Goal: Task Accomplishment & Management: Use online tool/utility

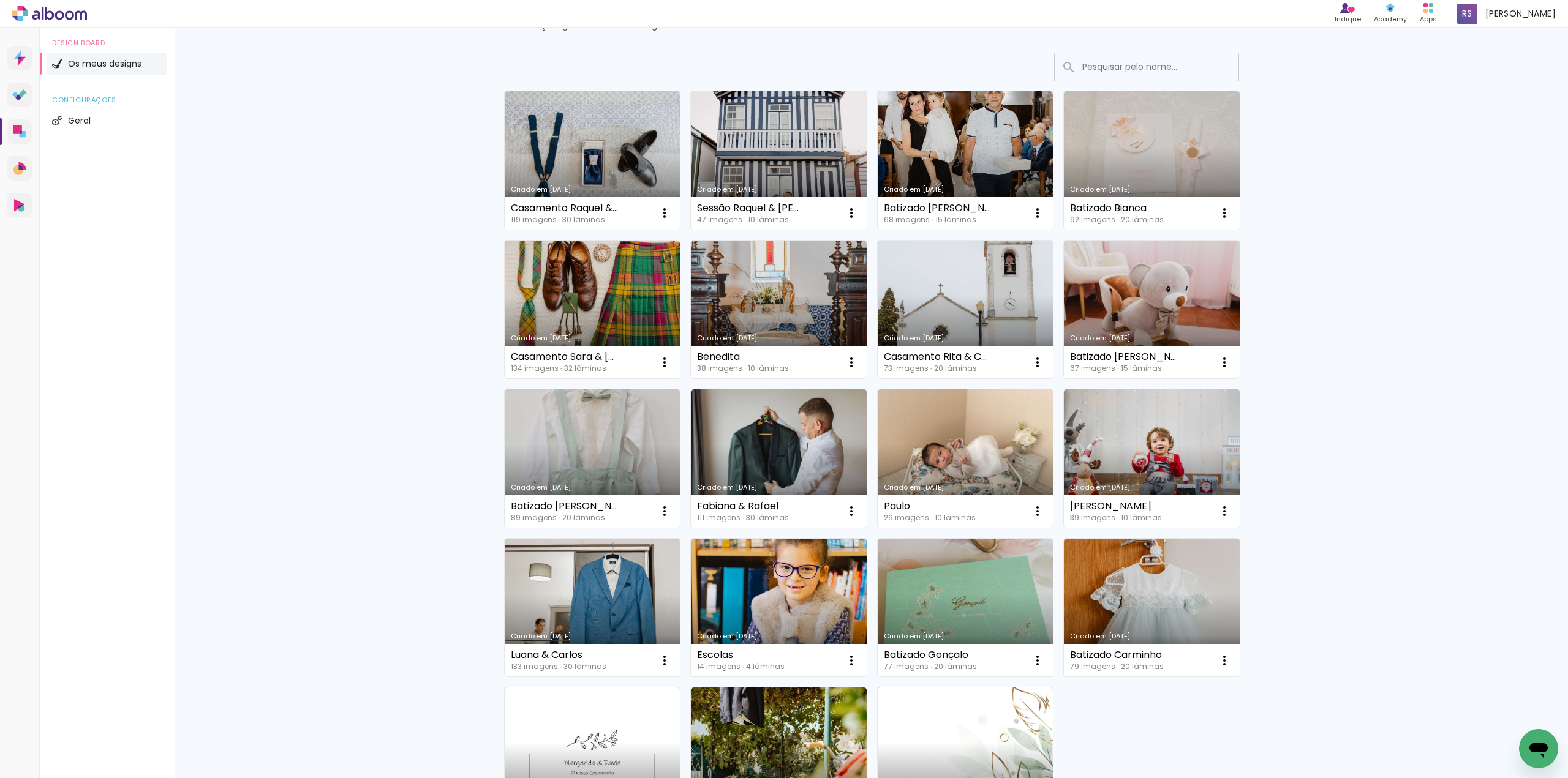
scroll to position [44, 0]
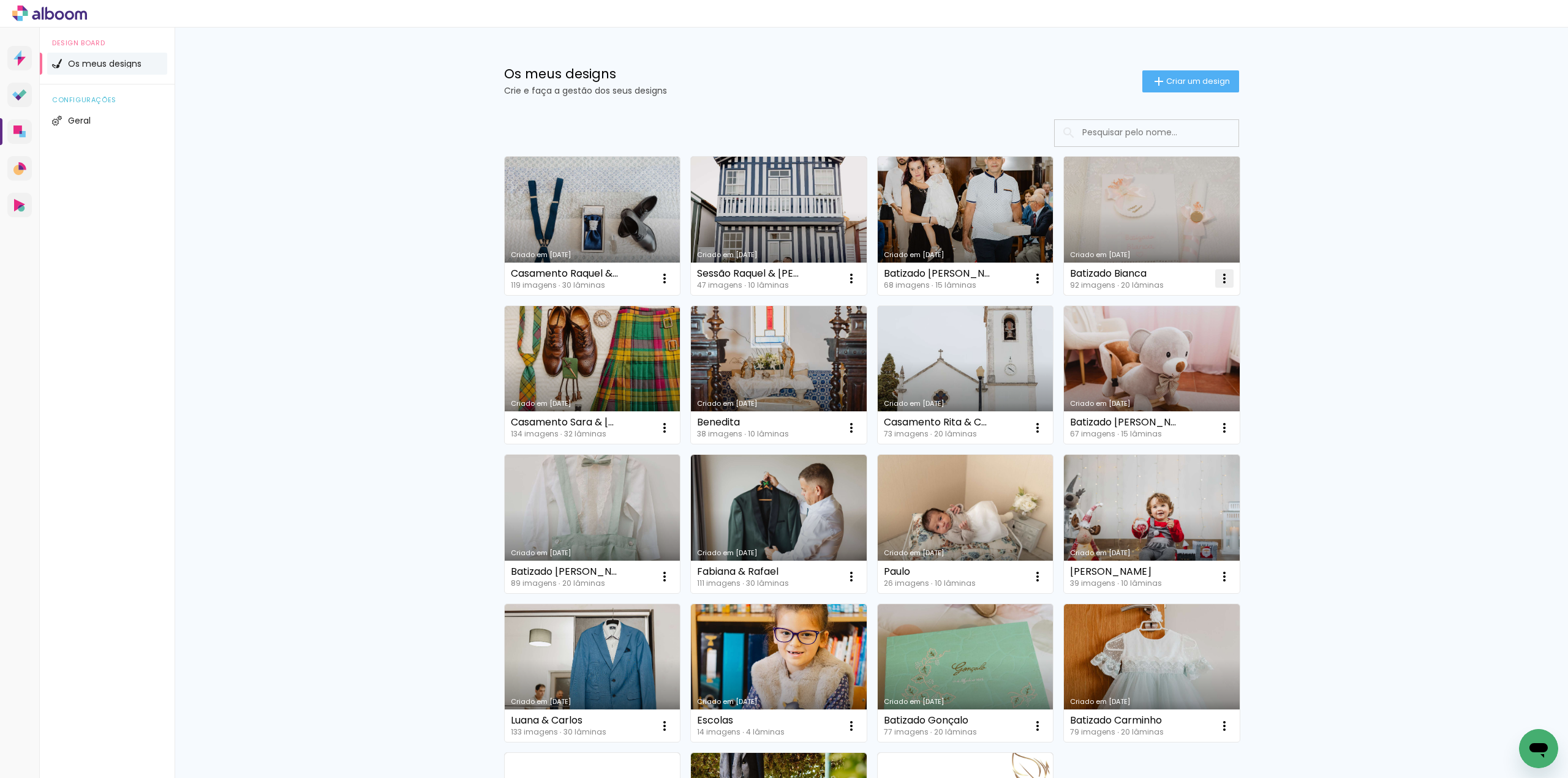
click at [1219, 276] on iron-icon at bounding box center [1224, 278] width 15 height 15
click at [1211, 331] on paper-item "Fazer uma cópia" at bounding box center [1170, 331] width 120 height 25
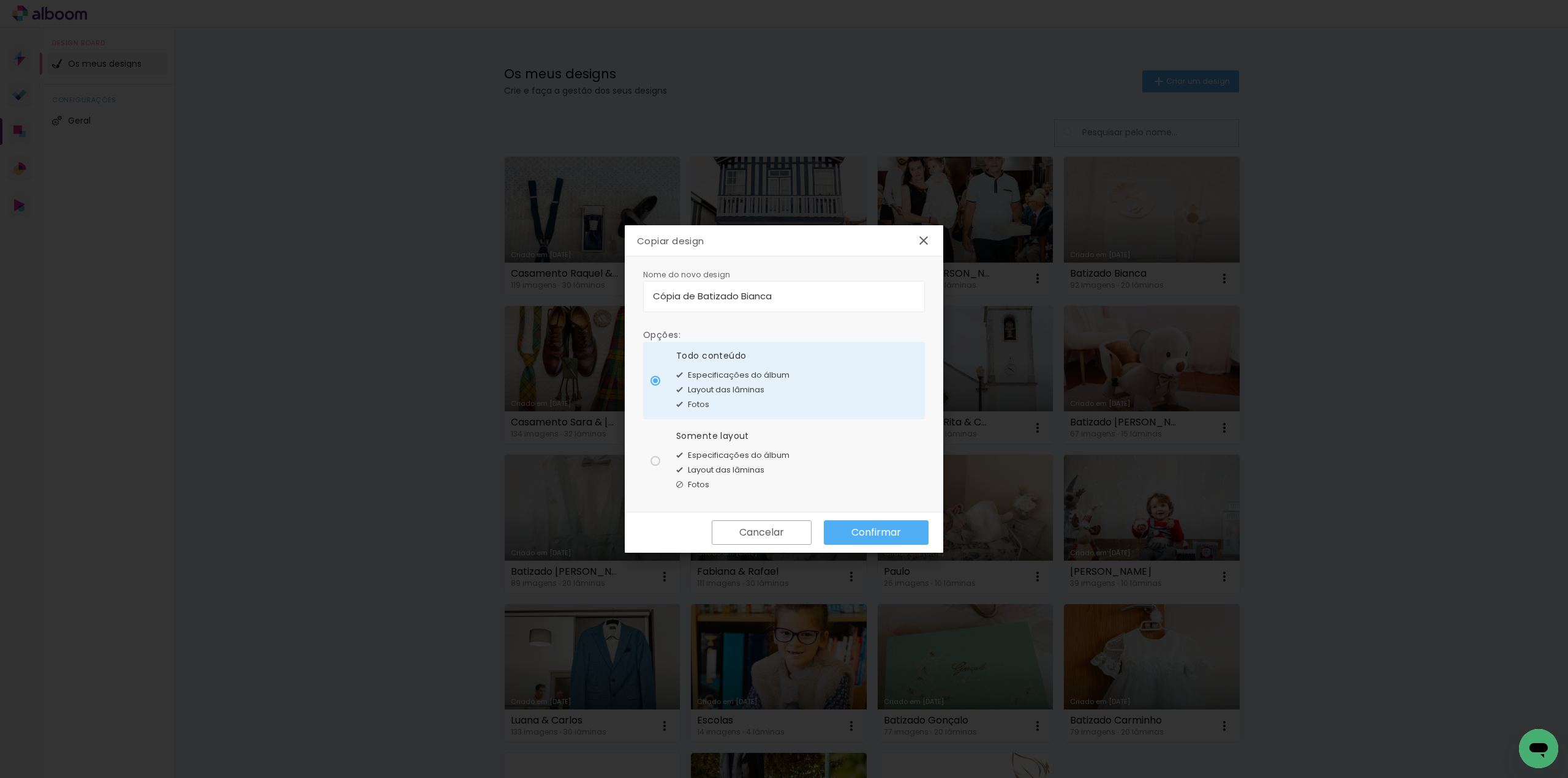
drag, startPoint x: 791, startPoint y: 296, endPoint x: 483, endPoint y: 277, distance: 308.6
click at [483, 277] on body "link( href="../../bower_components/polymer/polymer.html" rel="import" ) picture…" at bounding box center [784, 389] width 1568 height 778
type input "1ª Comunhão Leonel"
type paper-input "1ª Comunhão Leonel"
click at [902, 526] on paper-button "Confirmar" at bounding box center [876, 533] width 105 height 25
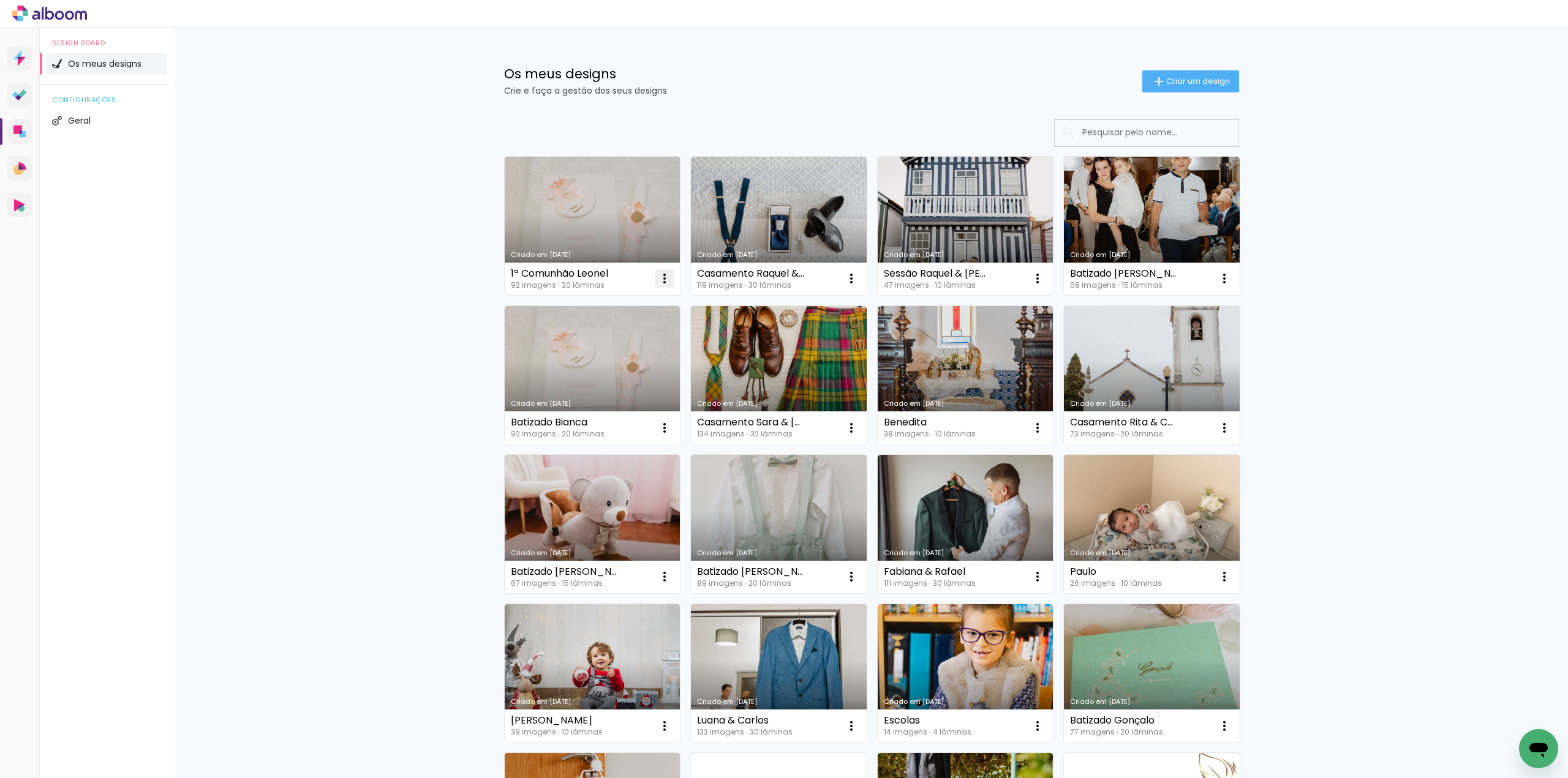
click at [660, 276] on iron-icon at bounding box center [664, 278] width 15 height 15
click at [599, 359] on span "Excluir" at bounding box center [591, 359] width 27 height 8
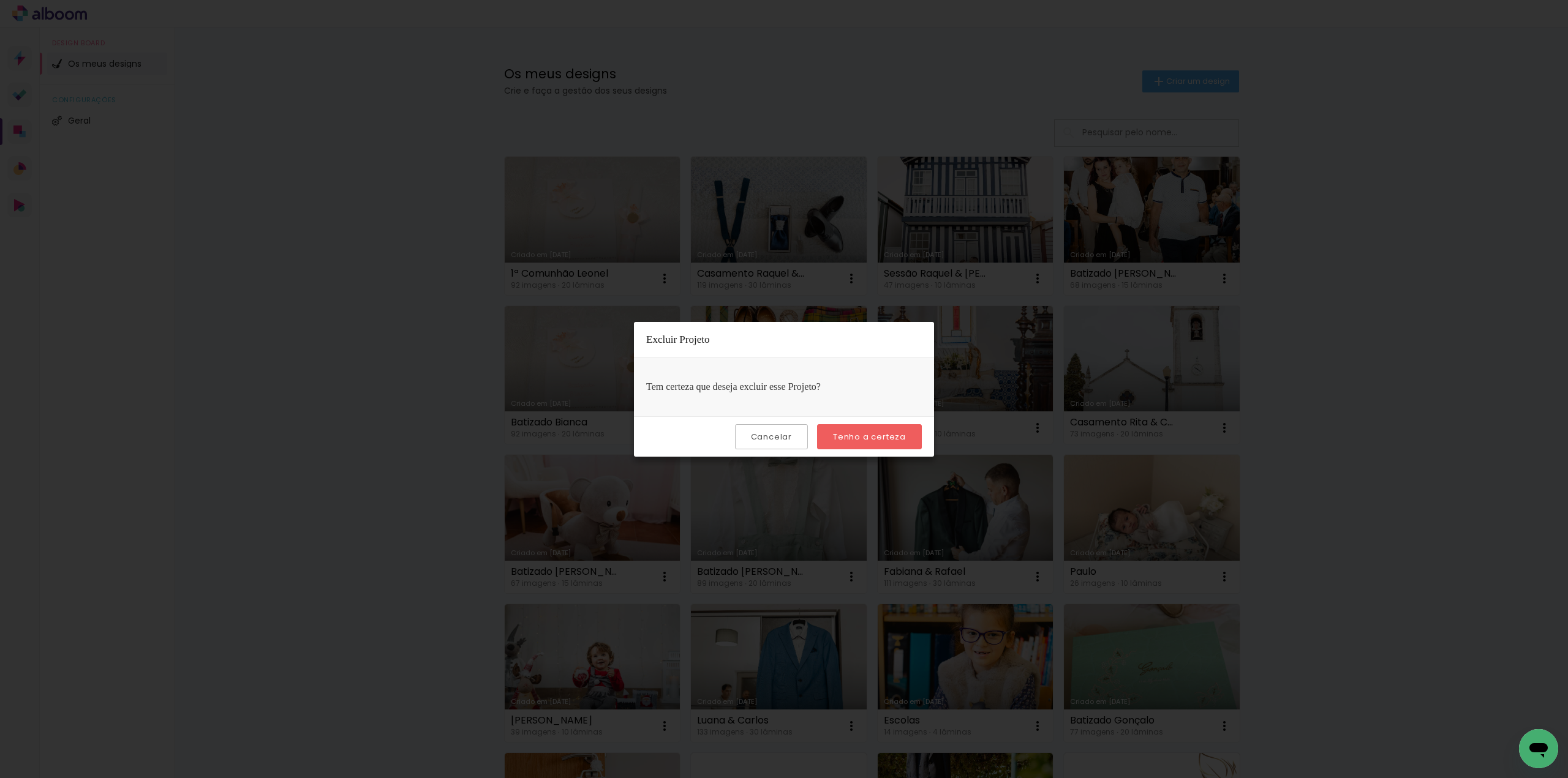
click at [874, 427] on paper-button "Tenho a certeza" at bounding box center [869, 437] width 105 height 25
click at [0, 0] on slot "Tenho a certeza" at bounding box center [0, 0] width 0 height 0
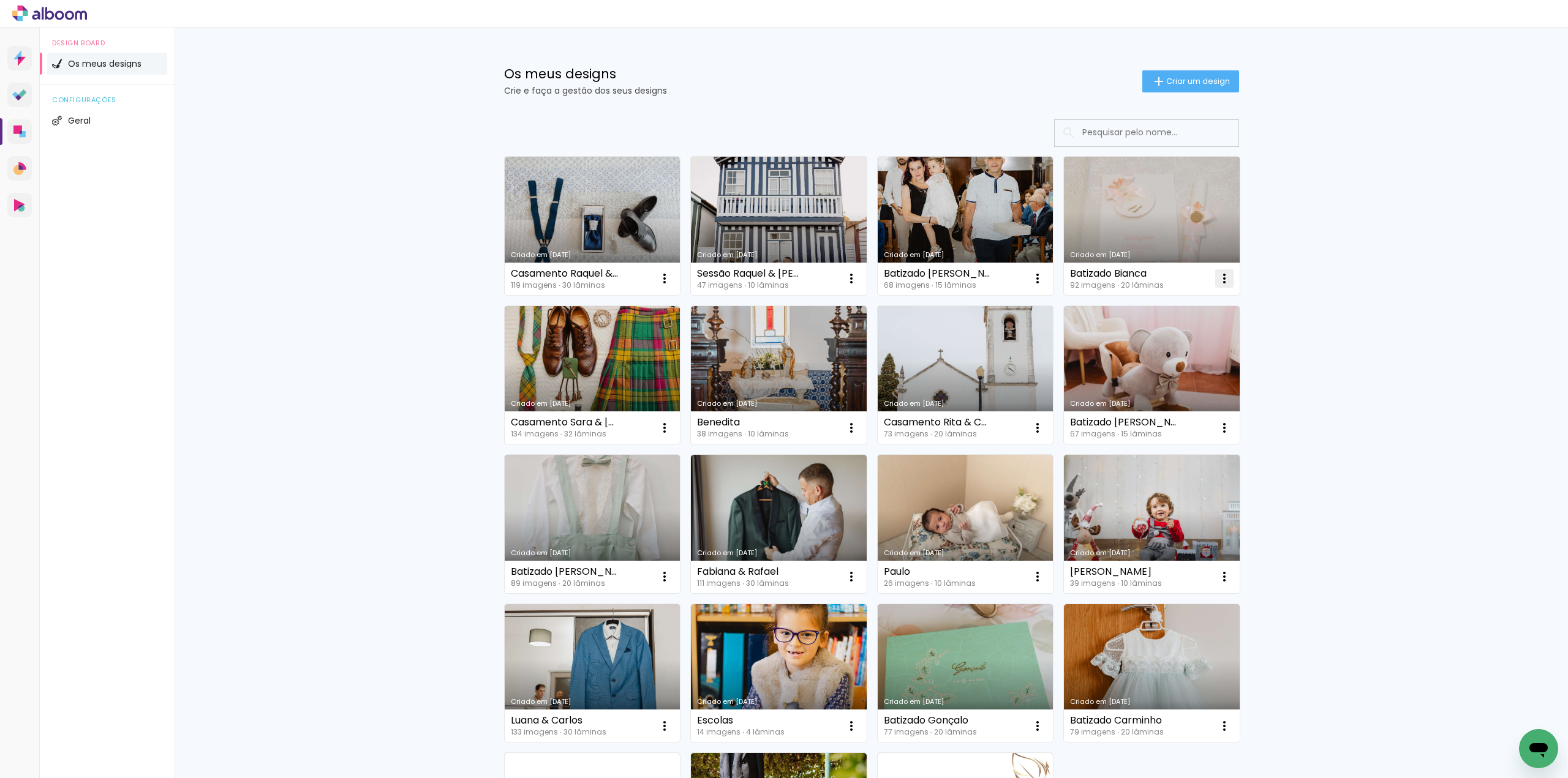
click at [1221, 280] on iron-icon at bounding box center [1224, 278] width 15 height 15
click at [1185, 335] on span "Fazer uma cópia" at bounding box center [1173, 331] width 72 height 8
type input "Cópia de Batizado Bianca"
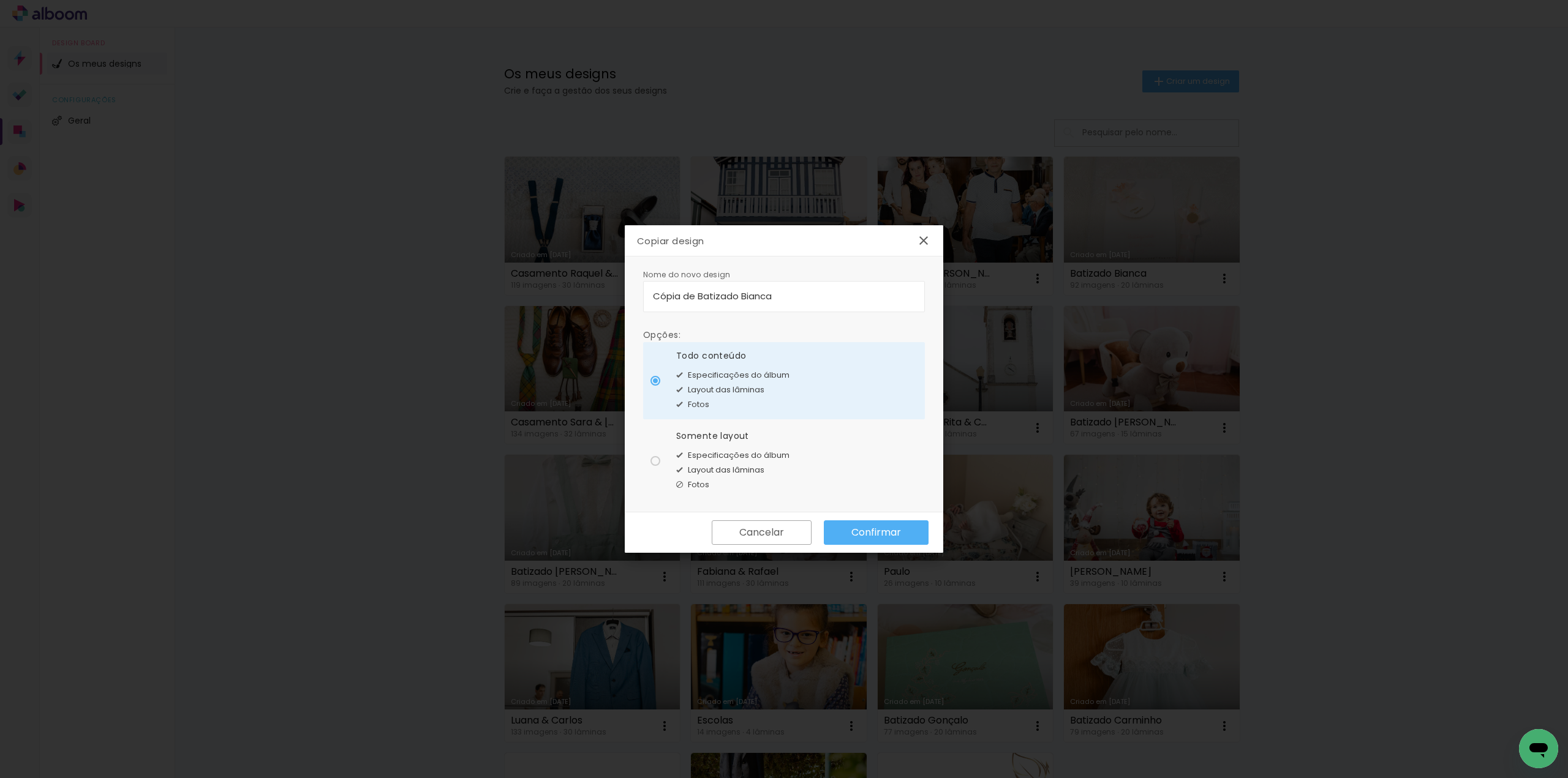
click at [653, 462] on div at bounding box center [655, 461] width 10 height 10
type paper-radio-button "on"
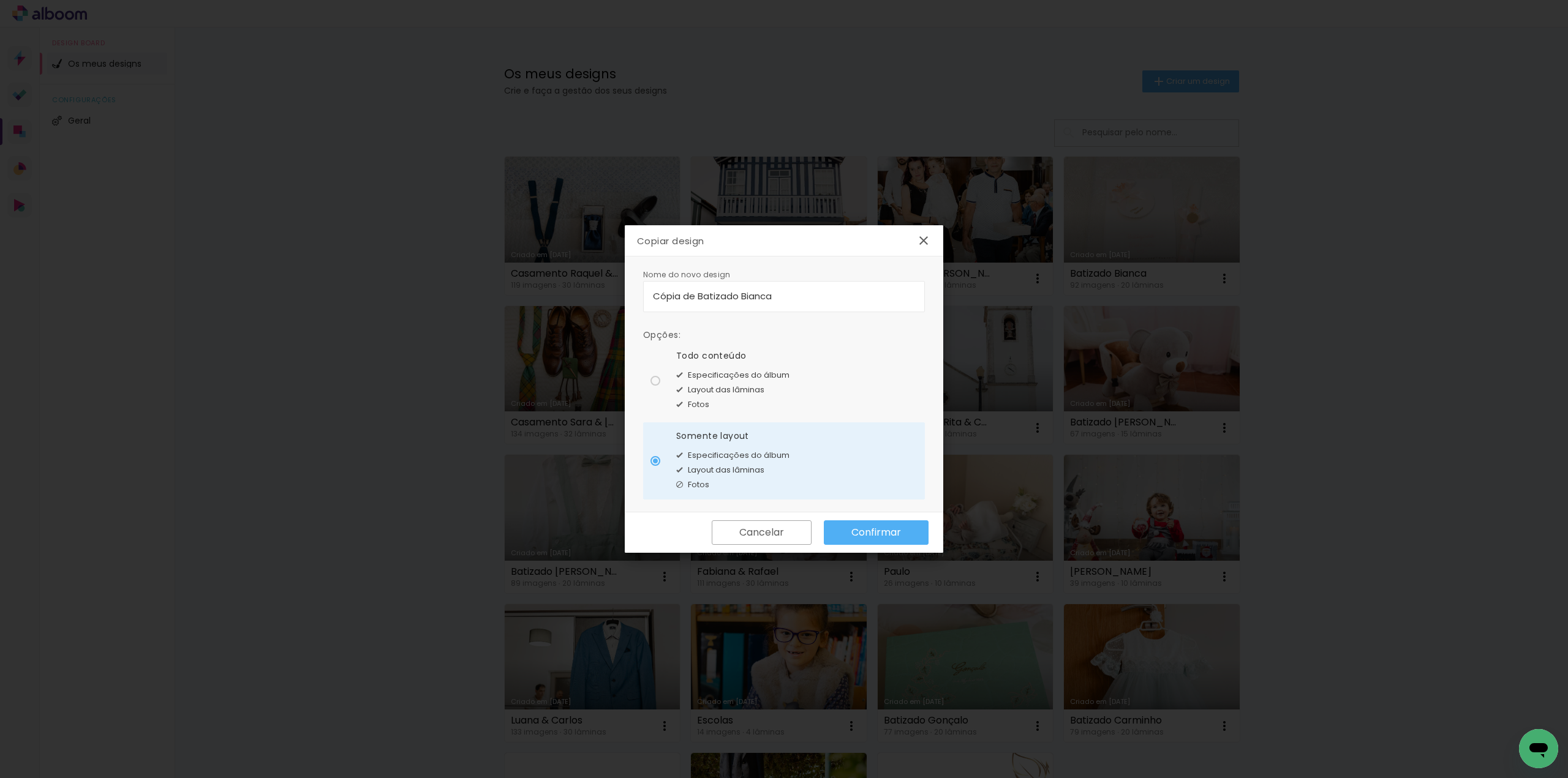
drag, startPoint x: 794, startPoint y: 296, endPoint x: 427, endPoint y: 243, distance: 370.8
click at [429, 245] on body "link( href="../../bower_components/polymer/polymer.html" rel="import" ) picture…" at bounding box center [784, 389] width 1568 height 778
type input "1ª Comunhão Leonel"
type paper-input "1ª Comunhão Leonel"
click at [902, 530] on paper-button "Confirmar" at bounding box center [876, 533] width 105 height 25
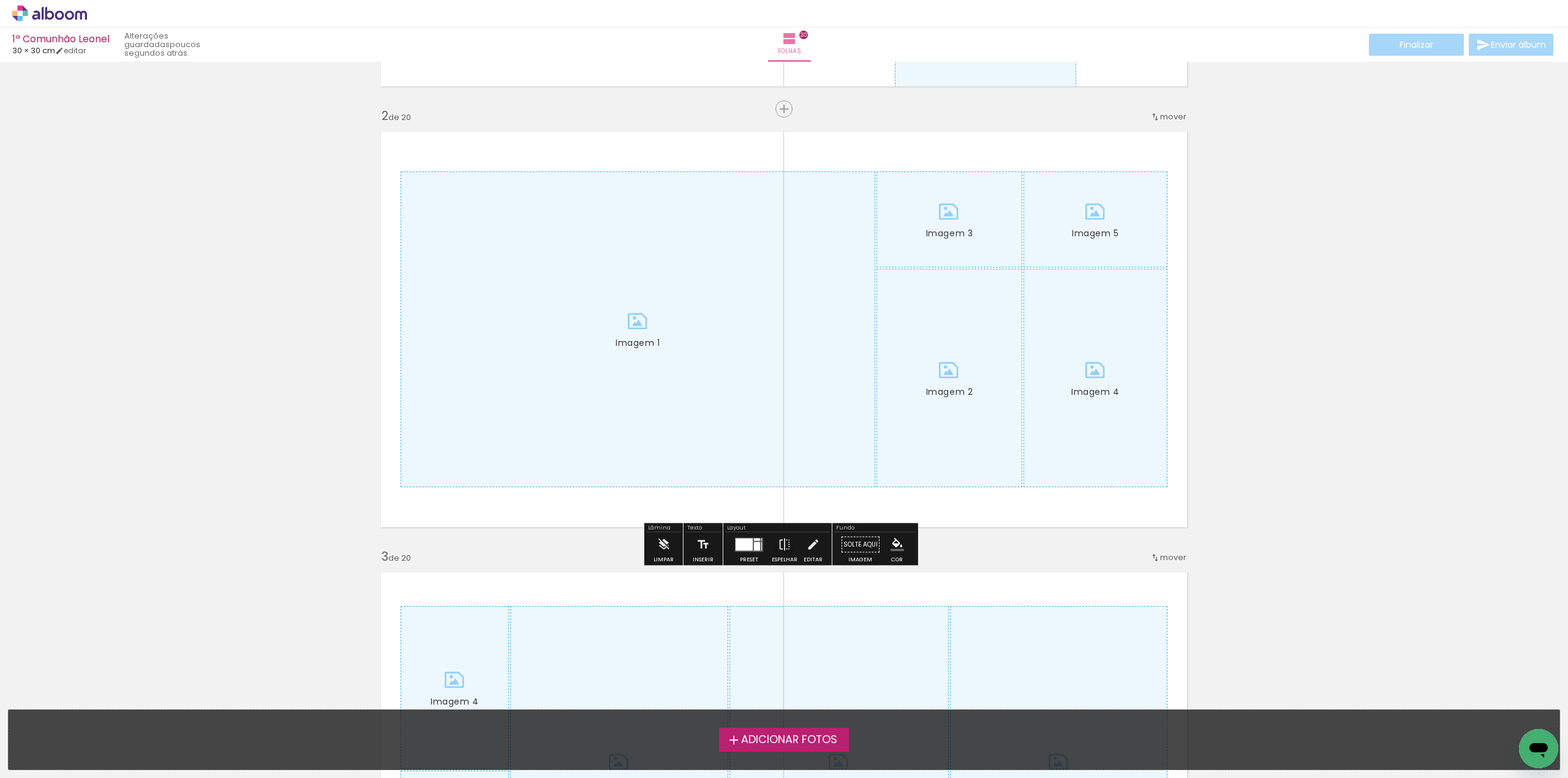
scroll to position [428, 0]
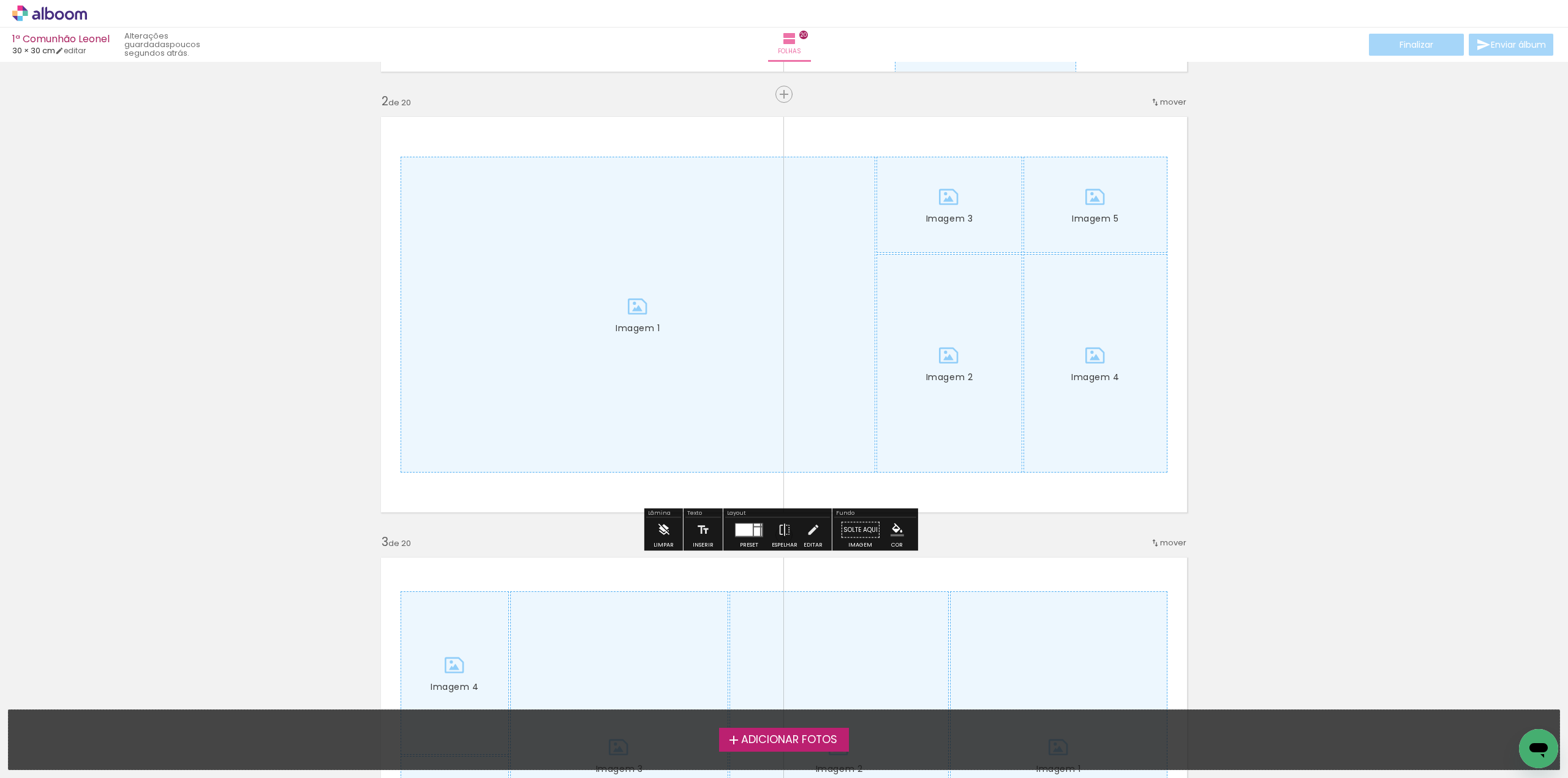
click at [666, 531] on iron-icon at bounding box center [663, 530] width 14 height 25
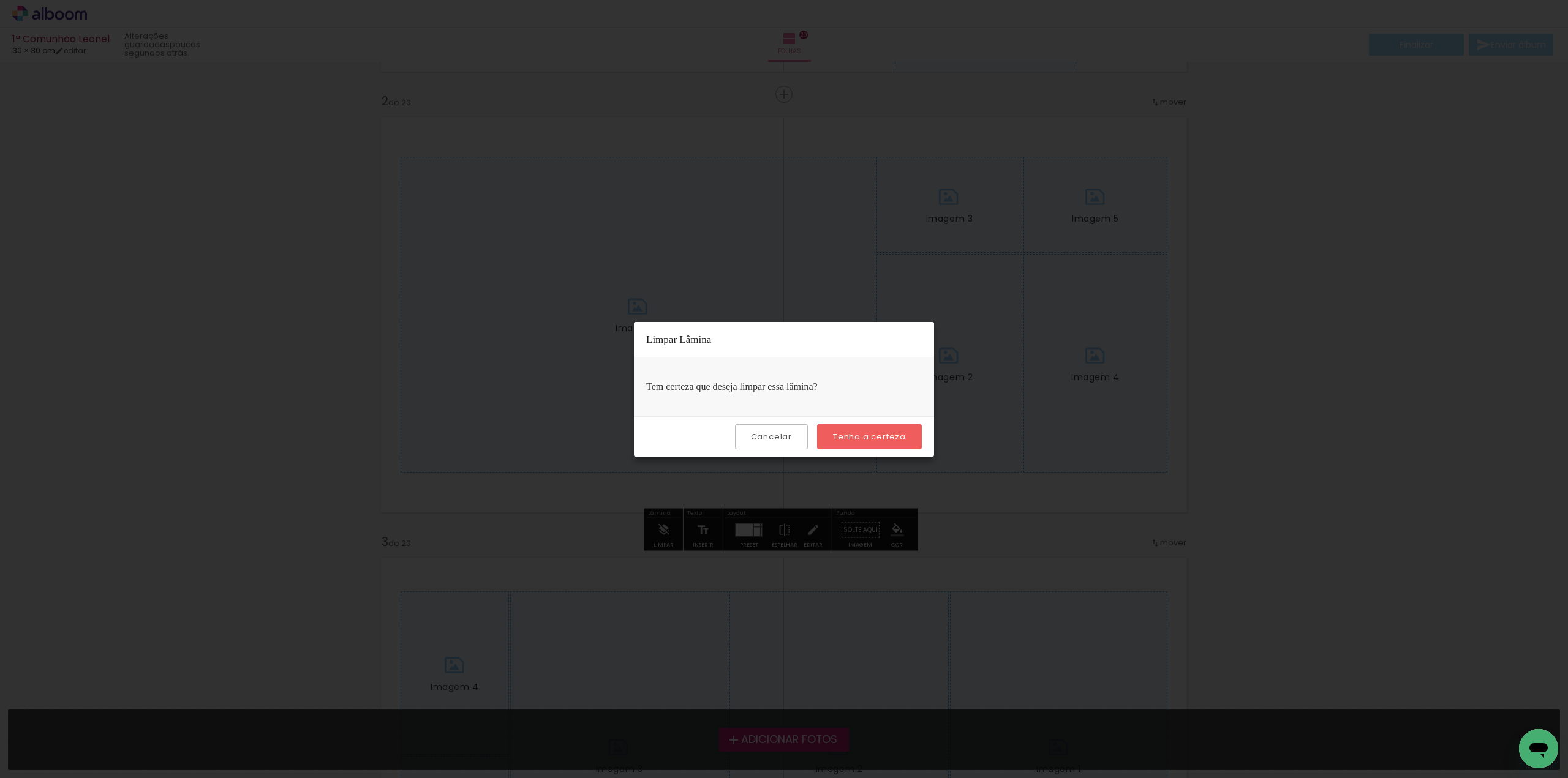
click at [0, 0] on slot "Tenho a certeza" at bounding box center [0, 0] width 0 height 0
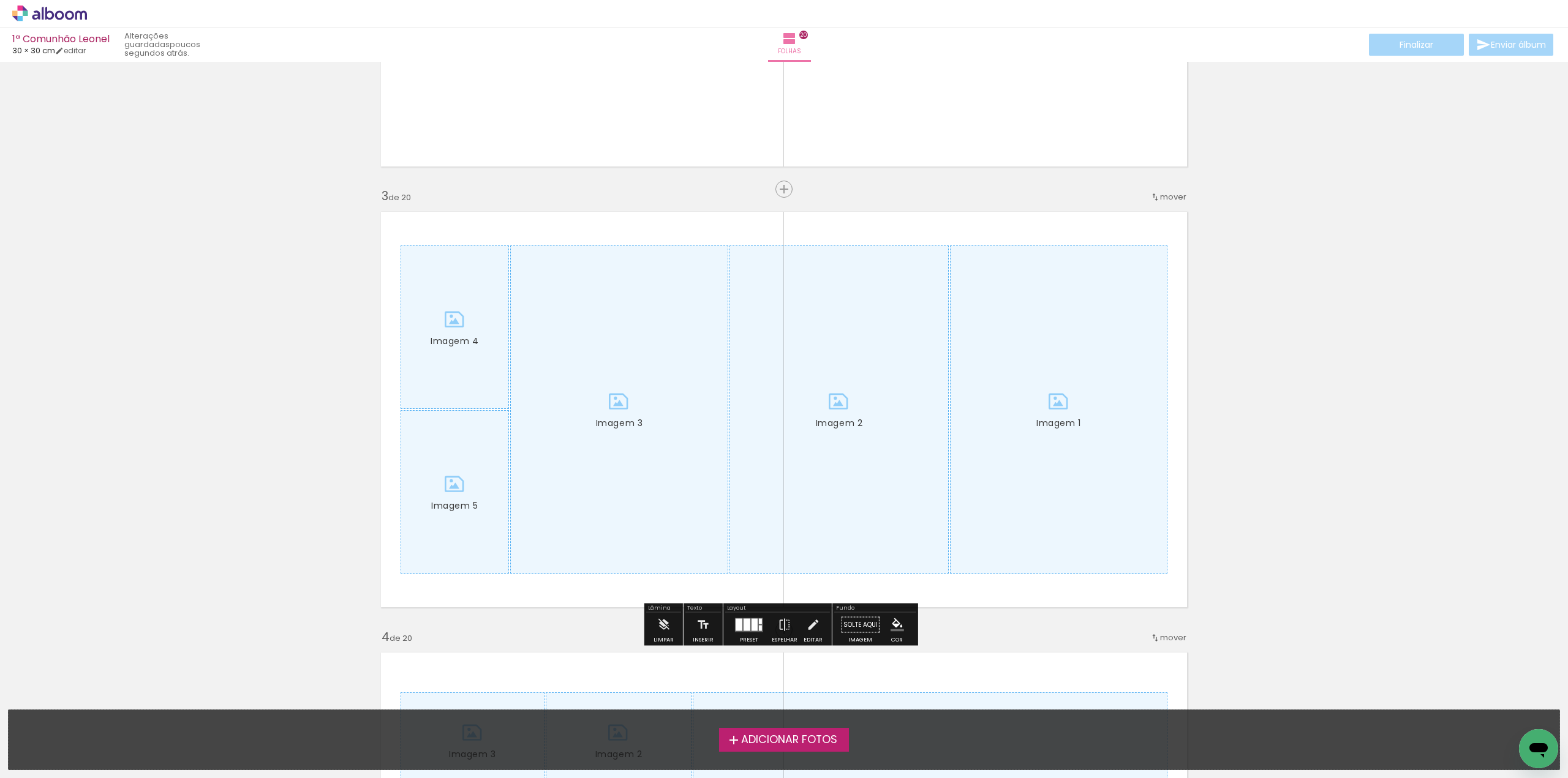
scroll to position [796, 0]
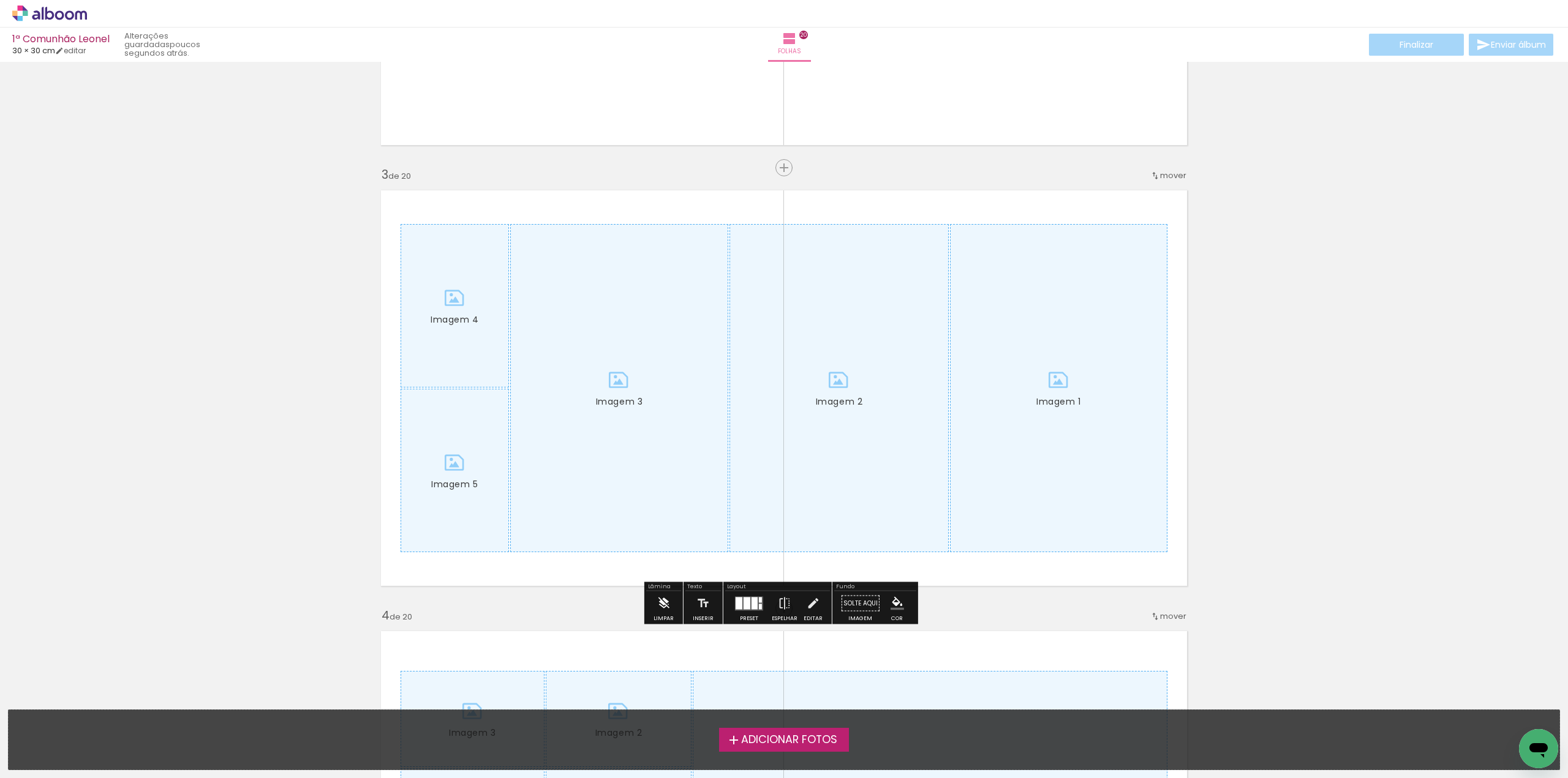
click at [665, 601] on iron-icon at bounding box center [663, 604] width 14 height 25
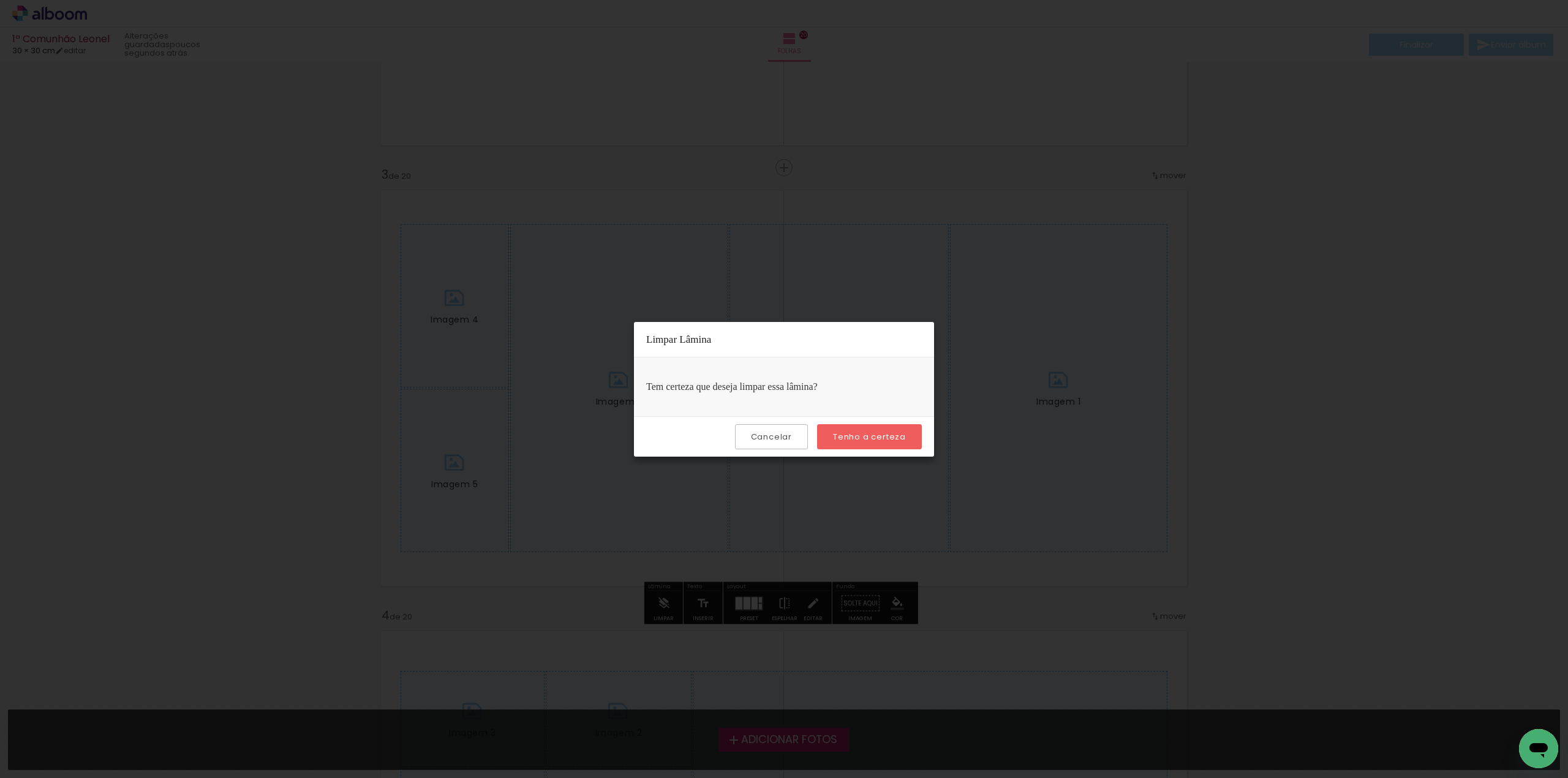
click at [0, 0] on slot "Tenho a certeza" at bounding box center [0, 0] width 0 height 0
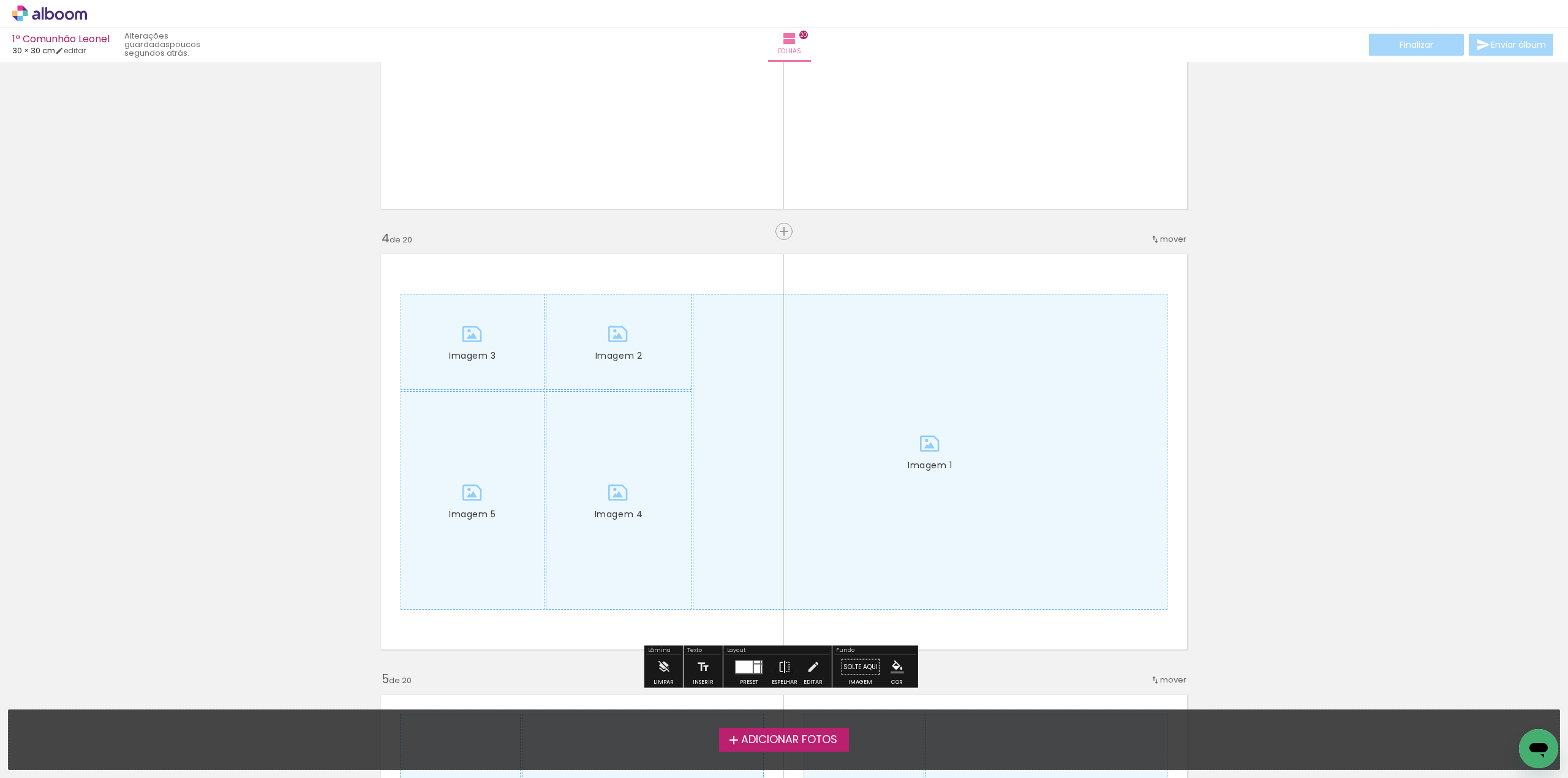
scroll to position [1286, 0]
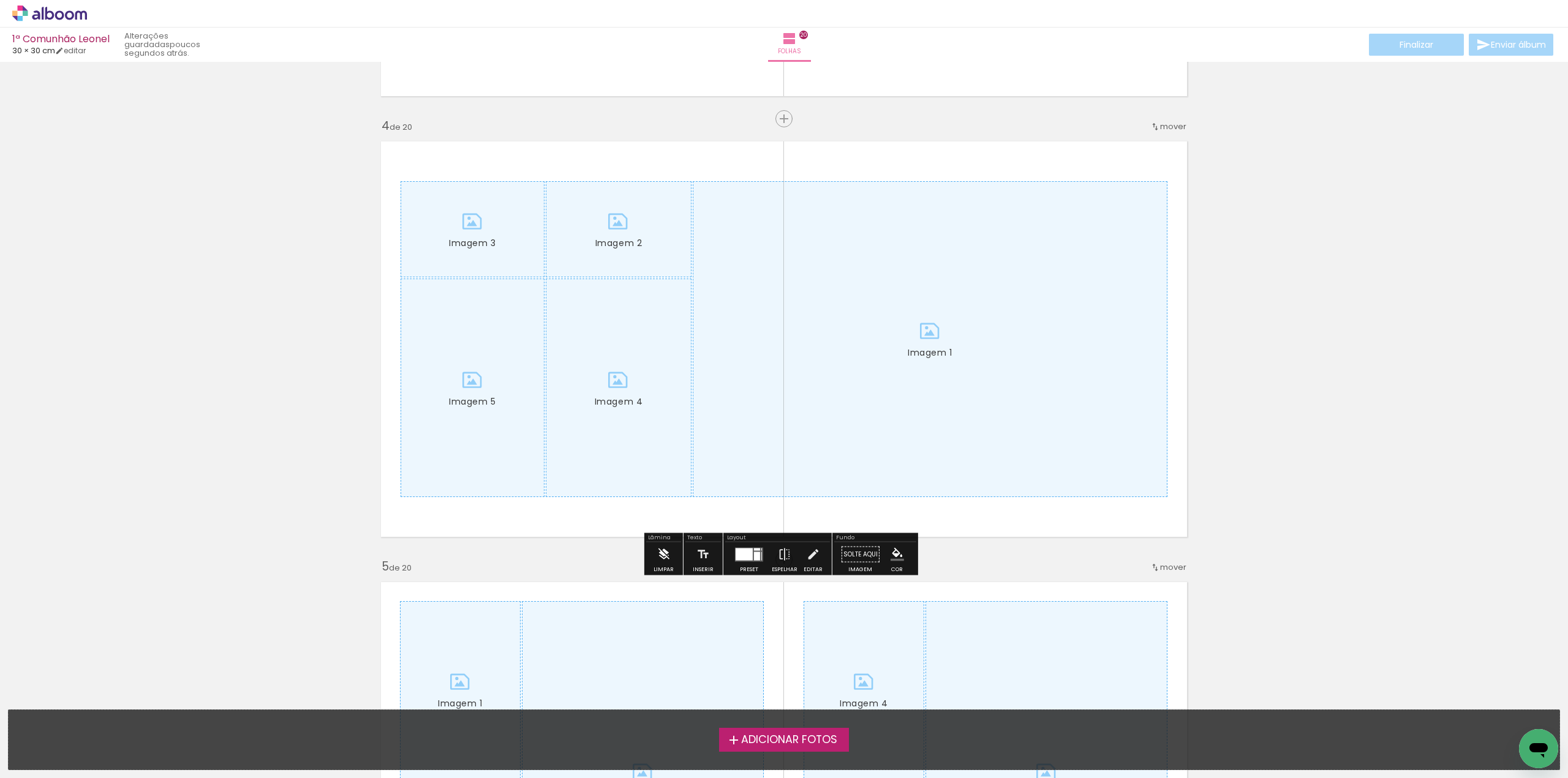
click at [664, 561] on iron-icon at bounding box center [663, 555] width 14 height 25
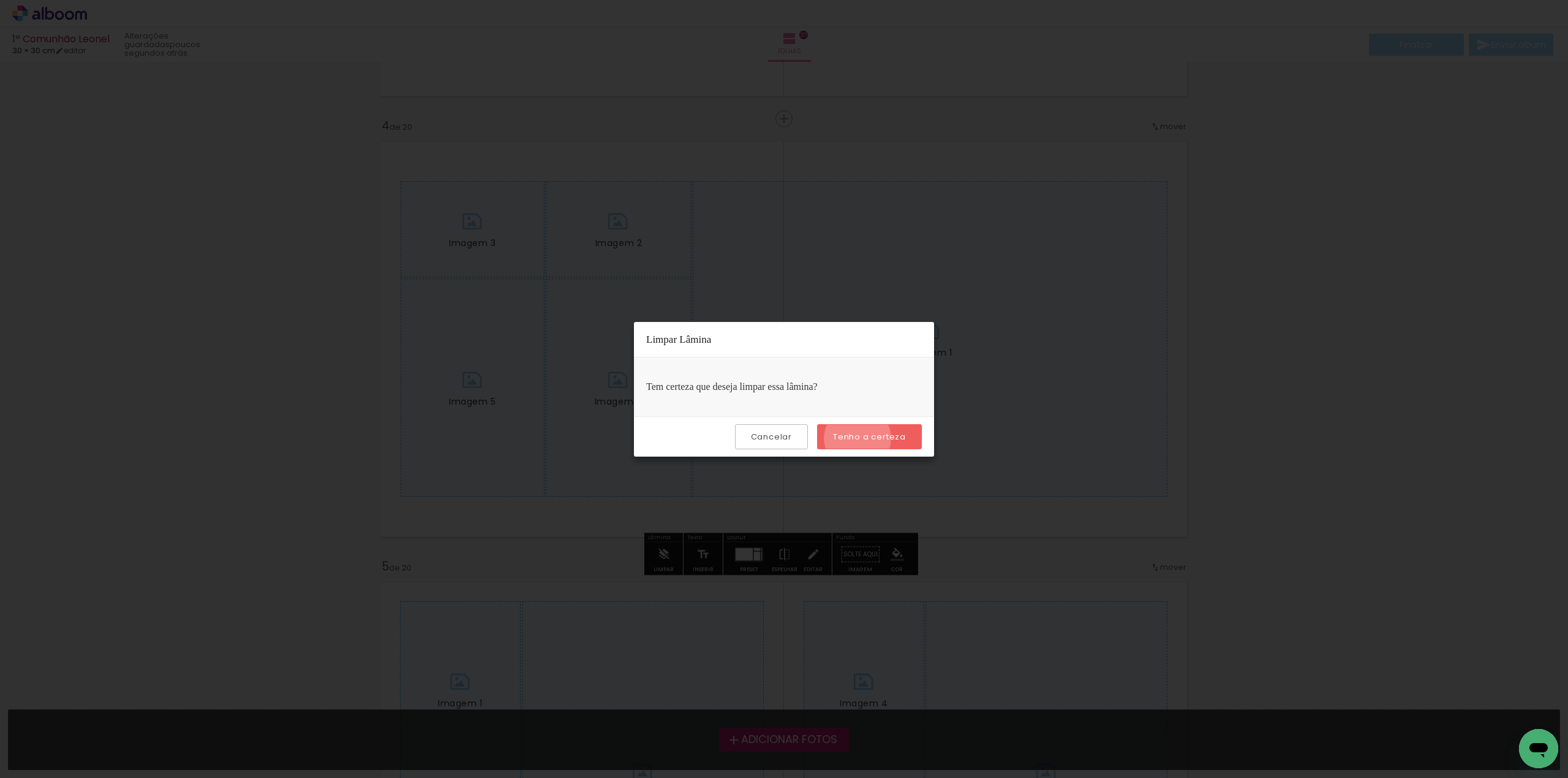
click at [0, 0] on slot "Tenho a certeza" at bounding box center [0, 0] width 0 height 0
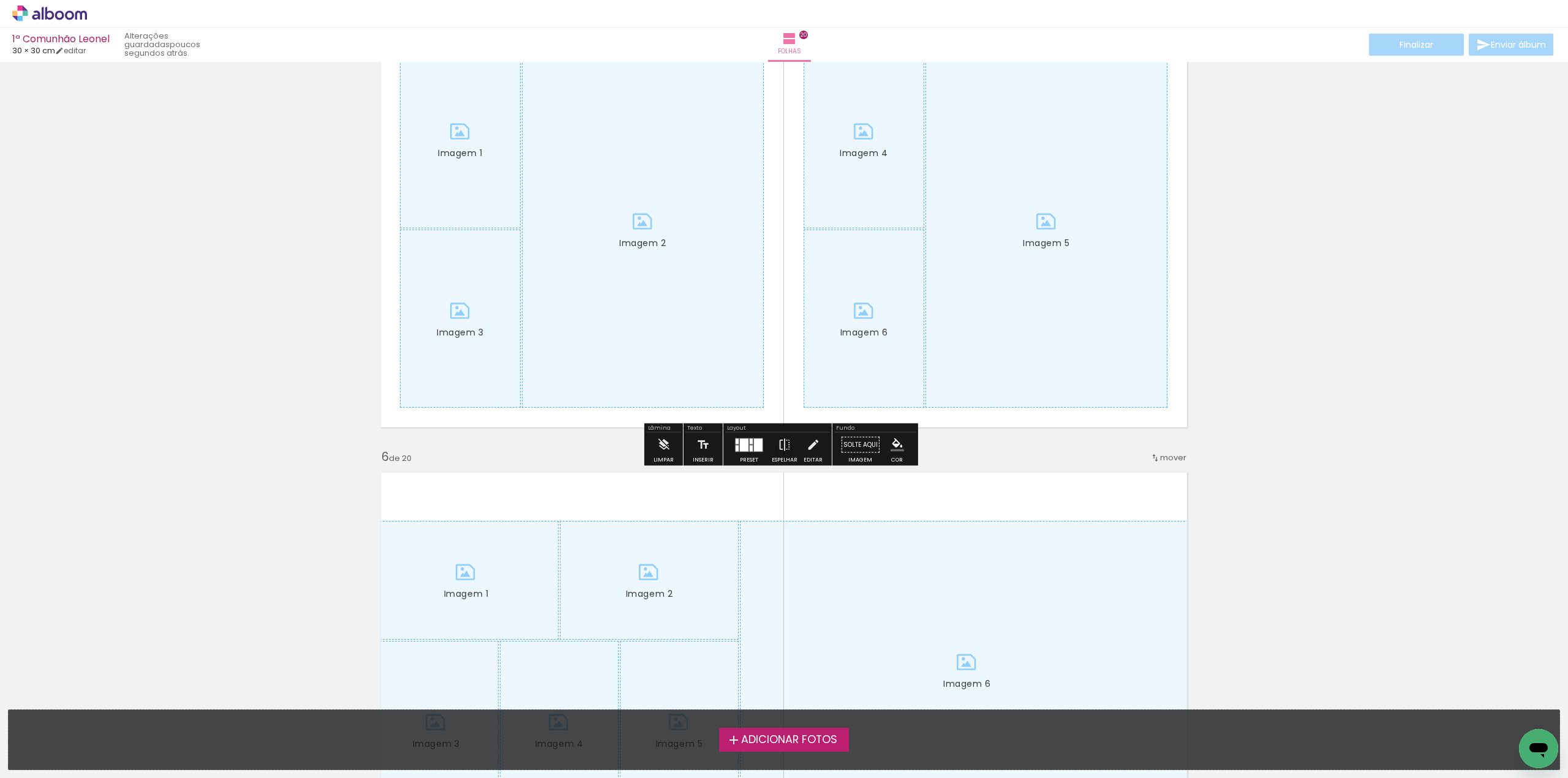
scroll to position [1837, 0]
click at [666, 439] on iron-icon at bounding box center [663, 445] width 14 height 25
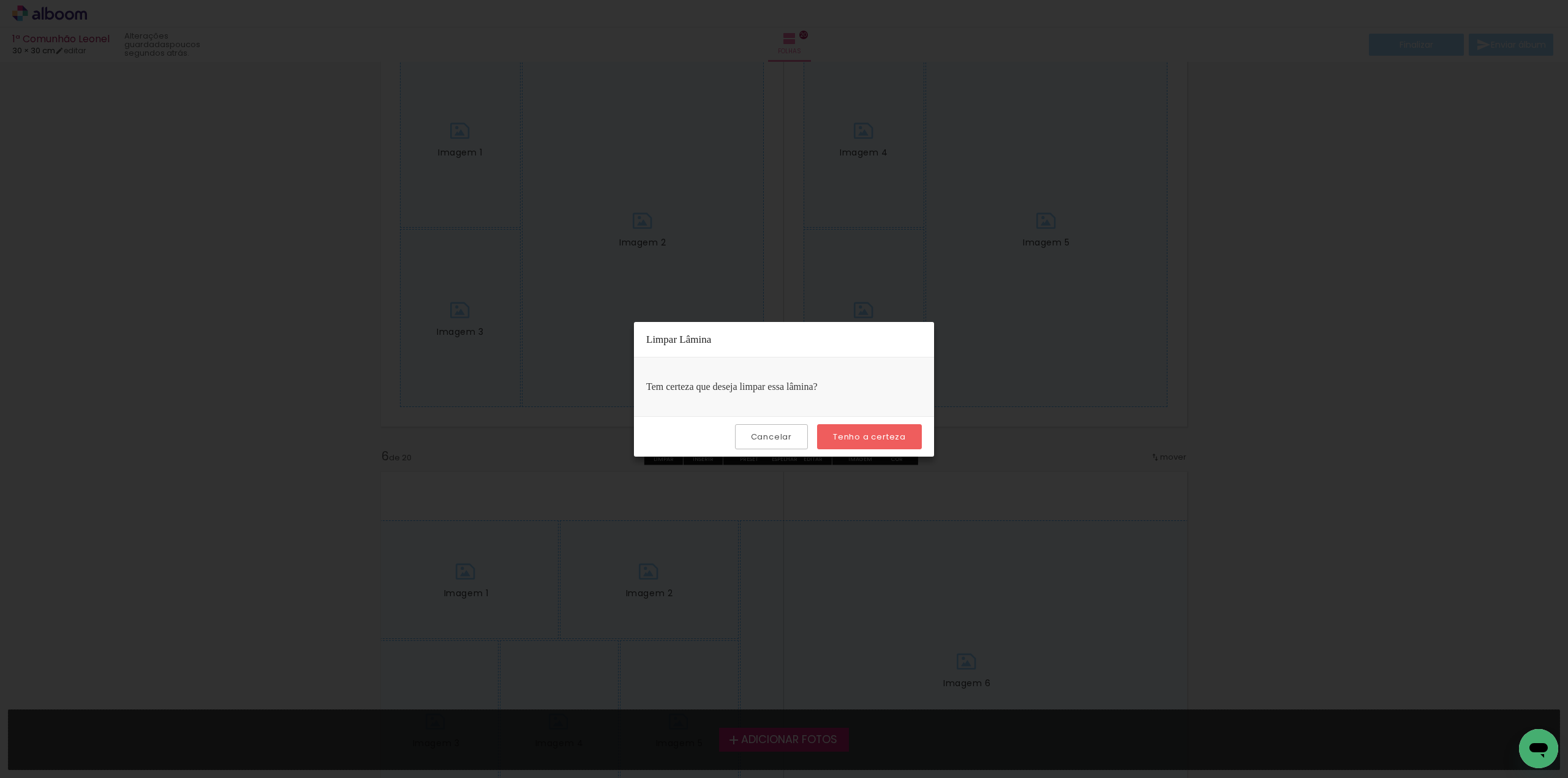
click at [0, 0] on slot "Tenho a certeza" at bounding box center [0, 0] width 0 height 0
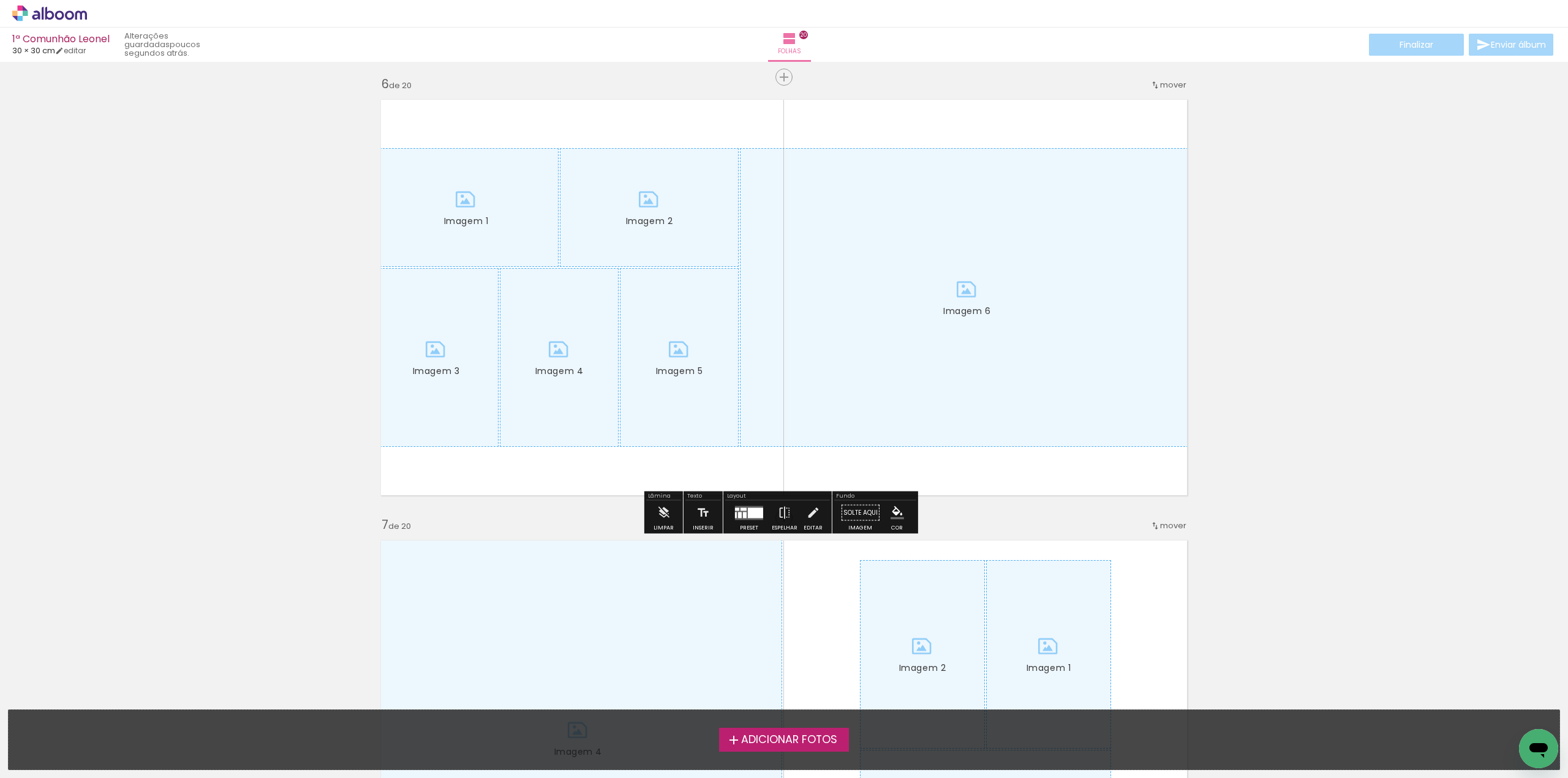
scroll to position [2327, 0]
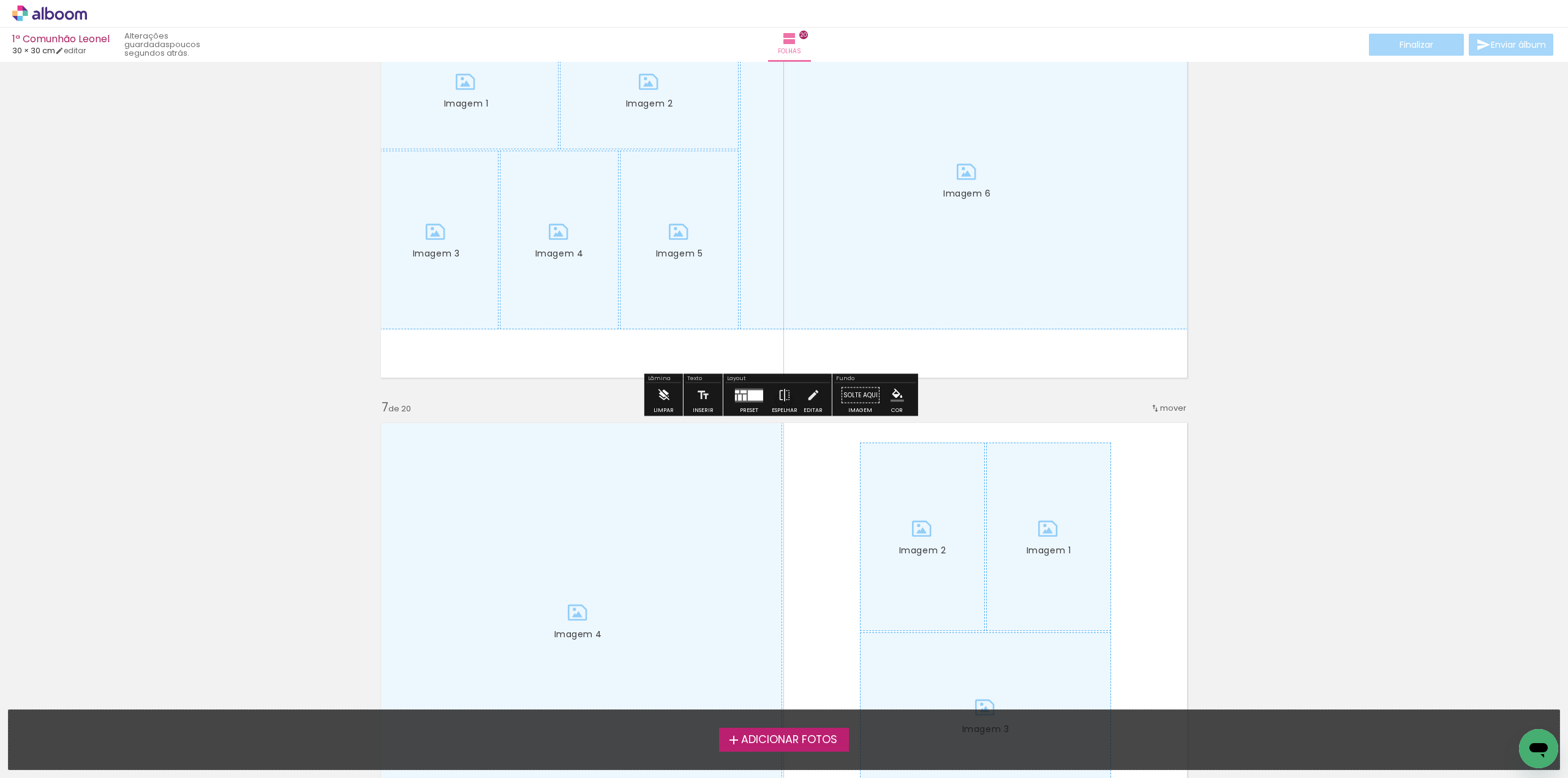
click at [663, 392] on iron-icon at bounding box center [663, 395] width 14 height 25
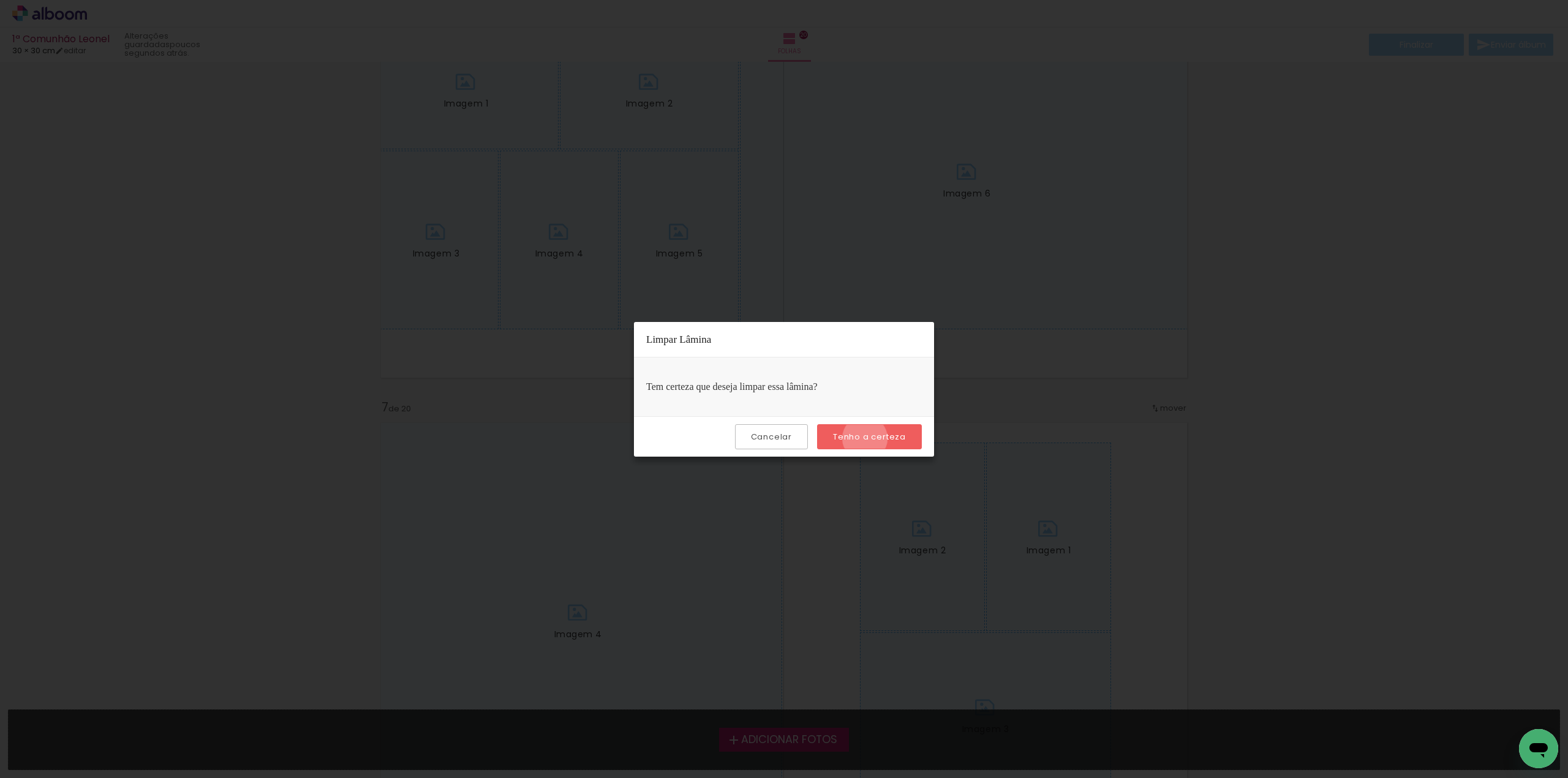
click at [0, 0] on slot "Tenho a certeza" at bounding box center [0, 0] width 0 height 0
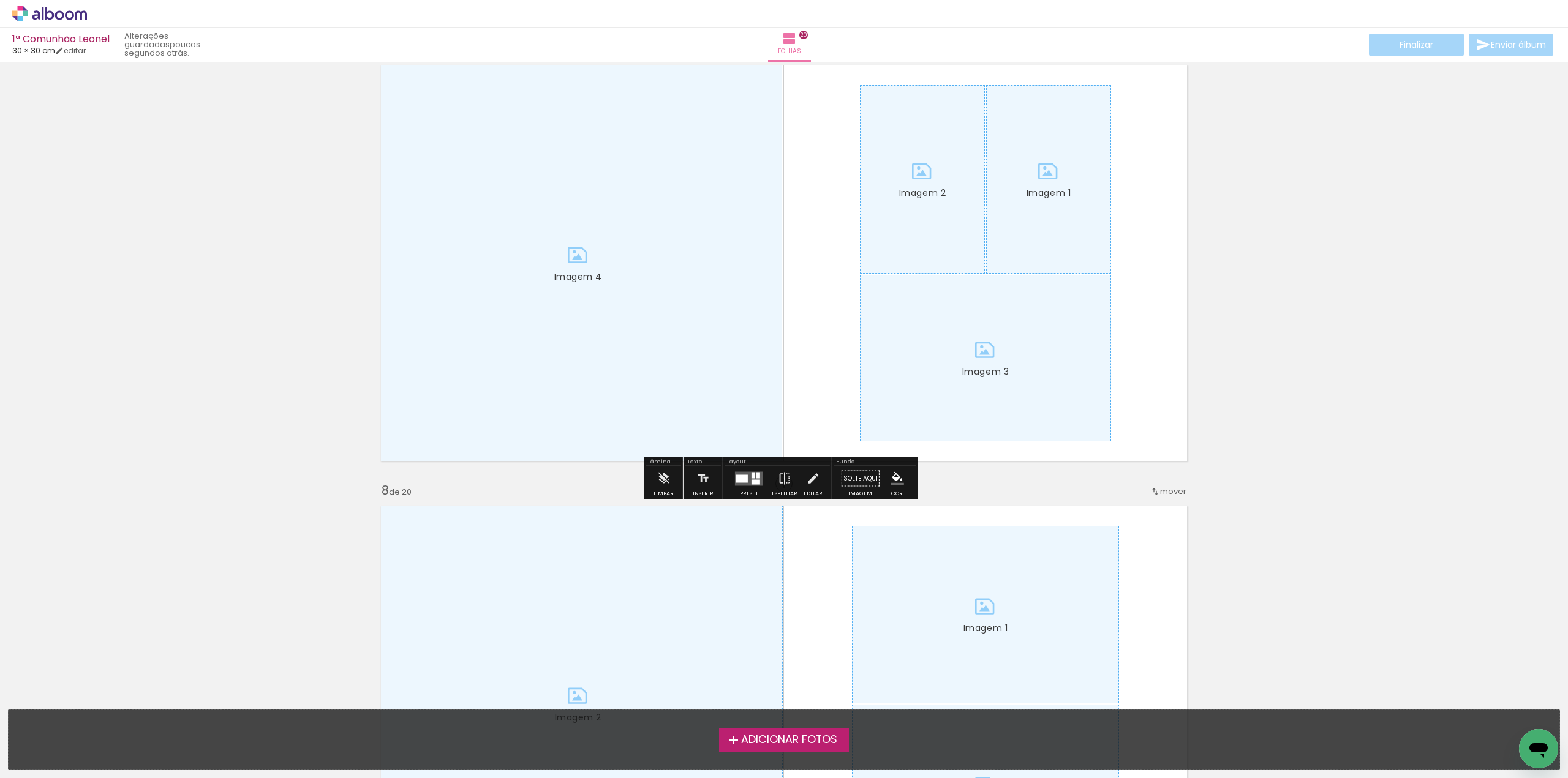
scroll to position [2695, 0]
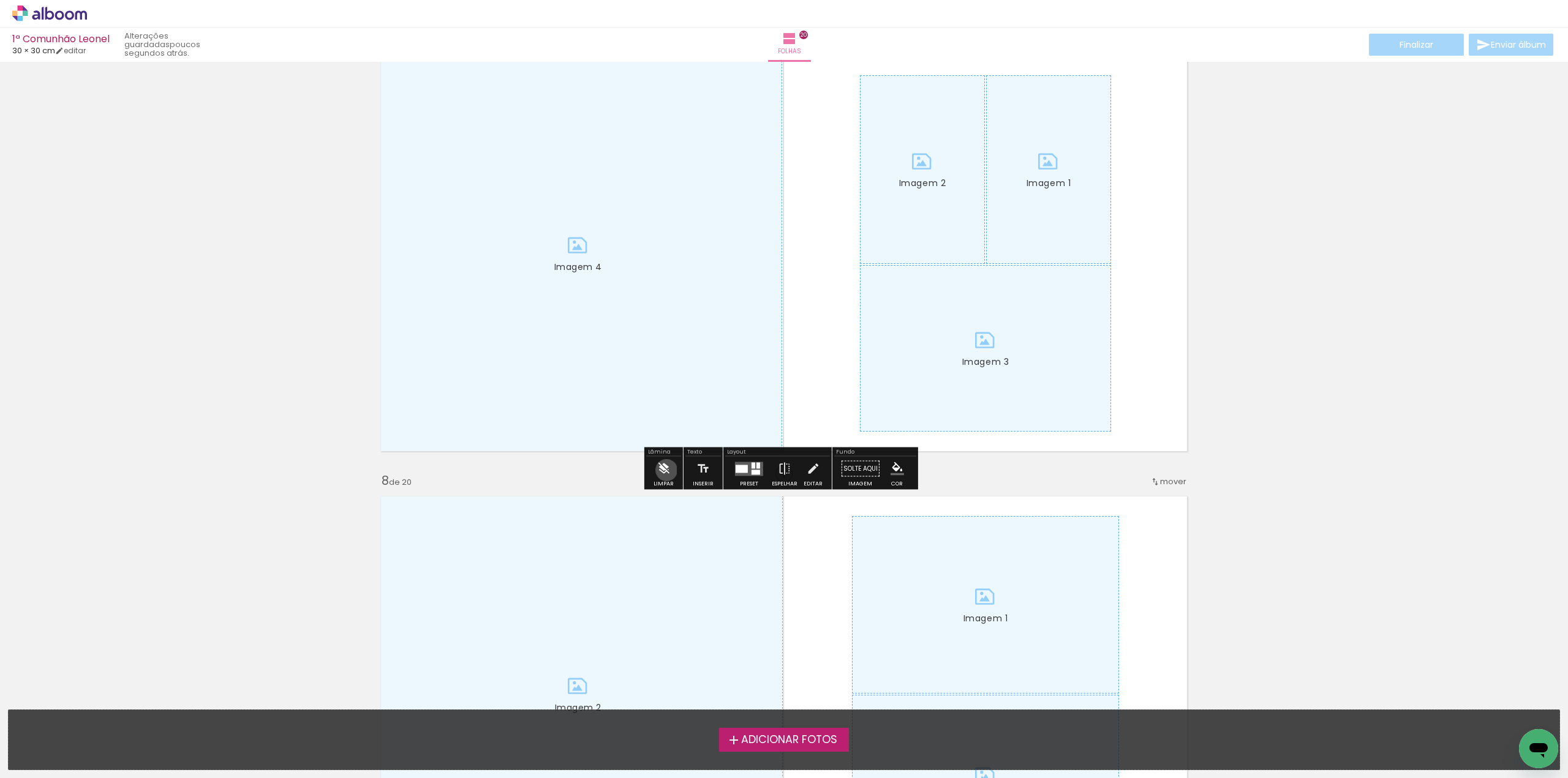
click at [666, 471] on iron-icon at bounding box center [663, 469] width 14 height 25
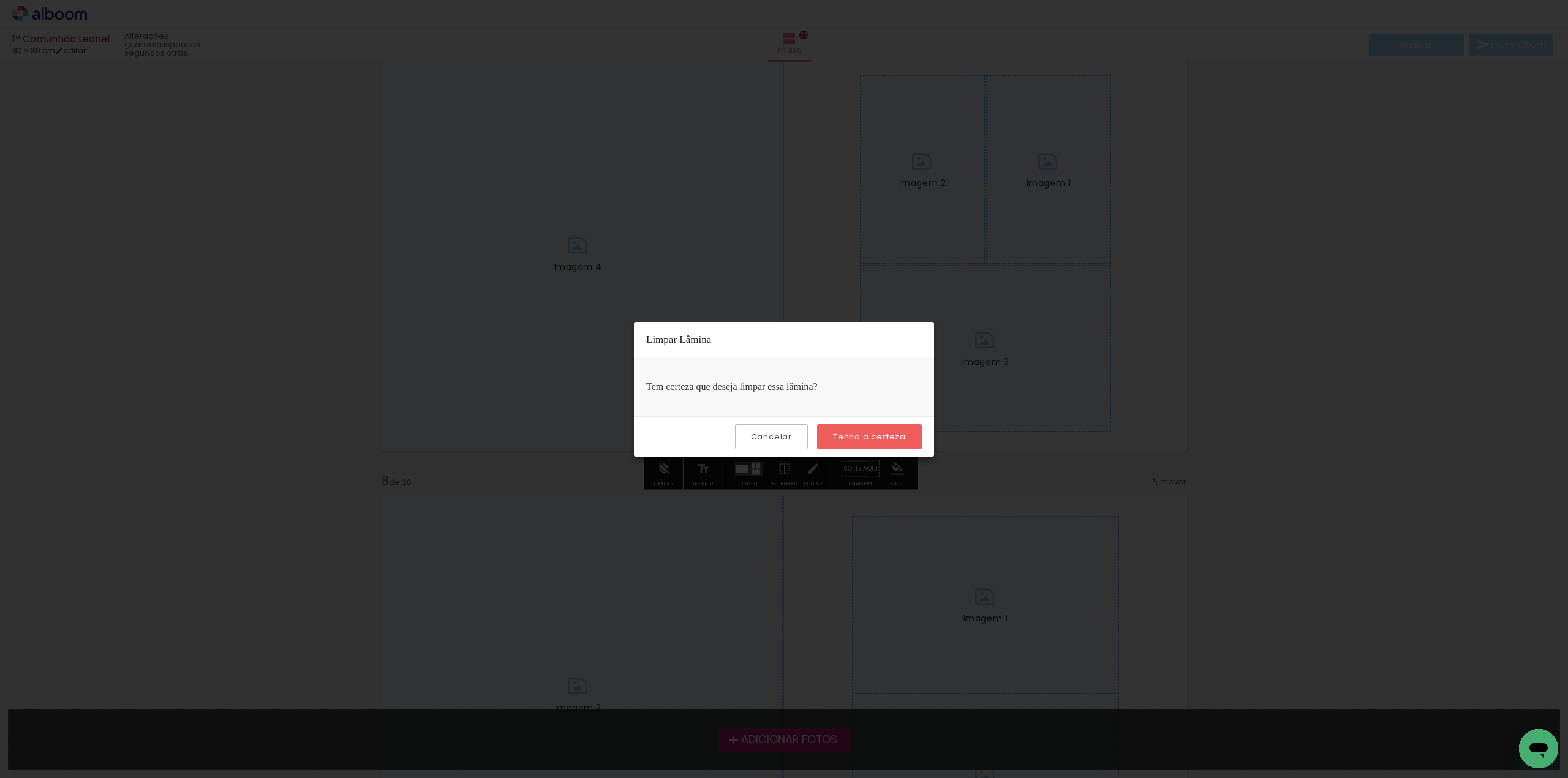
click at [0, 0] on slot "Tenho a certeza" at bounding box center [0, 0] width 0 height 0
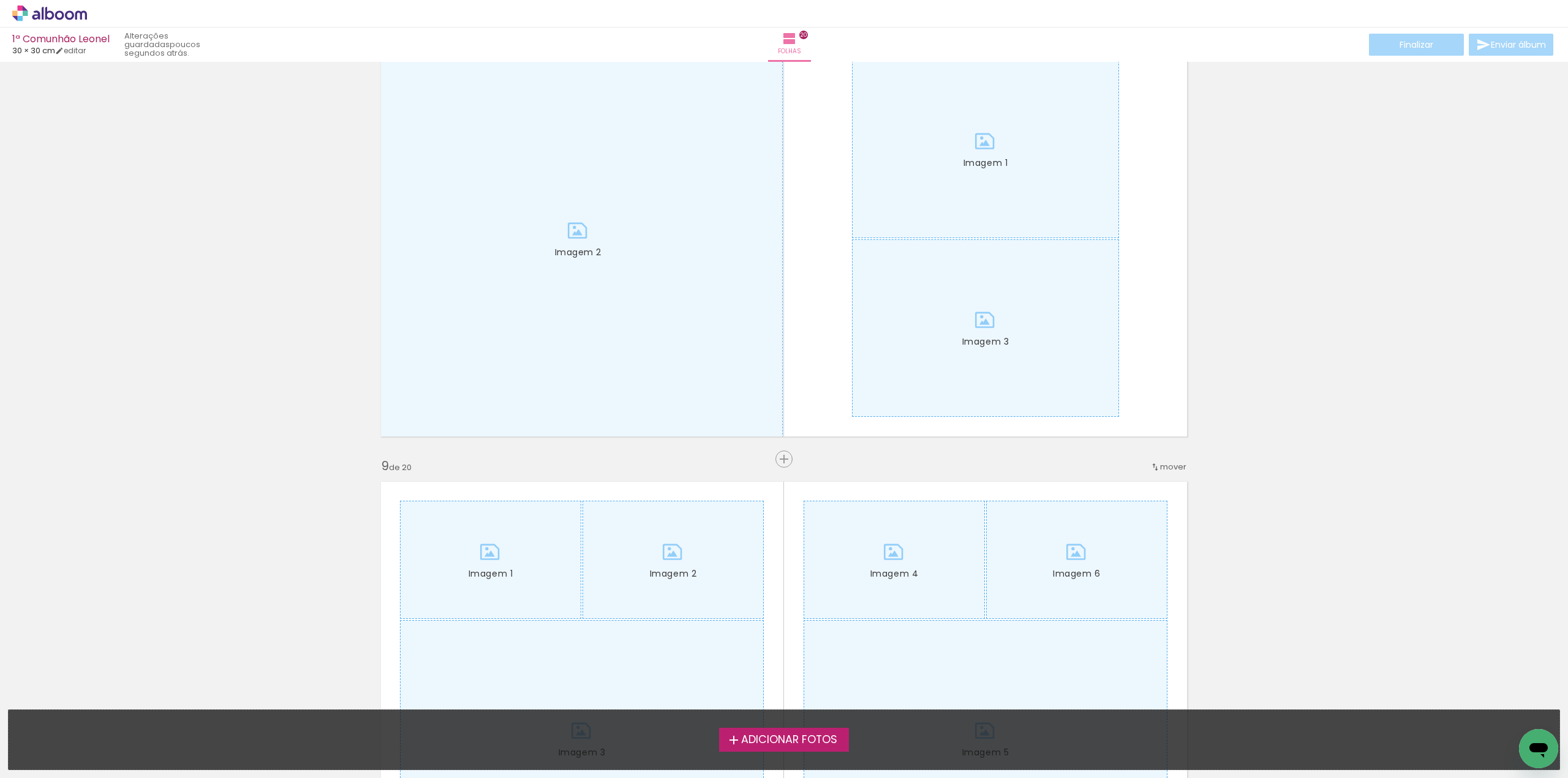
scroll to position [3184, 0]
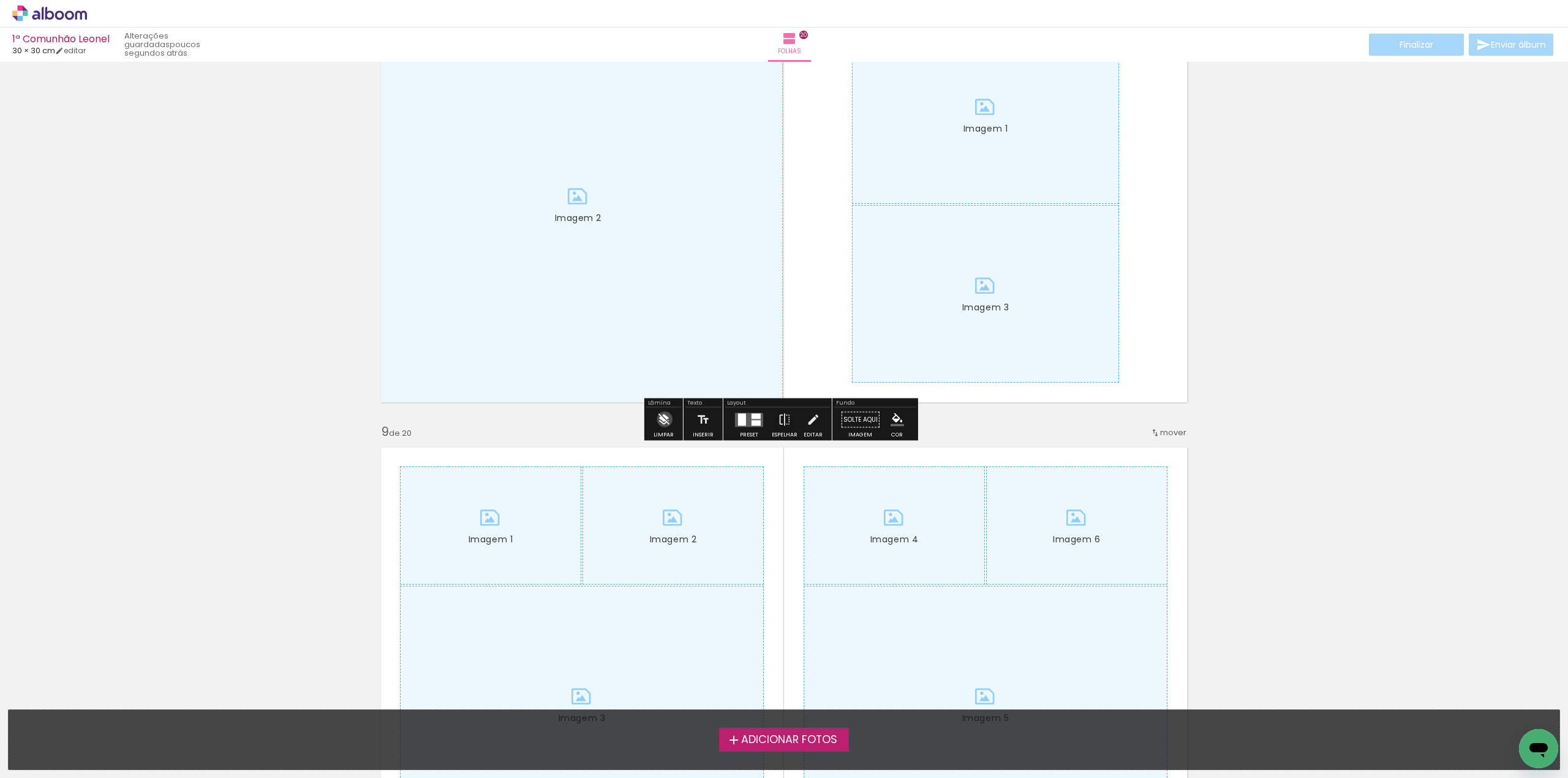
click at [664, 419] on iron-icon at bounding box center [663, 420] width 14 height 25
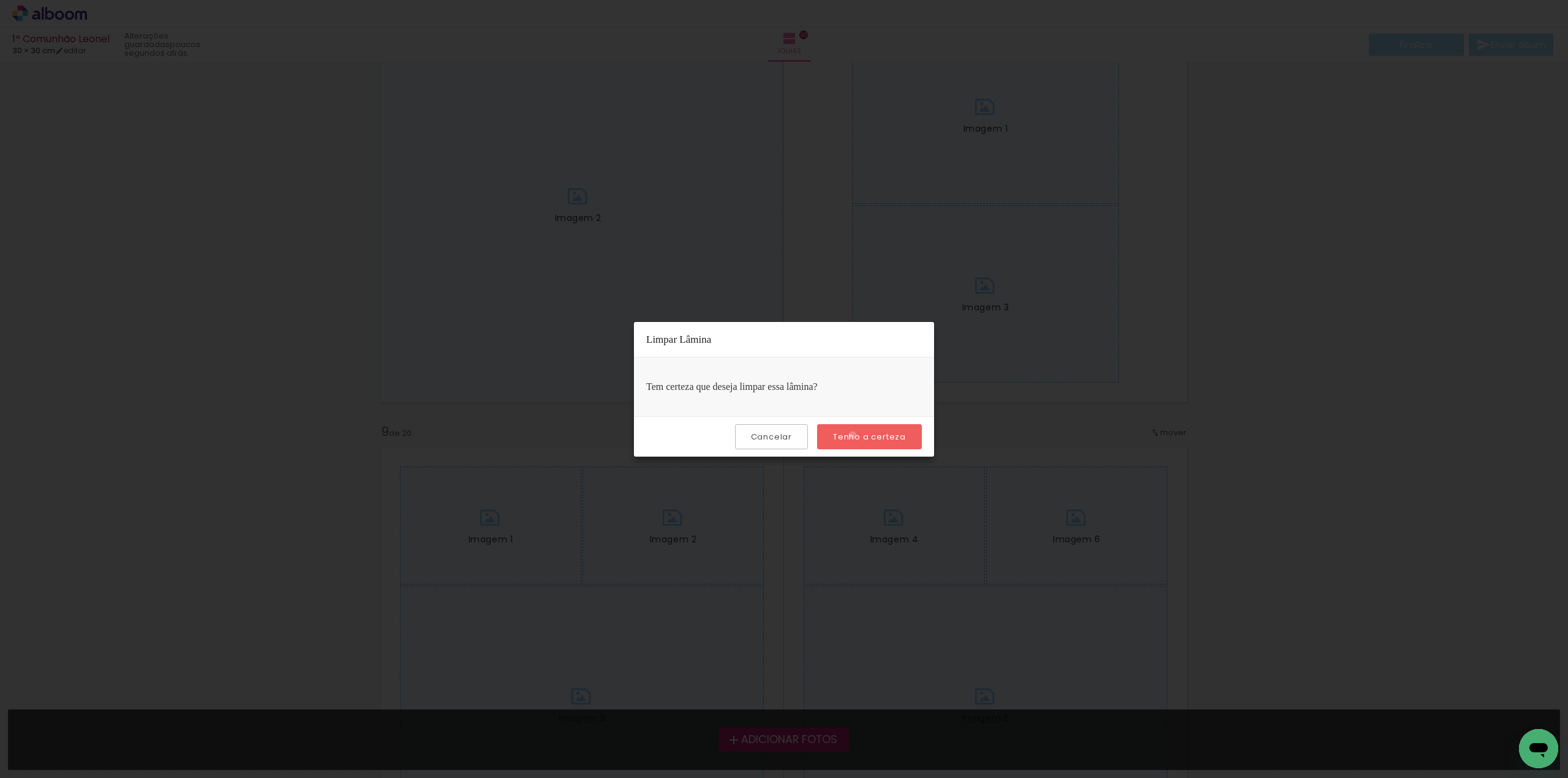
click at [0, 0] on slot "Tenho a certeza" at bounding box center [0, 0] width 0 height 0
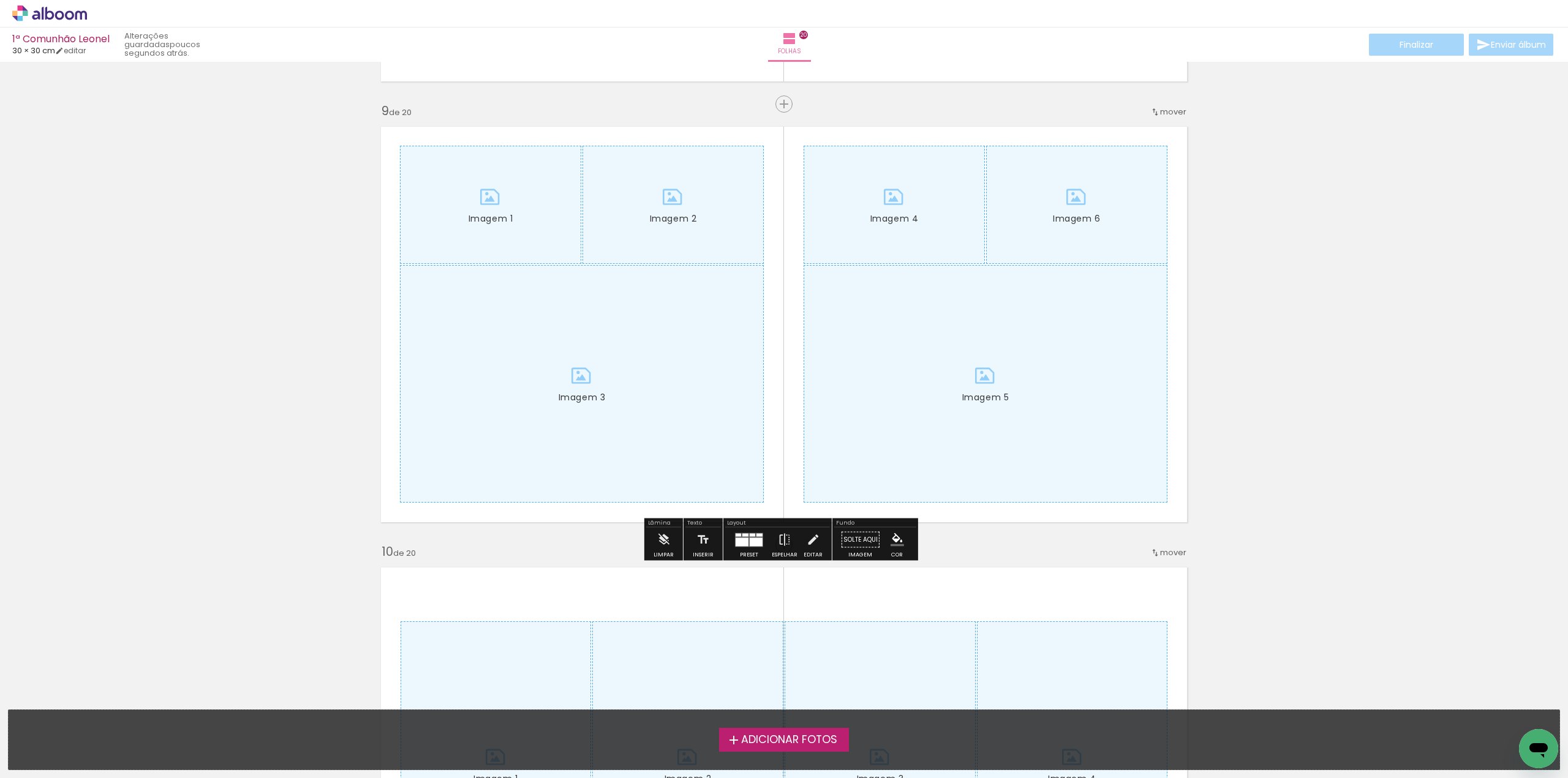
scroll to position [3613, 0]
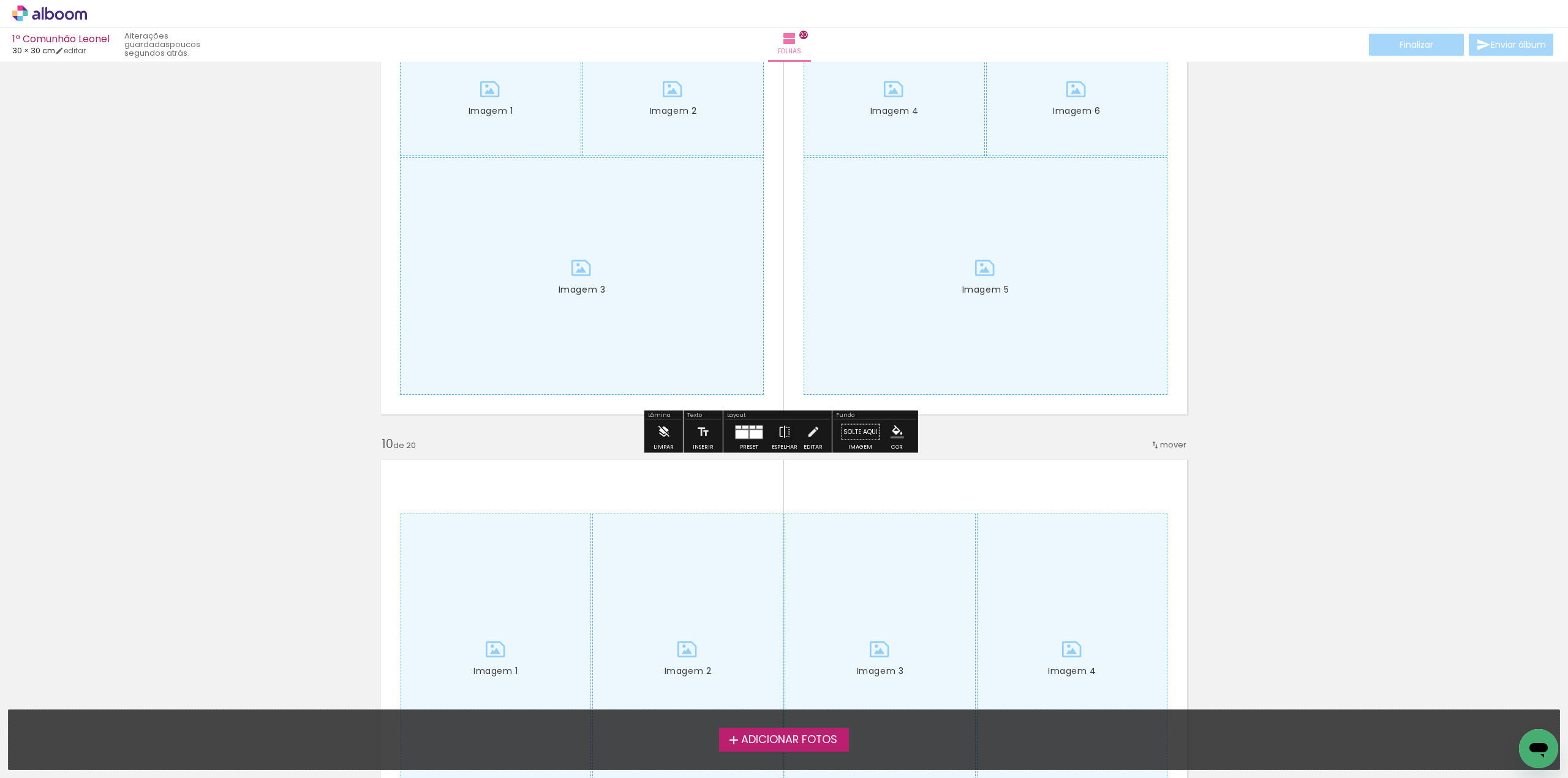
click at [662, 431] on iron-icon at bounding box center [663, 432] width 14 height 25
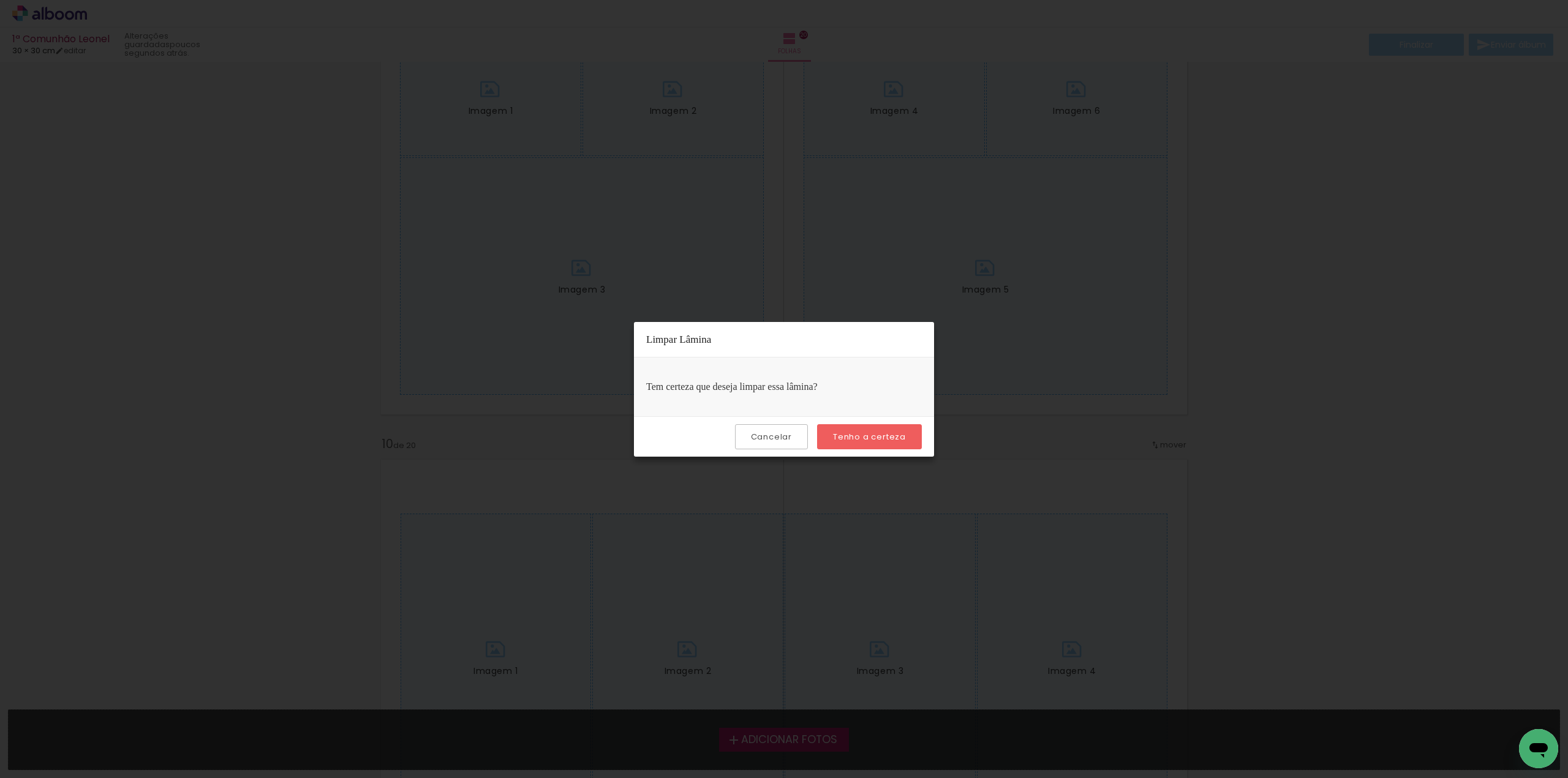
click at [0, 0] on slot "Tenho a certeza" at bounding box center [0, 0] width 0 height 0
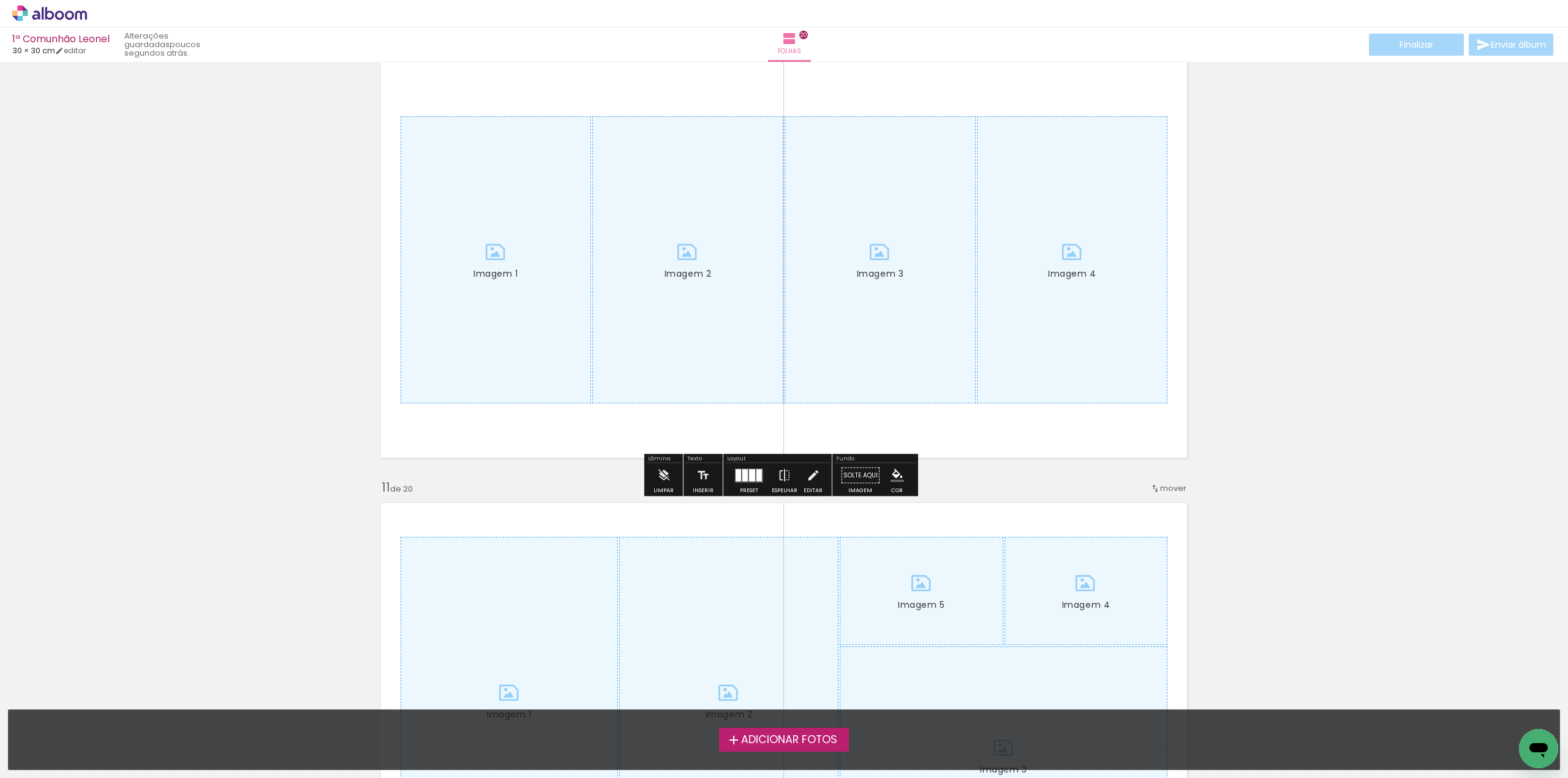
scroll to position [4041, 0]
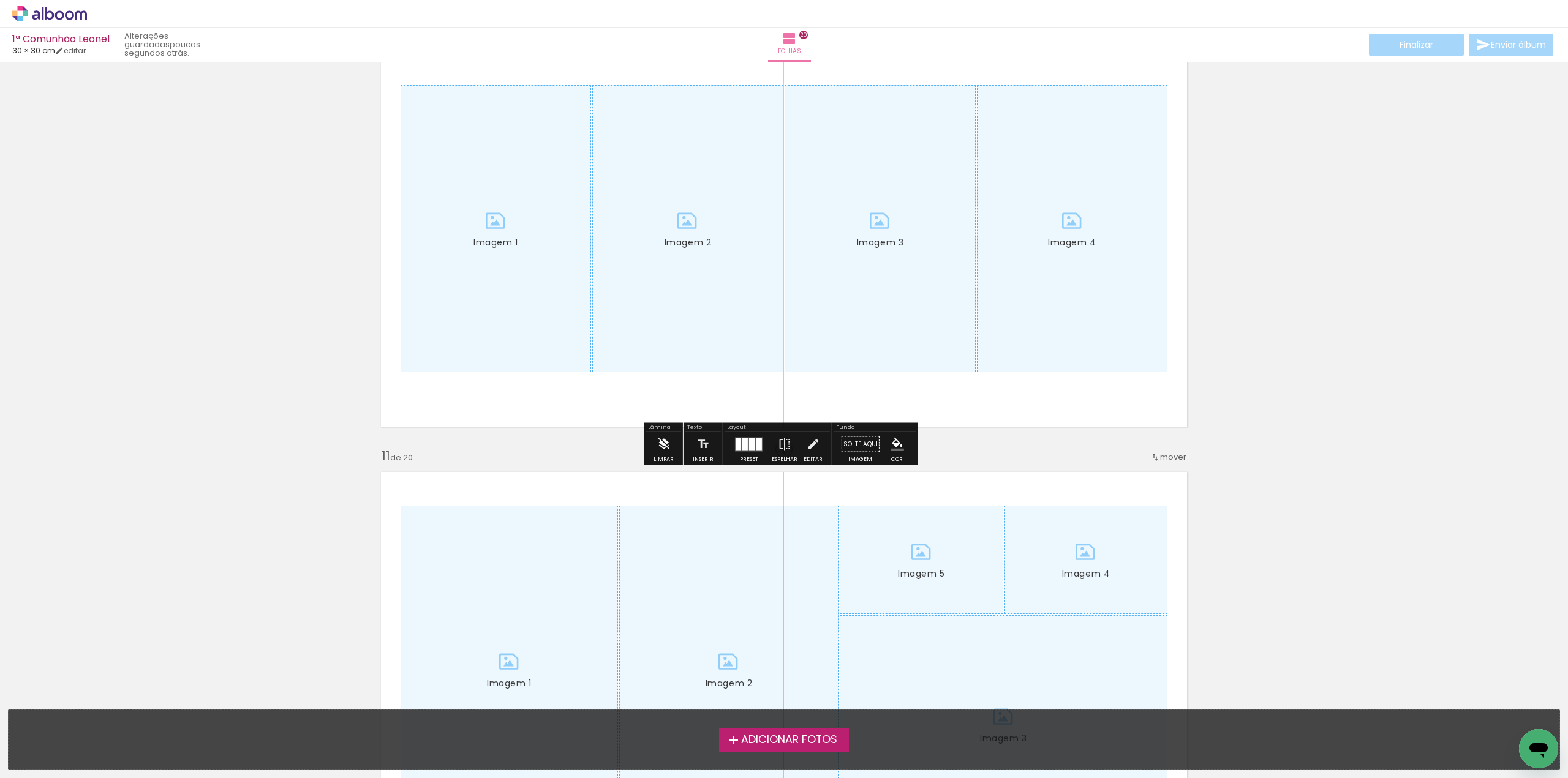
click at [666, 442] on iron-icon at bounding box center [663, 445] width 14 height 25
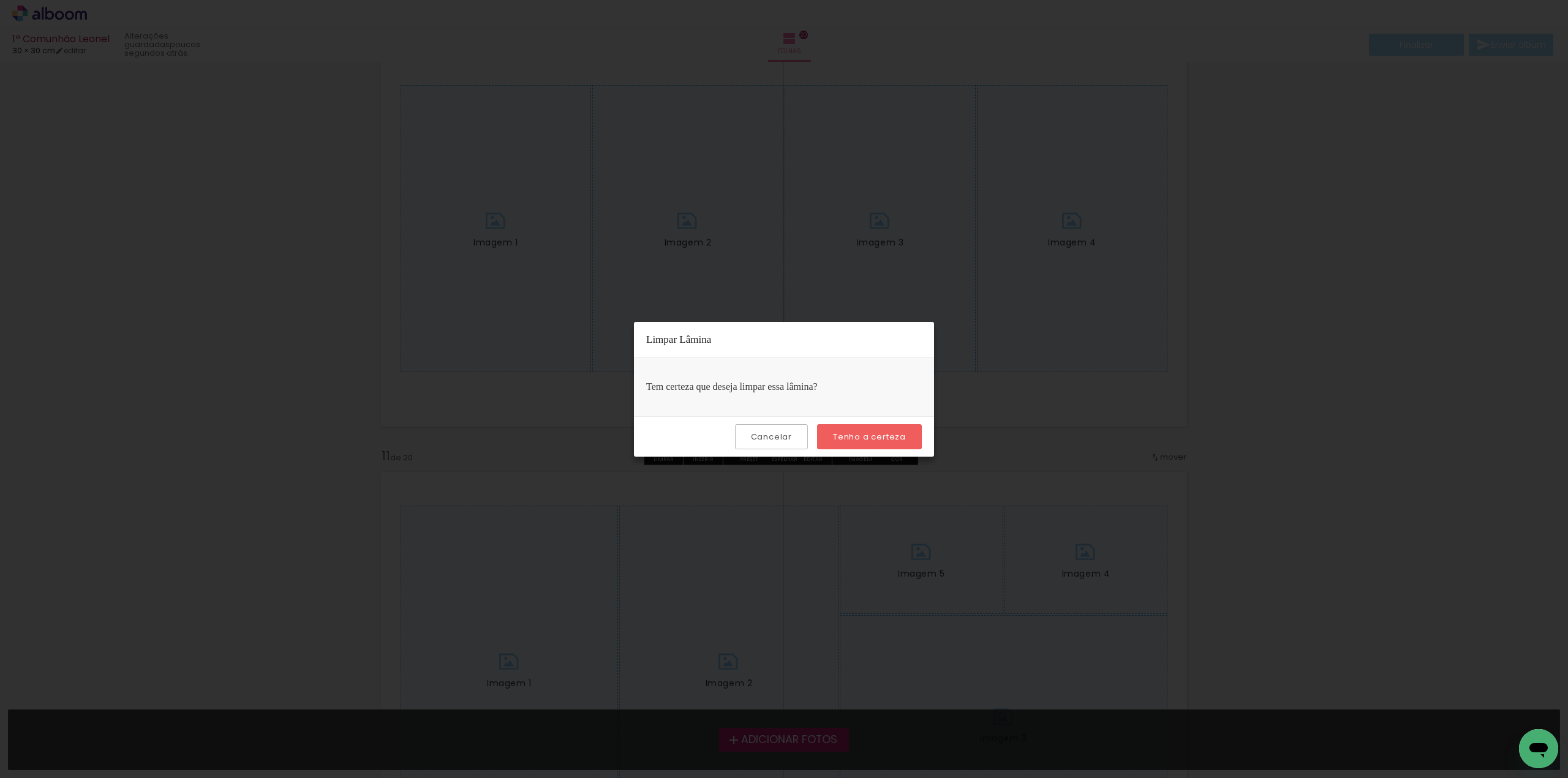
click at [0, 0] on slot "Tenho a certeza" at bounding box center [0, 0] width 0 height 0
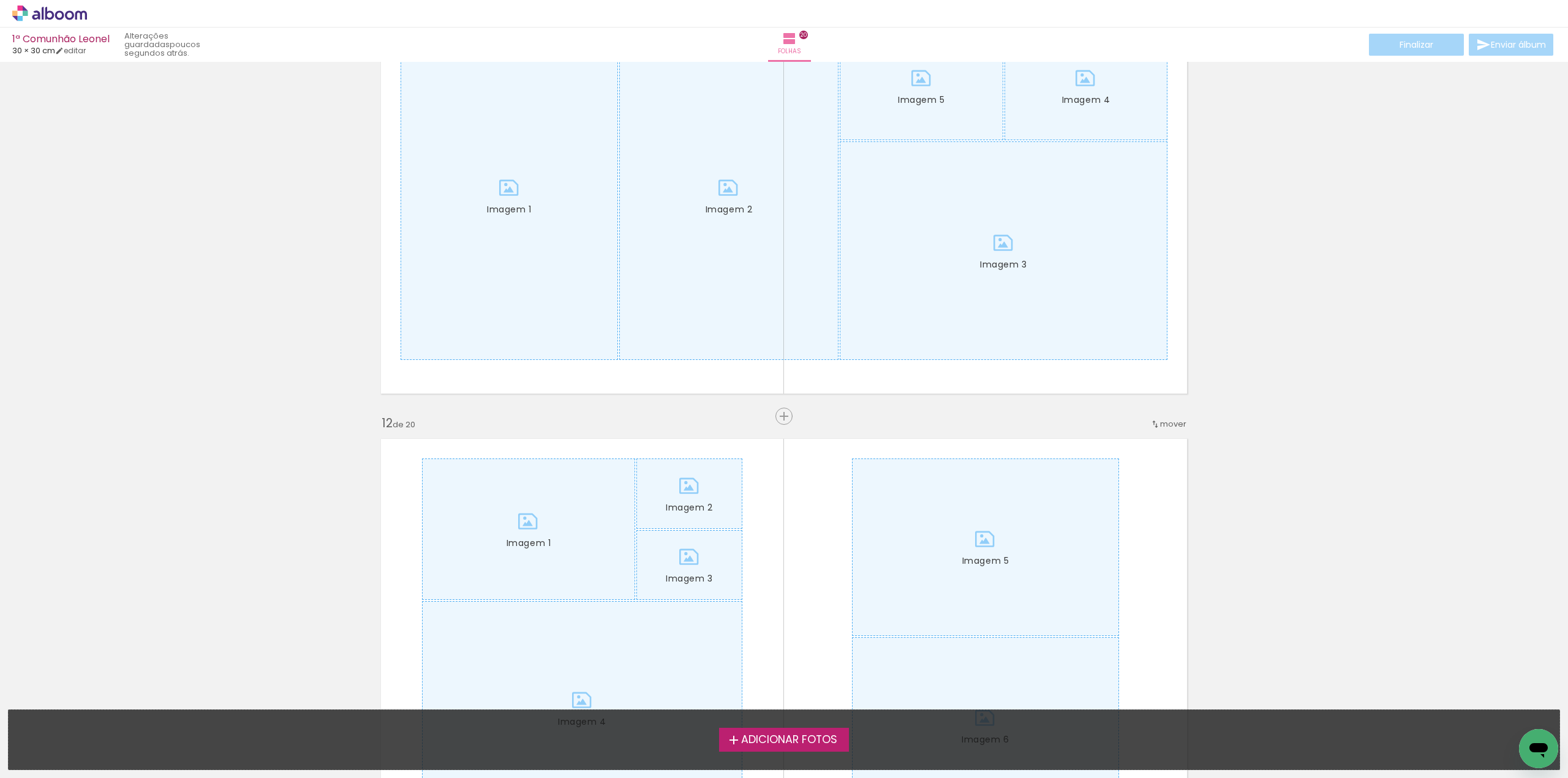
scroll to position [4531, 0]
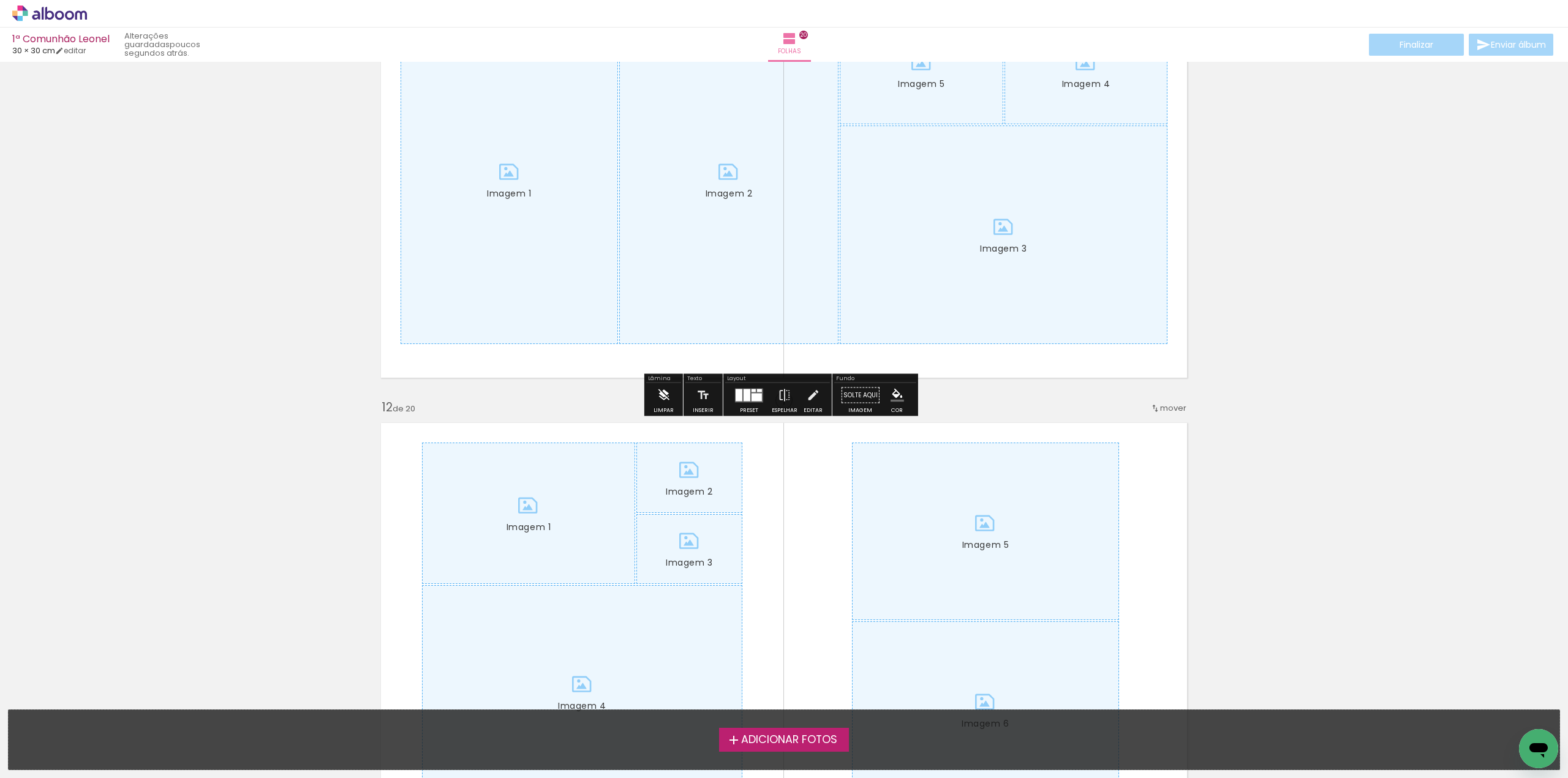
click at [663, 391] on iron-icon at bounding box center [663, 395] width 14 height 25
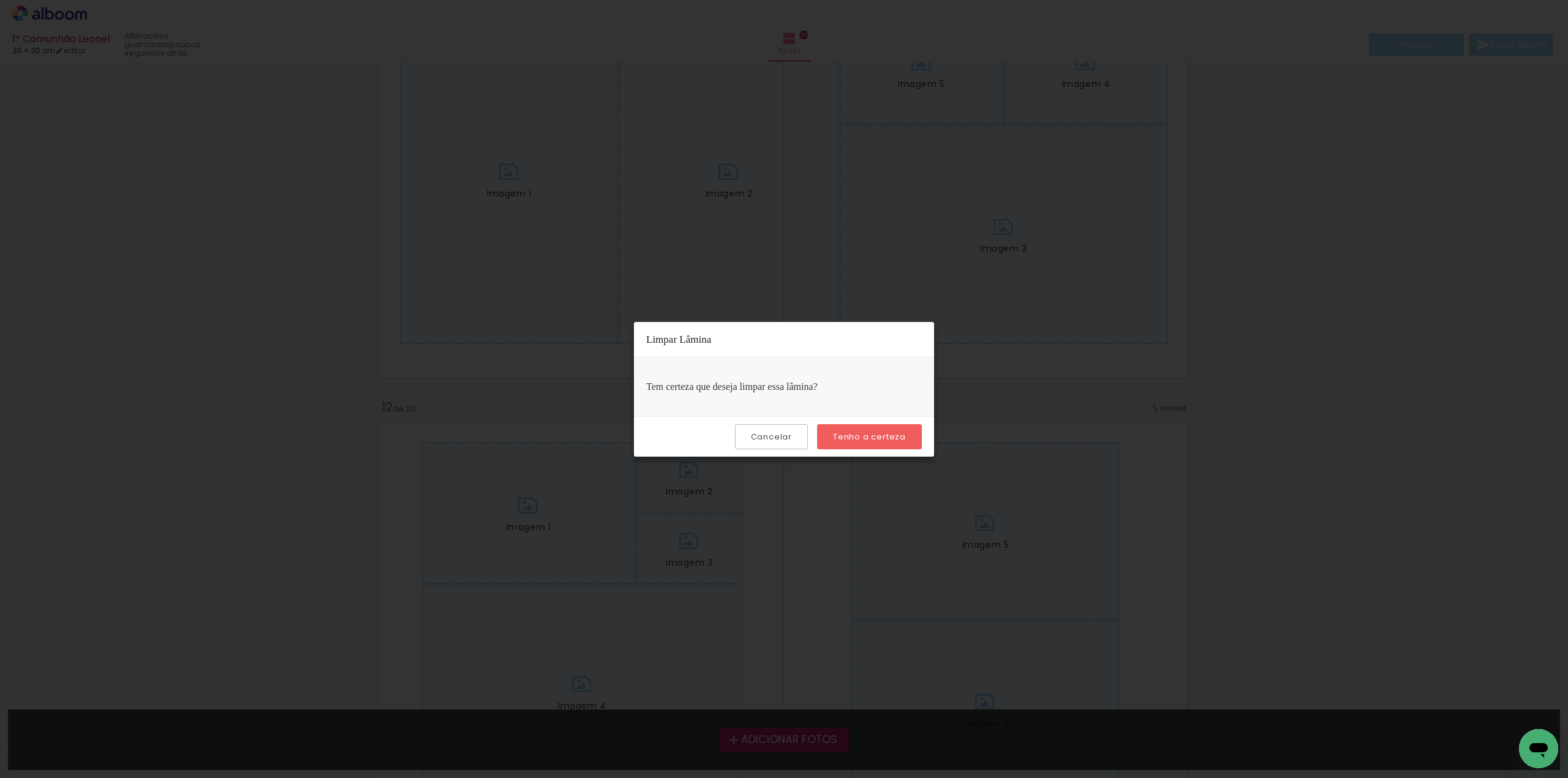
click at [0, 0] on slot "Tenho a certeza" at bounding box center [0, 0] width 0 height 0
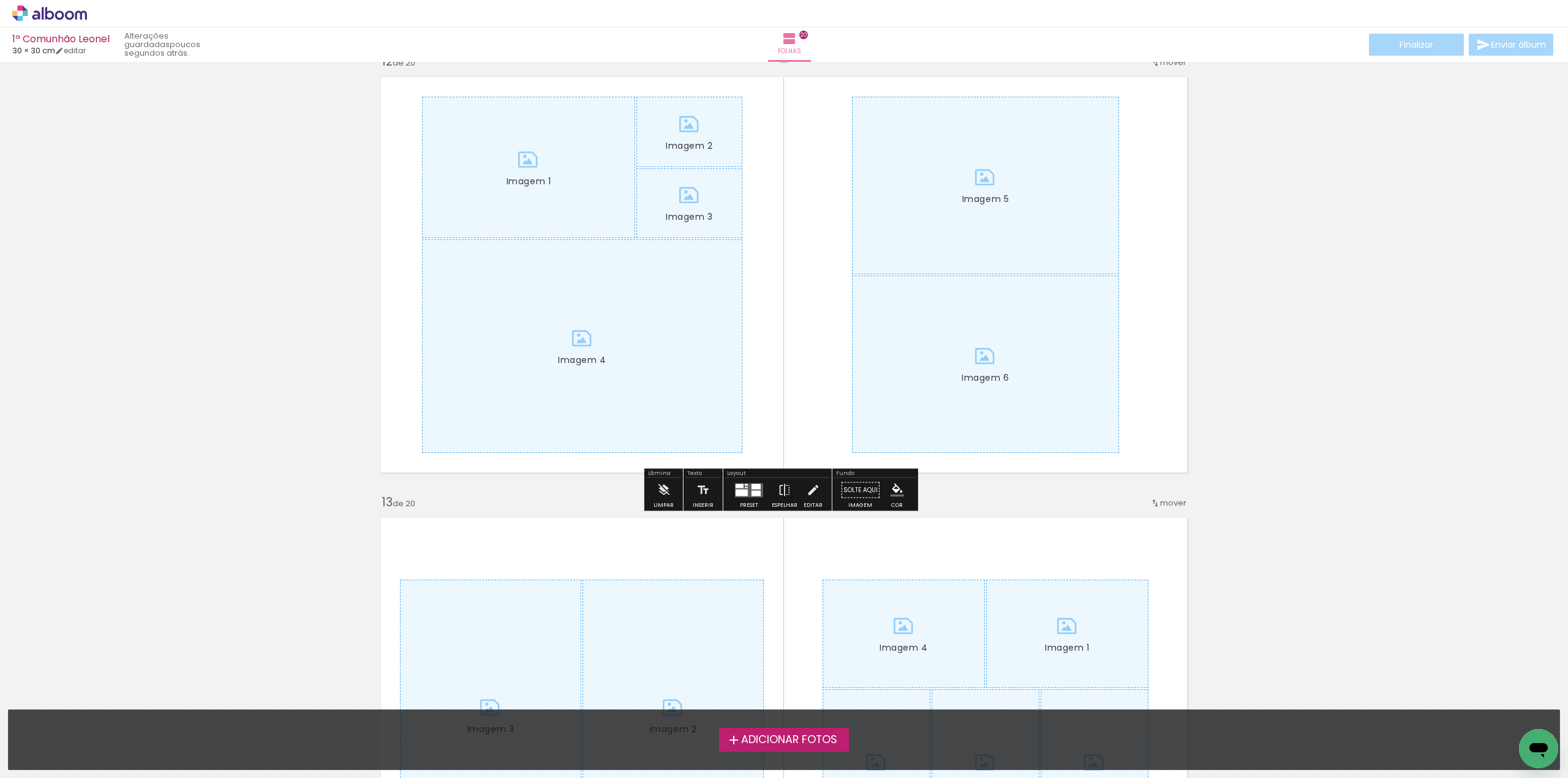
scroll to position [4898, 0]
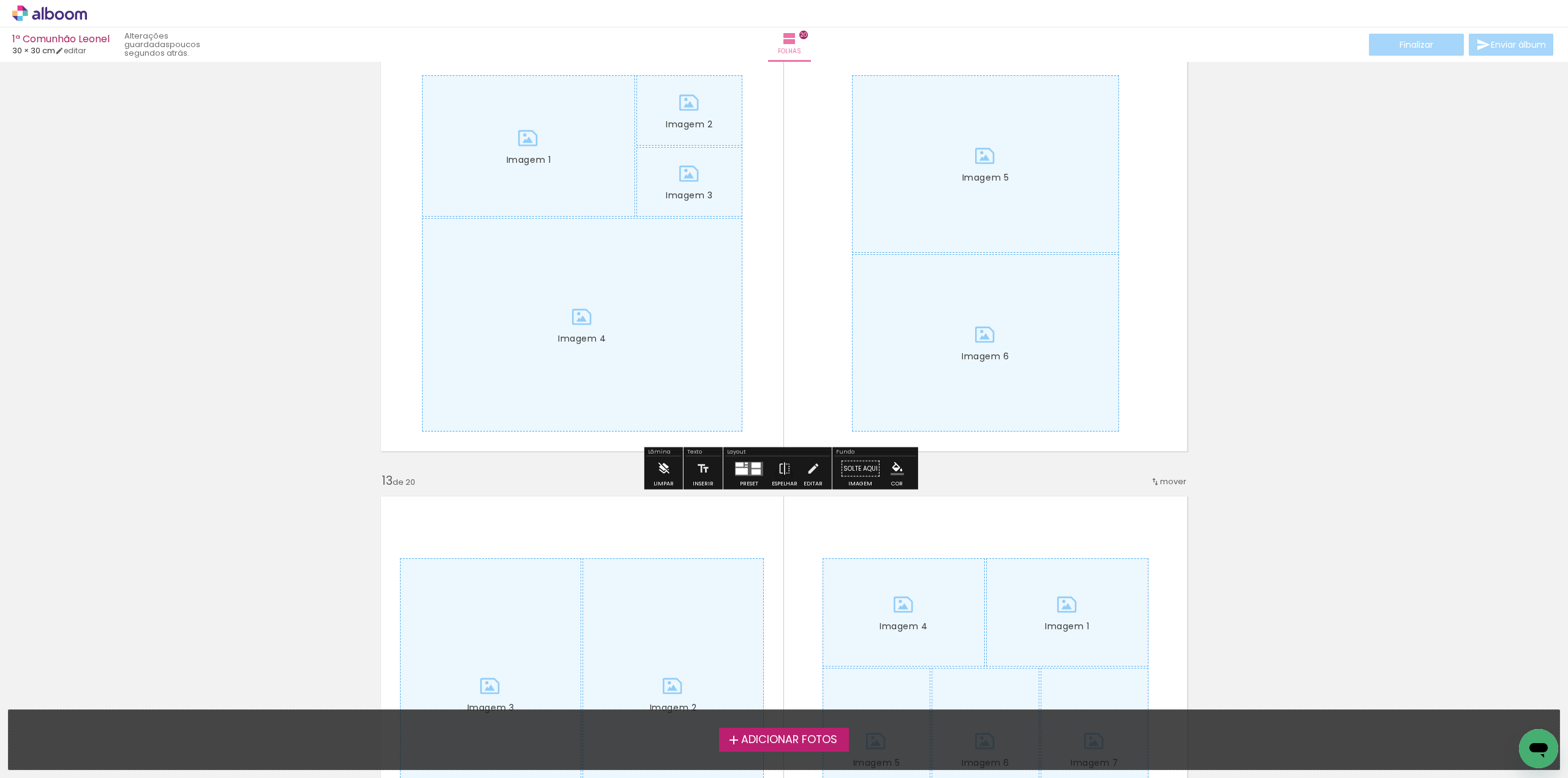
click at [663, 465] on iron-icon at bounding box center [663, 469] width 14 height 25
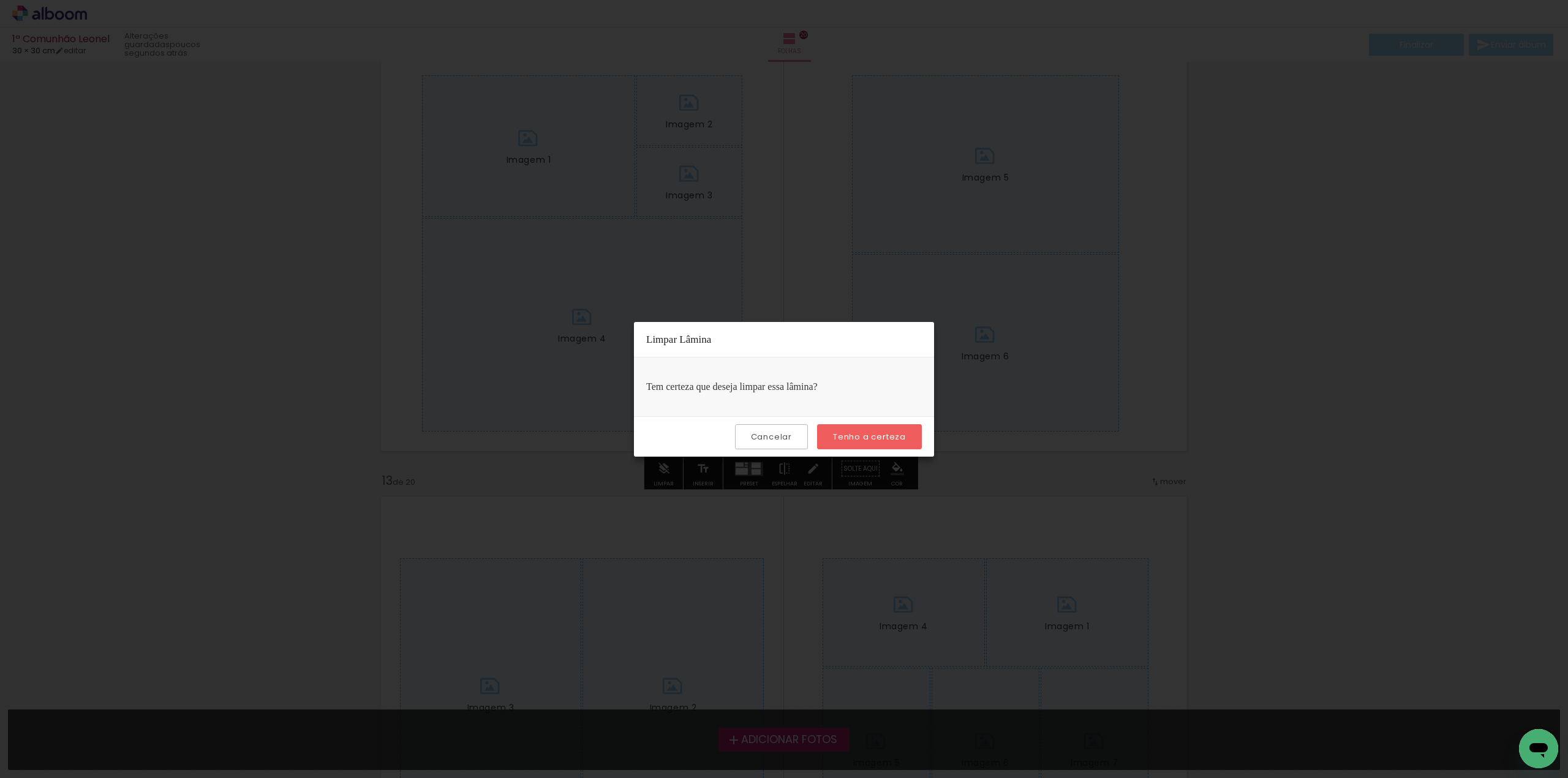
click at [0, 0] on slot "Tenho a certeza" at bounding box center [0, 0] width 0 height 0
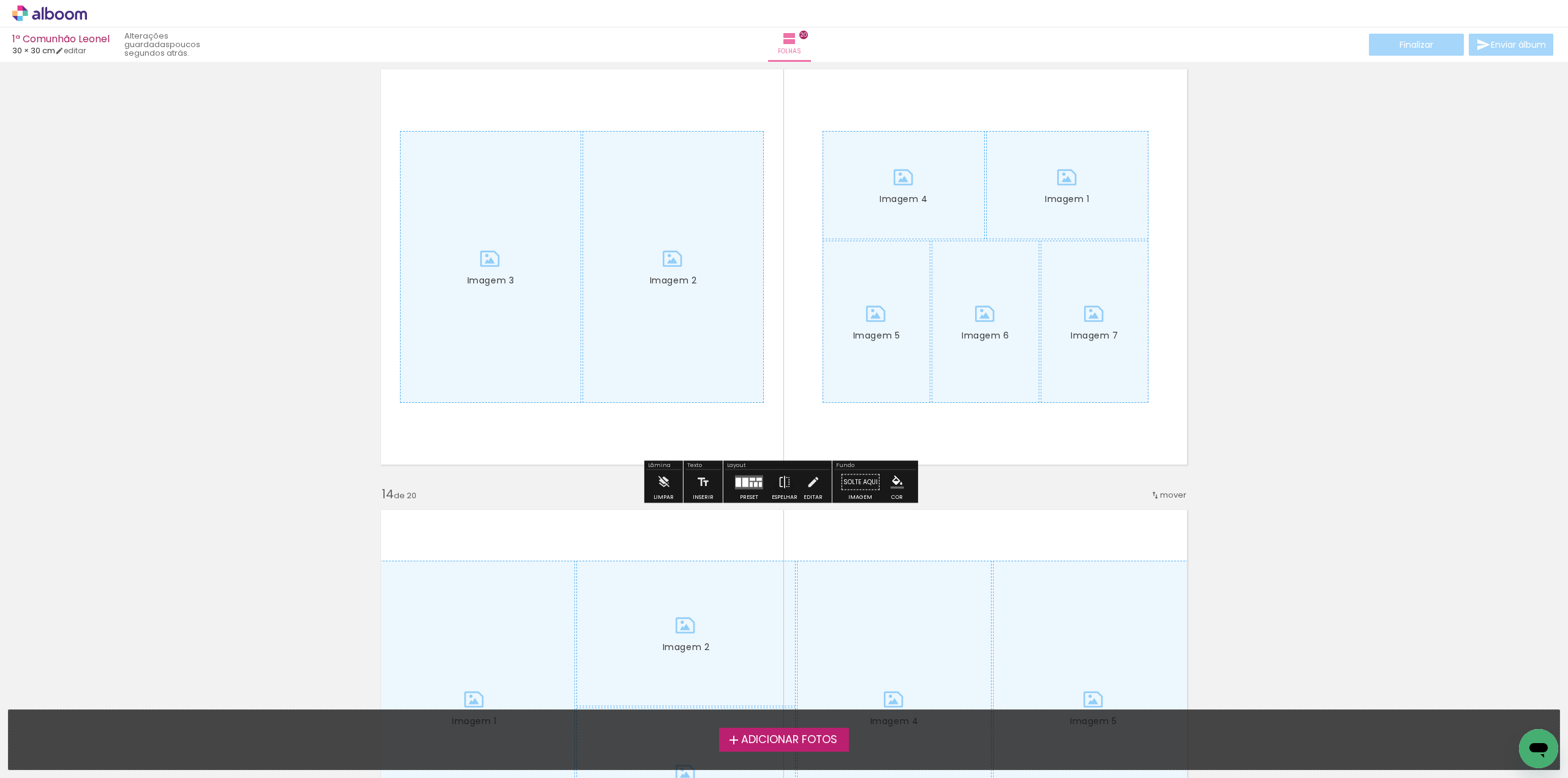
scroll to position [5328, 0]
click at [662, 479] on iron-icon at bounding box center [663, 482] width 14 height 25
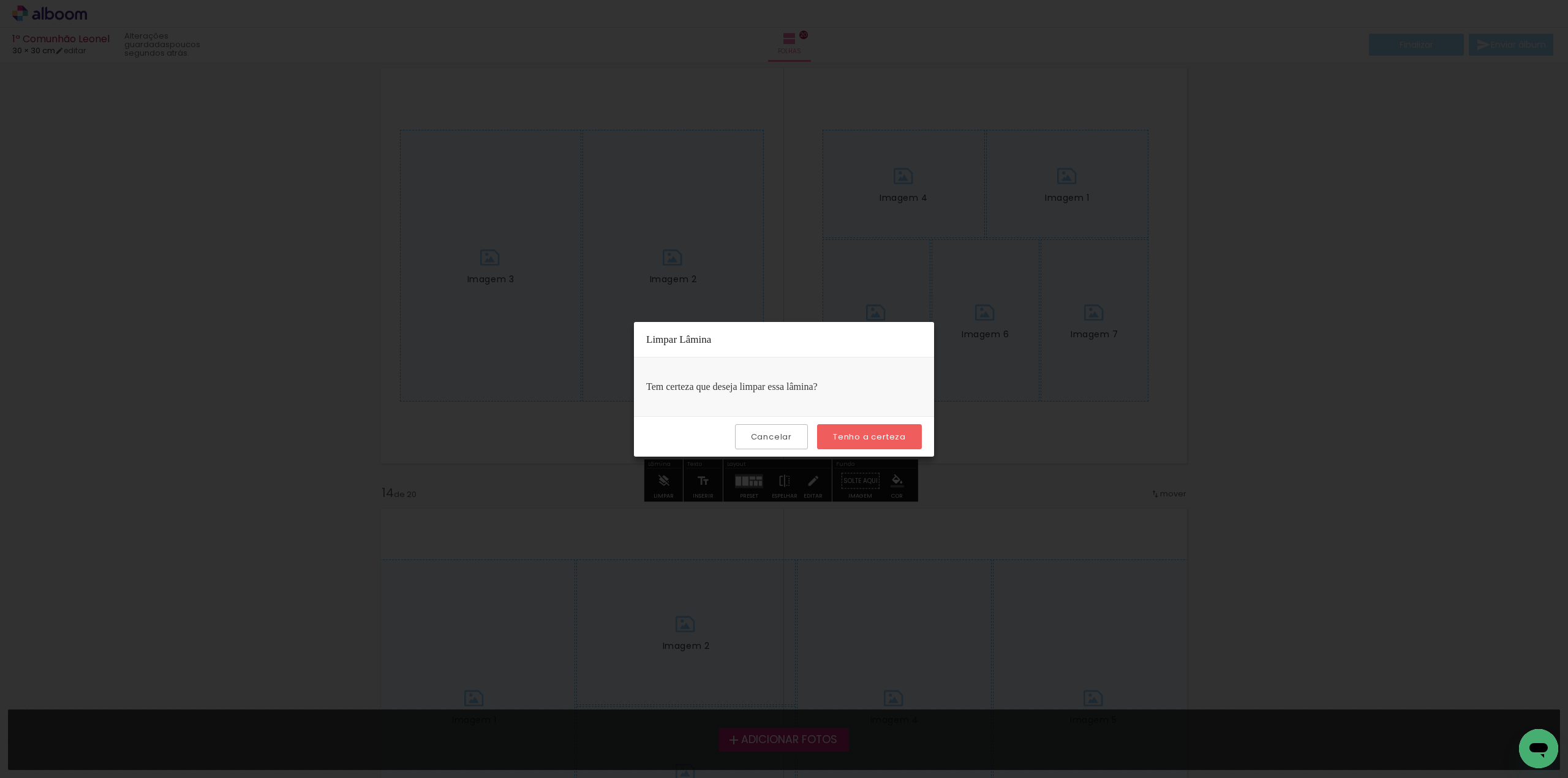
click at [0, 0] on slot "Tenho a certeza" at bounding box center [0, 0] width 0 height 0
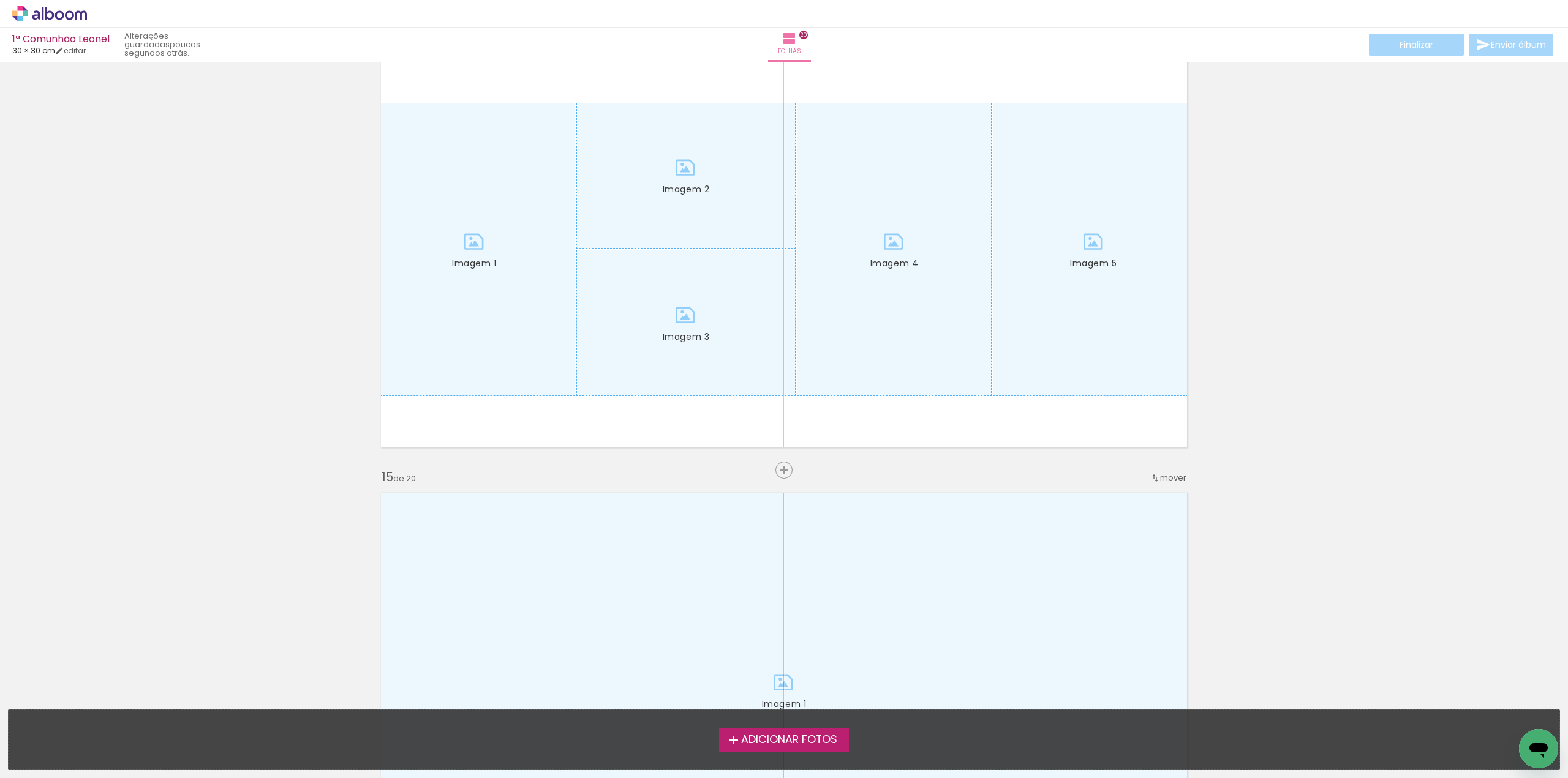
scroll to position [5878, 0]
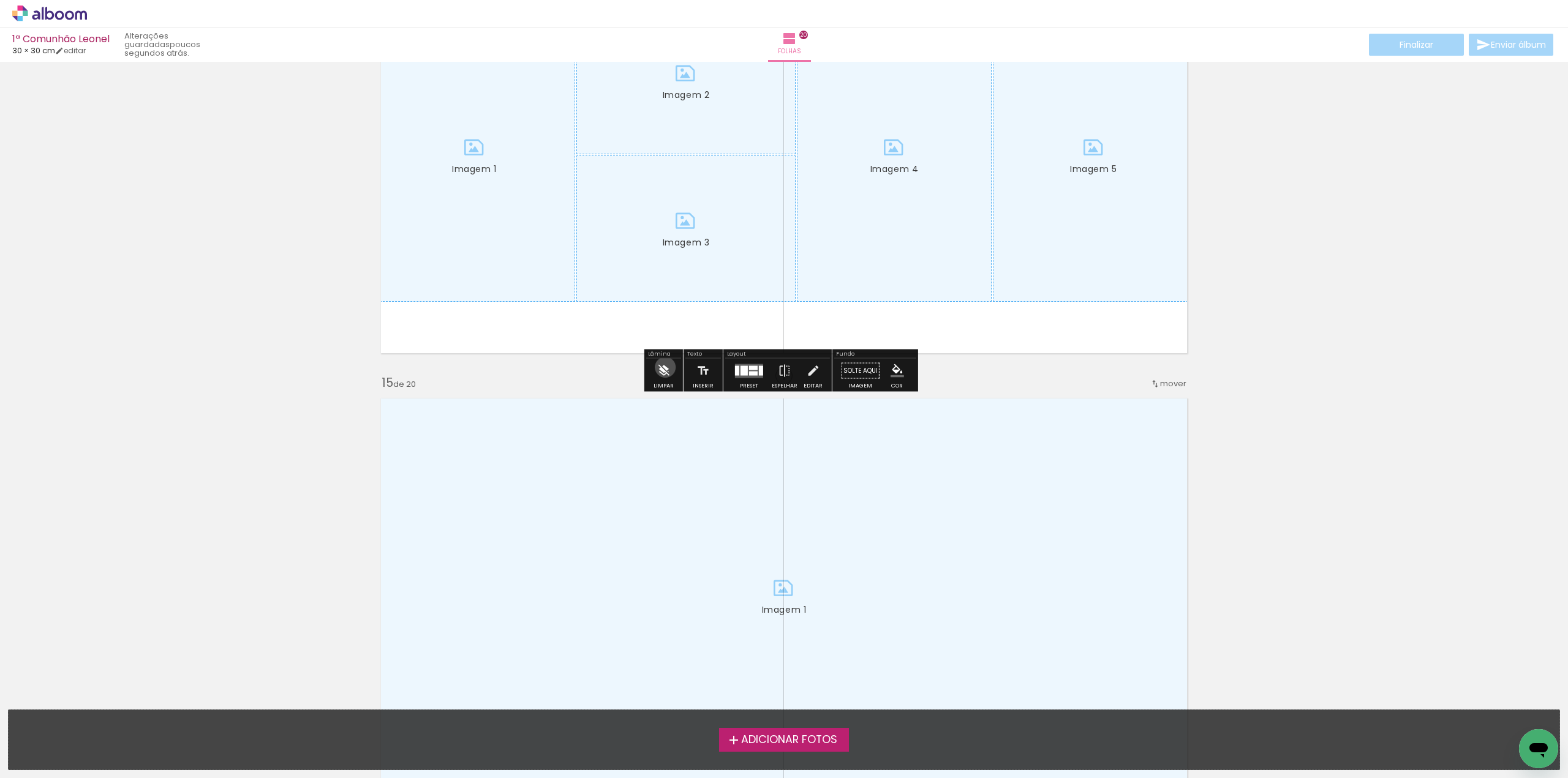
click at [665, 368] on iron-icon at bounding box center [663, 371] width 14 height 25
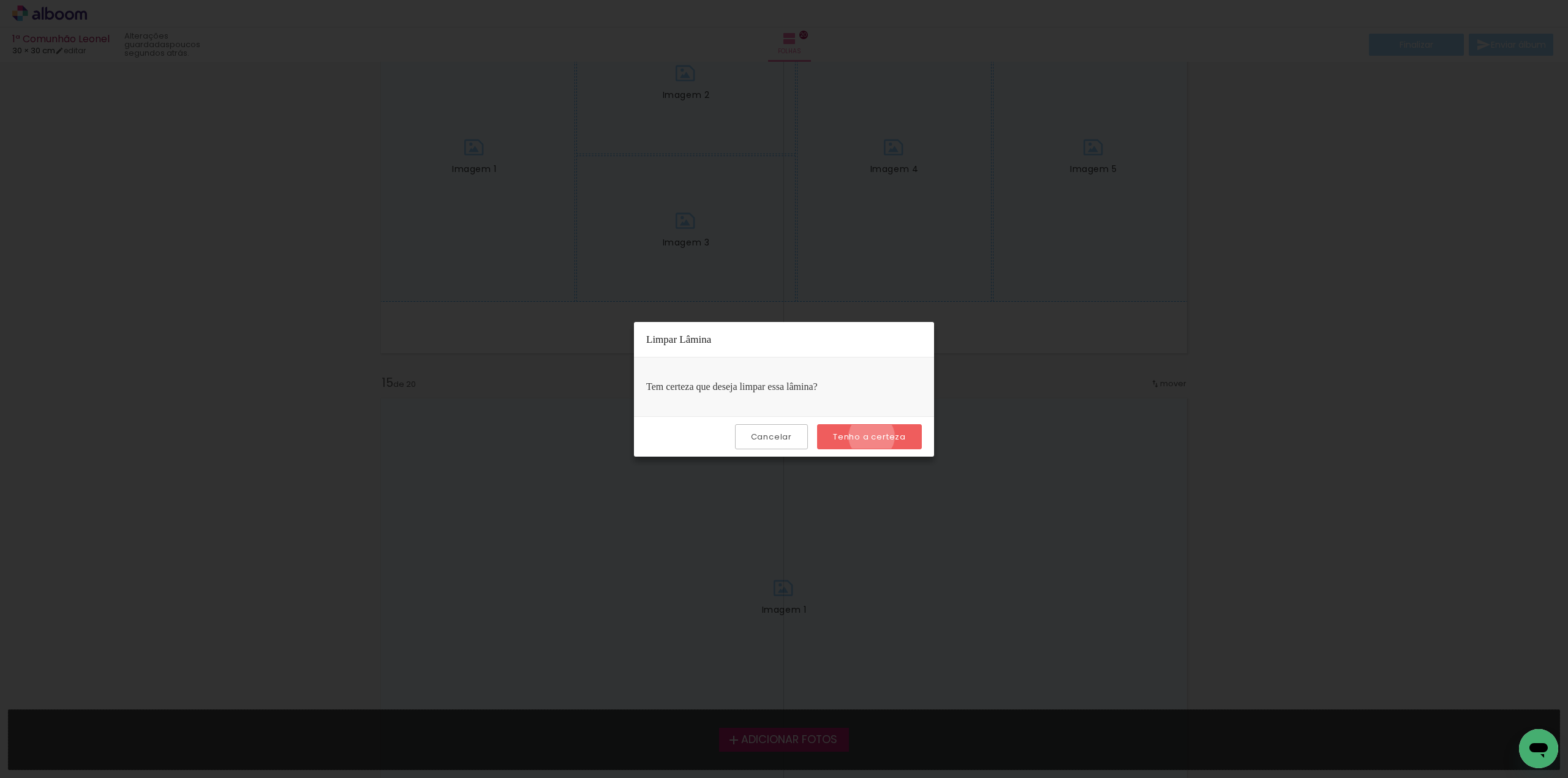
click at [0, 0] on slot "Tenho a certeza" at bounding box center [0, 0] width 0 height 0
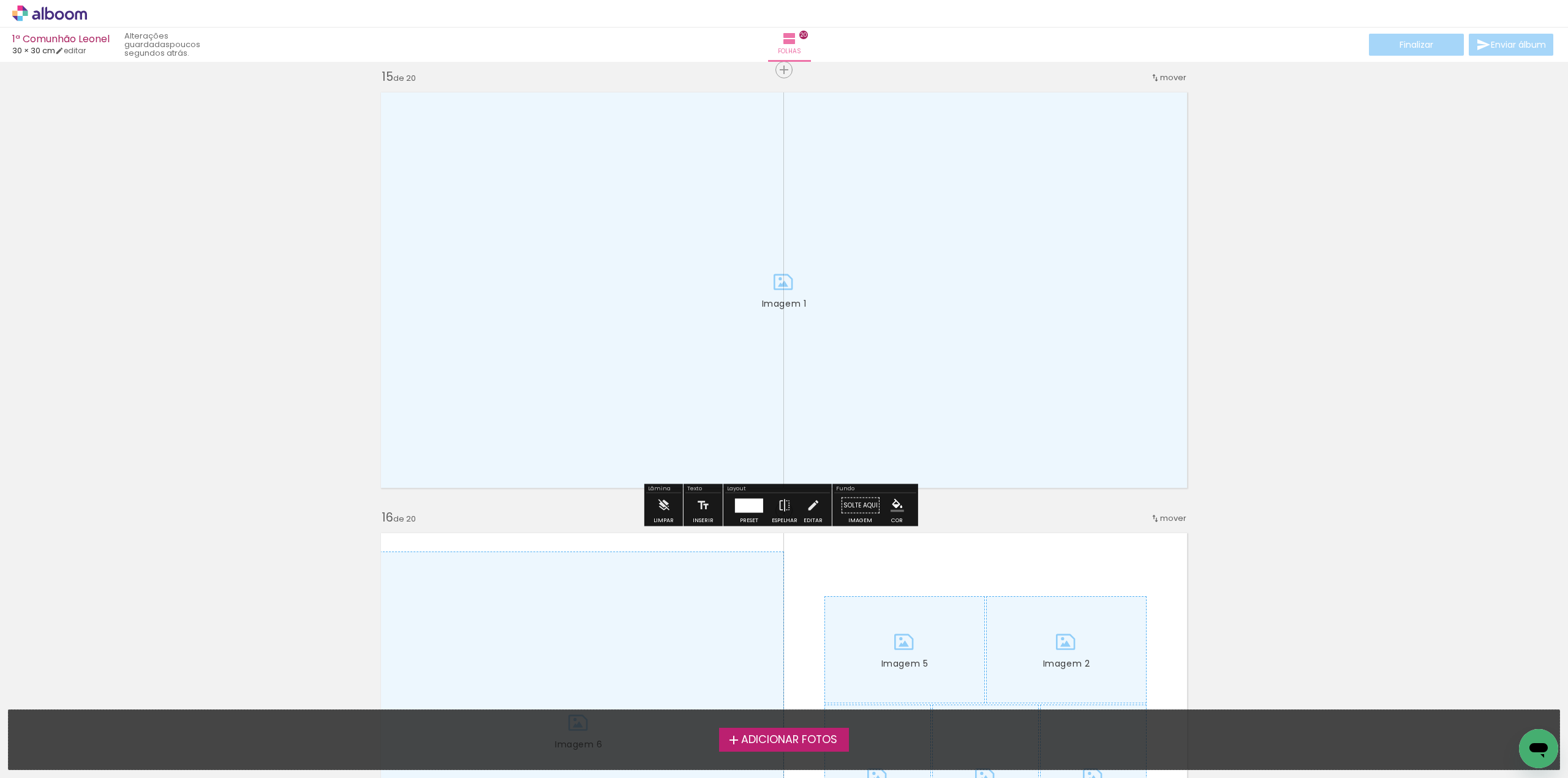
scroll to position [6246, 0]
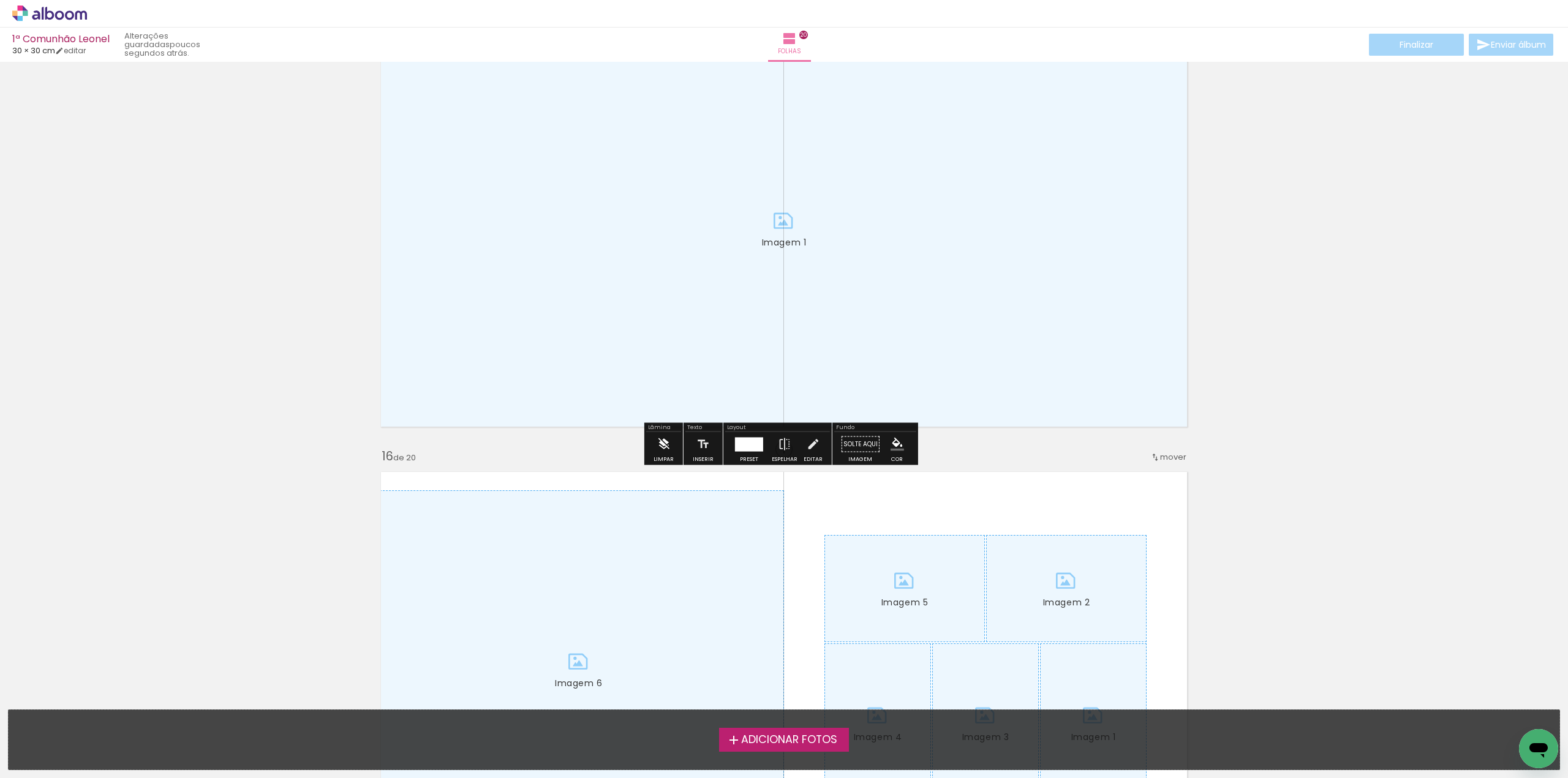
click at [664, 445] on iron-icon at bounding box center [663, 445] width 14 height 25
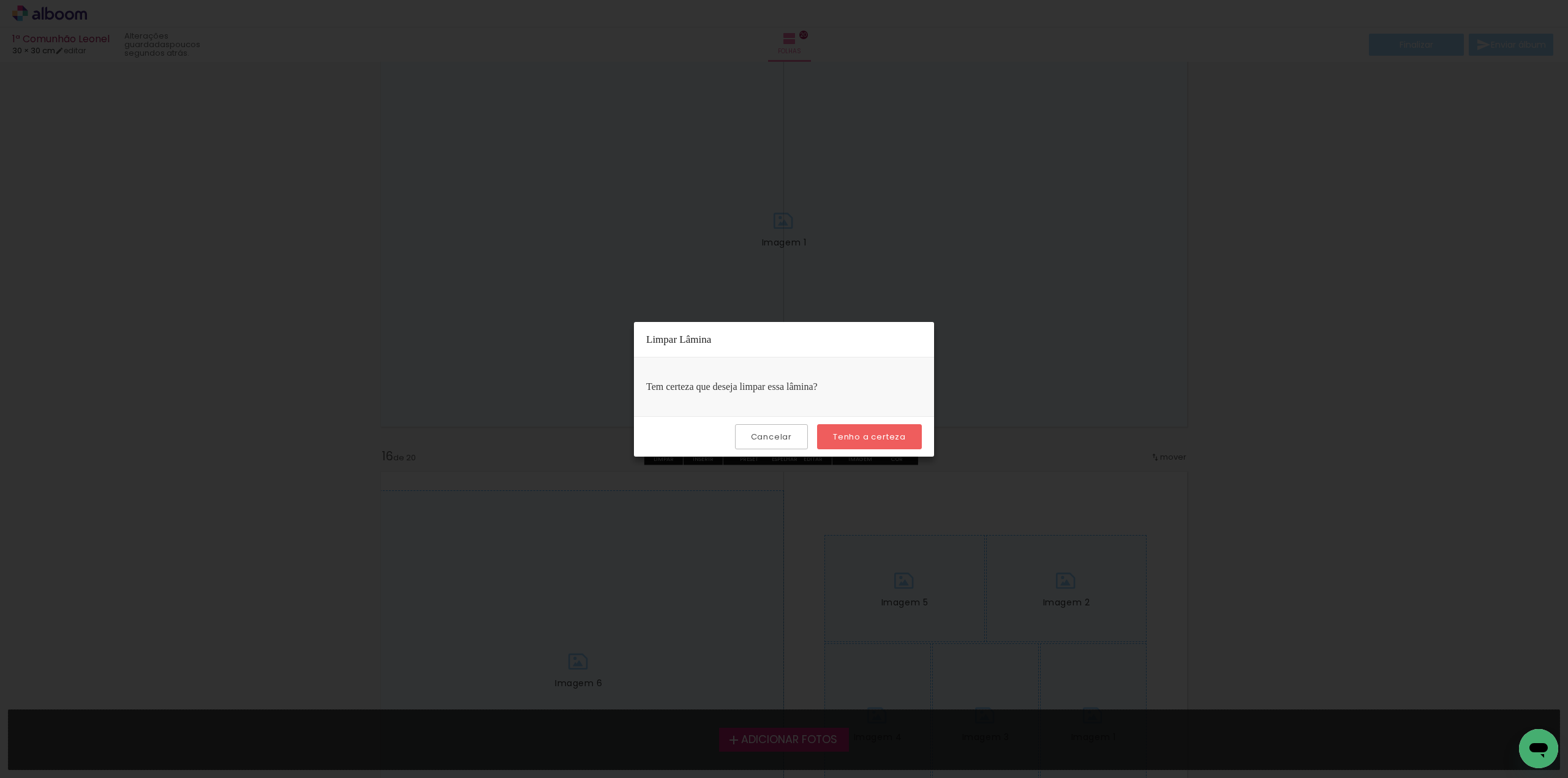
click at [0, 0] on slot "Tenho a certeza" at bounding box center [0, 0] width 0 height 0
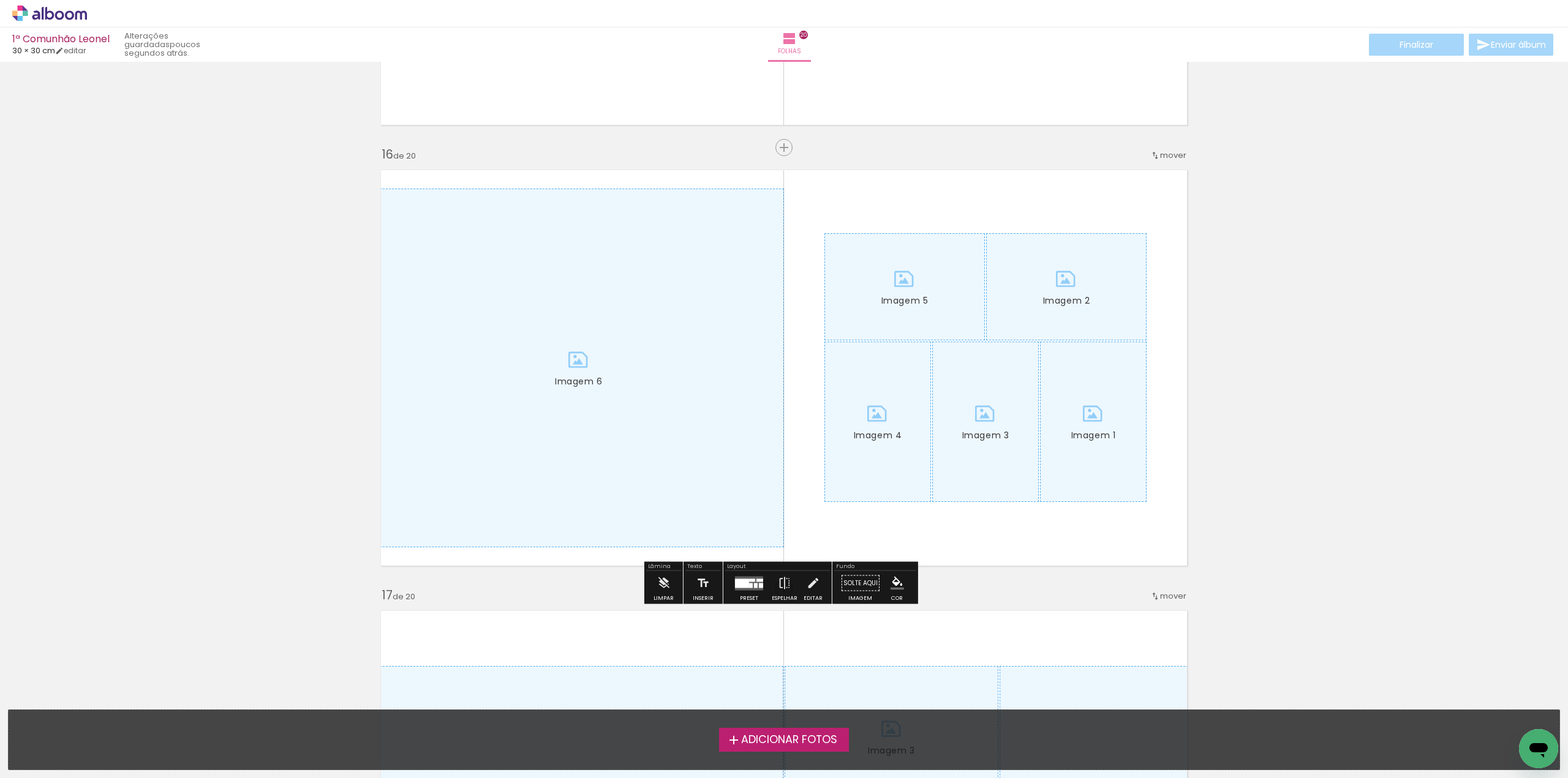
scroll to position [6552, 0]
click at [667, 577] on iron-icon at bounding box center [663, 579] width 14 height 25
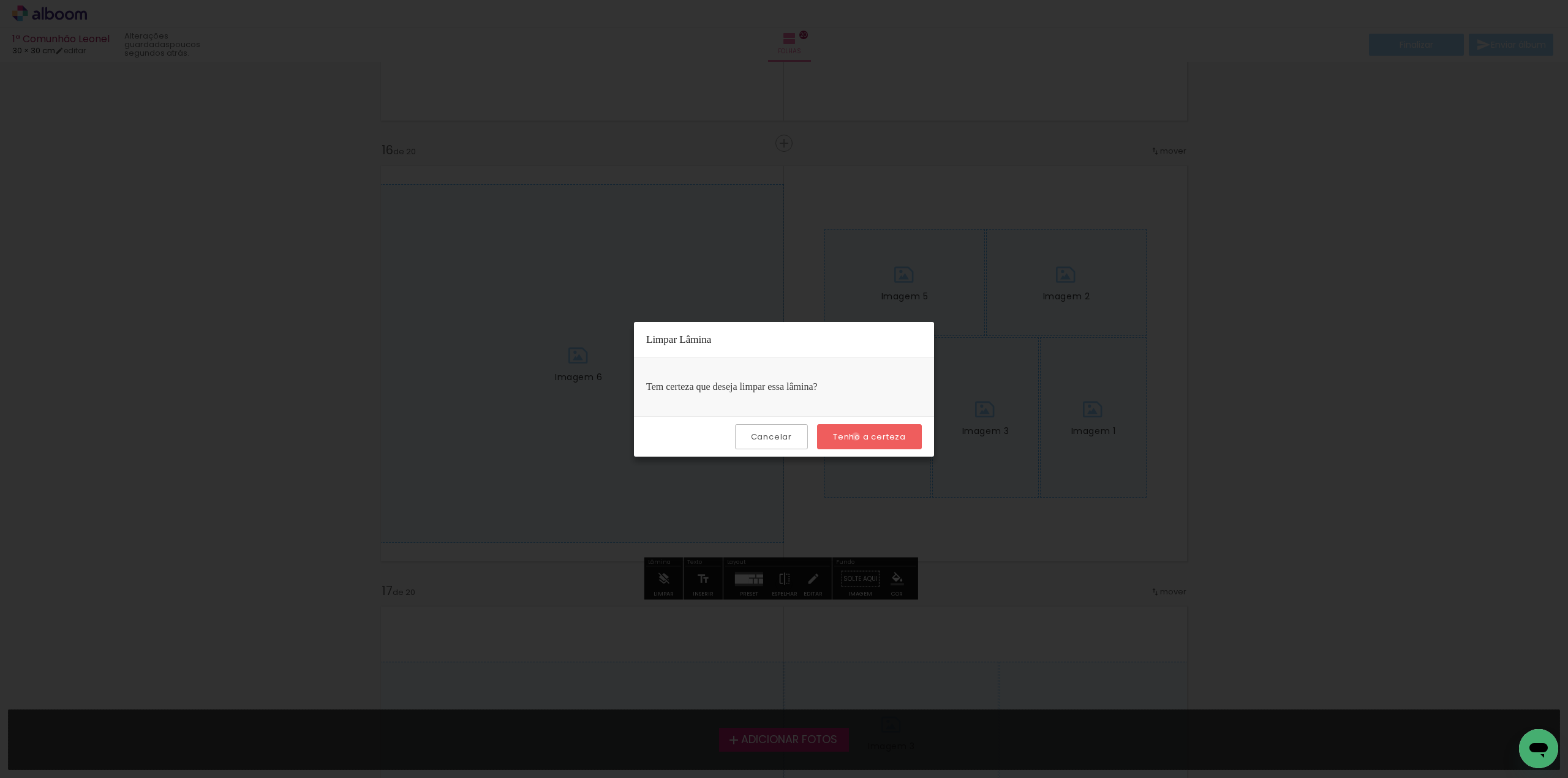
click at [0, 0] on slot "Tenho a certeza" at bounding box center [0, 0] width 0 height 0
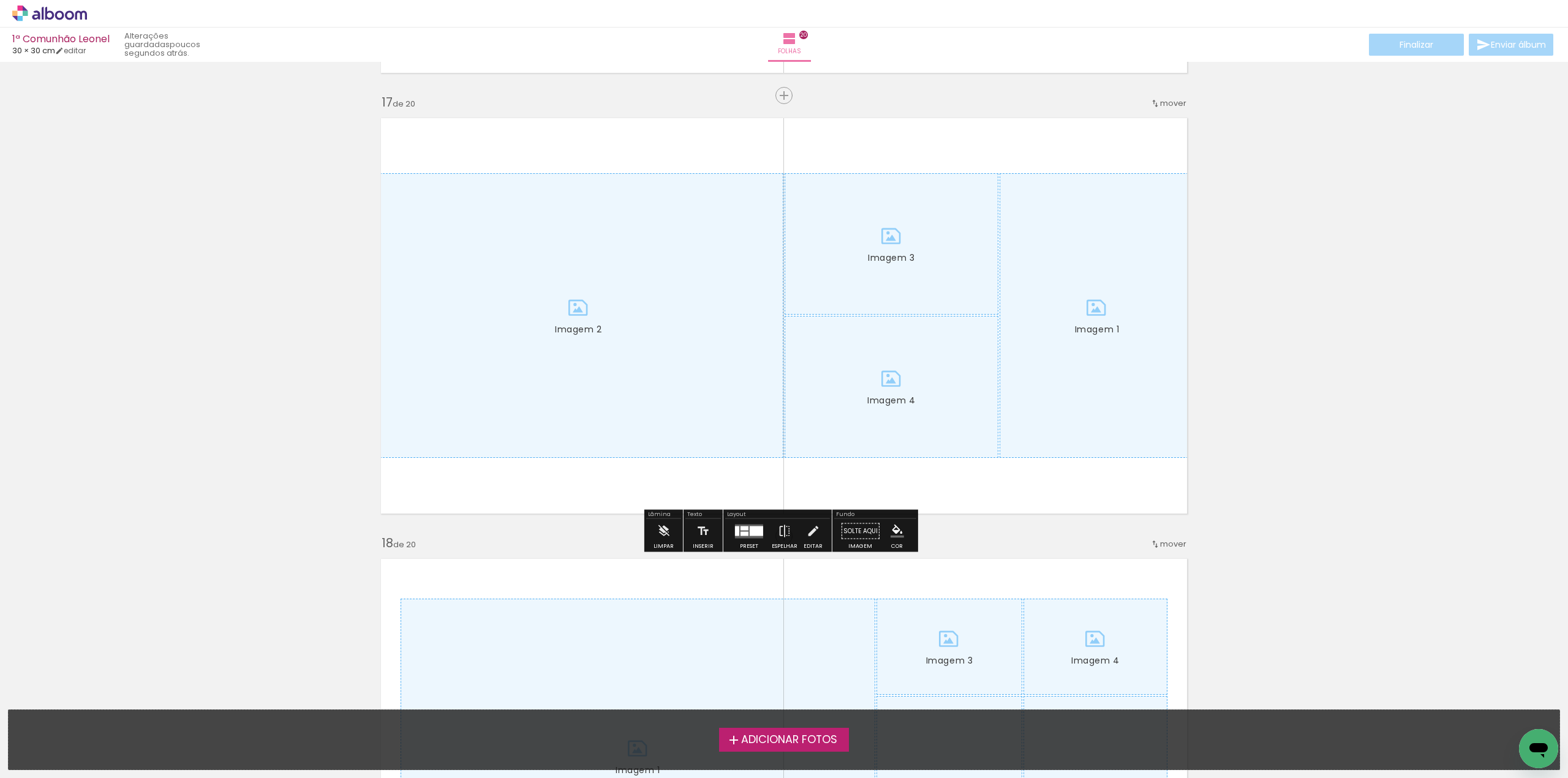
scroll to position [7041, 0]
click at [662, 530] on iron-icon at bounding box center [663, 530] width 14 height 25
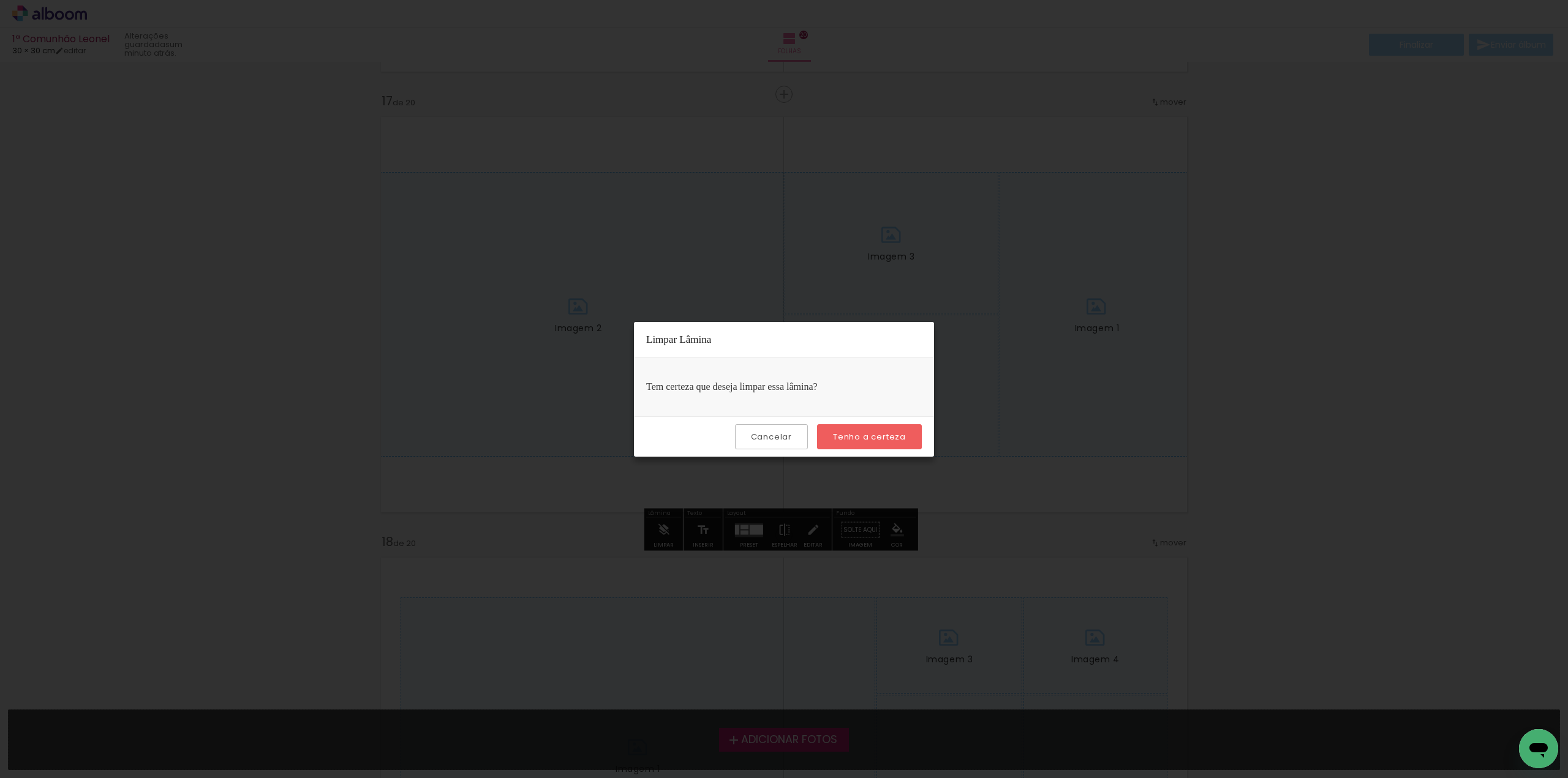
click at [0, 0] on slot "Tenho a certeza" at bounding box center [0, 0] width 0 height 0
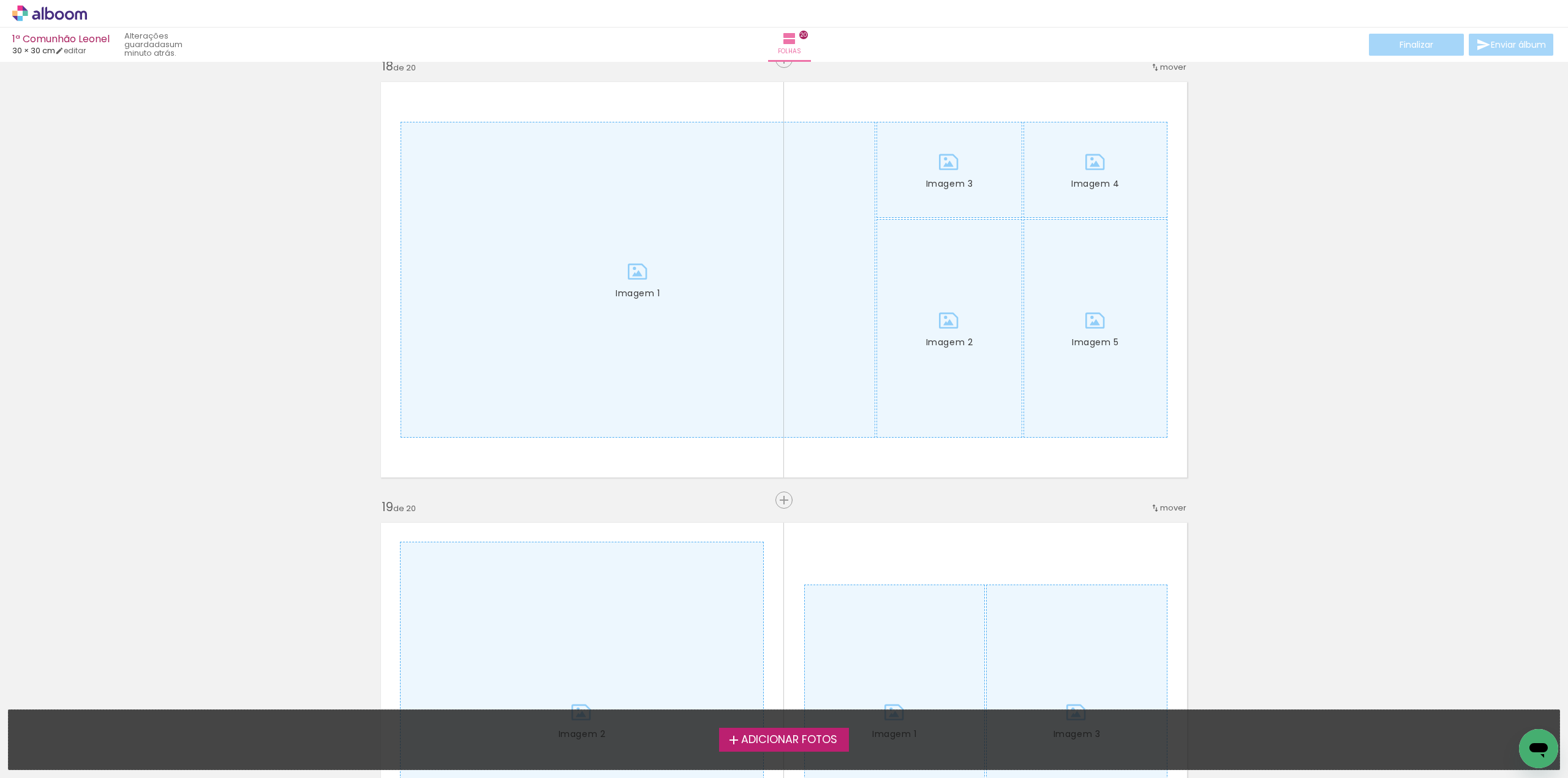
scroll to position [7593, 0]
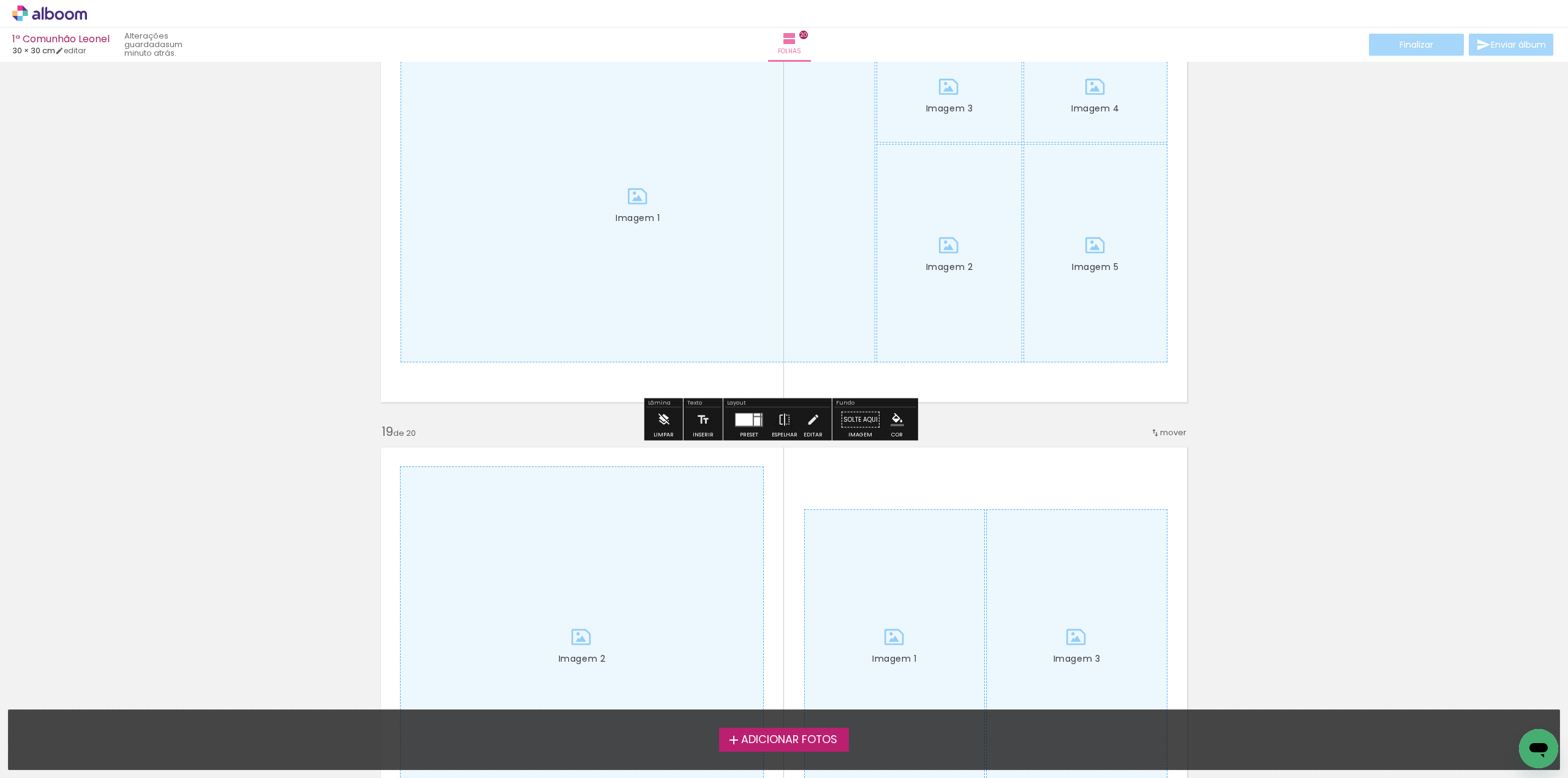
click at [665, 421] on iron-icon at bounding box center [663, 420] width 14 height 25
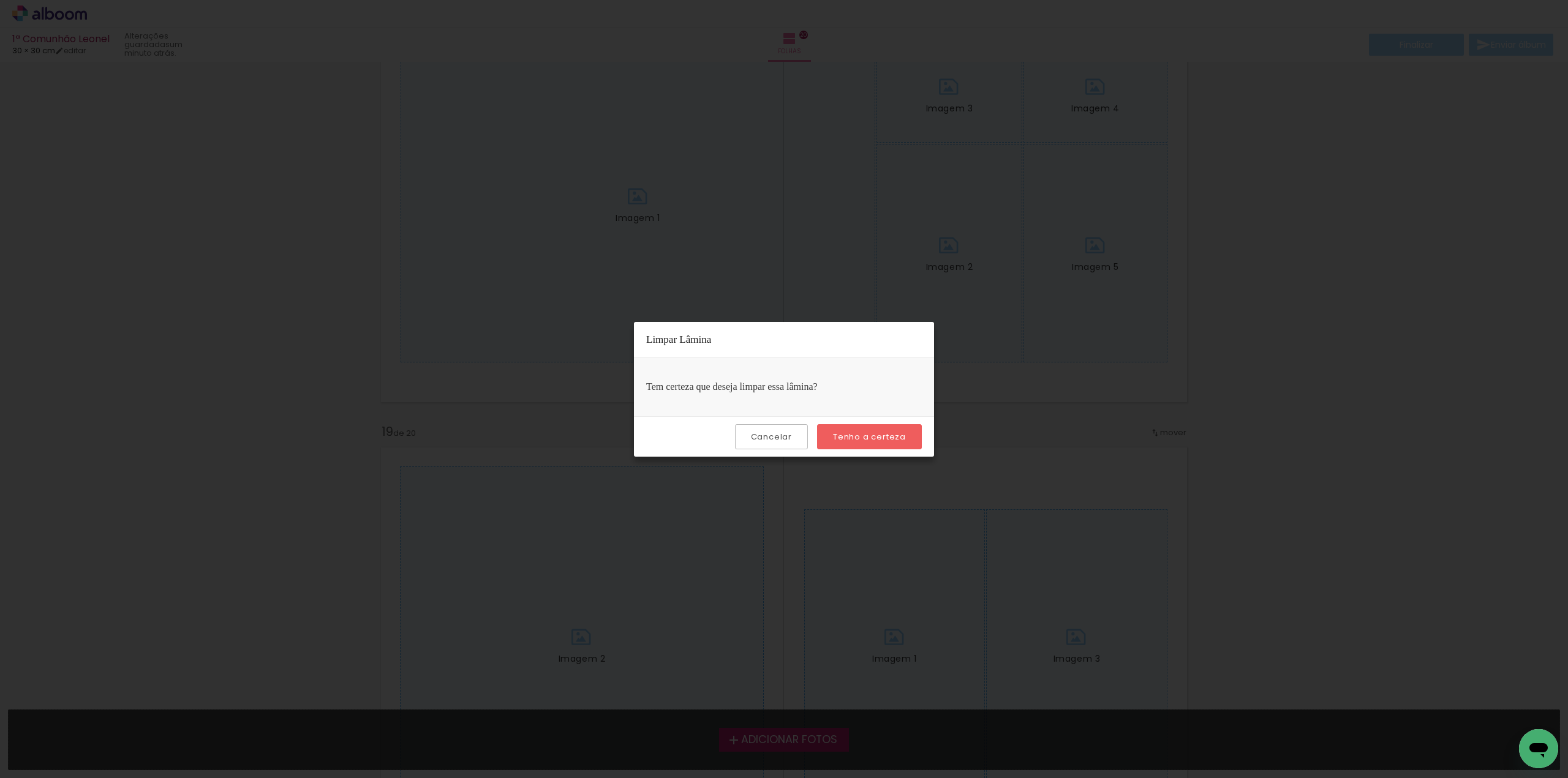
click at [0, 0] on slot "Tenho a certeza" at bounding box center [0, 0] width 0 height 0
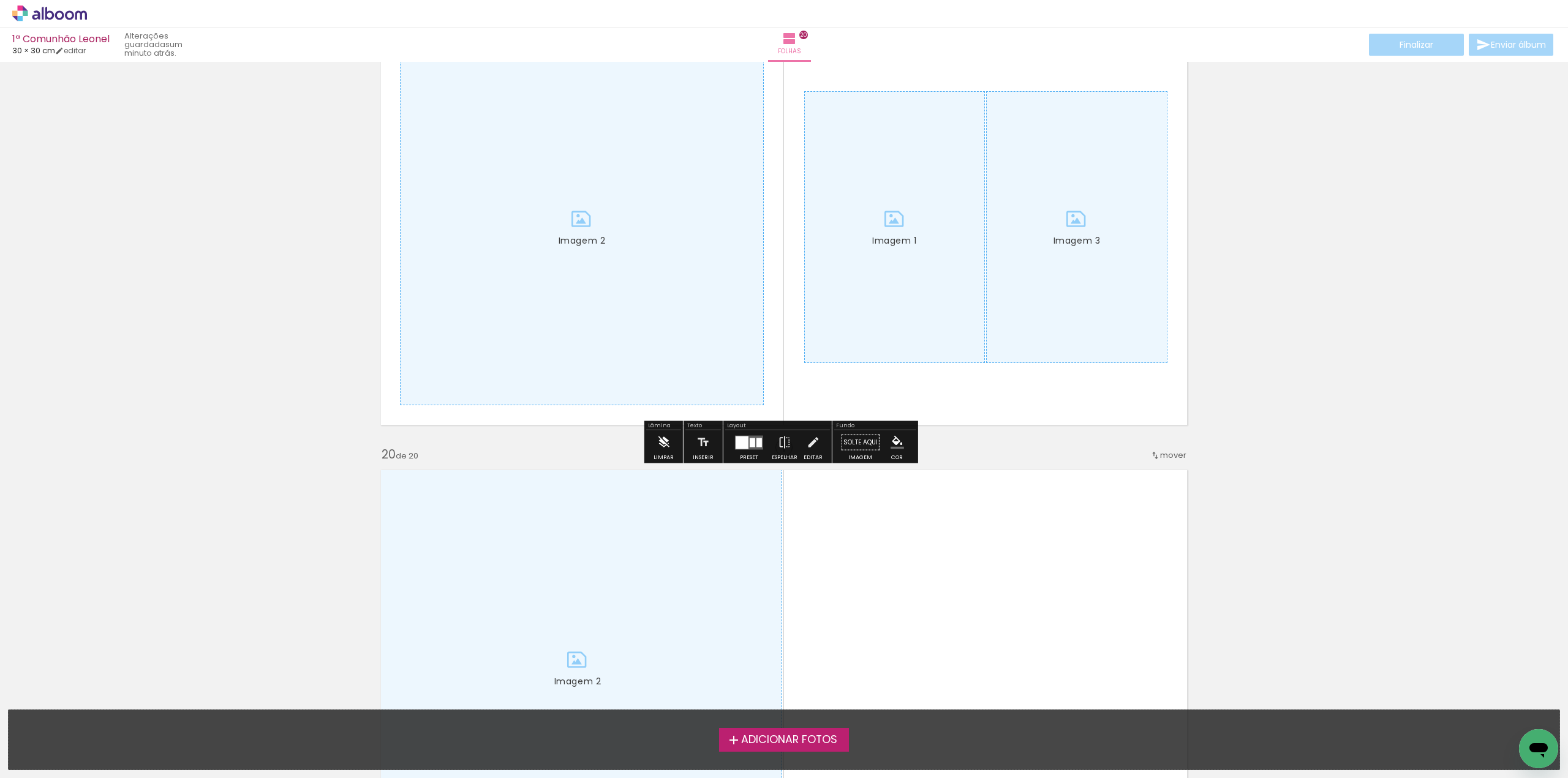
scroll to position [8021, 0]
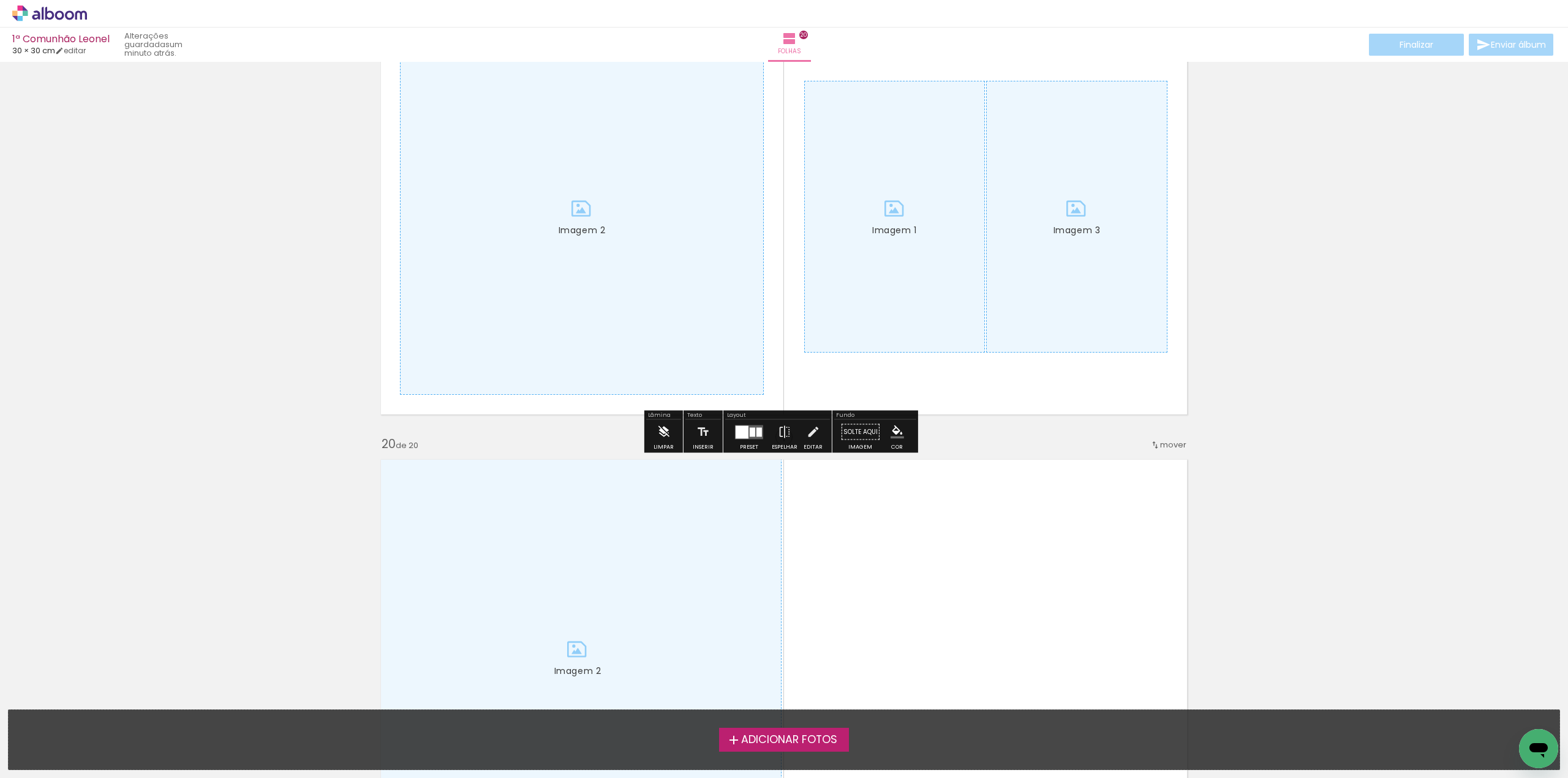
click at [668, 433] on iron-icon at bounding box center [663, 432] width 14 height 25
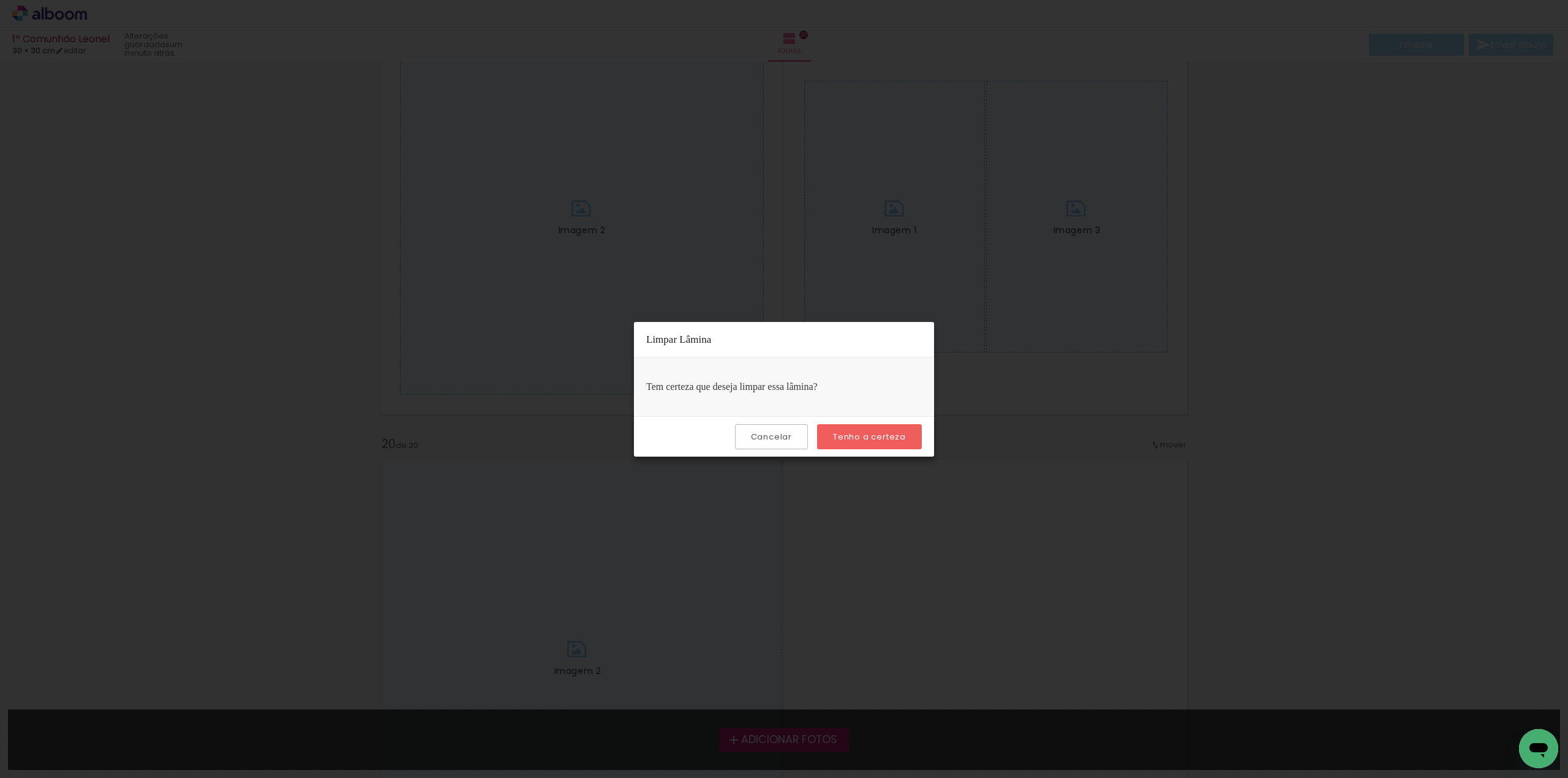
click at [0, 0] on slot "Tenho a certeza" at bounding box center [0, 0] width 0 height 0
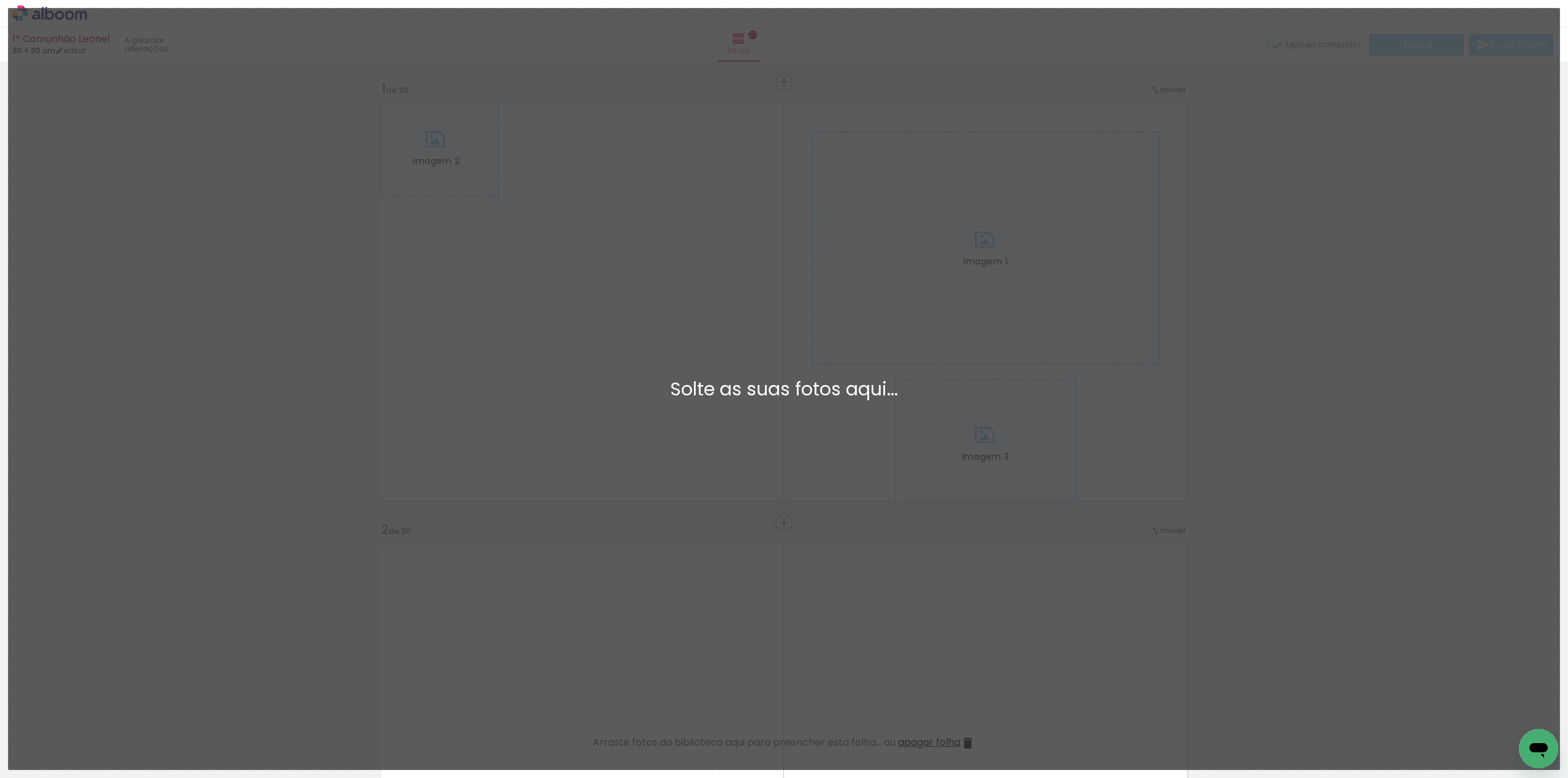
scroll to position [0, 0]
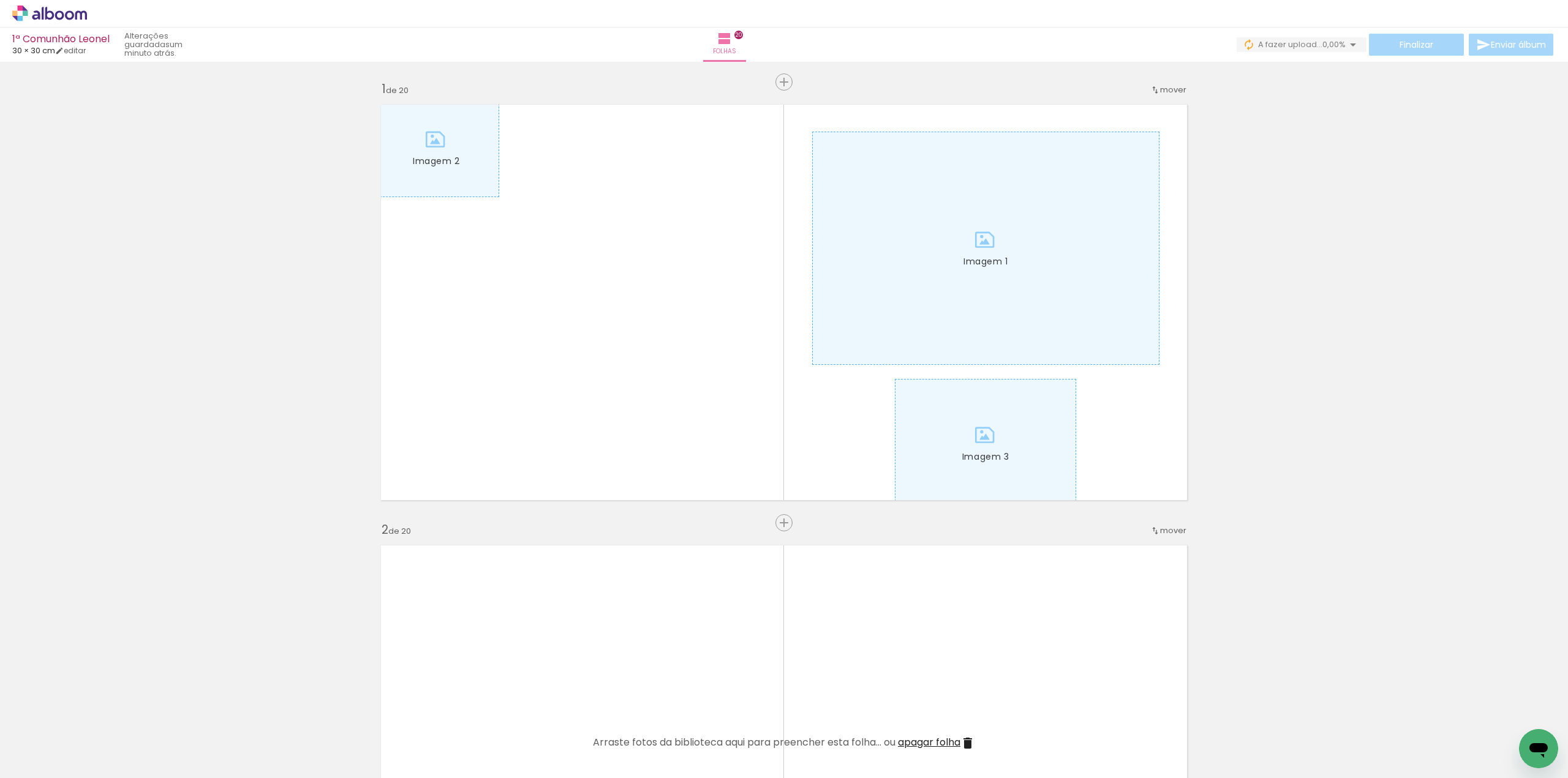
click at [58, 743] on input "Todas as fotos" at bounding box center [34, 741] width 47 height 10
click at [0, 0] on slot "Não utilizadas" at bounding box center [0, 0] width 0 height 0
type input "Não utilizadas"
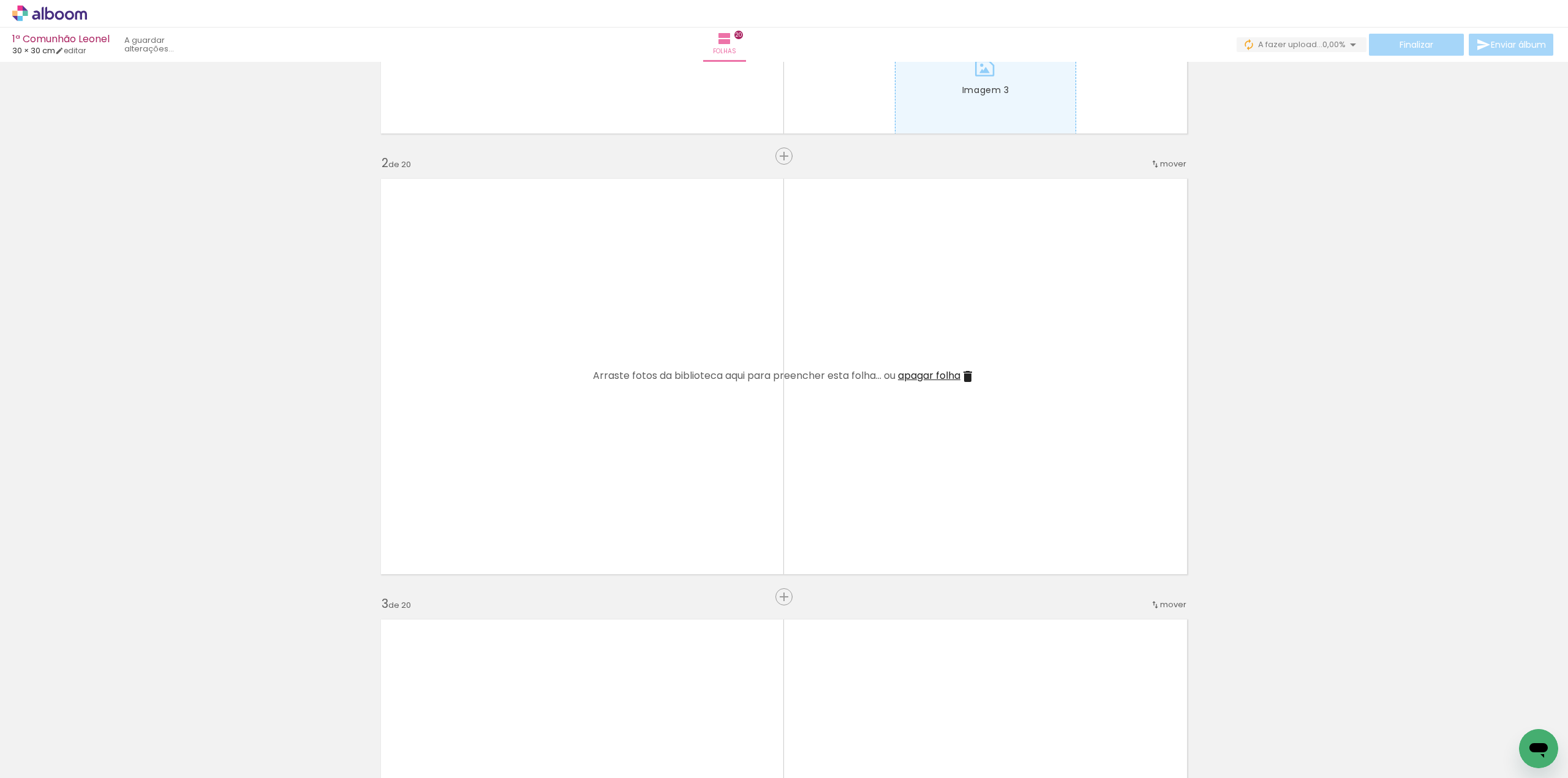
scroll to position [368, 0]
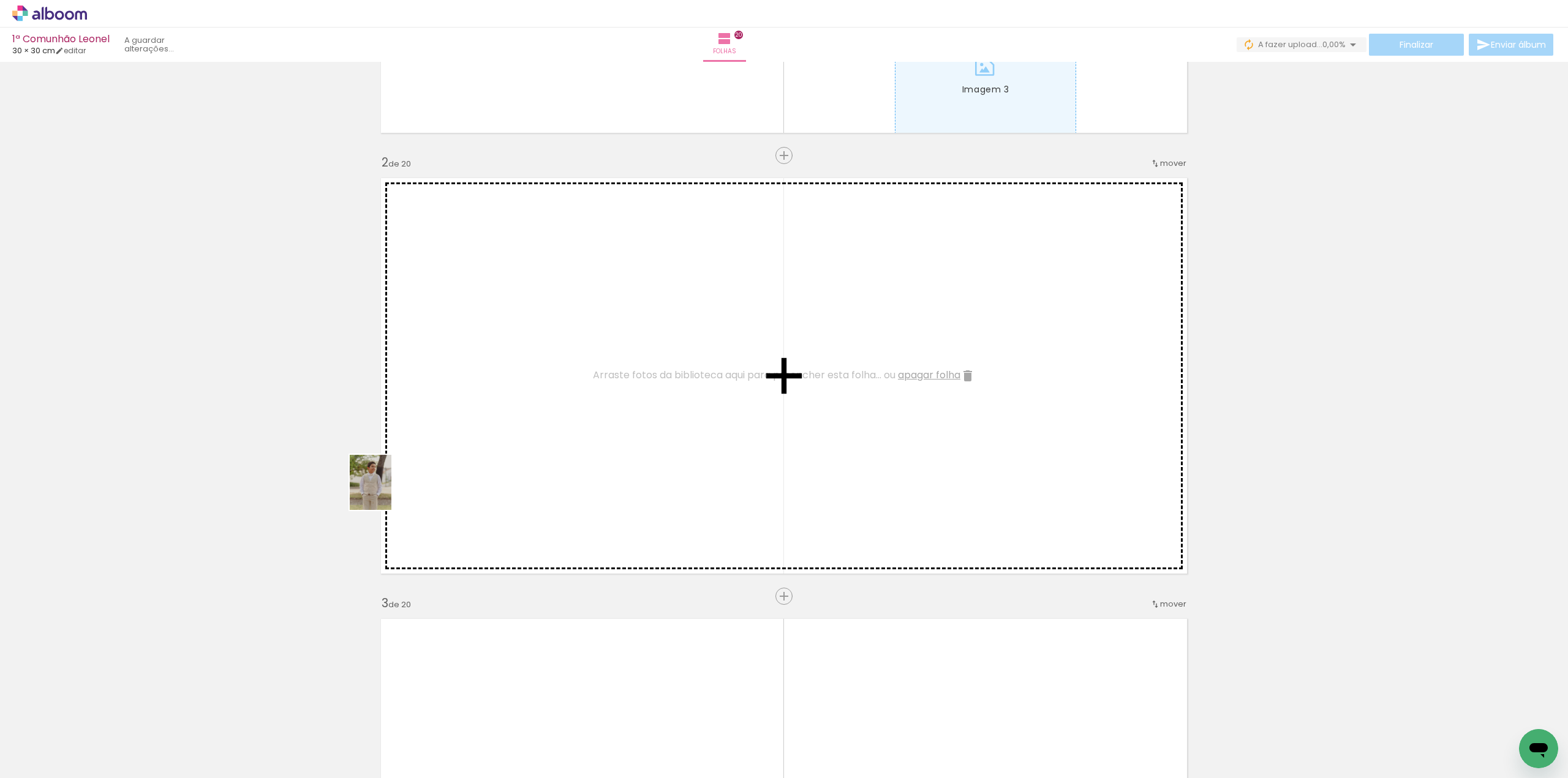
drag, startPoint x: 118, startPoint y: 757, endPoint x: 421, endPoint y: 471, distance: 416.7
click at [421, 471] on quentale-workspace at bounding box center [784, 389] width 1568 height 778
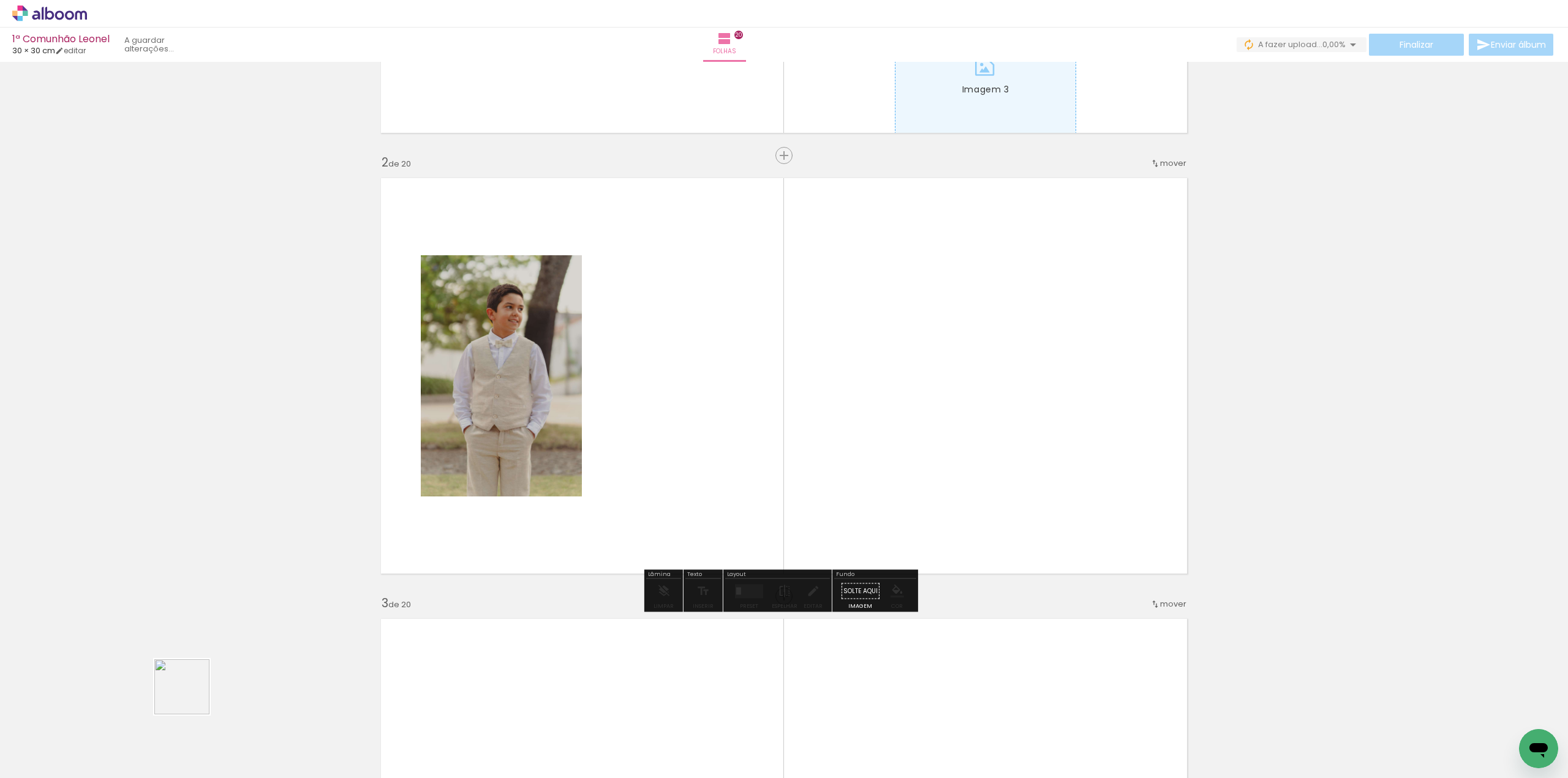
drag, startPoint x: 135, startPoint y: 738, endPoint x: 700, endPoint y: 436, distance: 640.6
click at [700, 436] on quentale-workspace at bounding box center [784, 389] width 1568 height 778
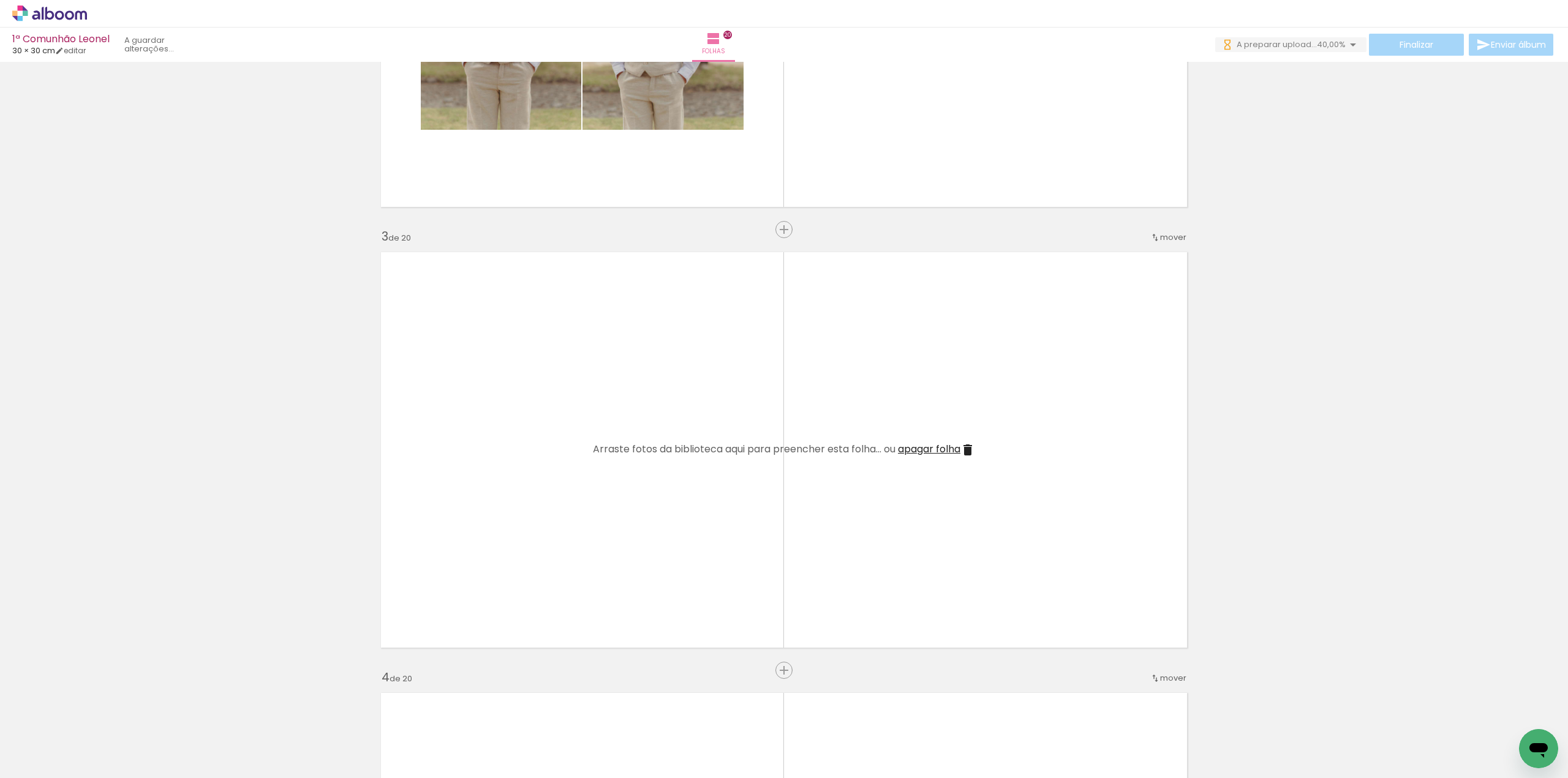
scroll to position [735, 0]
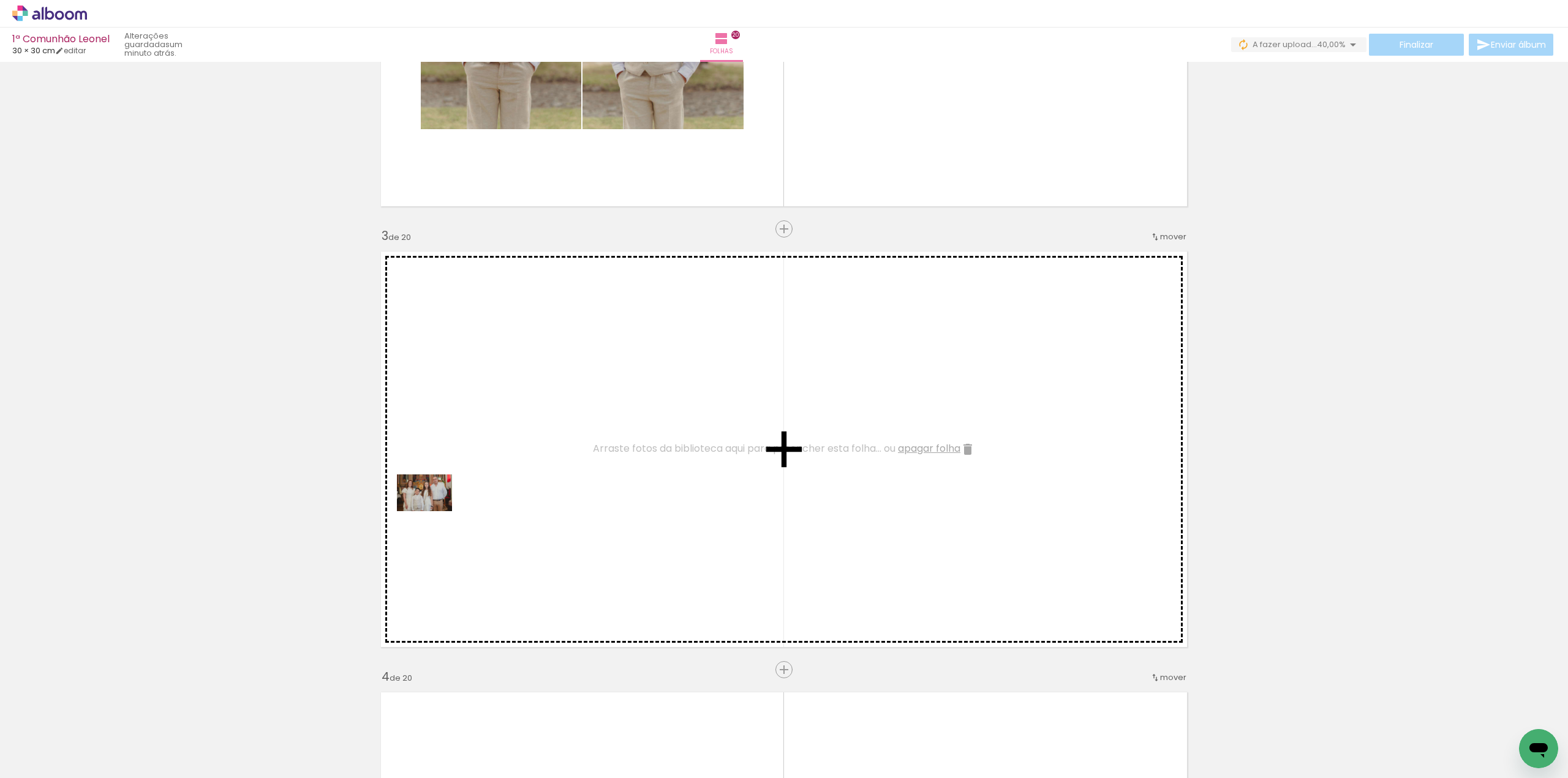
drag, startPoint x: 142, startPoint y: 737, endPoint x: 434, endPoint y: 511, distance: 369.2
click at [434, 511] on quentale-workspace at bounding box center [784, 389] width 1568 height 778
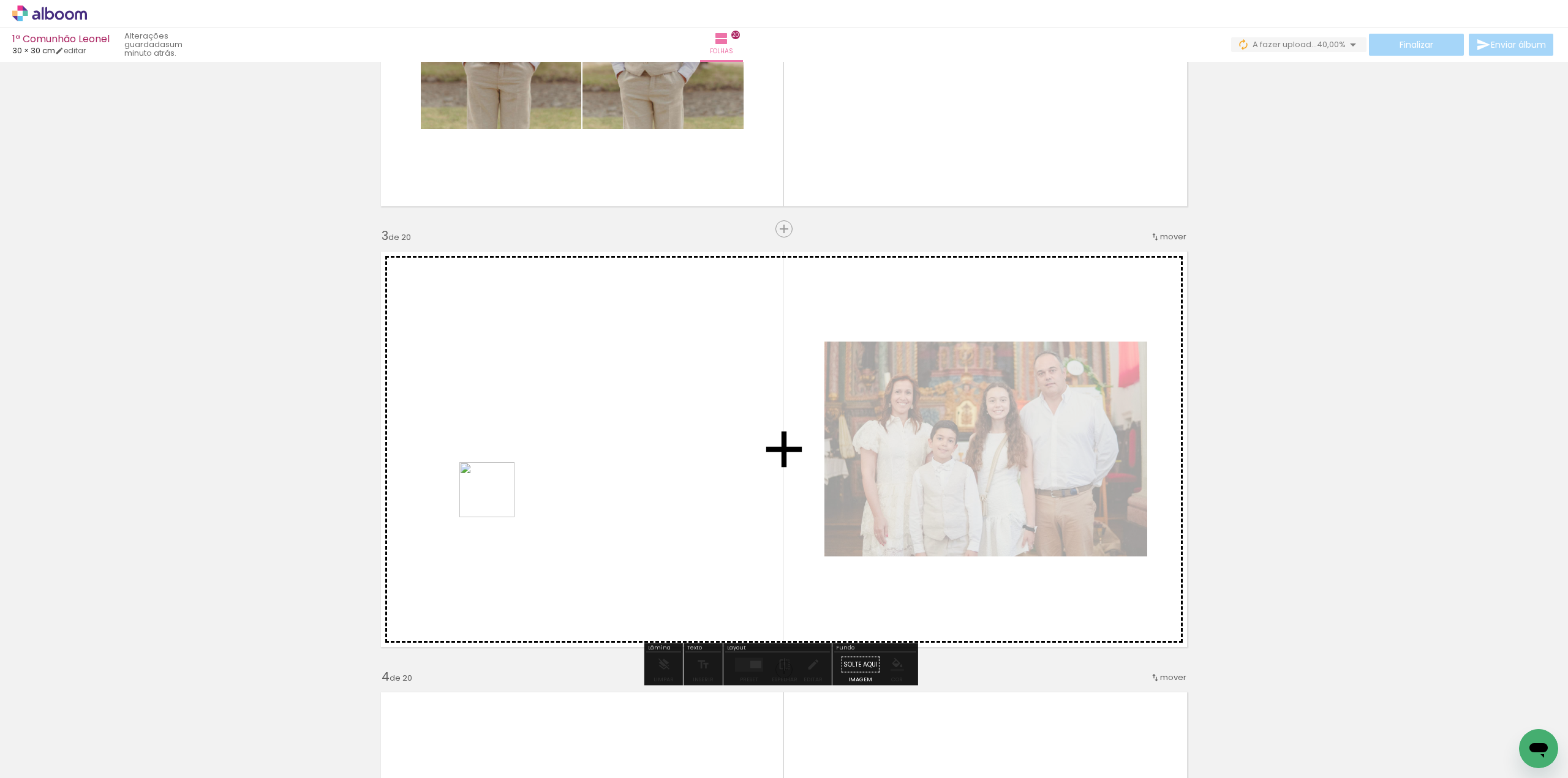
drag, startPoint x: 142, startPoint y: 735, endPoint x: 498, endPoint y: 497, distance: 428.2
click at [498, 497] on quentale-workspace at bounding box center [784, 389] width 1568 height 778
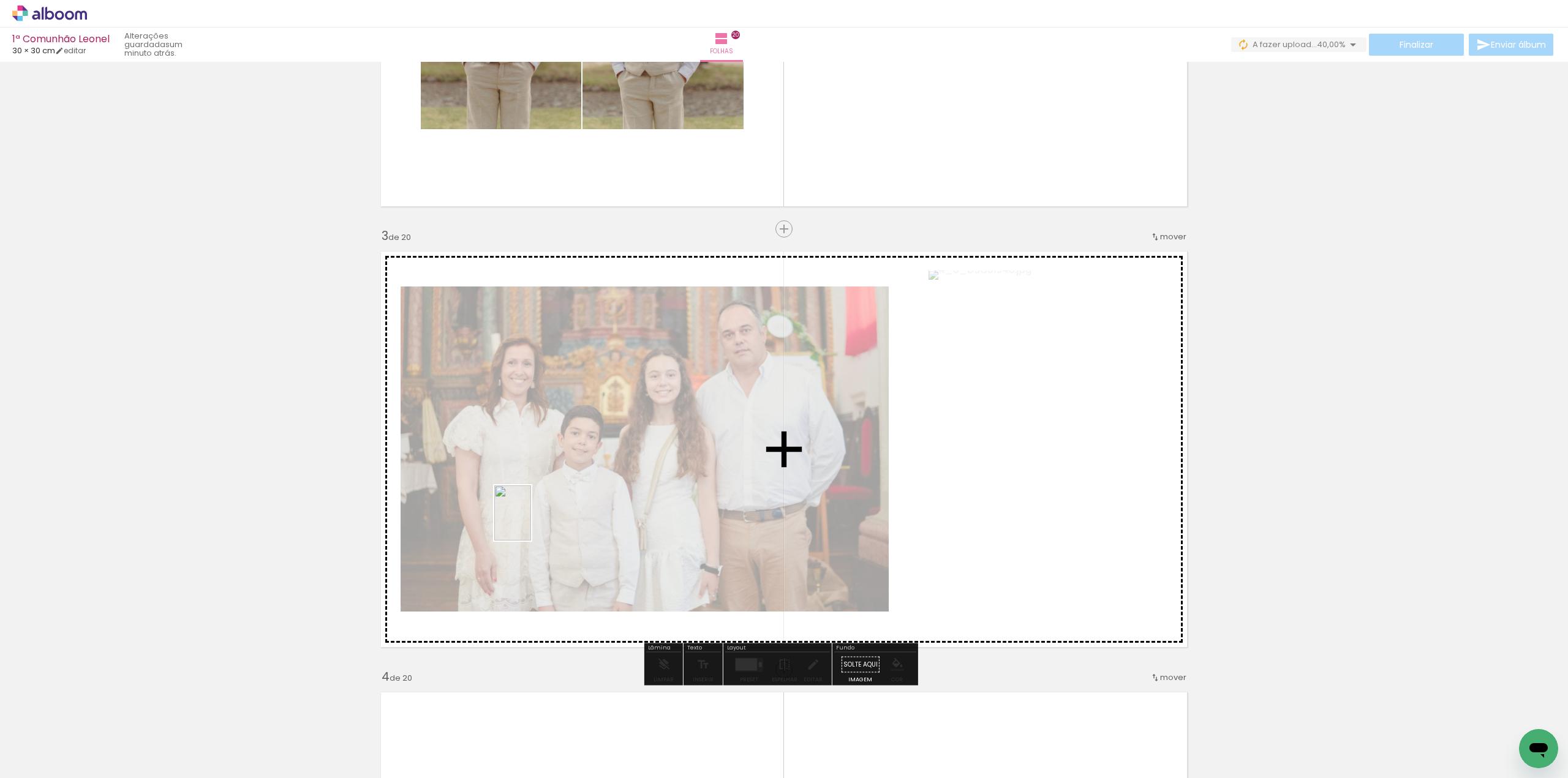
drag, startPoint x: 119, startPoint y: 743, endPoint x: 531, endPoint y: 522, distance: 467.5
click at [531, 522] on quentale-workspace at bounding box center [784, 389] width 1568 height 778
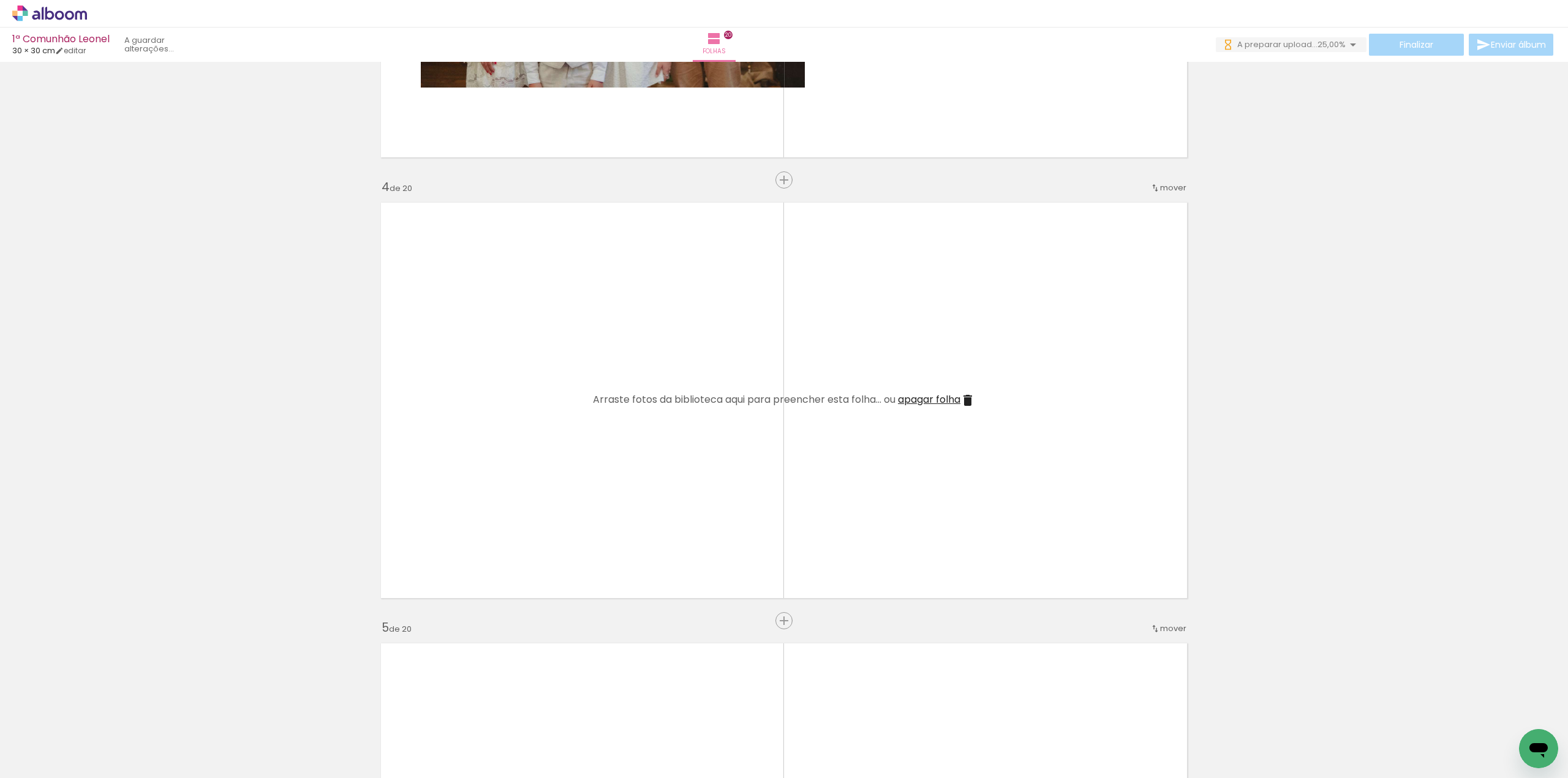
scroll to position [0, 0]
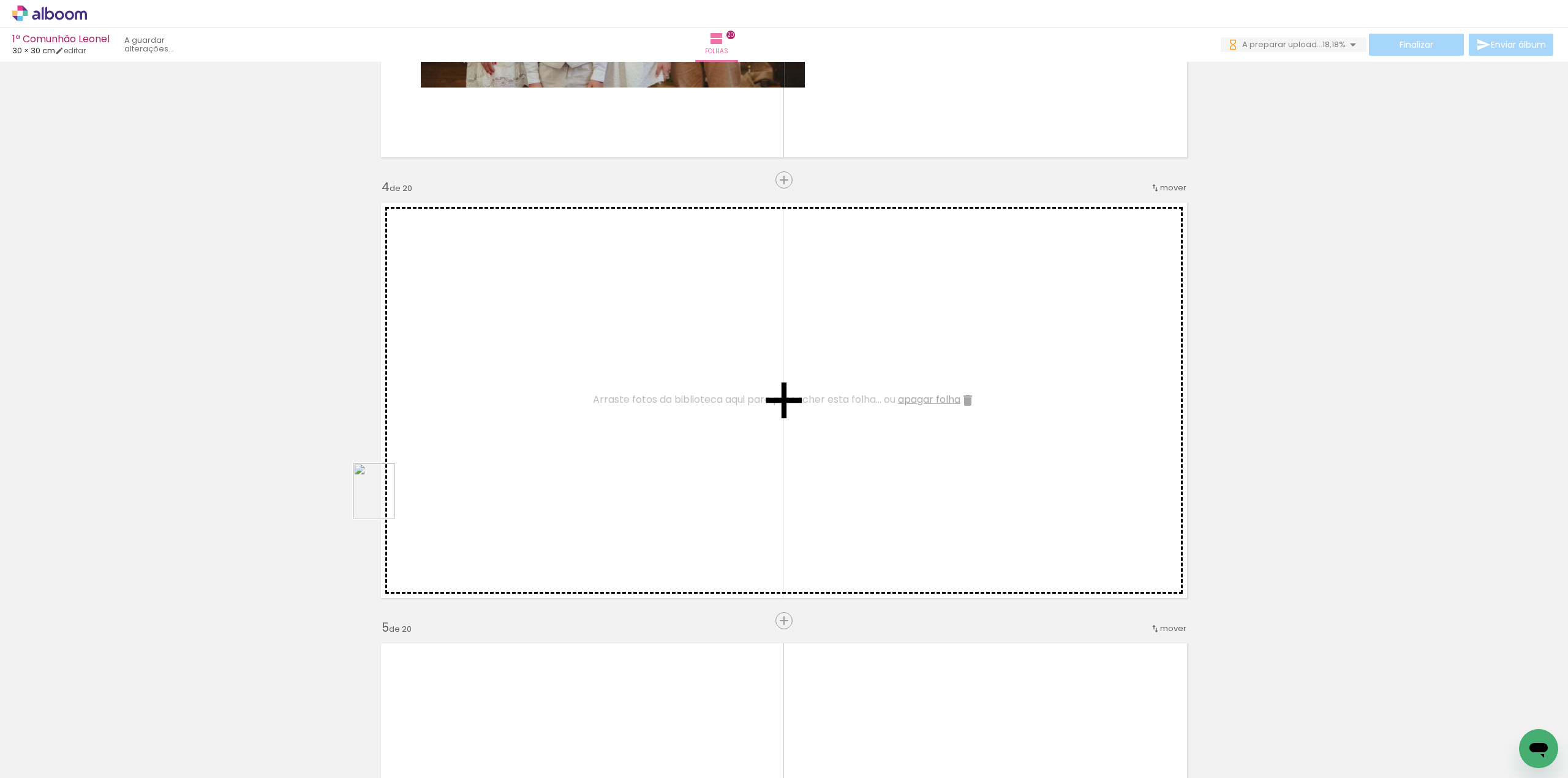
drag, startPoint x: 129, startPoint y: 744, endPoint x: 454, endPoint y: 471, distance: 424.4
click at [454, 471] on quentale-workspace at bounding box center [784, 389] width 1568 height 778
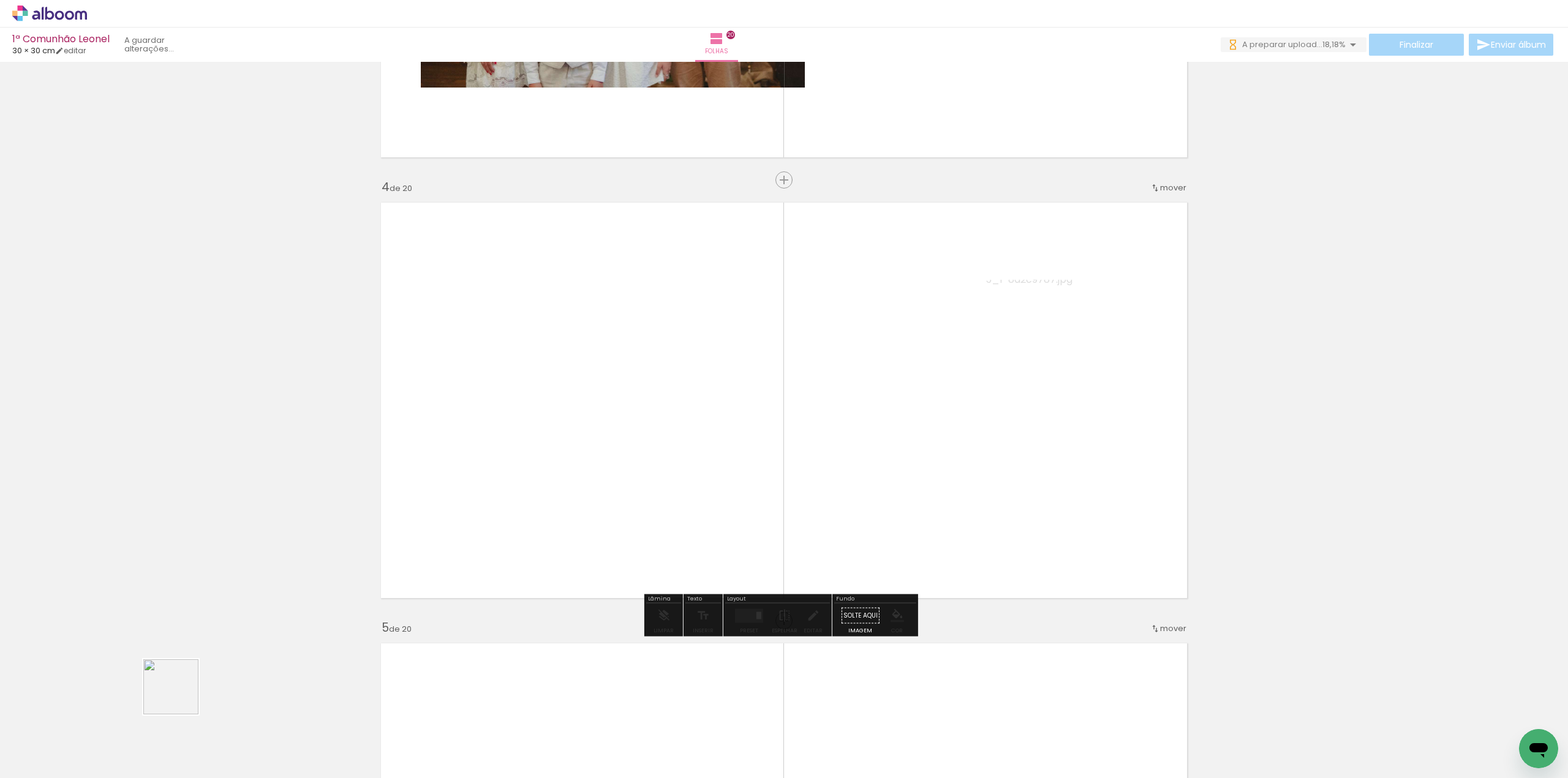
drag, startPoint x: 140, startPoint y: 733, endPoint x: 480, endPoint y: 487, distance: 419.7
click at [480, 487] on quentale-workspace at bounding box center [784, 389] width 1568 height 778
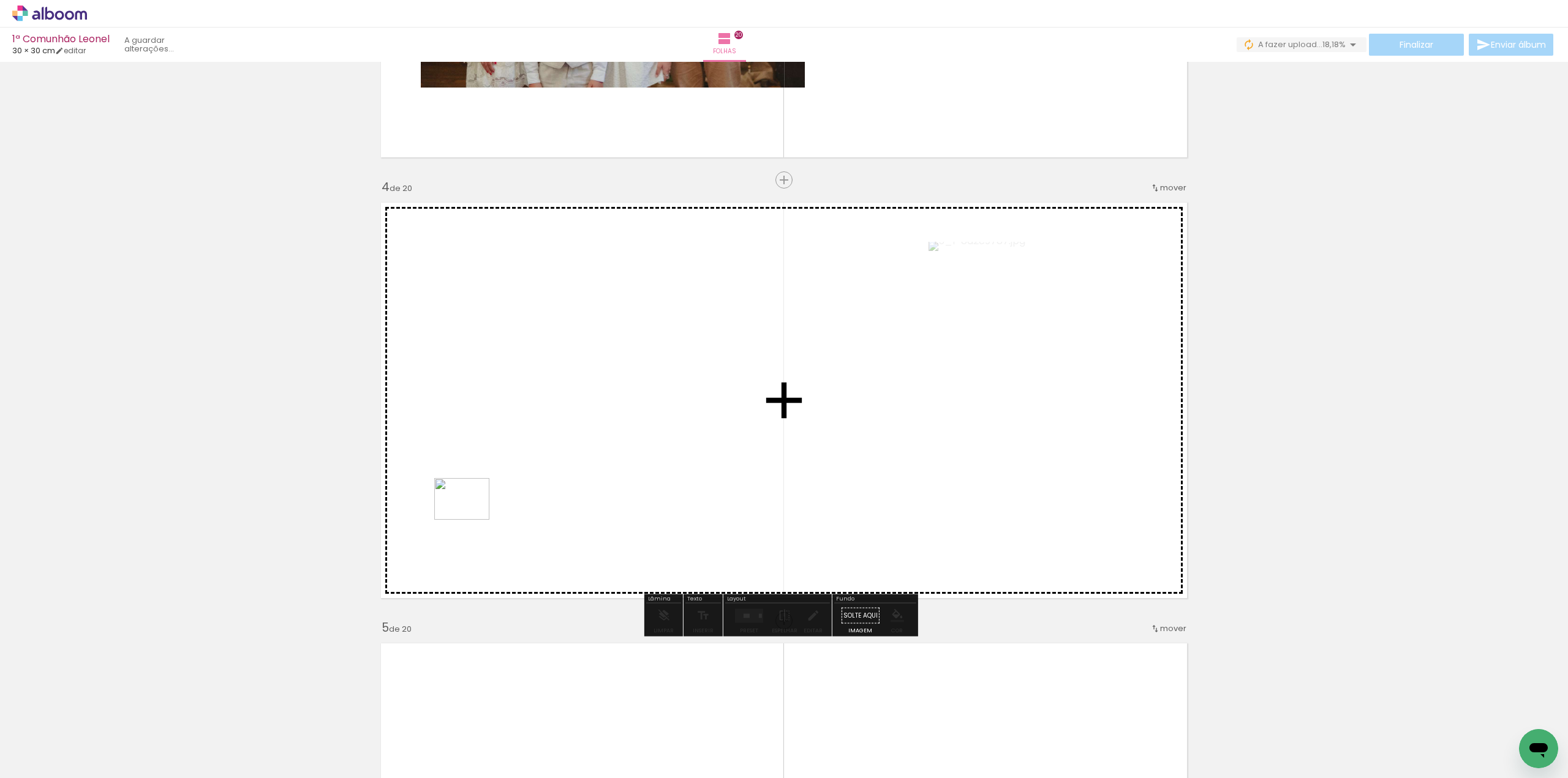
drag, startPoint x: 137, startPoint y: 732, endPoint x: 471, endPoint y: 515, distance: 398.3
click at [471, 515] on quentale-workspace at bounding box center [784, 389] width 1568 height 778
drag, startPoint x: 128, startPoint y: 739, endPoint x: 517, endPoint y: 496, distance: 458.7
click at [517, 496] on quentale-workspace at bounding box center [784, 389] width 1568 height 778
drag, startPoint x: 140, startPoint y: 731, endPoint x: 572, endPoint y: 513, distance: 483.9
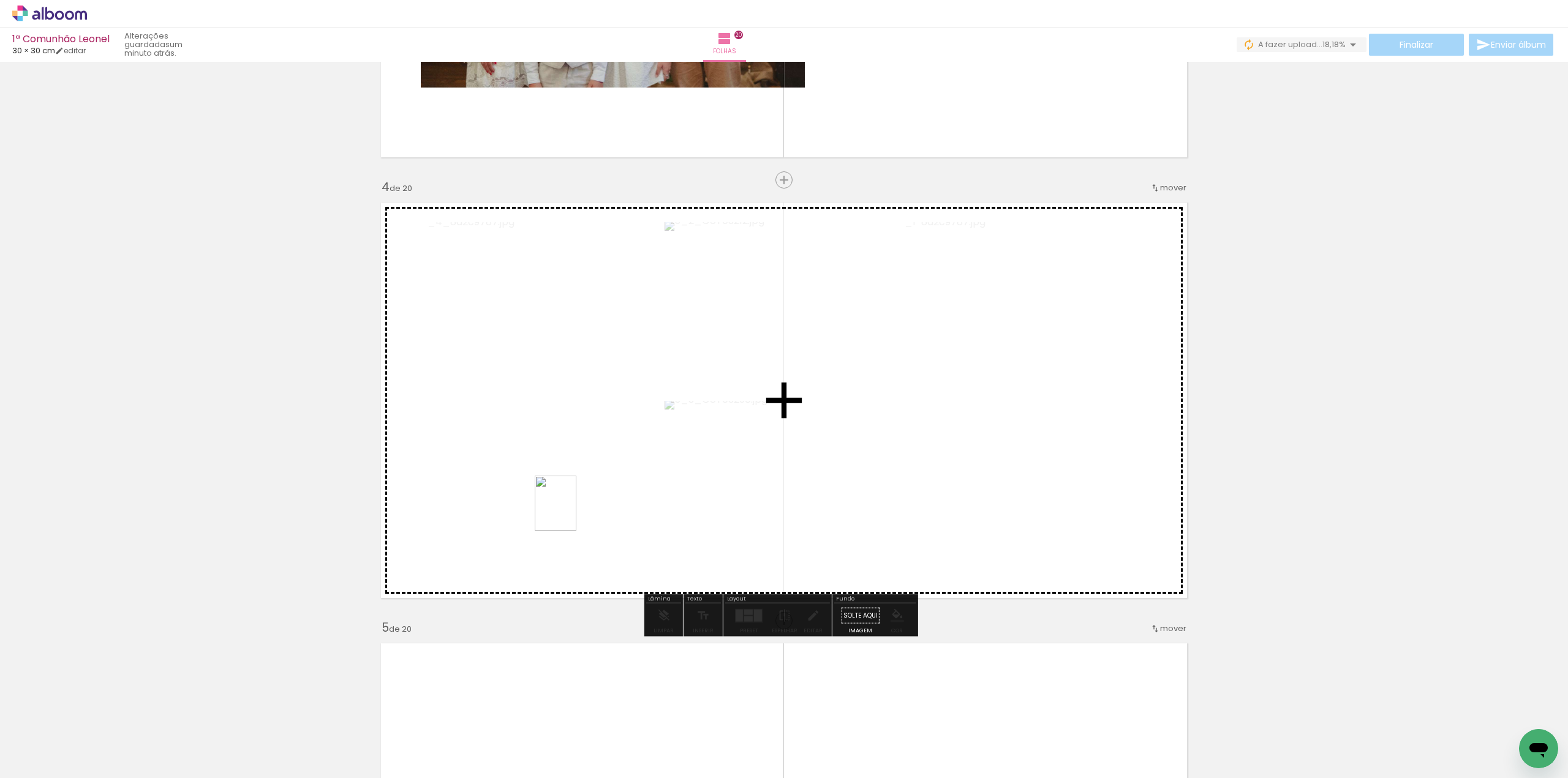
click at [572, 513] on quentale-workspace at bounding box center [784, 389] width 1568 height 778
drag, startPoint x: 135, startPoint y: 744, endPoint x: 603, endPoint y: 488, distance: 533.4
click at [603, 488] on quentale-workspace at bounding box center [784, 389] width 1568 height 778
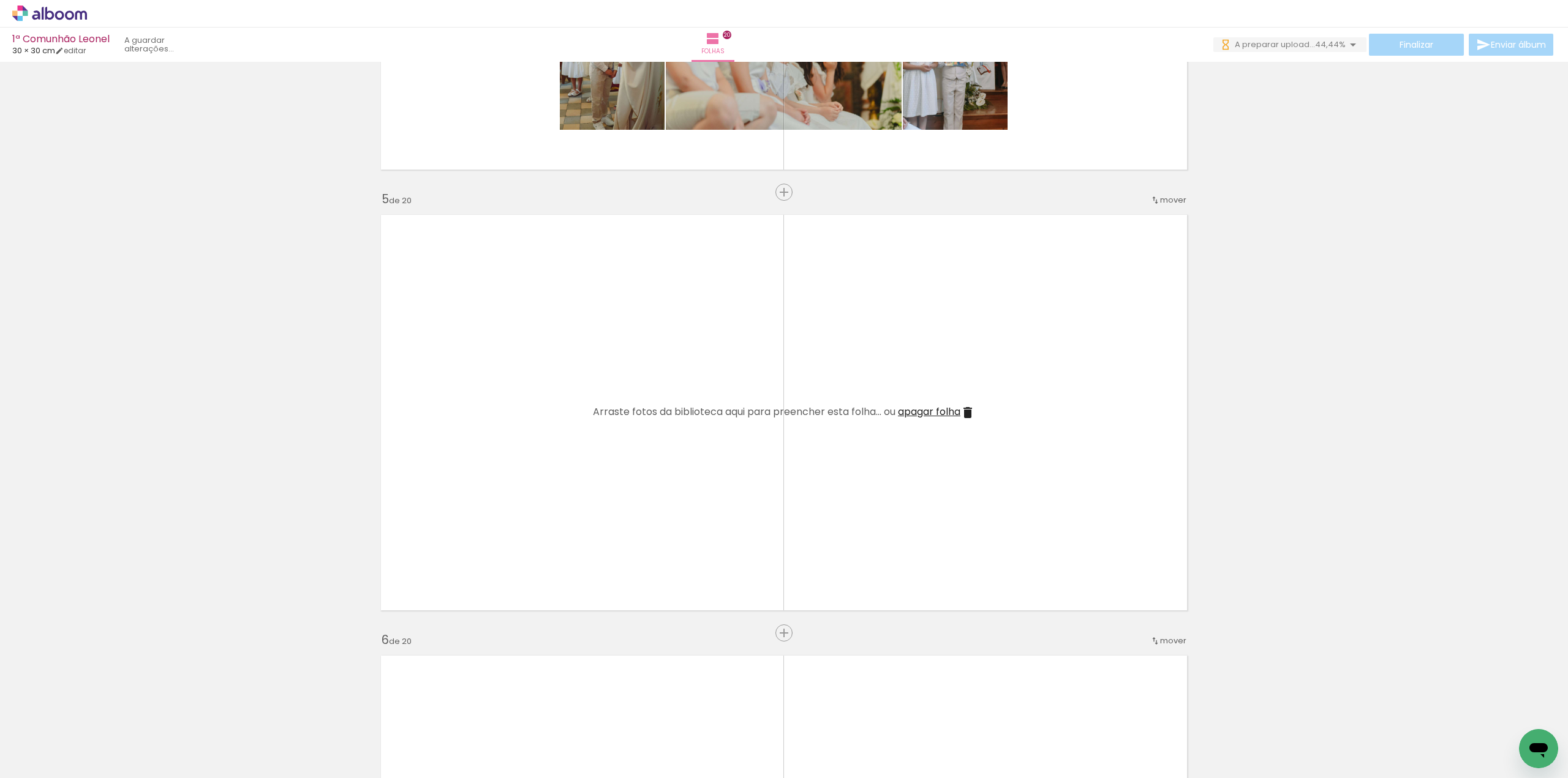
scroll to position [1715, 0]
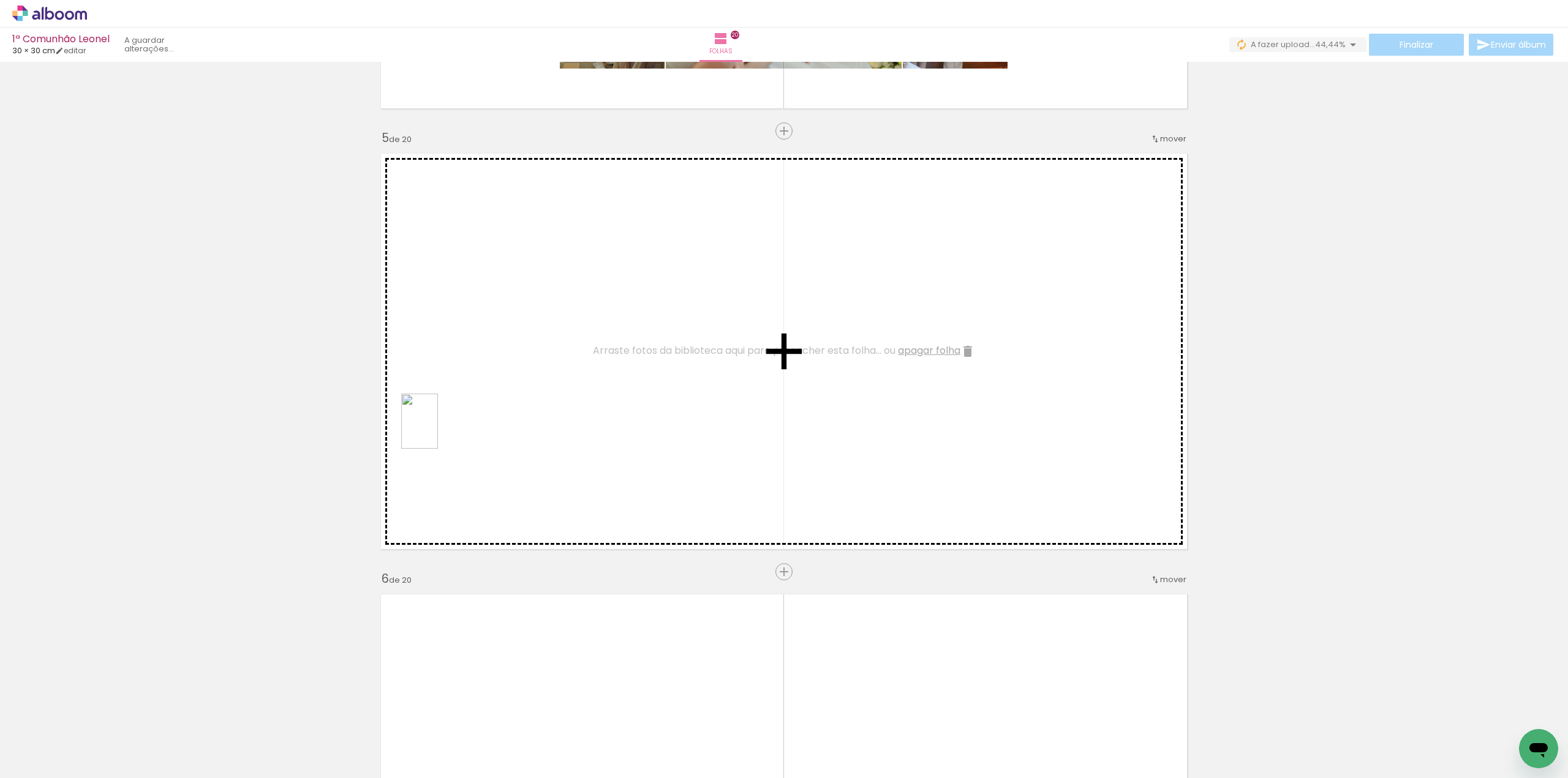
drag, startPoint x: 126, startPoint y: 723, endPoint x: 456, endPoint y: 414, distance: 452.1
click at [456, 414] on quentale-workspace at bounding box center [784, 389] width 1568 height 778
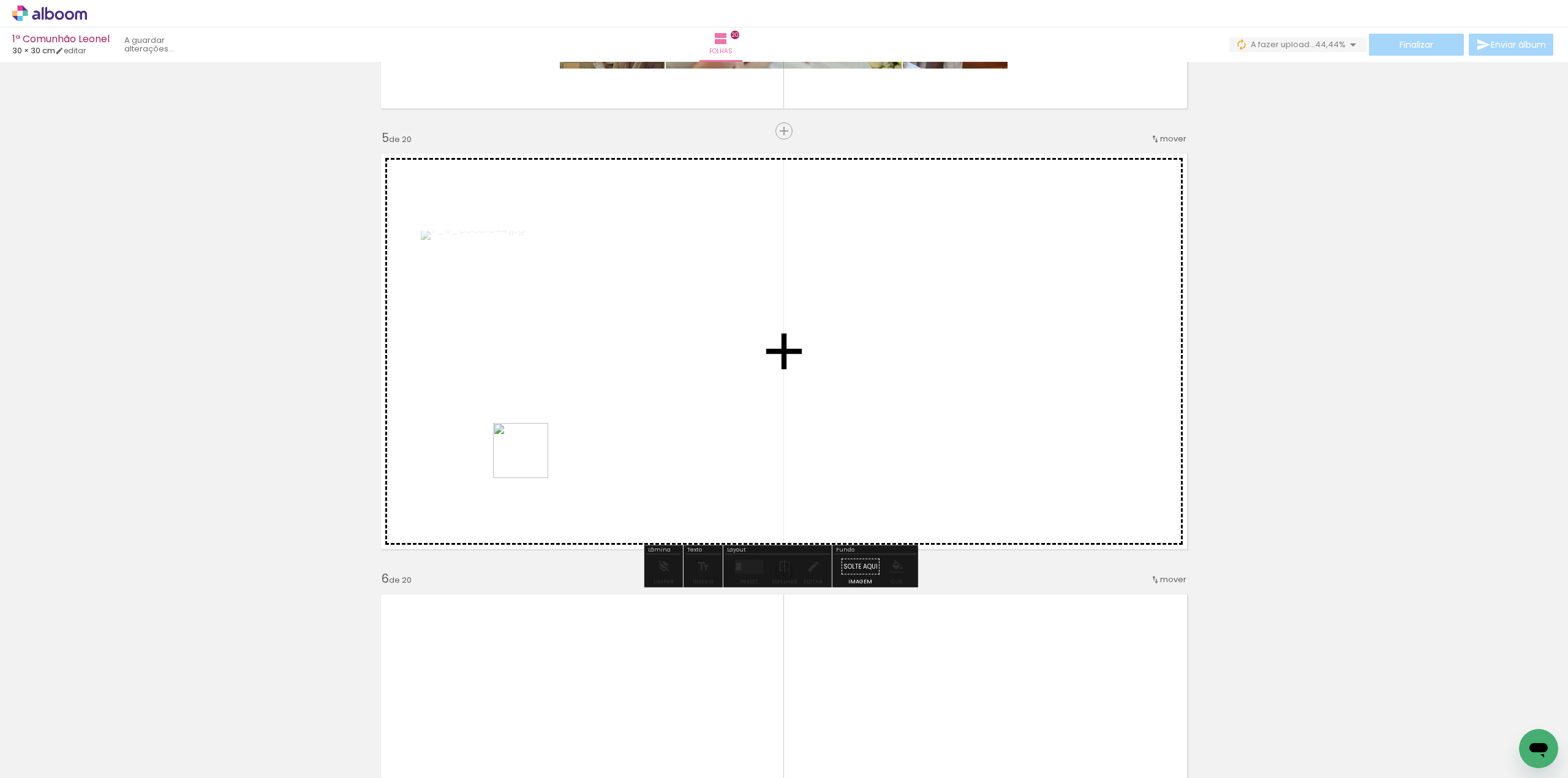
drag, startPoint x: 118, startPoint y: 741, endPoint x: 535, endPoint y: 457, distance: 504.5
click at [536, 456] on quentale-workspace at bounding box center [784, 389] width 1568 height 778
drag, startPoint x: 140, startPoint y: 723, endPoint x: 444, endPoint y: 515, distance: 368.3
click at [458, 502] on quentale-workspace at bounding box center [784, 389] width 1568 height 778
drag, startPoint x: 144, startPoint y: 708, endPoint x: 515, endPoint y: 491, distance: 429.8
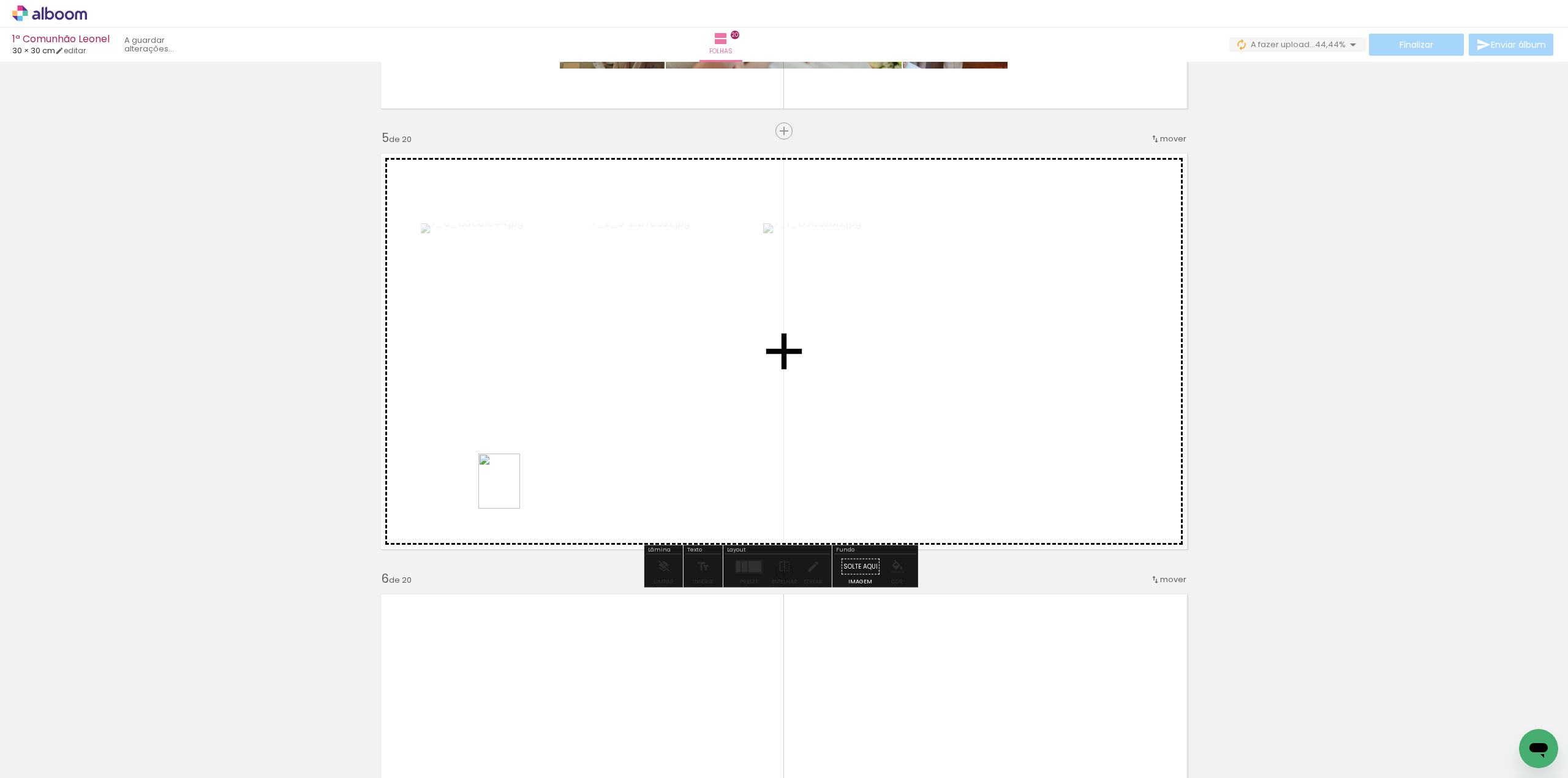
click at [515, 491] on quentale-workspace at bounding box center [784, 389] width 1568 height 778
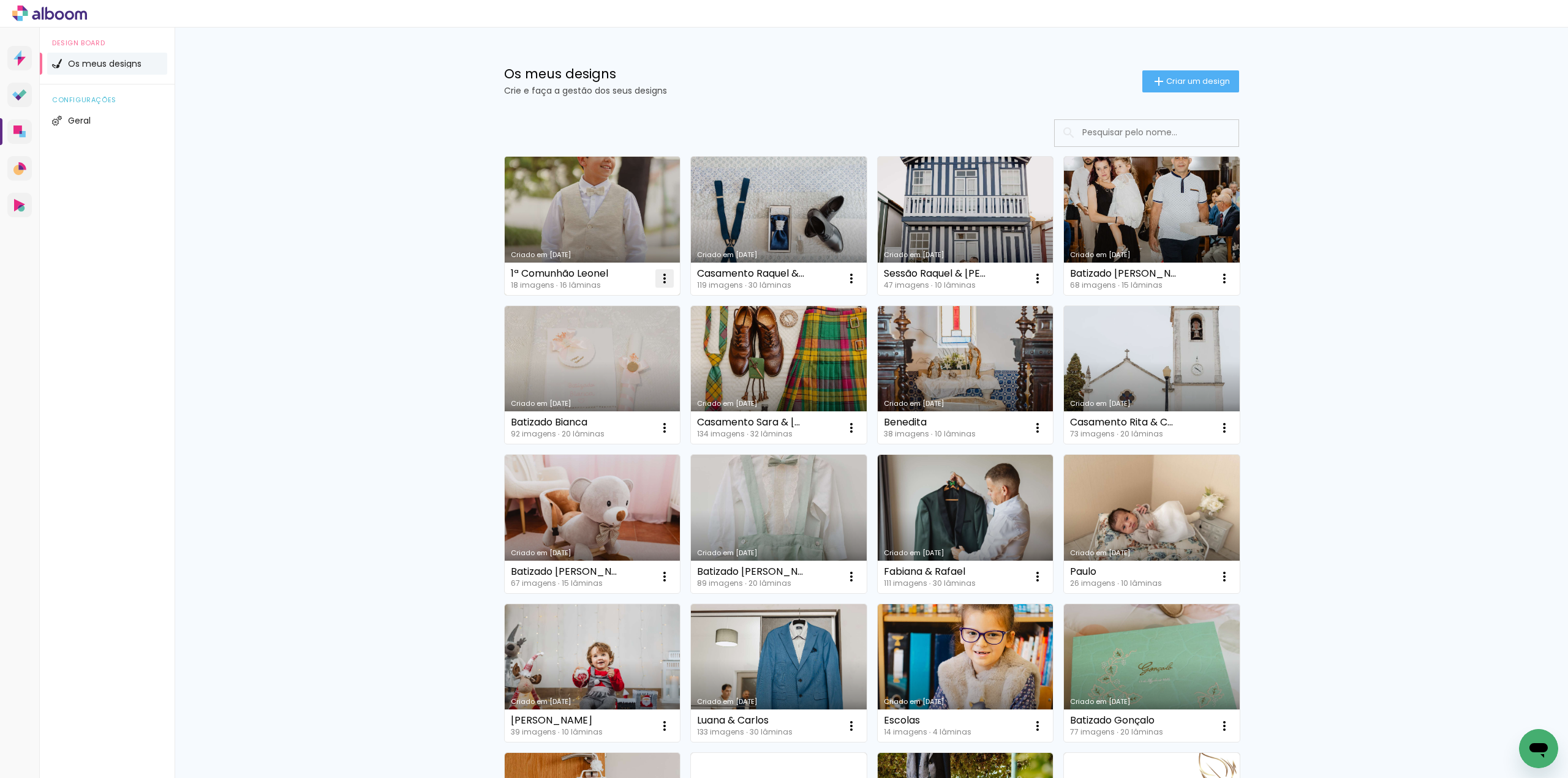
click at [658, 278] on iron-icon at bounding box center [664, 278] width 15 height 15
click at [603, 360] on span "Excluir" at bounding box center [591, 359] width 27 height 8
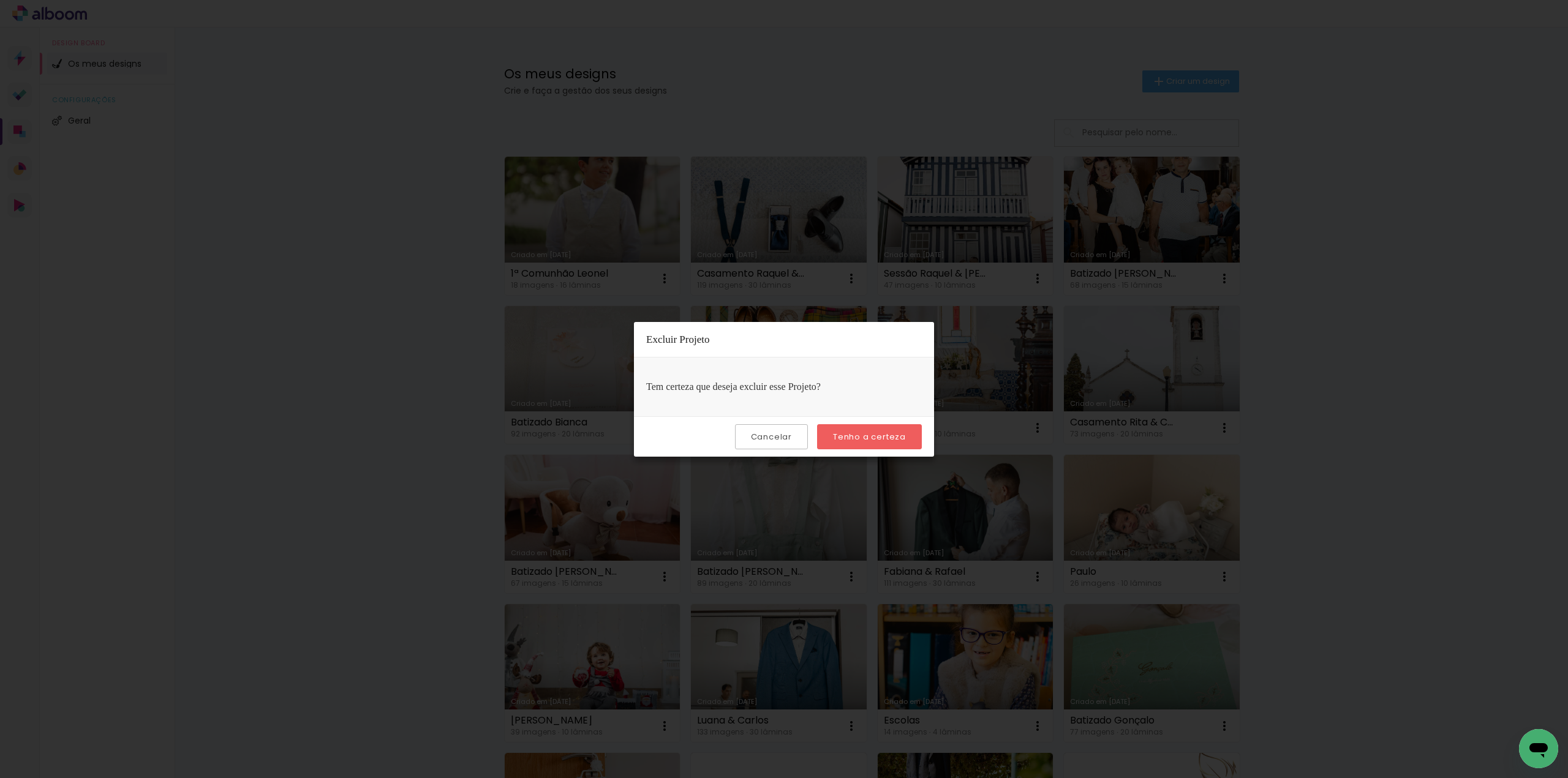
click at [0, 0] on slot "Tenho a certeza" at bounding box center [0, 0] width 0 height 0
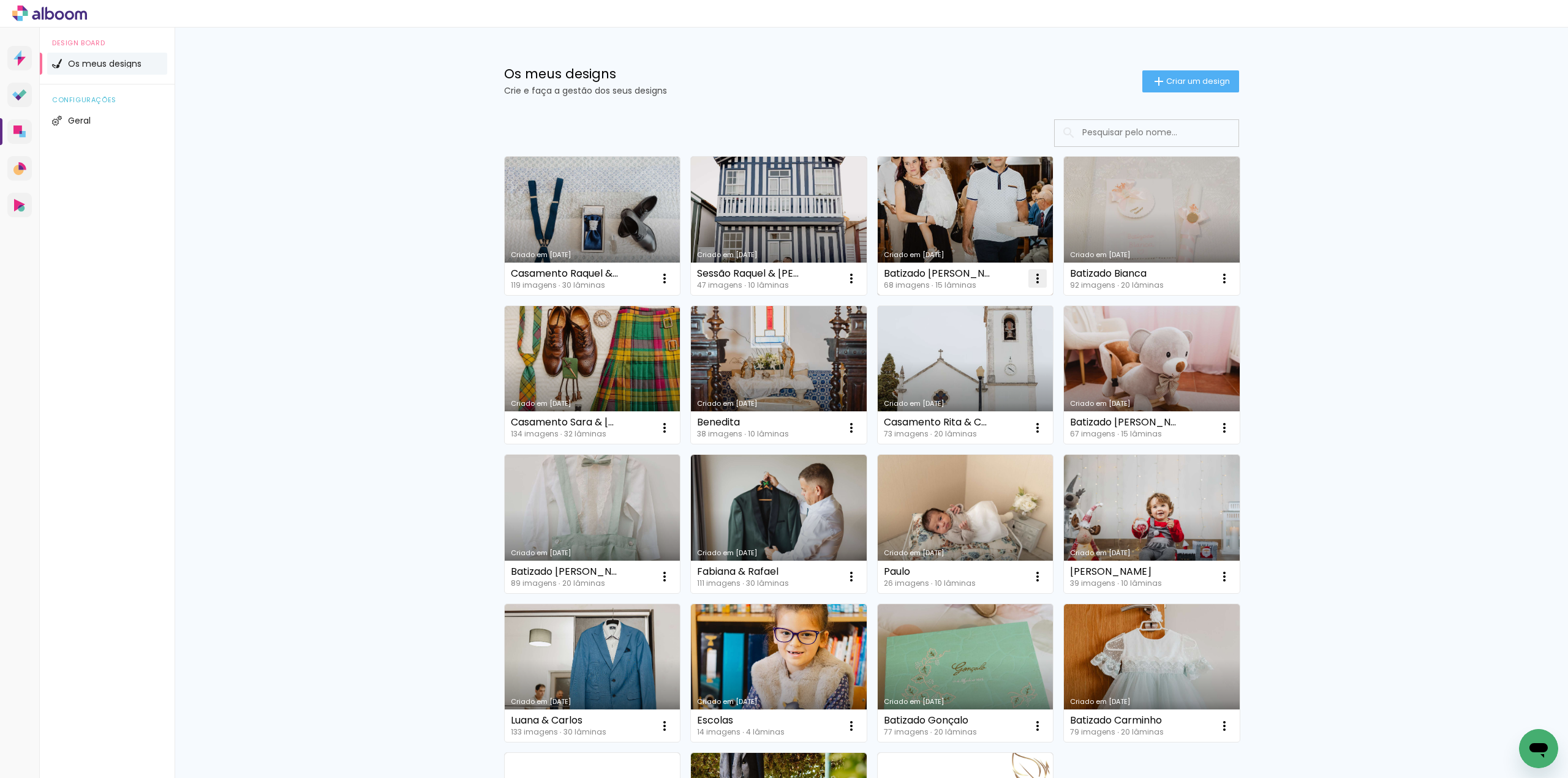
click at [1032, 278] on iron-icon at bounding box center [1037, 278] width 15 height 15
click at [1002, 328] on span "Fazer uma cópia" at bounding box center [987, 331] width 72 height 8
type input "Cópia de Batizado Maria Alice"
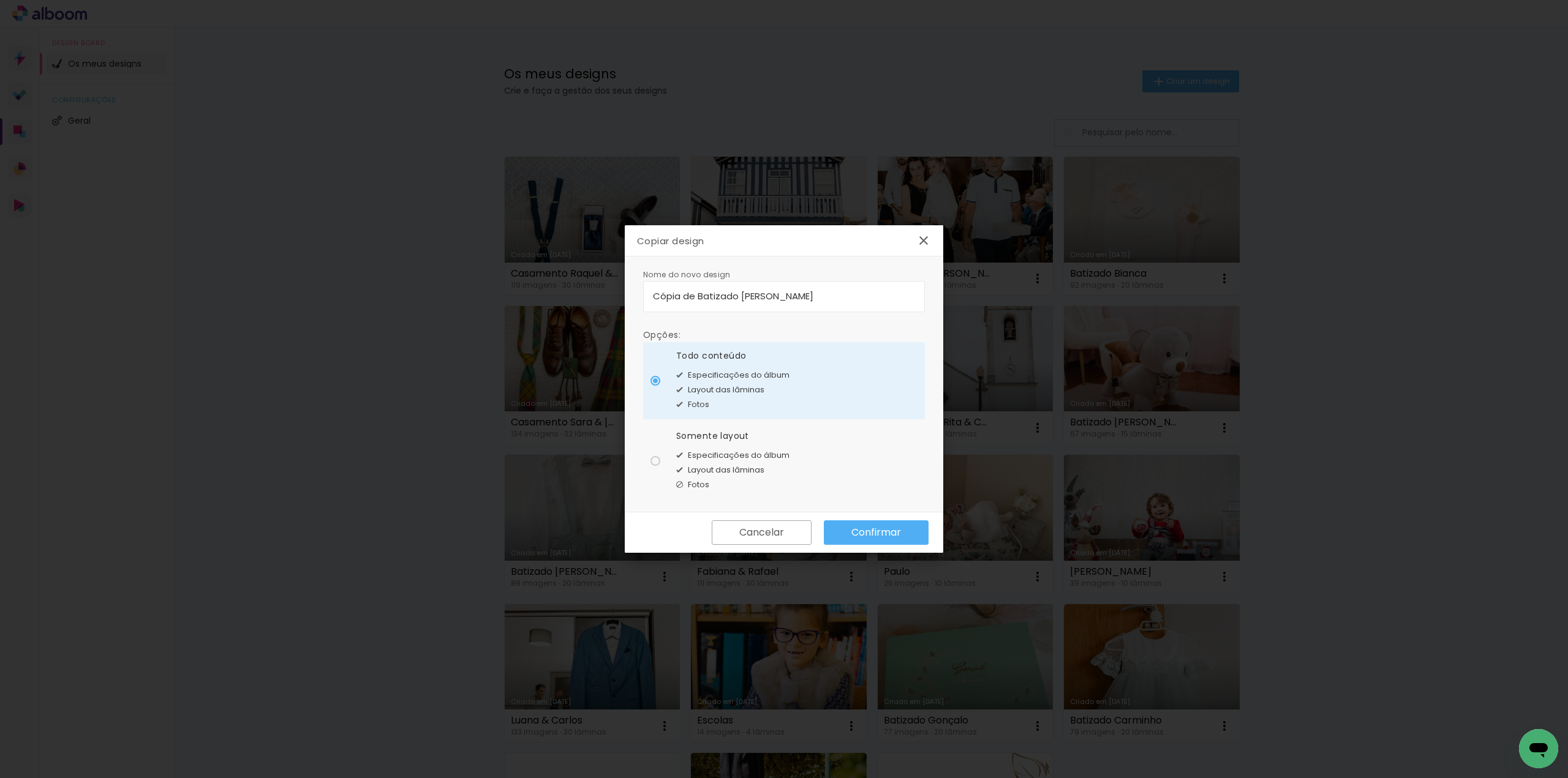
click at [656, 464] on div at bounding box center [655, 461] width 10 height 10
type paper-radio-button "on"
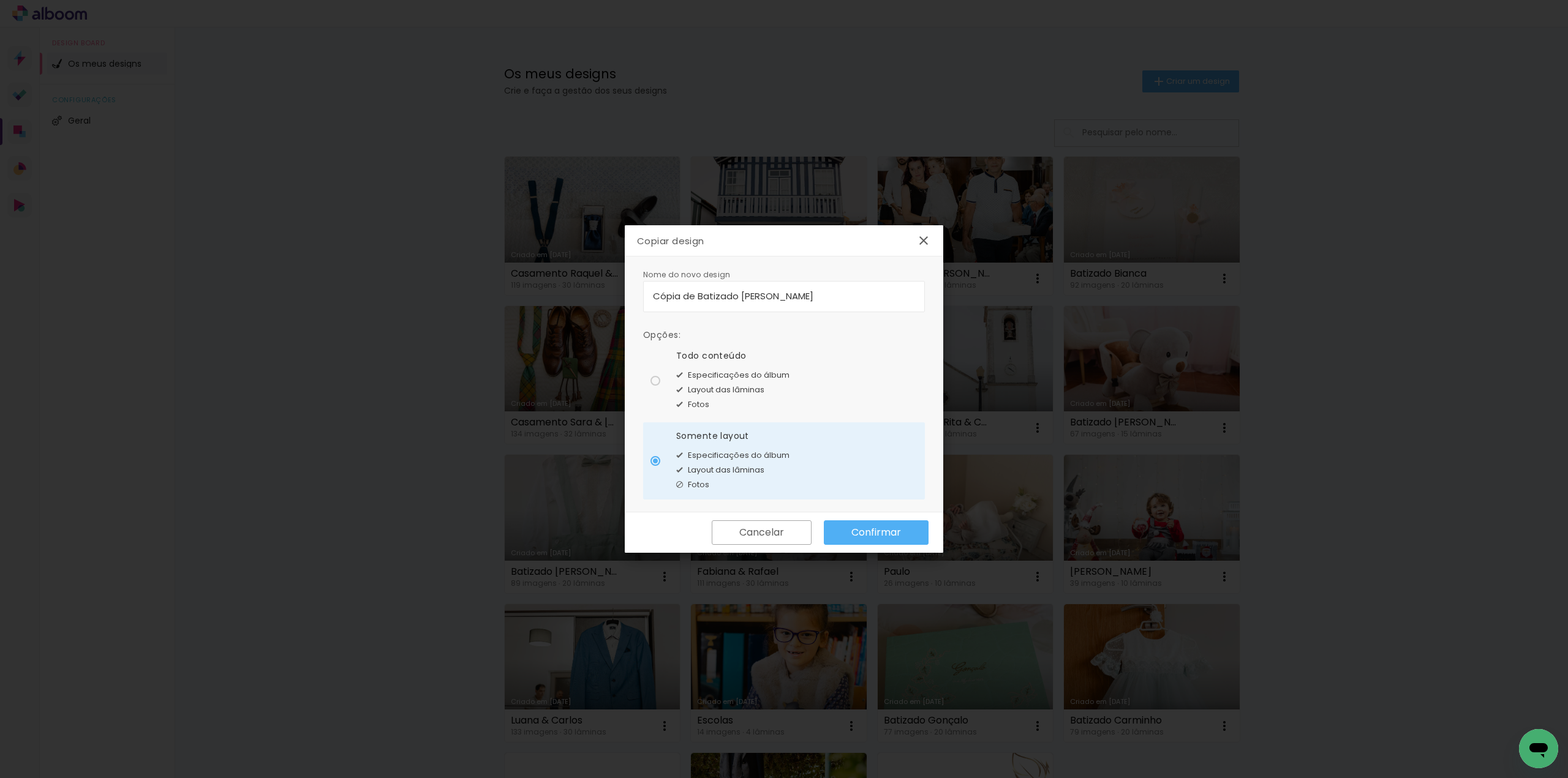
drag, startPoint x: 623, startPoint y: 293, endPoint x: 533, endPoint y: 282, distance: 90.7
click at [533, 282] on body "link( href="../../bower_components/polymer/polymer.html" rel="import" ) picture…" at bounding box center [784, 389] width 1568 height 778
type input "1ª Comunhão Leonel"
type paper-input "1ª Comunhão Leonel"
click at [0, 0] on slot "Confirmar" at bounding box center [0, 0] width 0 height 0
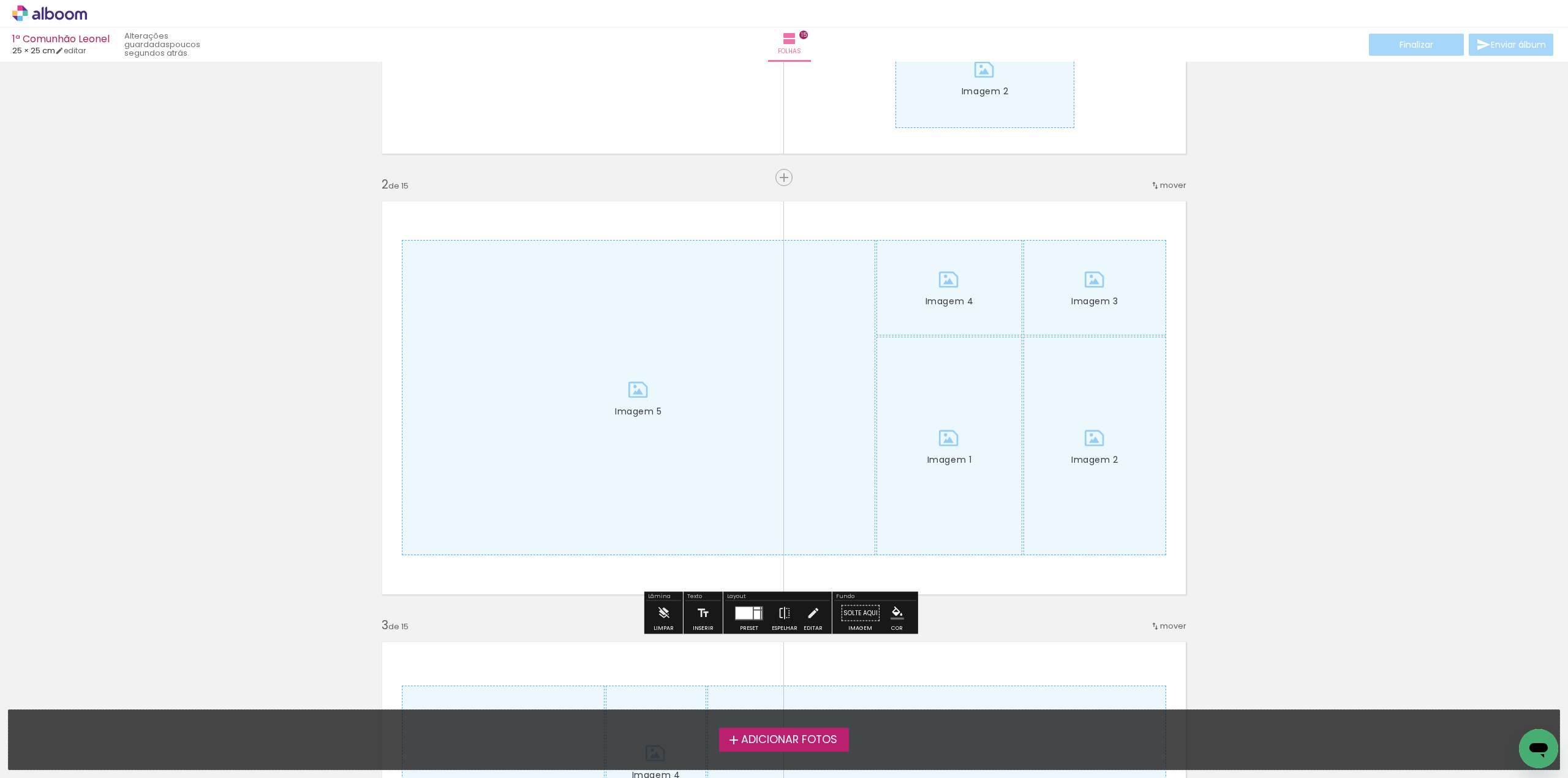
scroll to position [368, 0]
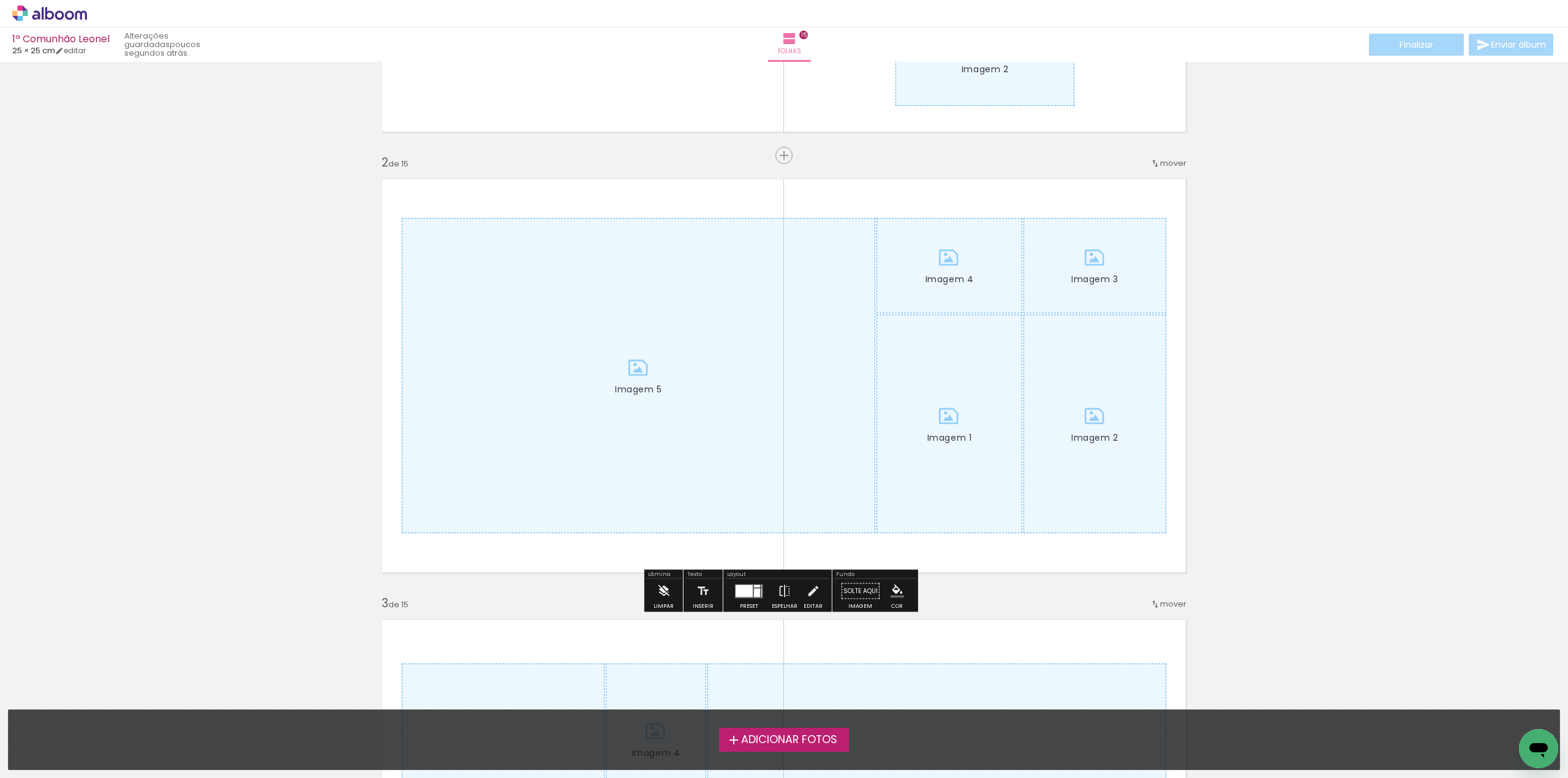
click at [661, 592] on iron-icon at bounding box center [663, 592] width 14 height 25
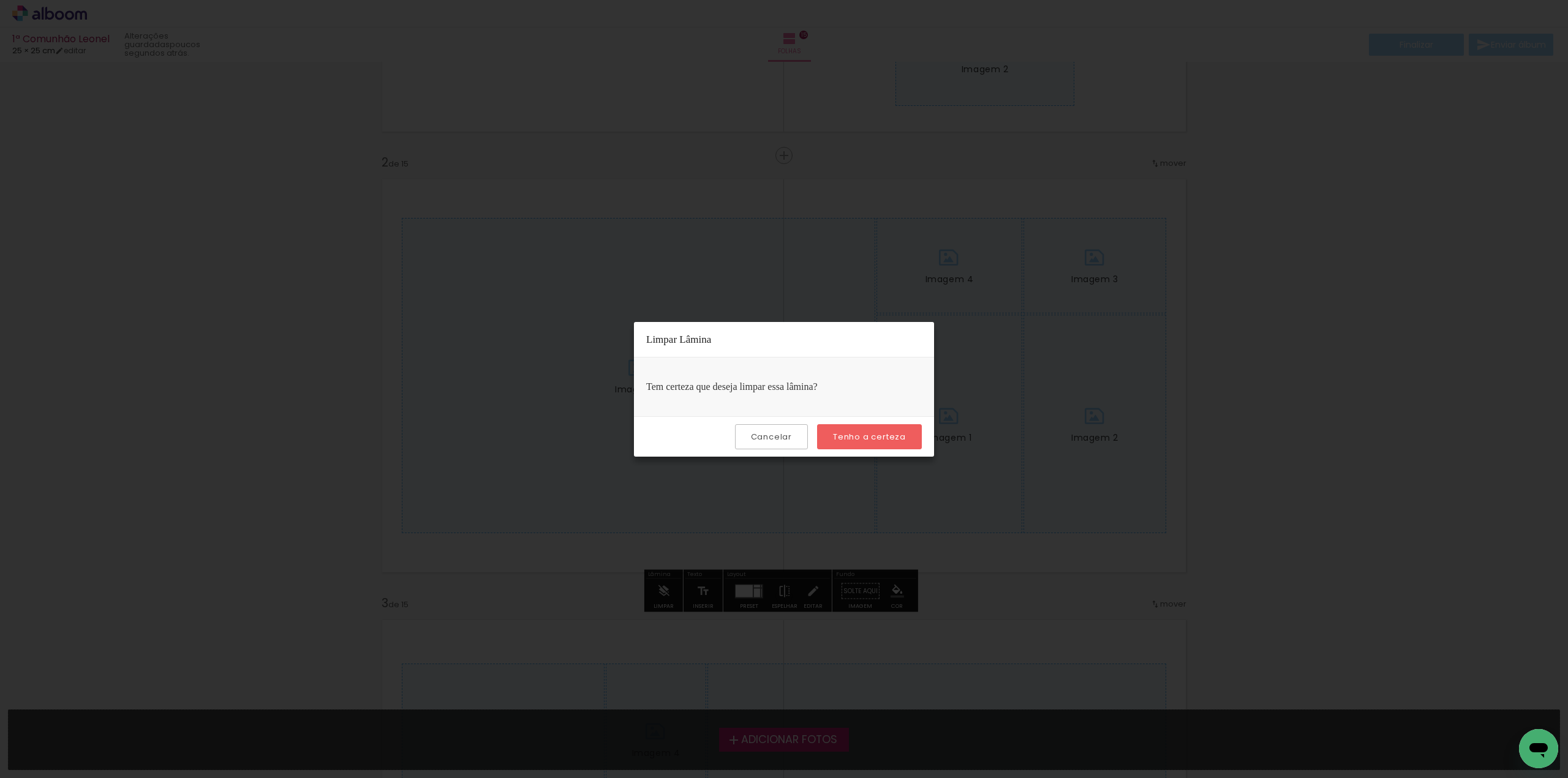
click at [0, 0] on slot "Tenho a certeza" at bounding box center [0, 0] width 0 height 0
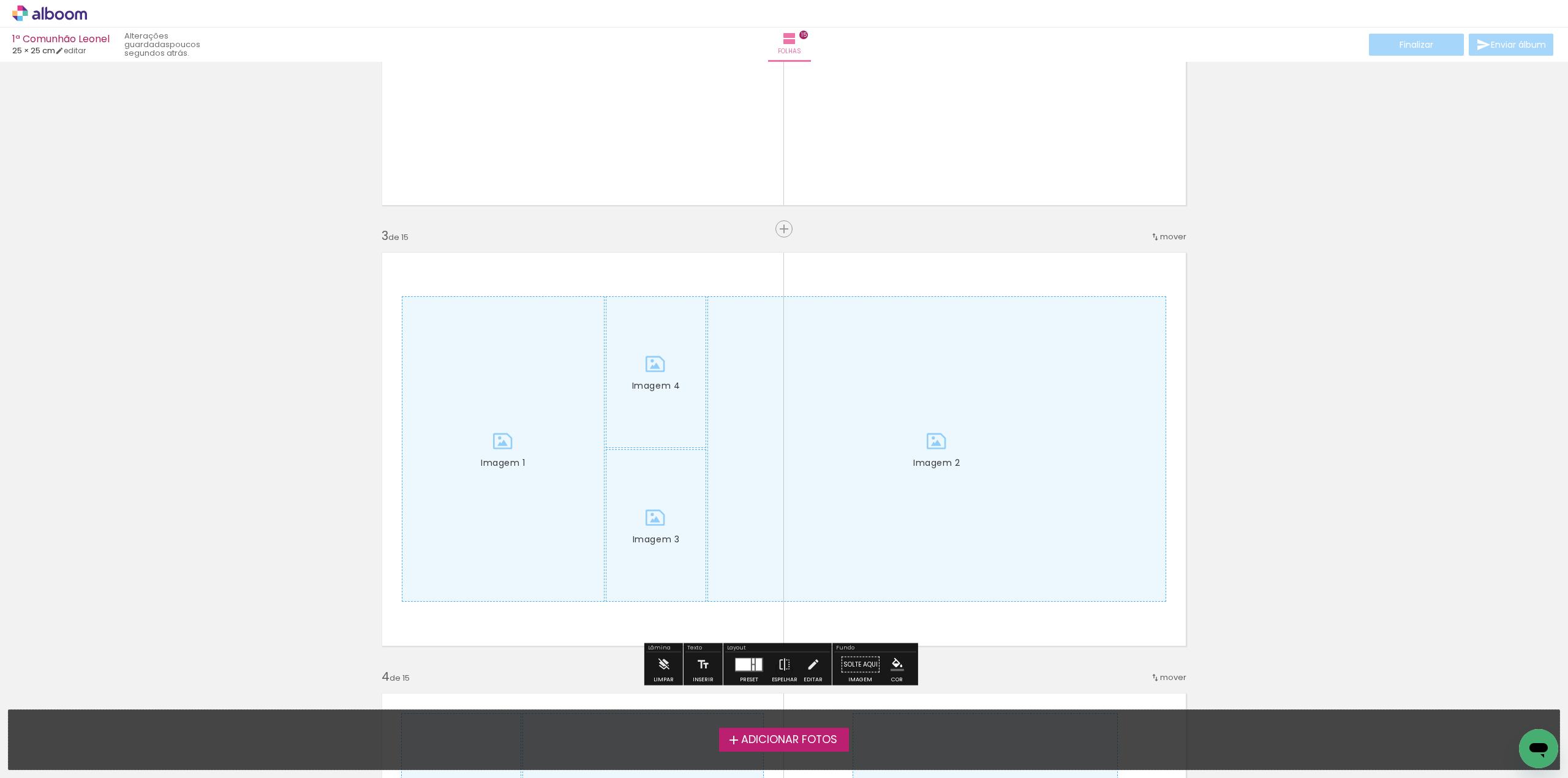
scroll to position [980, 0]
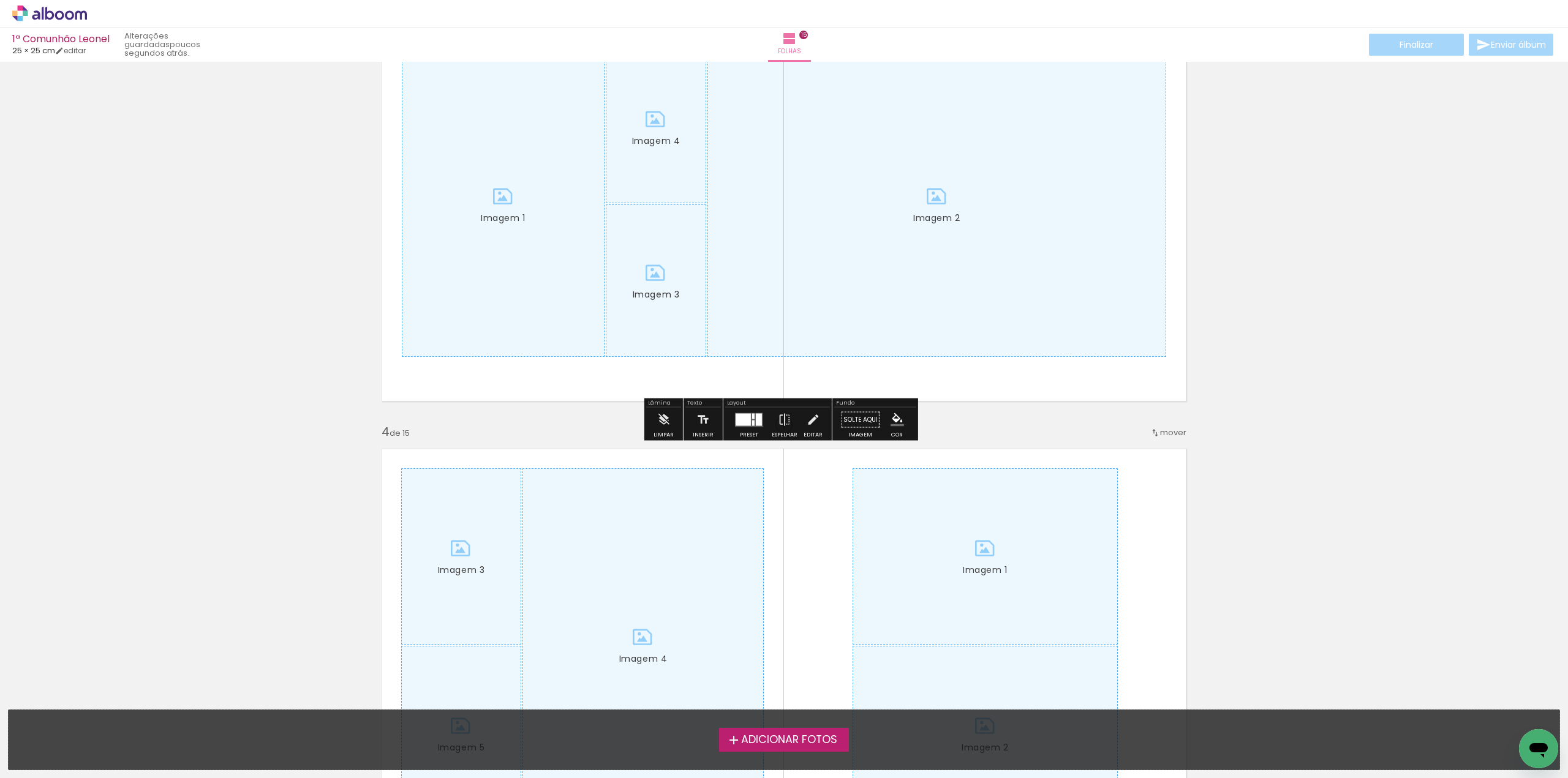
drag, startPoint x: 660, startPoint y: 419, endPoint x: 734, endPoint y: 394, distance: 78.1
click at [660, 419] on iron-icon at bounding box center [663, 420] width 14 height 25
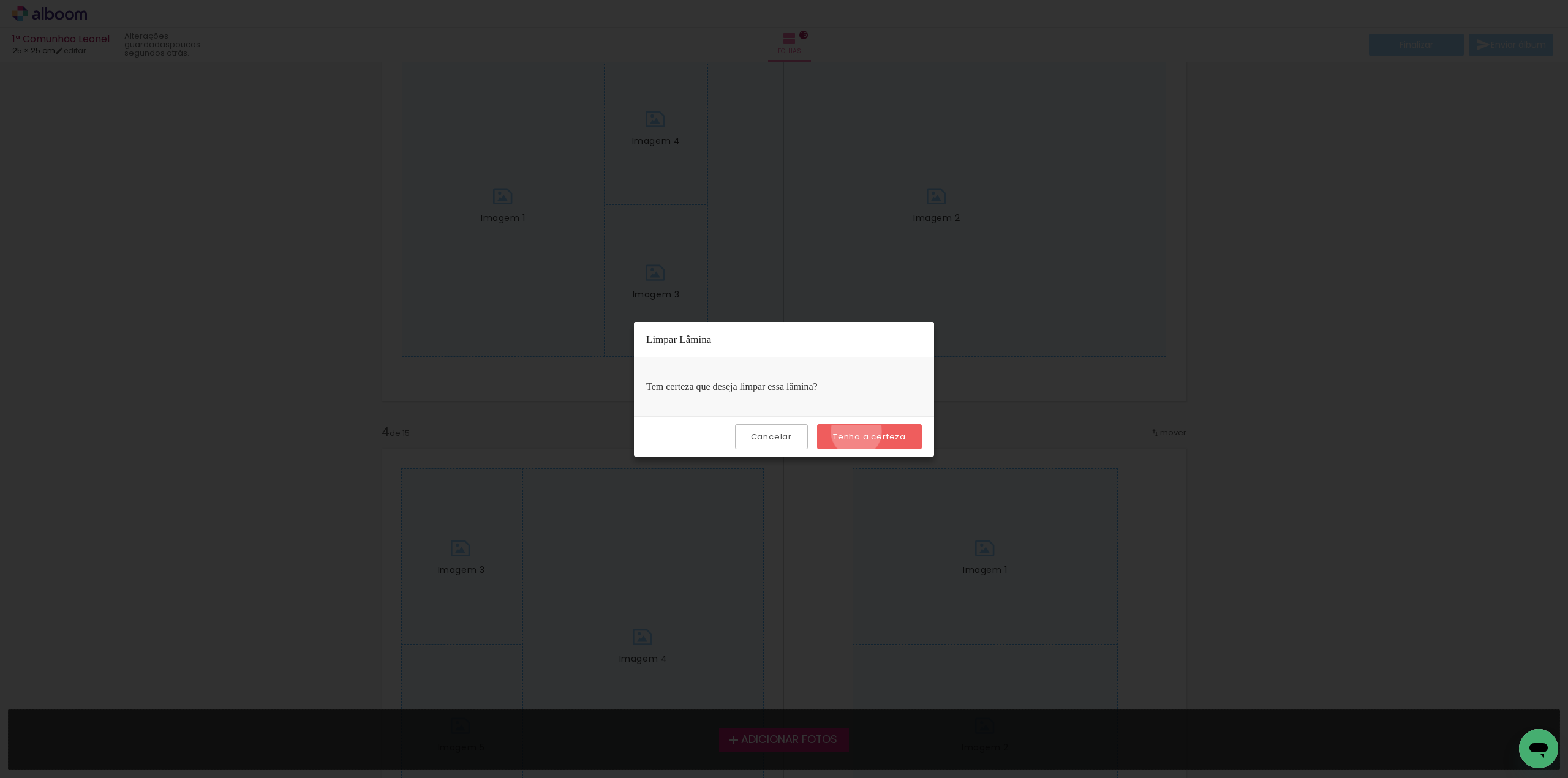
click at [0, 0] on slot "Tenho a certeza" at bounding box center [0, 0] width 0 height 0
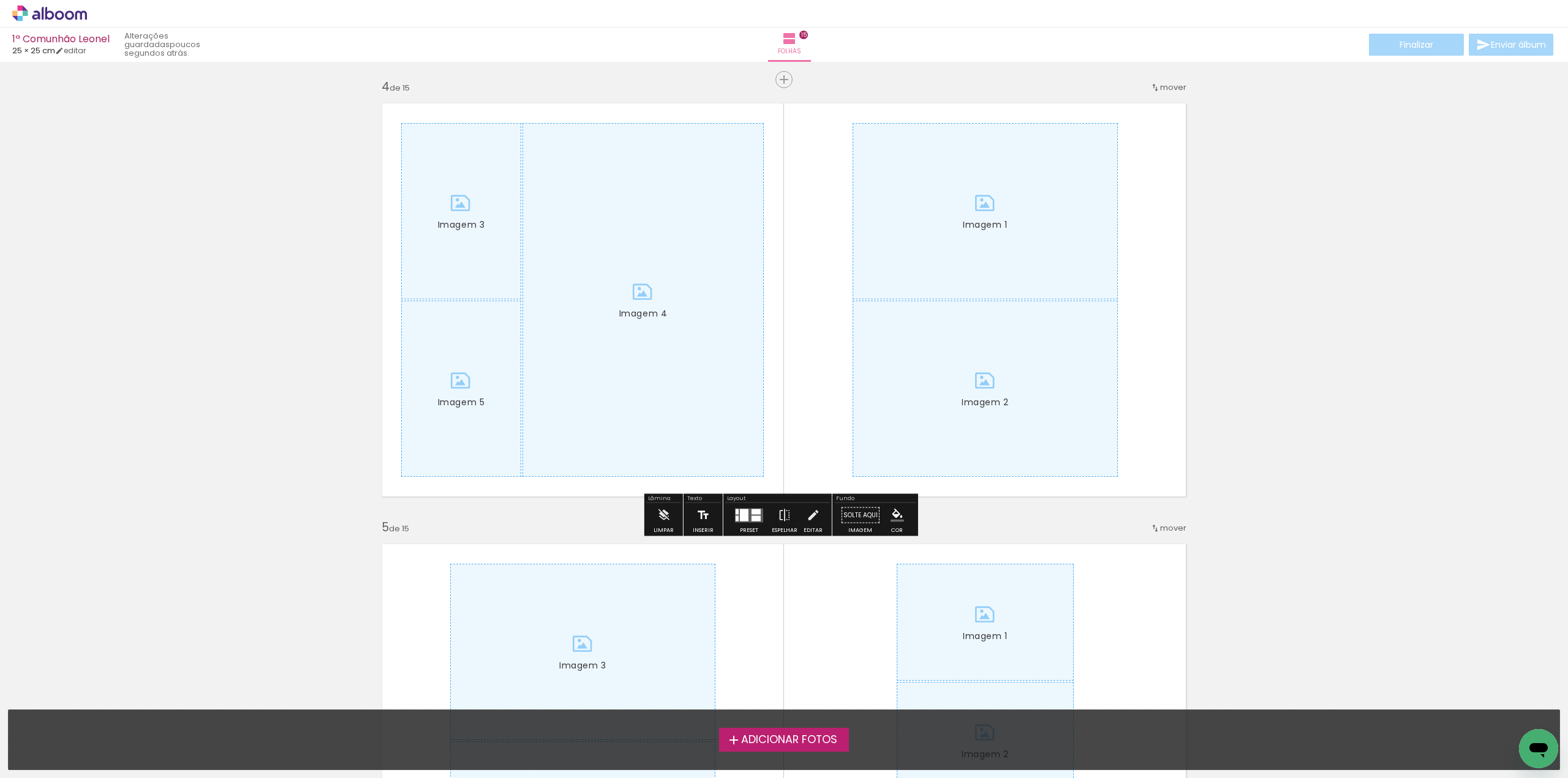
scroll to position [1347, 0]
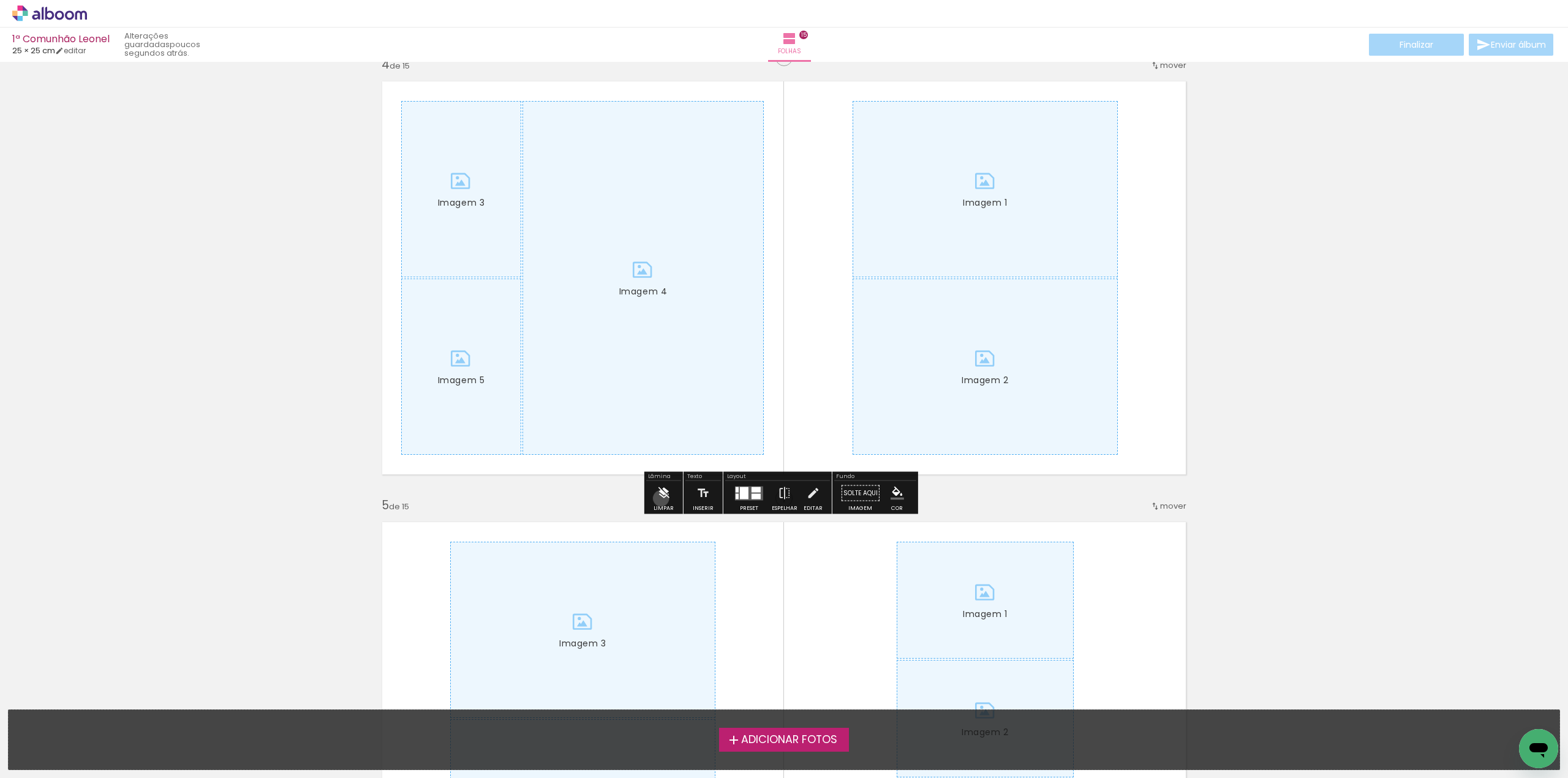
click at [662, 498] on iron-icon at bounding box center [663, 494] width 14 height 25
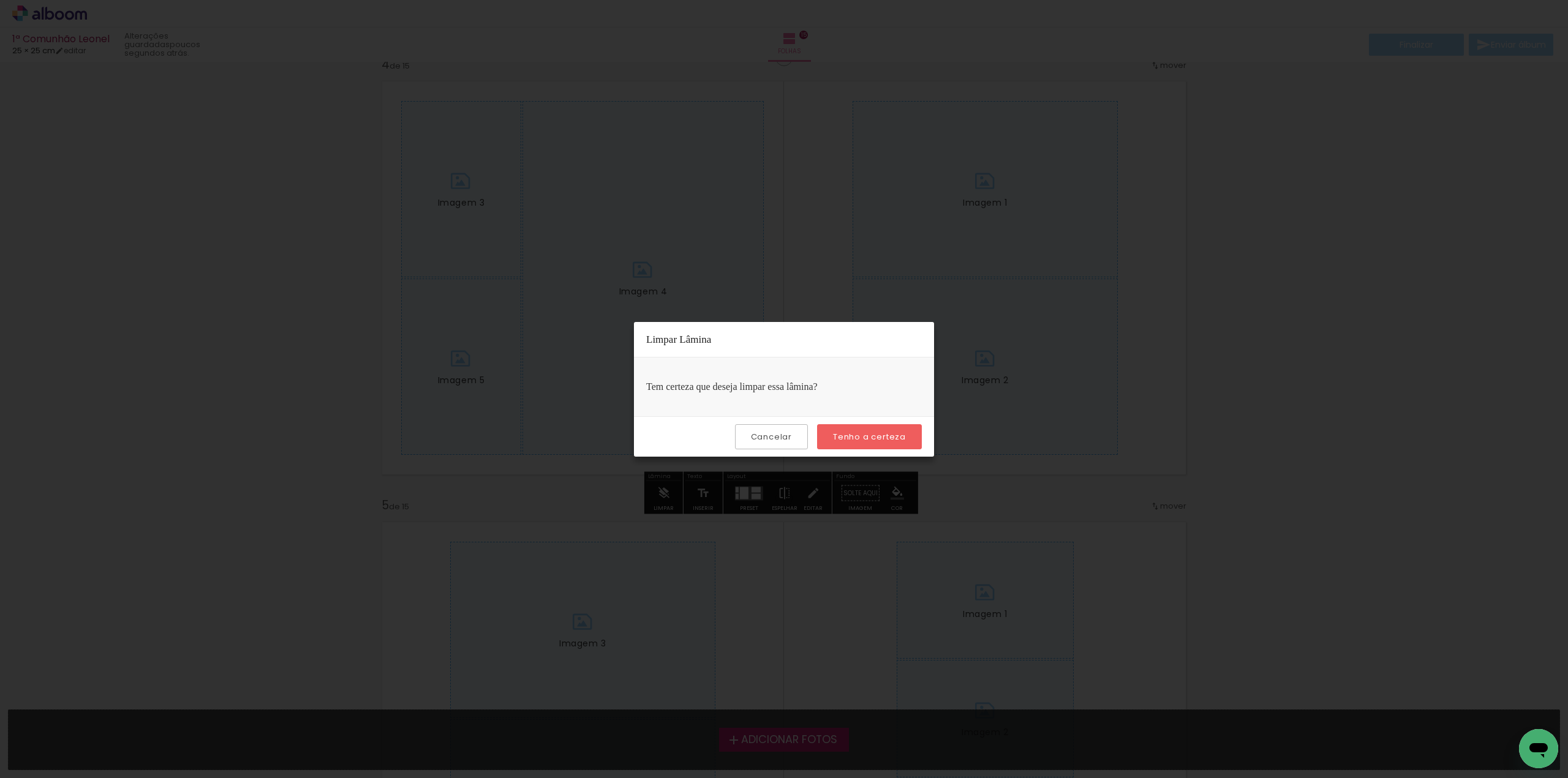
click at [0, 0] on slot "Tenho a certeza" at bounding box center [0, 0] width 0 height 0
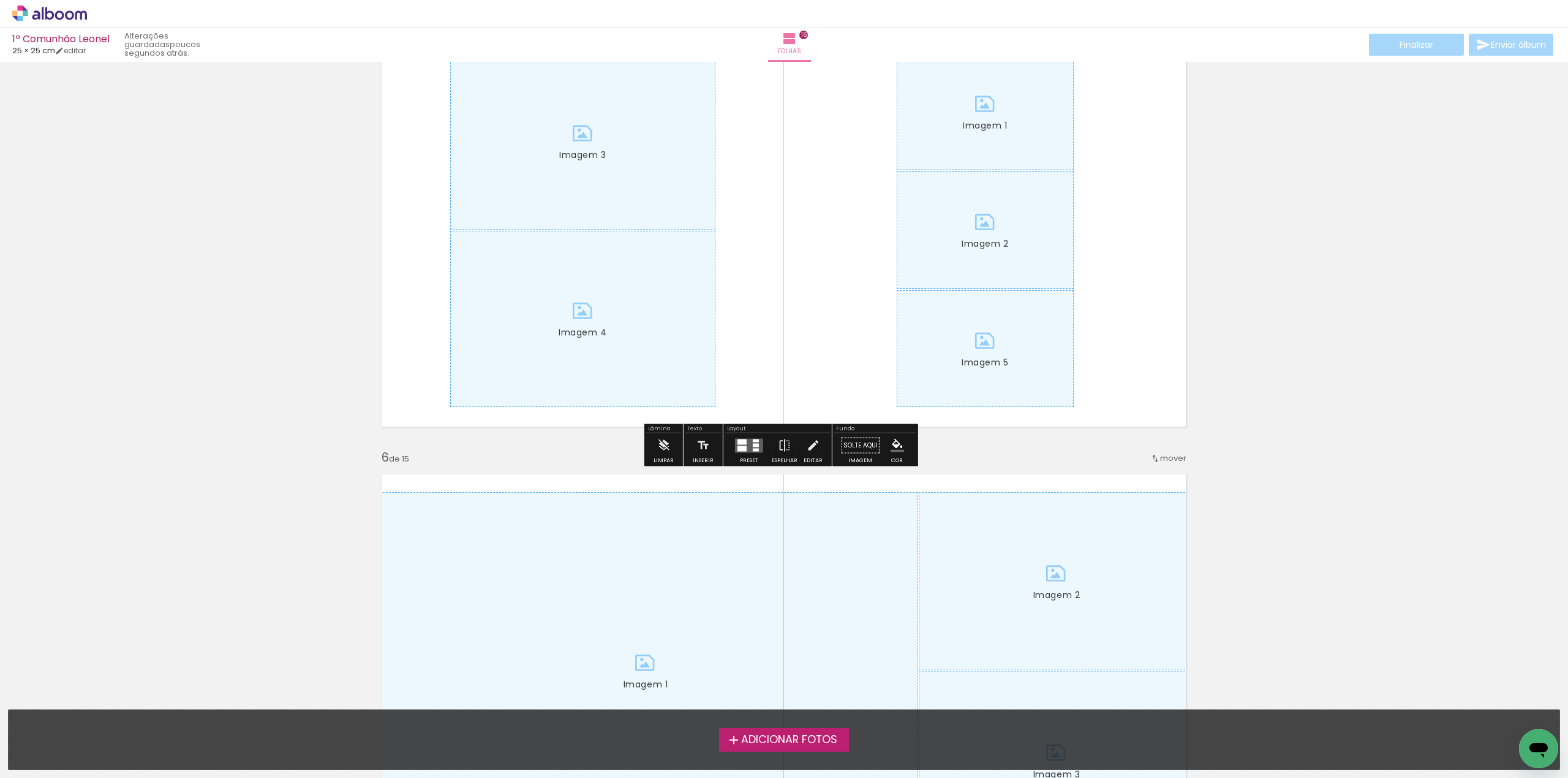
scroll to position [1837, 0]
click at [665, 443] on iron-icon at bounding box center [663, 445] width 14 height 25
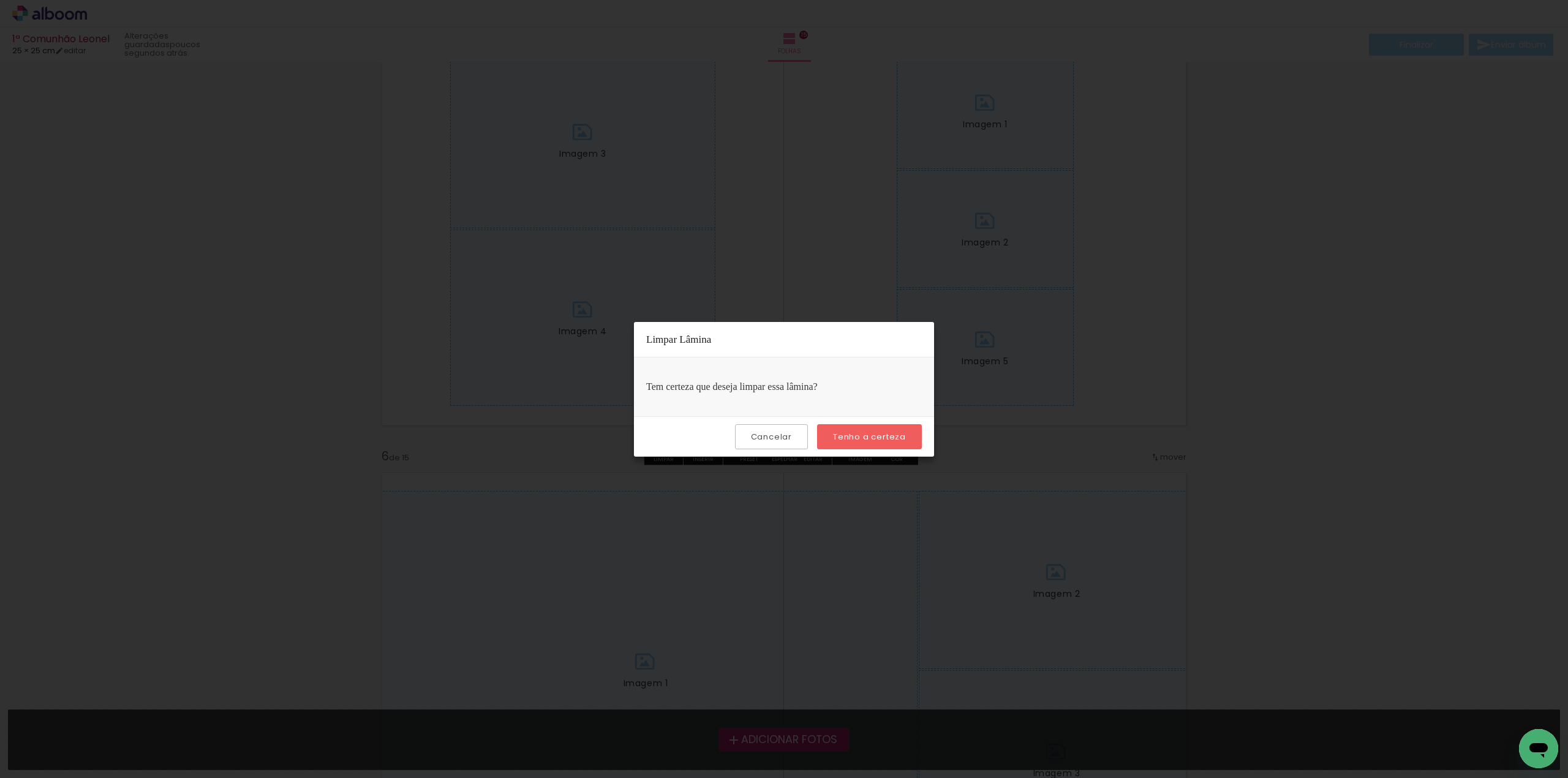
click at [842, 430] on paper-button "Tenho a certeza" at bounding box center [869, 437] width 105 height 25
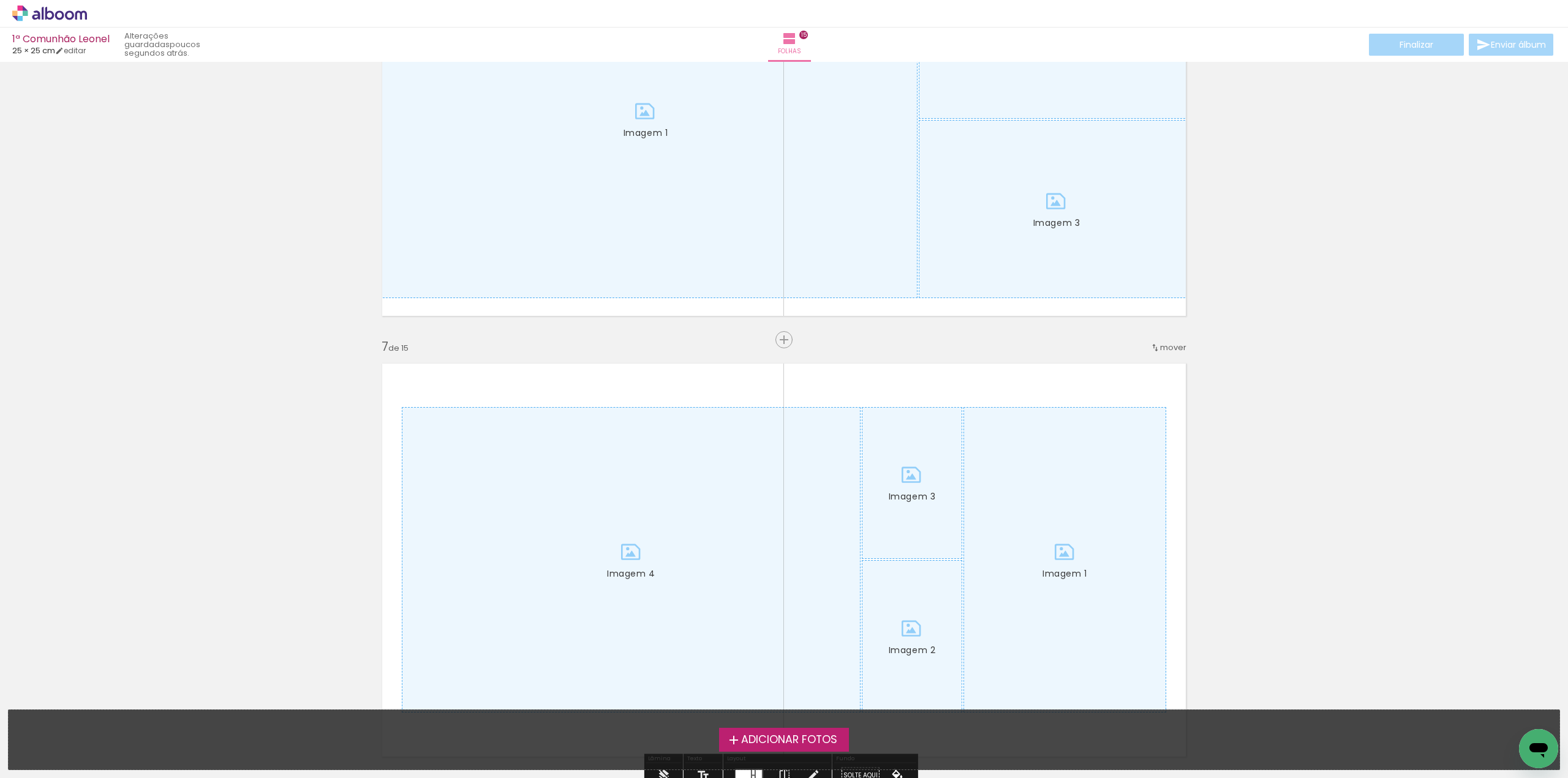
scroll to position [2388, 0]
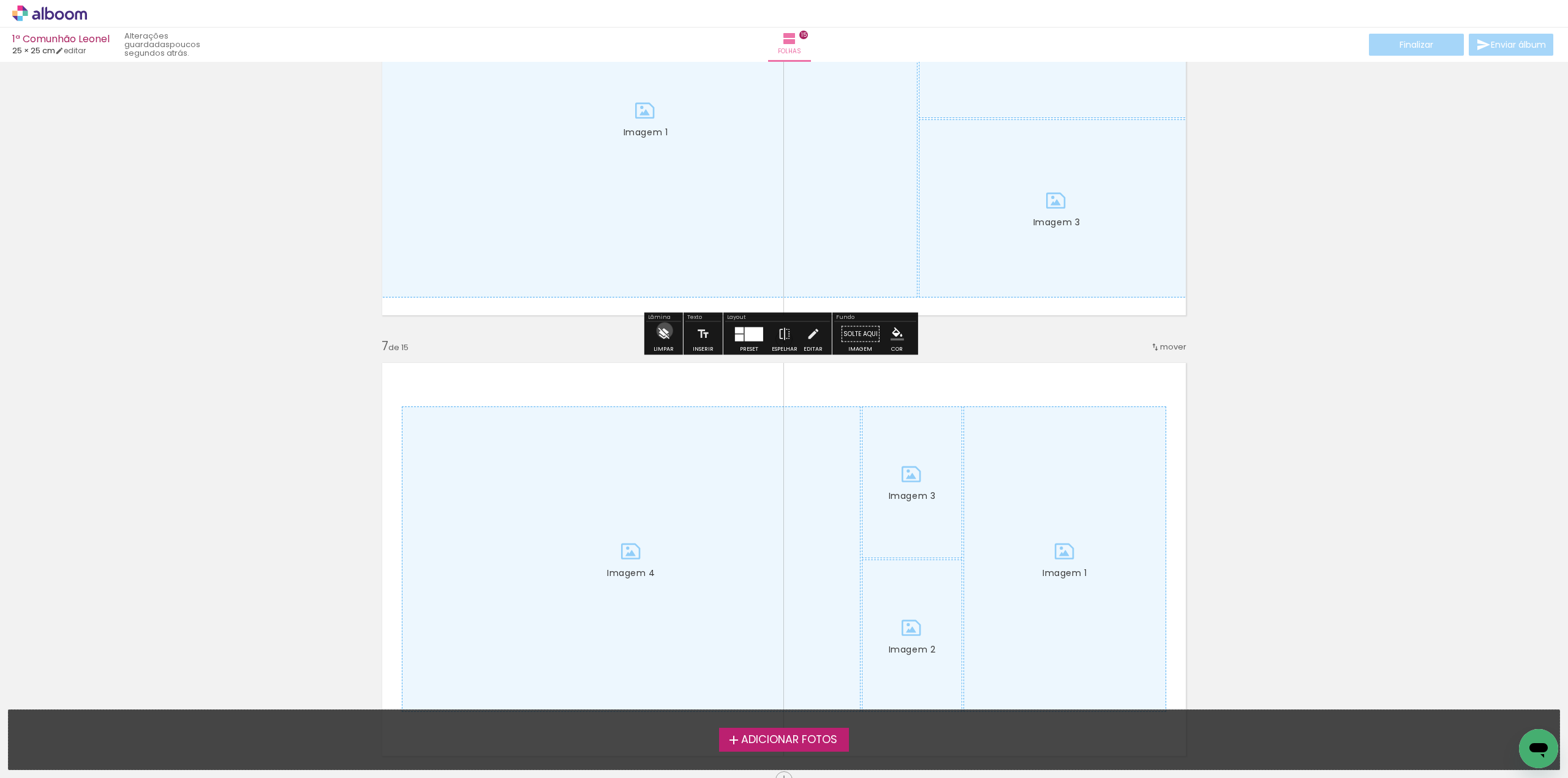
click at [664, 331] on iron-icon at bounding box center [663, 335] width 14 height 25
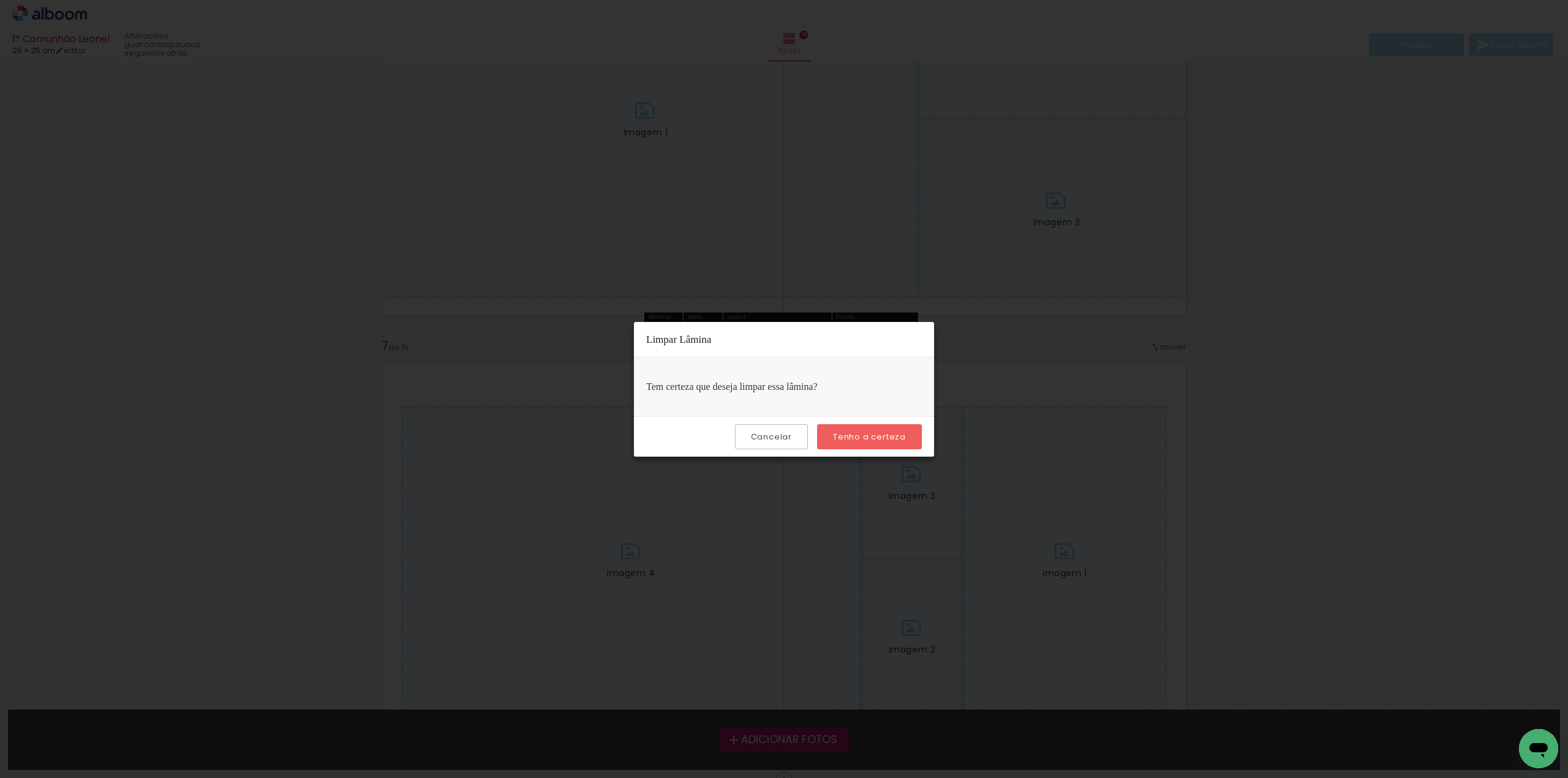
click at [876, 429] on paper-button "Tenho a certeza" at bounding box center [869, 437] width 105 height 25
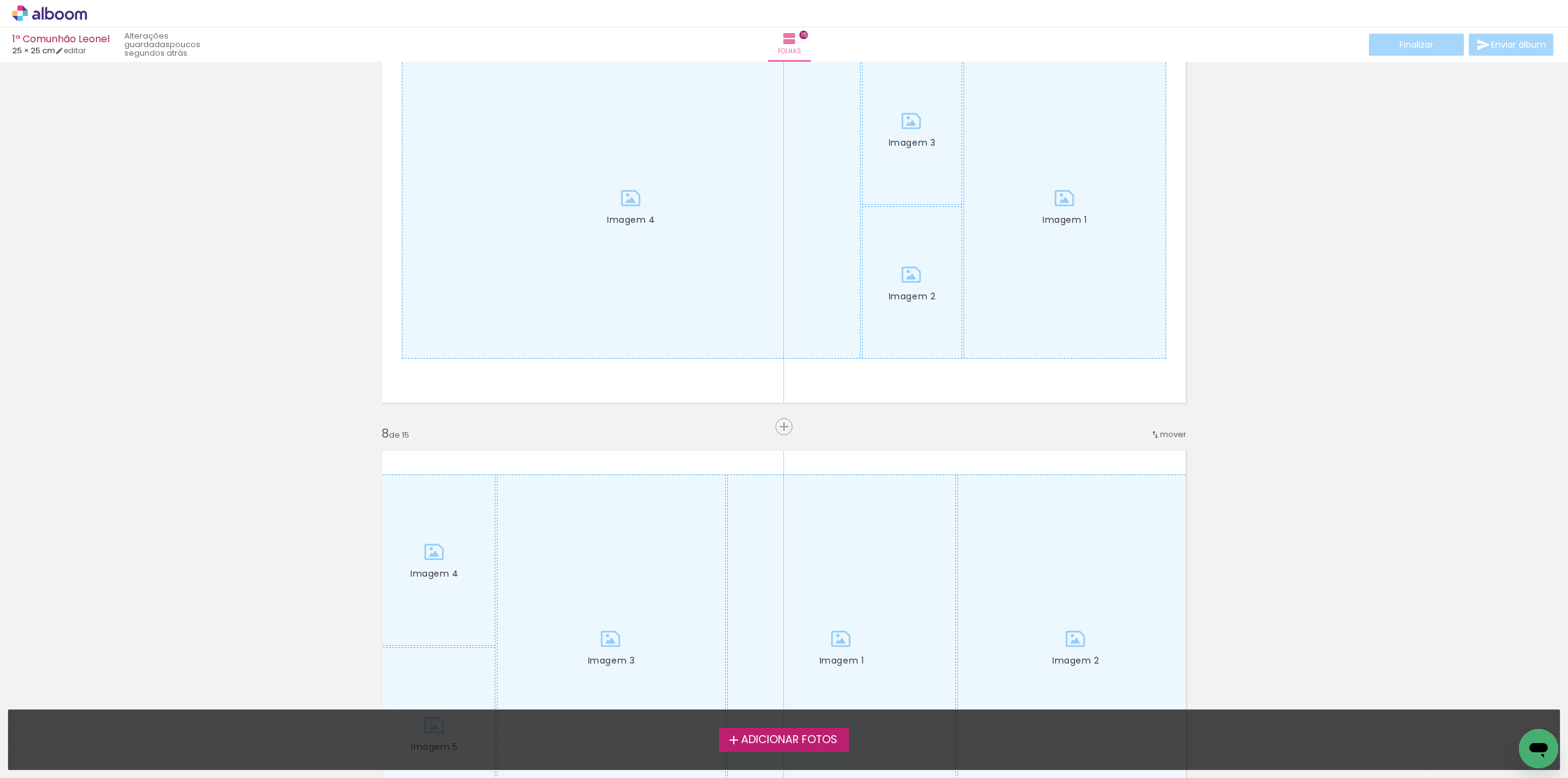
scroll to position [2817, 0]
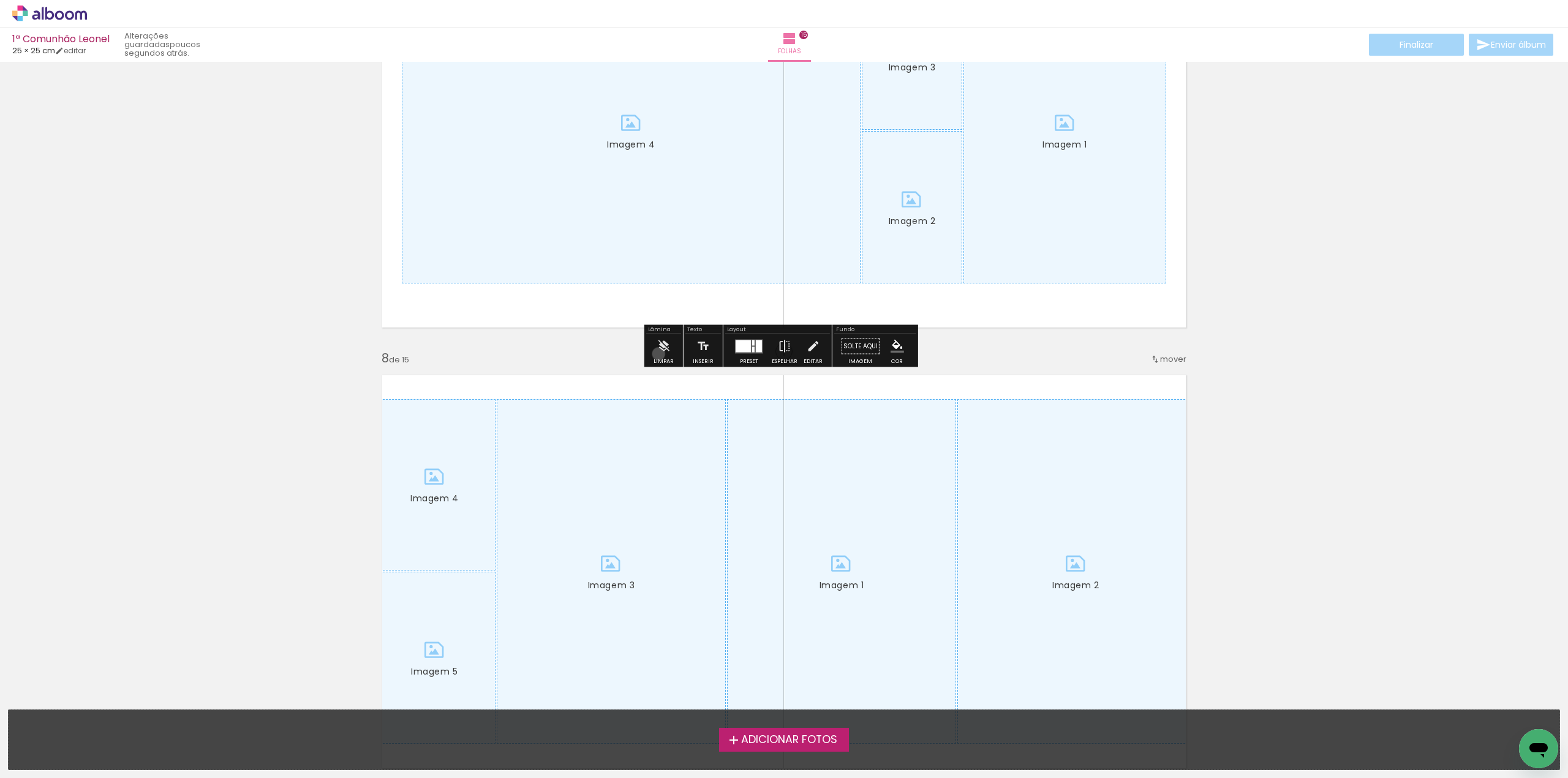
drag, startPoint x: 658, startPoint y: 354, endPoint x: 738, endPoint y: 343, distance: 80.8
click at [658, 353] on iron-icon at bounding box center [663, 347] width 14 height 25
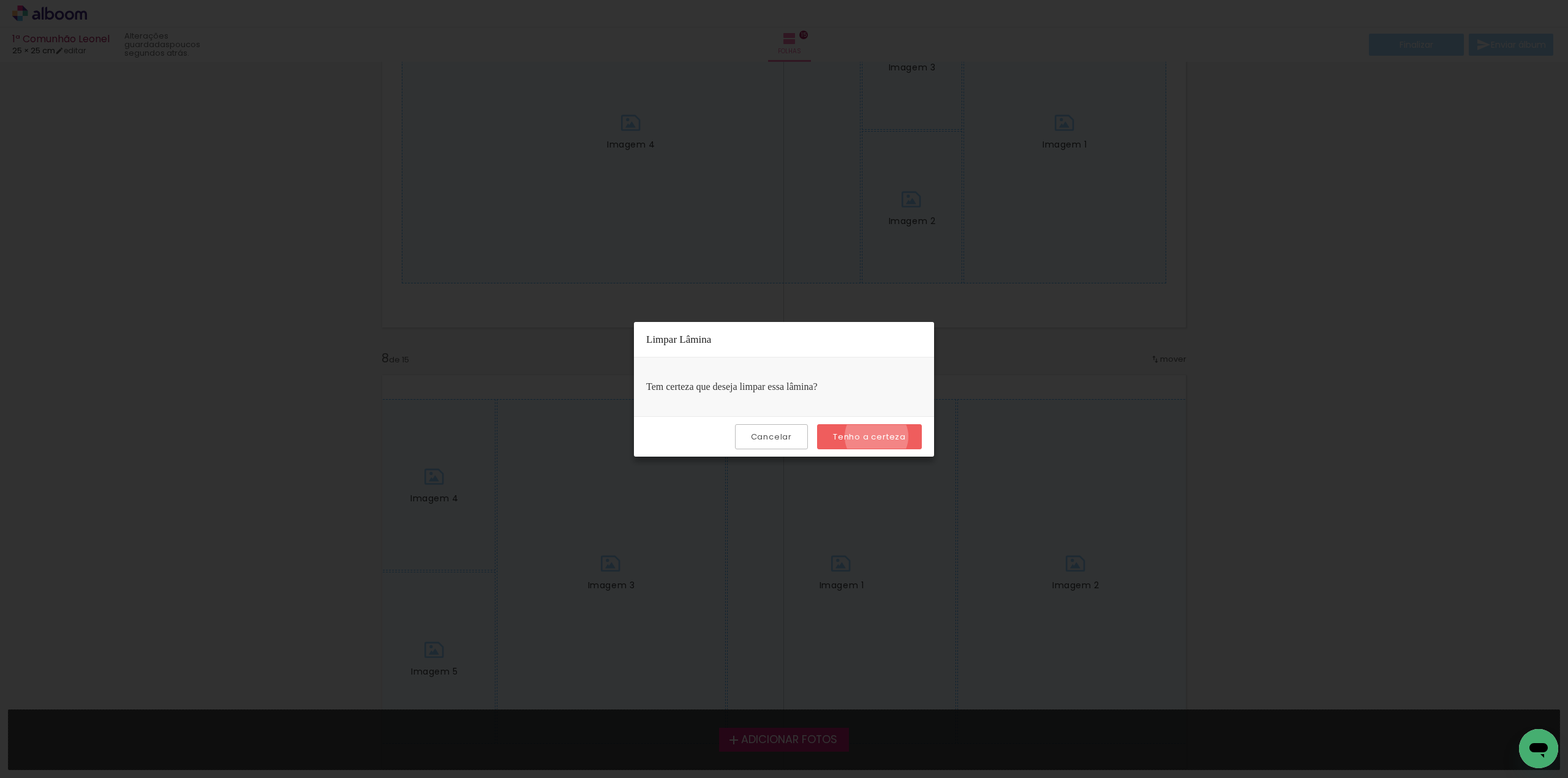
click at [0, 0] on slot "Tenho a certeza" at bounding box center [0, 0] width 0 height 0
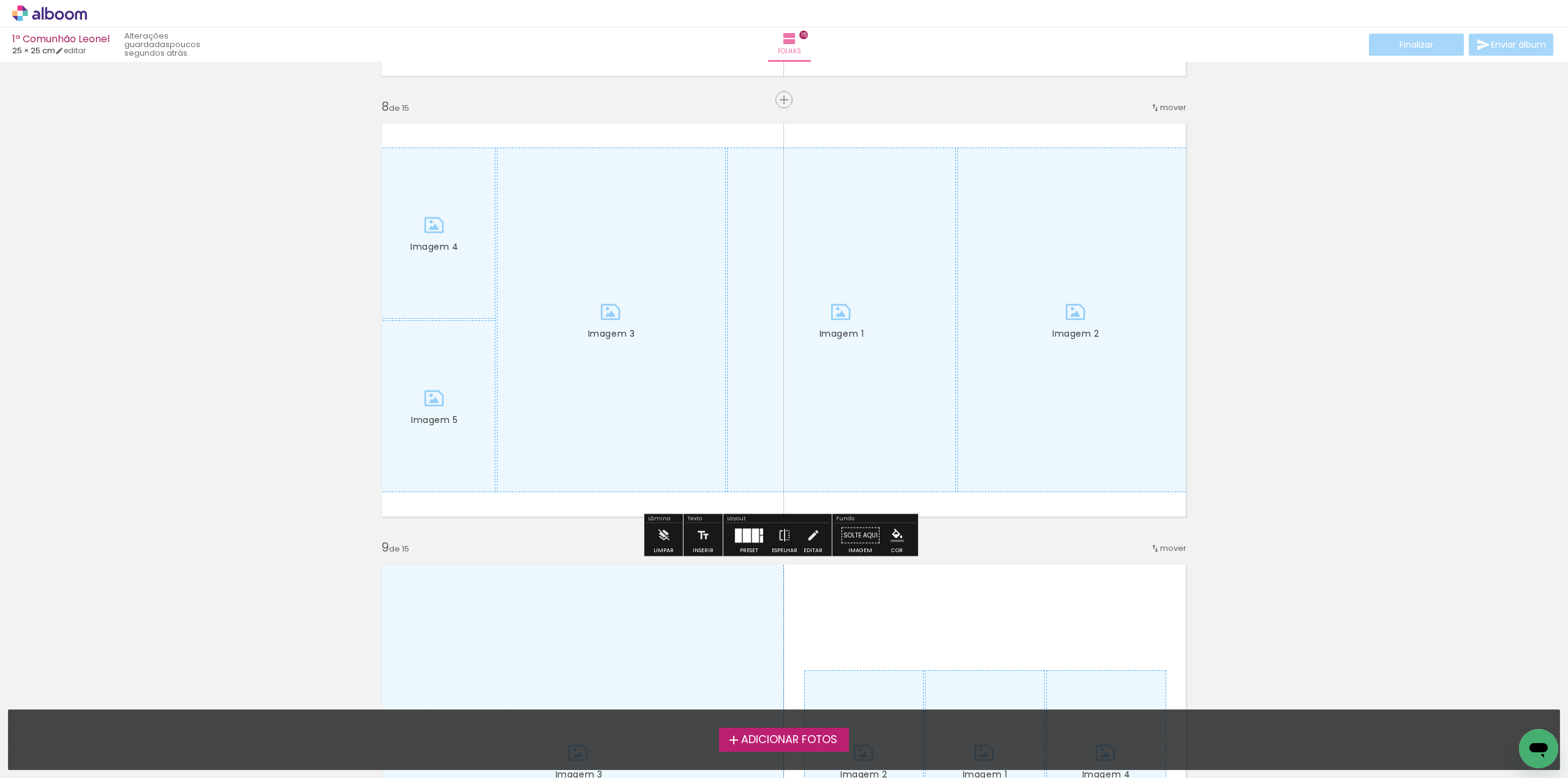
scroll to position [3123, 0]
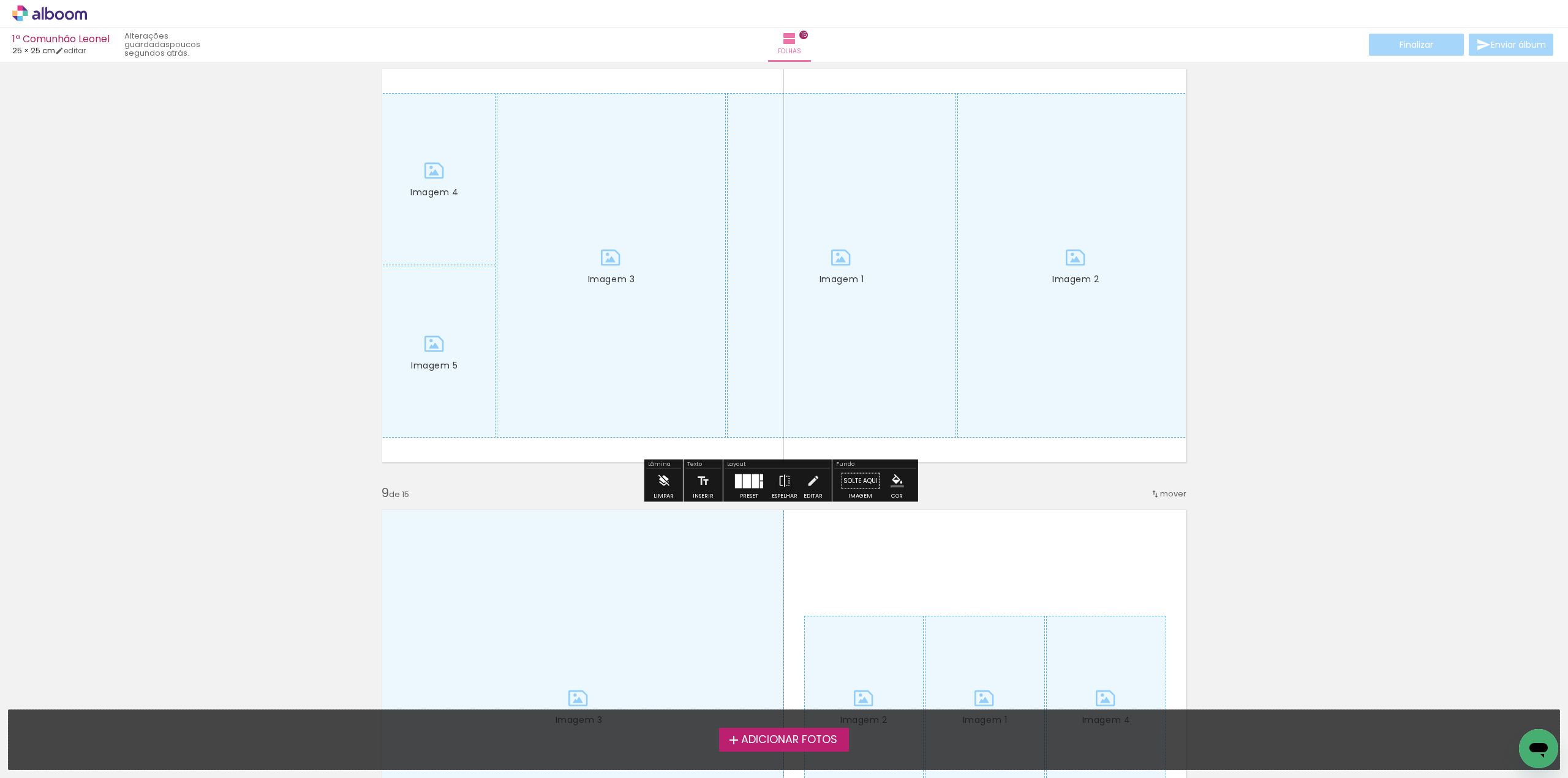
click at [664, 482] on iron-icon at bounding box center [663, 482] width 14 height 25
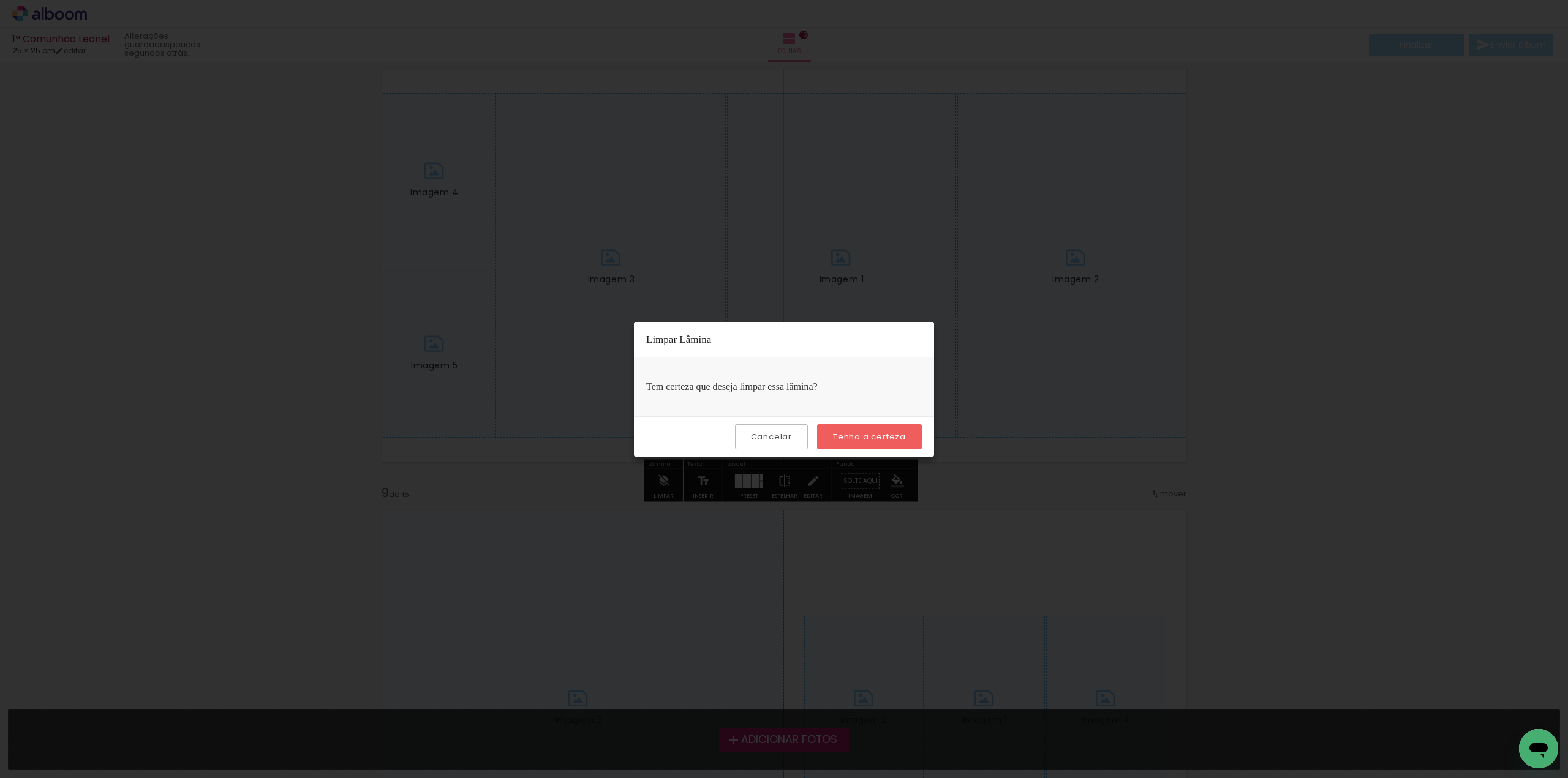
click at [0, 0] on slot "Tenho a certeza" at bounding box center [0, 0] width 0 height 0
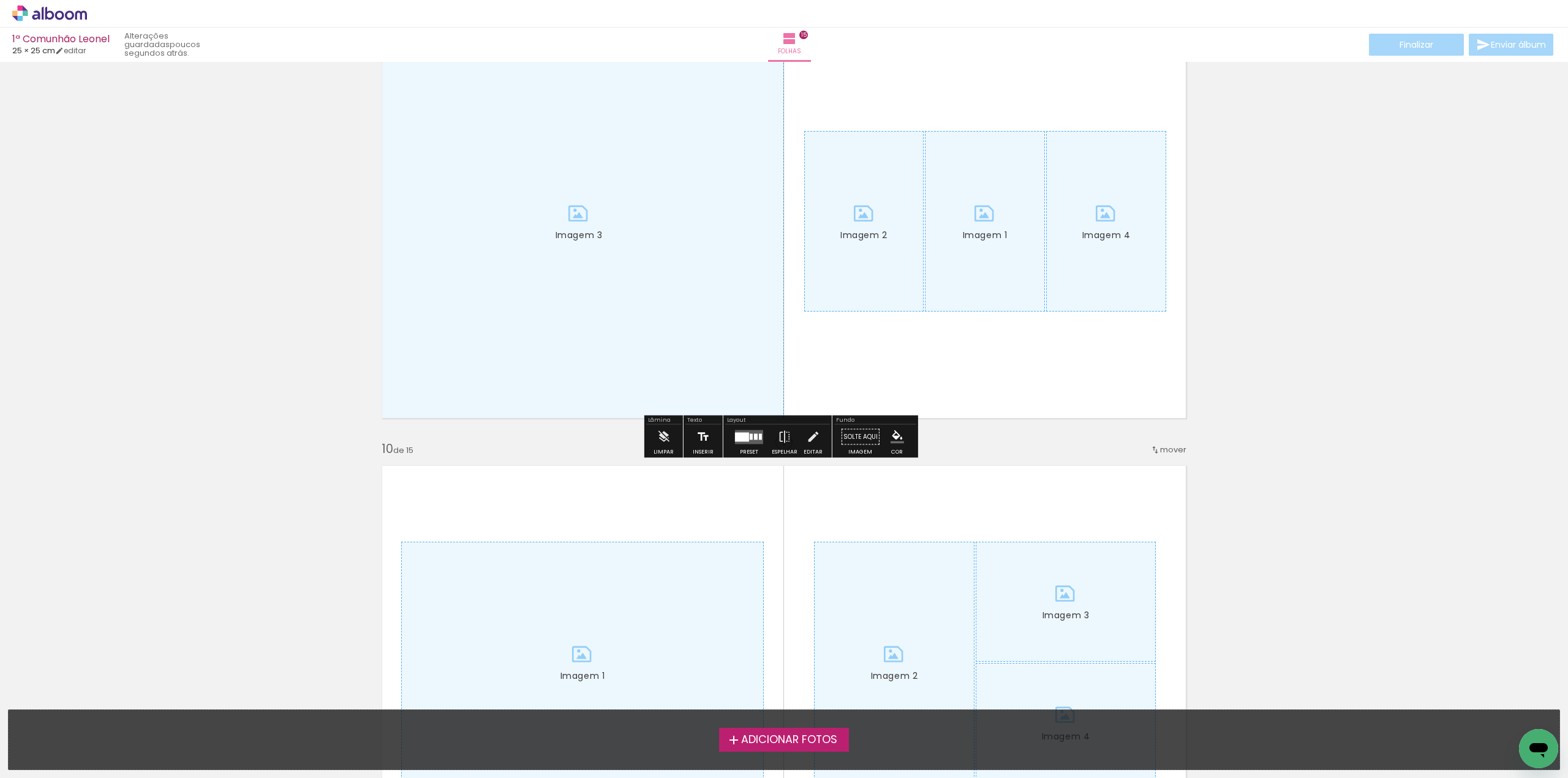
scroll to position [3613, 0]
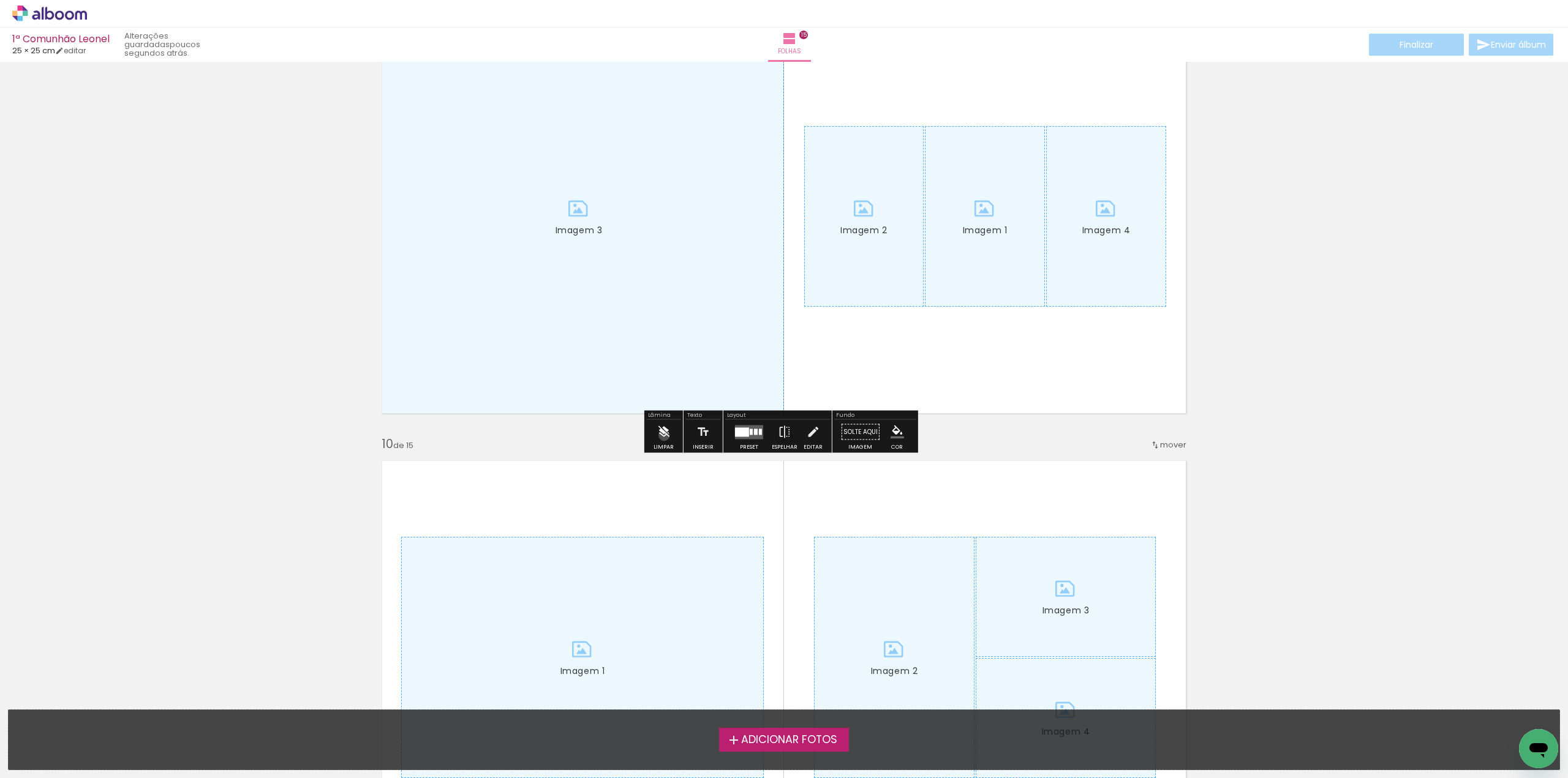
click at [664, 436] on iron-icon at bounding box center [663, 432] width 14 height 25
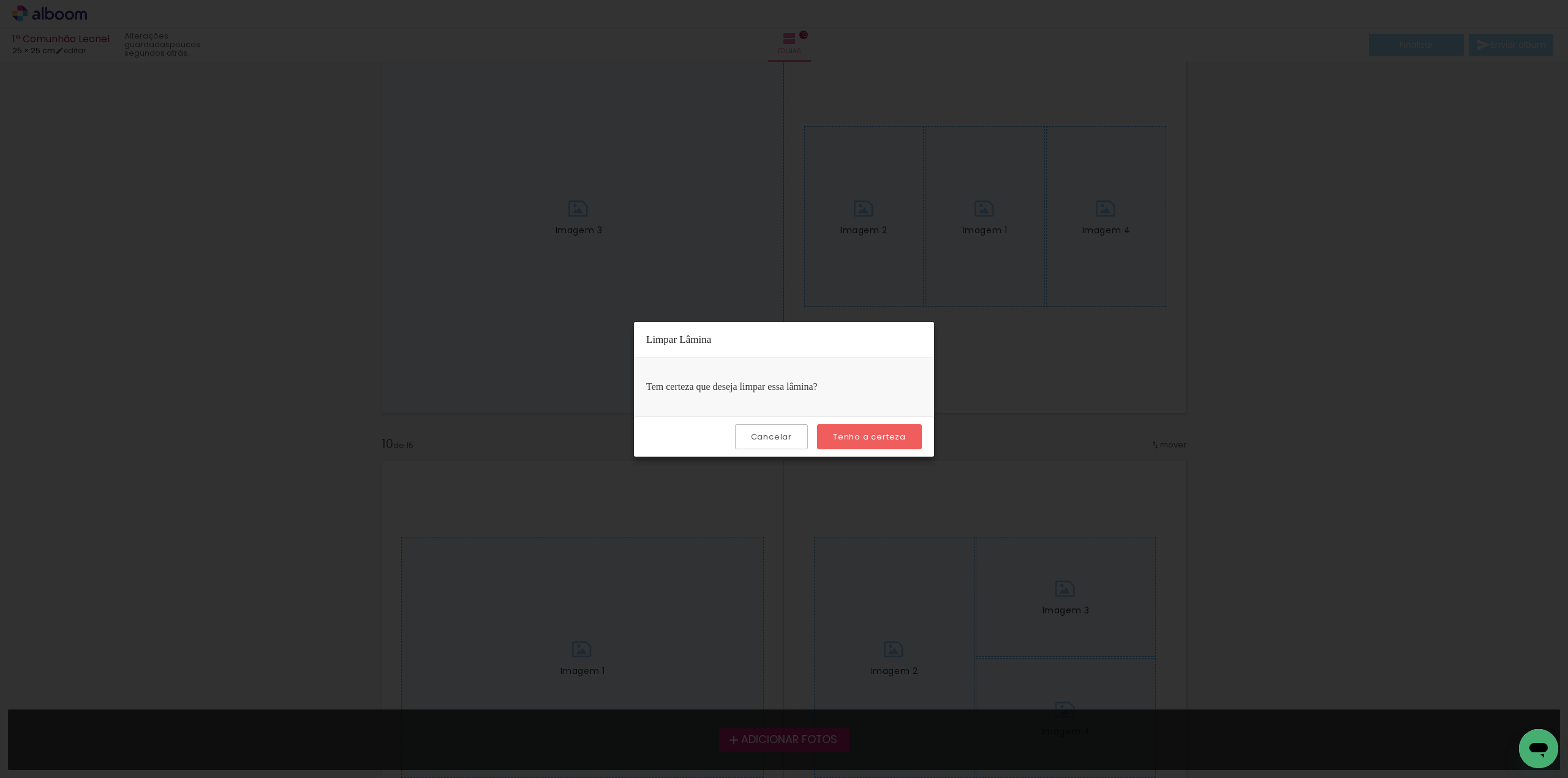
click at [0, 0] on slot "Tenho a certeza" at bounding box center [0, 0] width 0 height 0
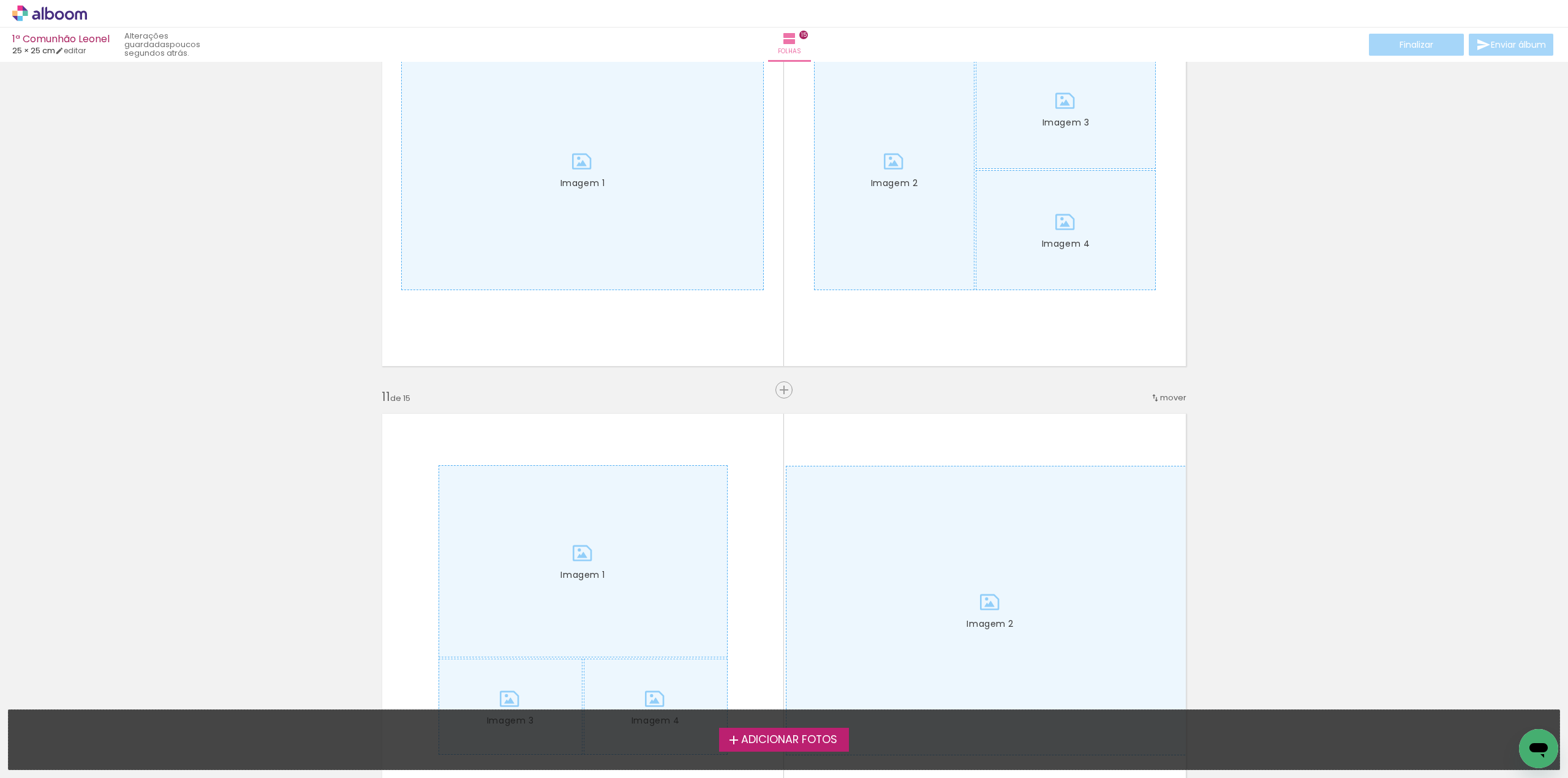
scroll to position [4102, 0]
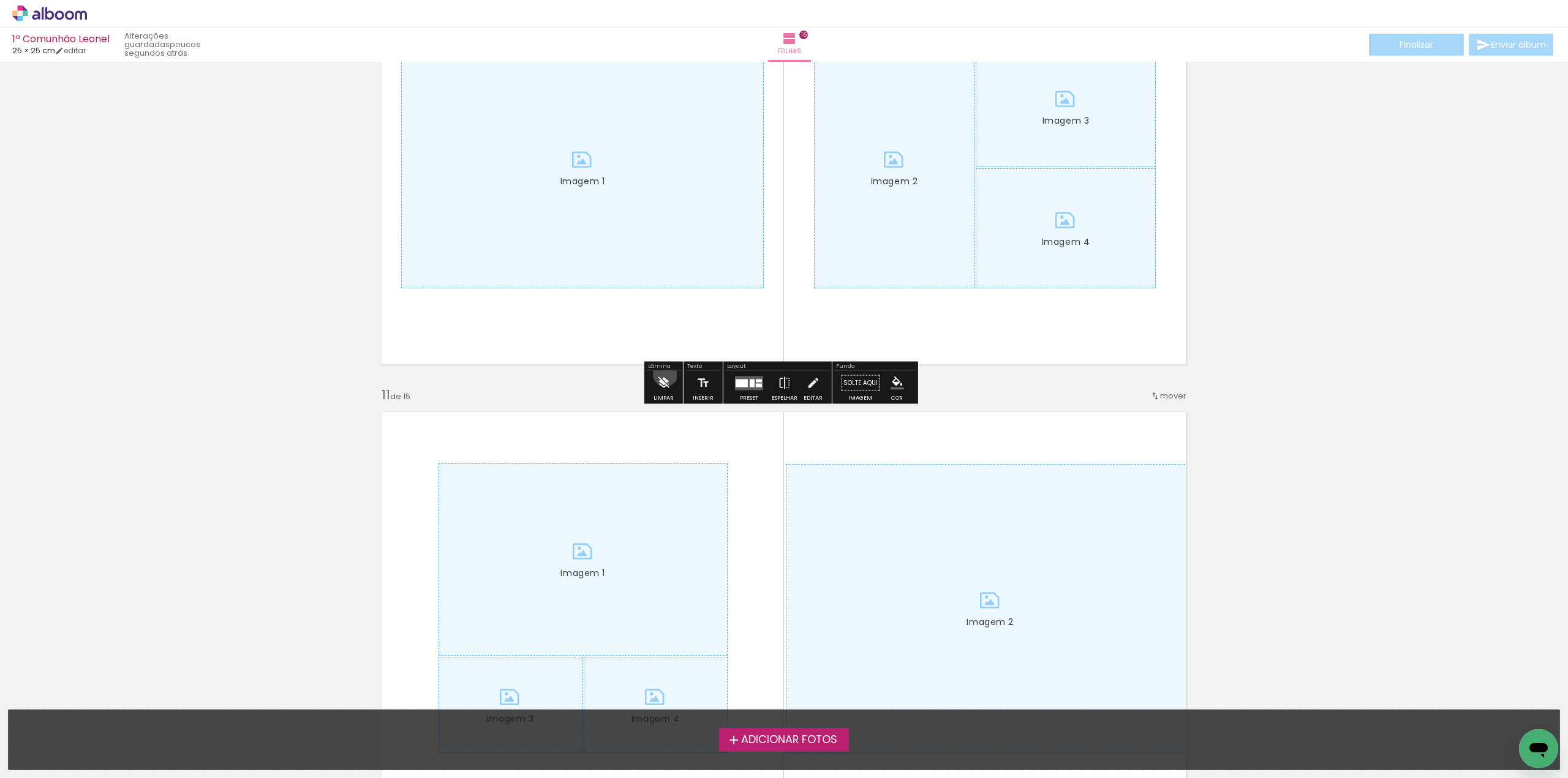
click at [665, 374] on iron-icon at bounding box center [663, 383] width 14 height 25
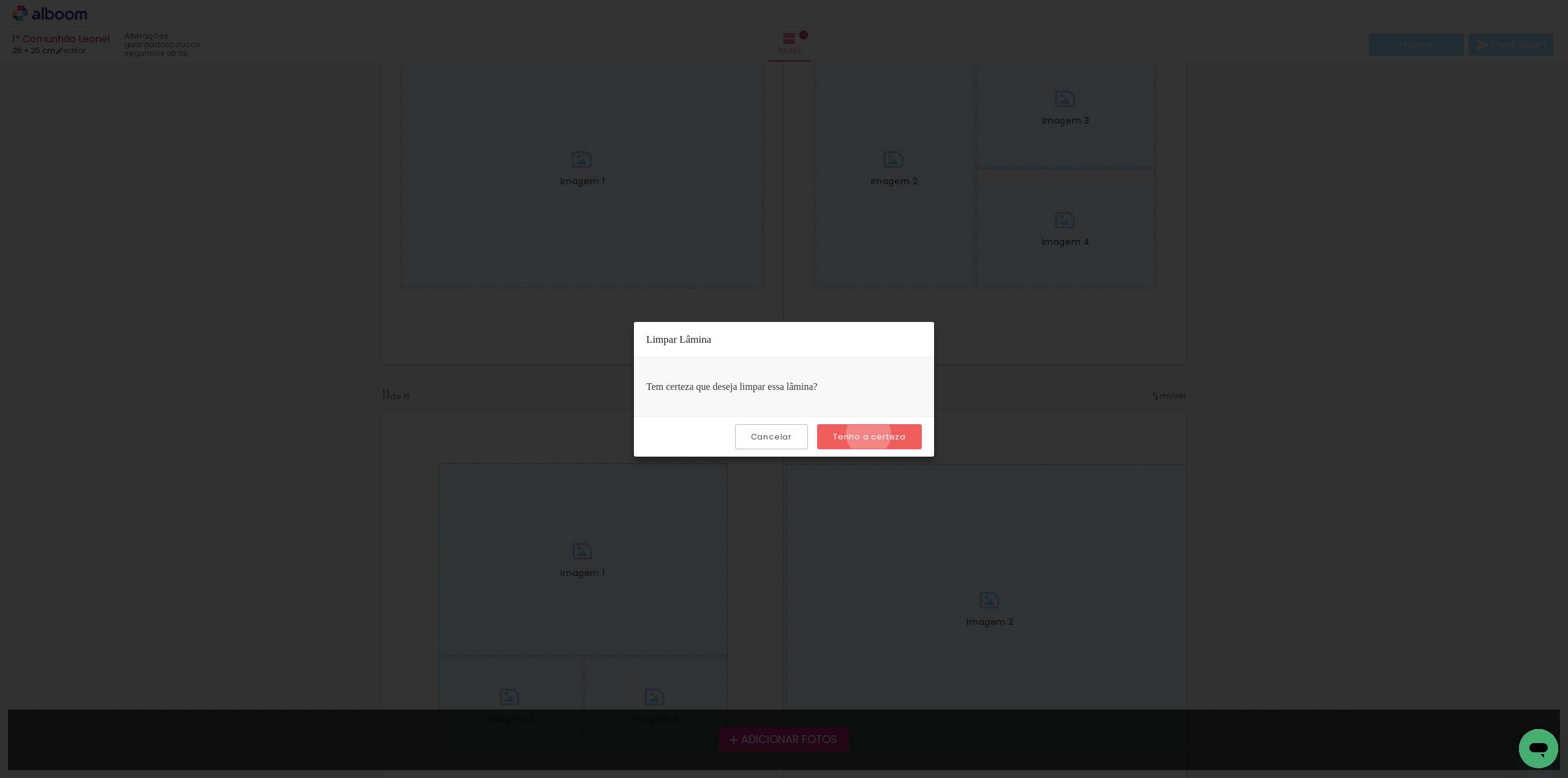
click at [0, 0] on slot "Tenho a certeza" at bounding box center [0, 0] width 0 height 0
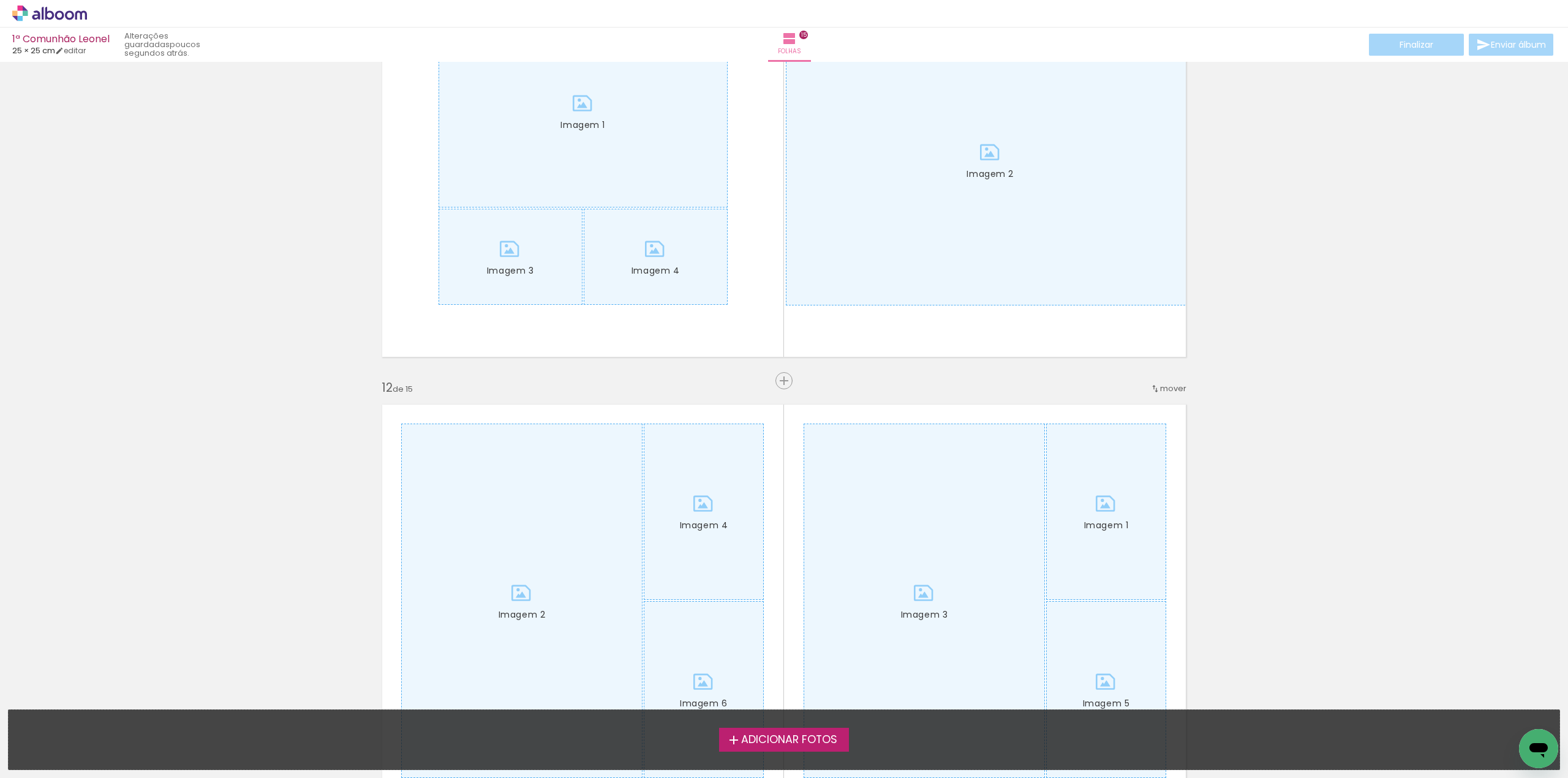
scroll to position [4592, 0]
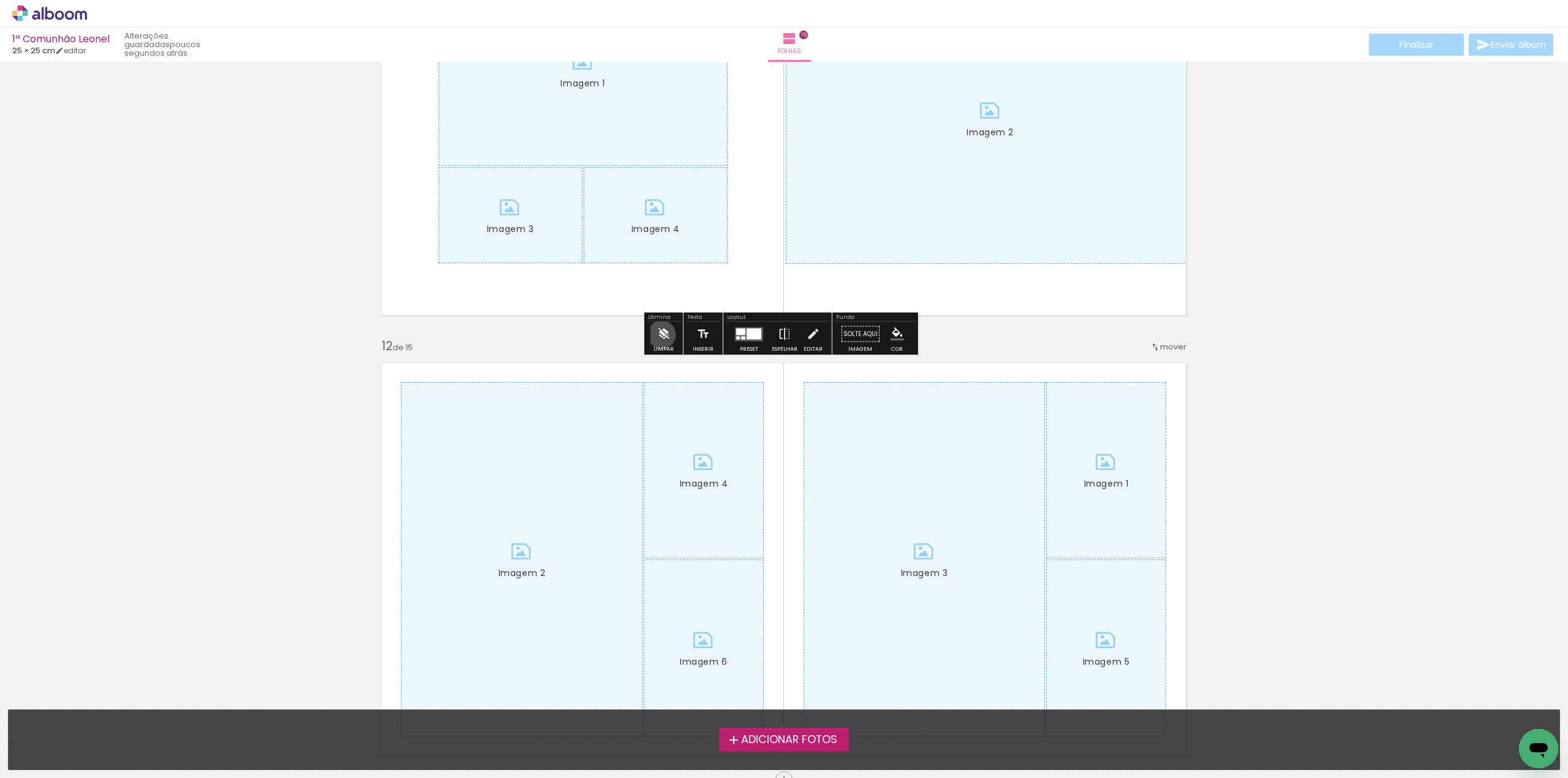
click at [662, 335] on iron-icon at bounding box center [663, 335] width 14 height 25
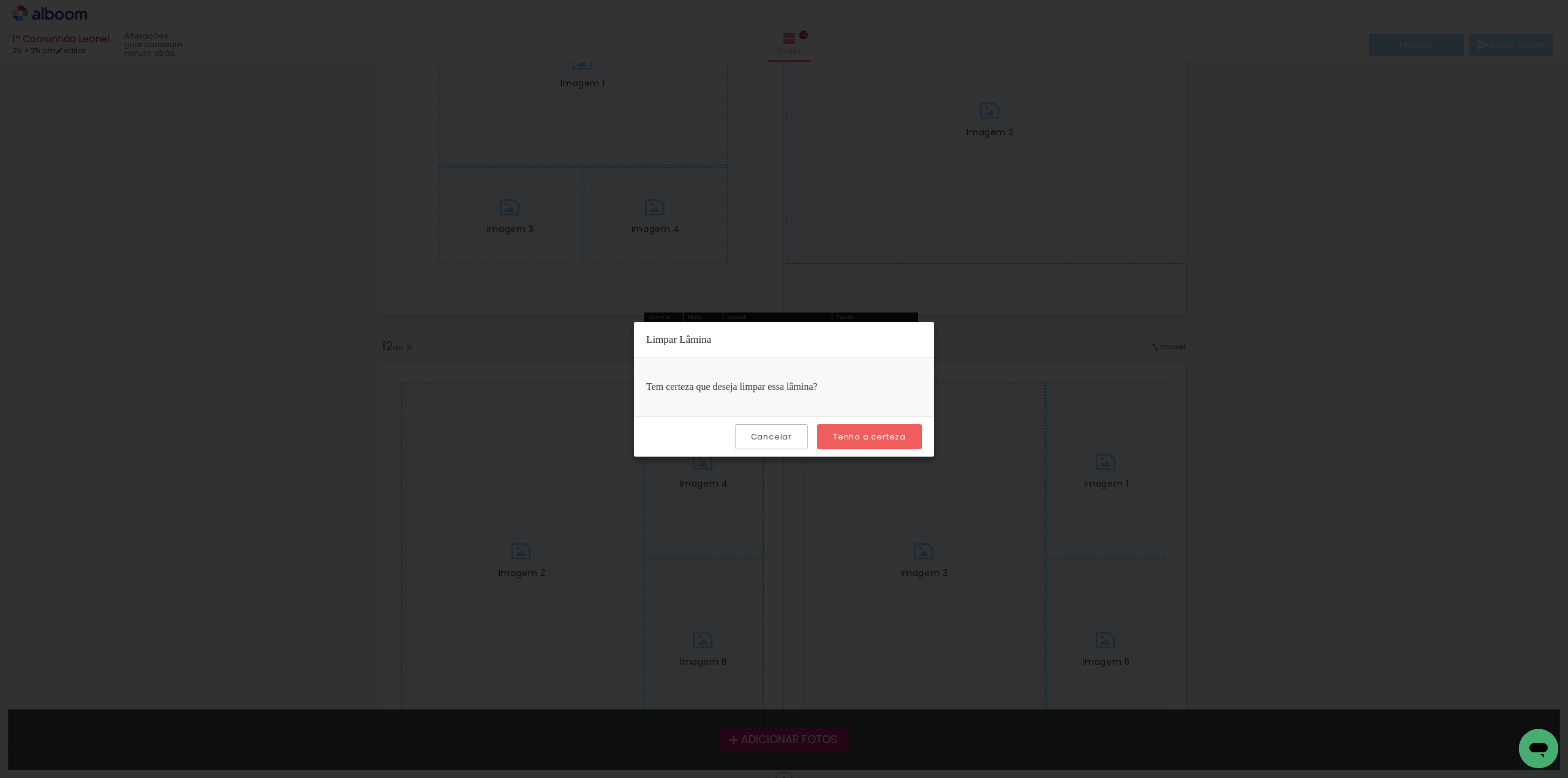
click at [0, 0] on slot "Tenho a certeza" at bounding box center [0, 0] width 0 height 0
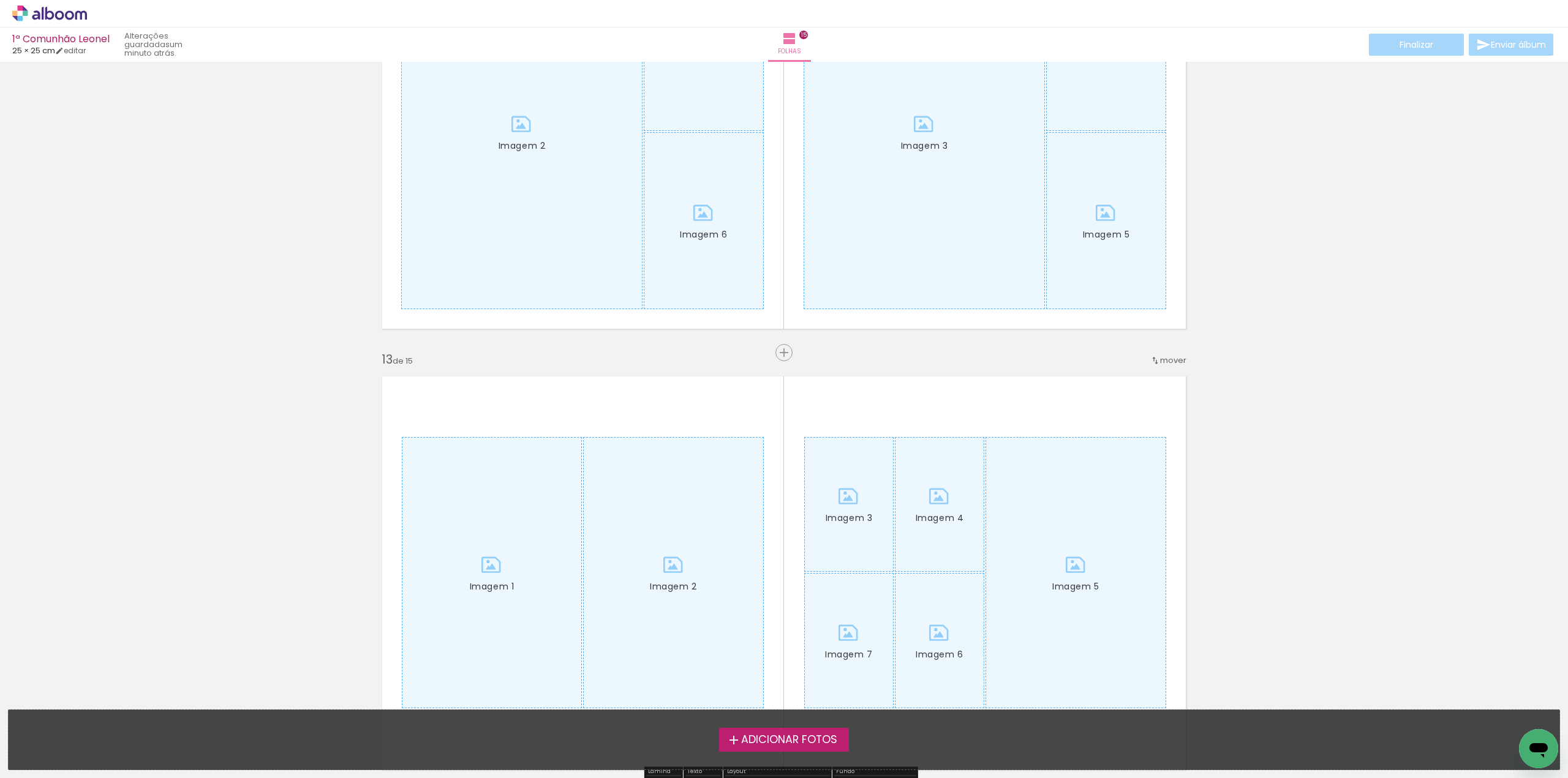
scroll to position [5021, 0]
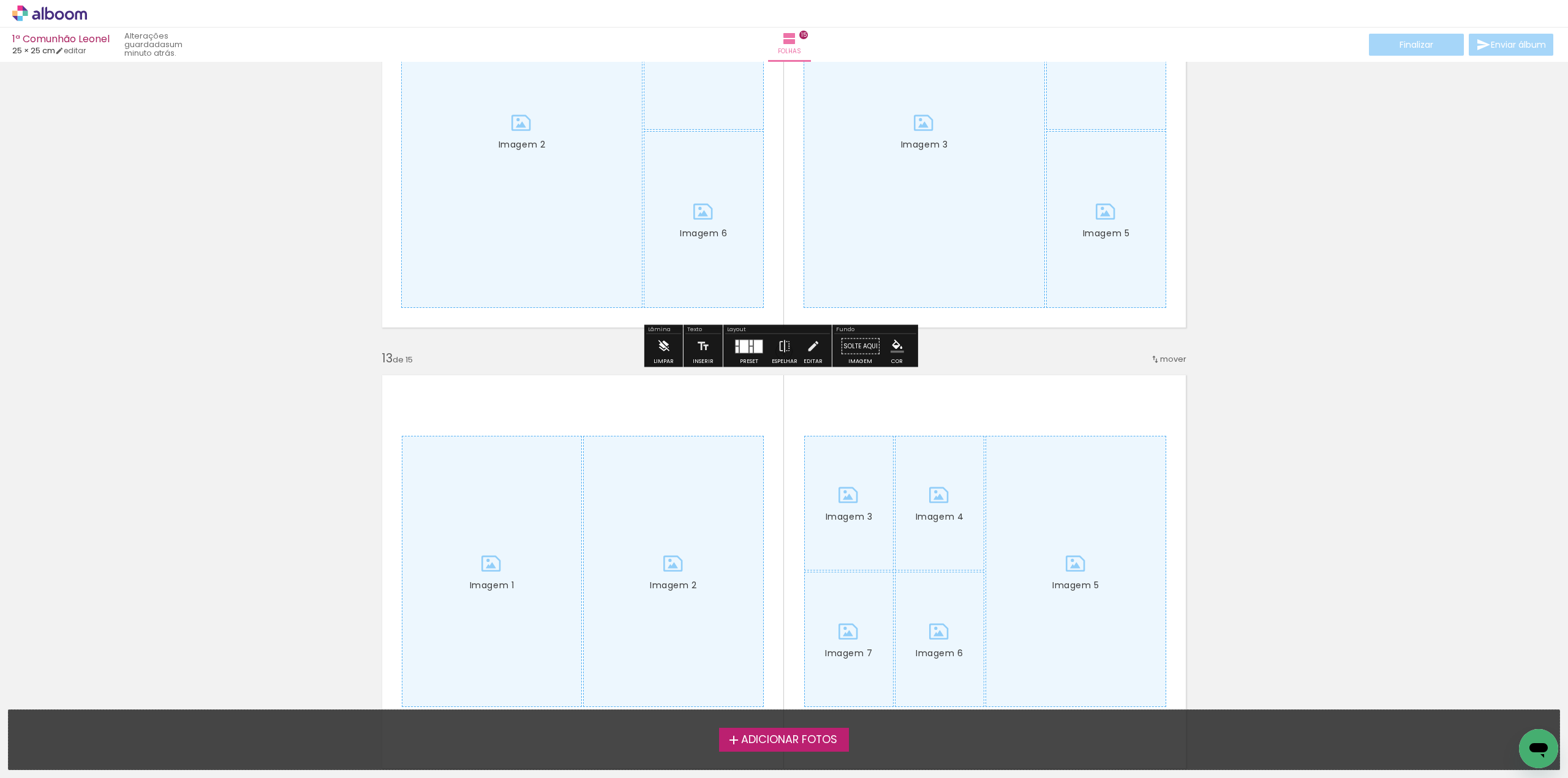
click at [658, 348] on iron-icon at bounding box center [663, 347] width 14 height 25
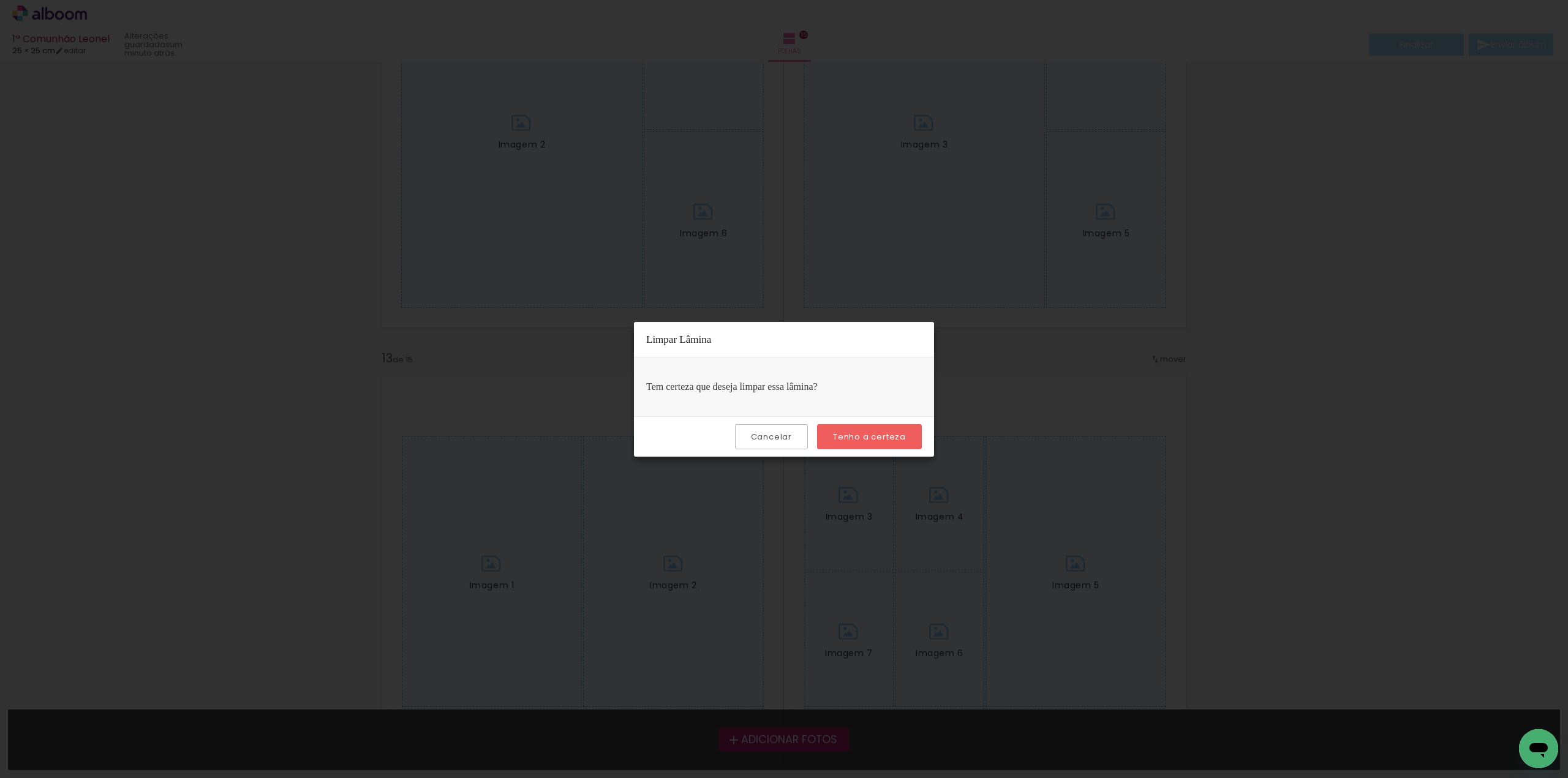
click at [0, 0] on slot "Tenho a certeza" at bounding box center [0, 0] width 0 height 0
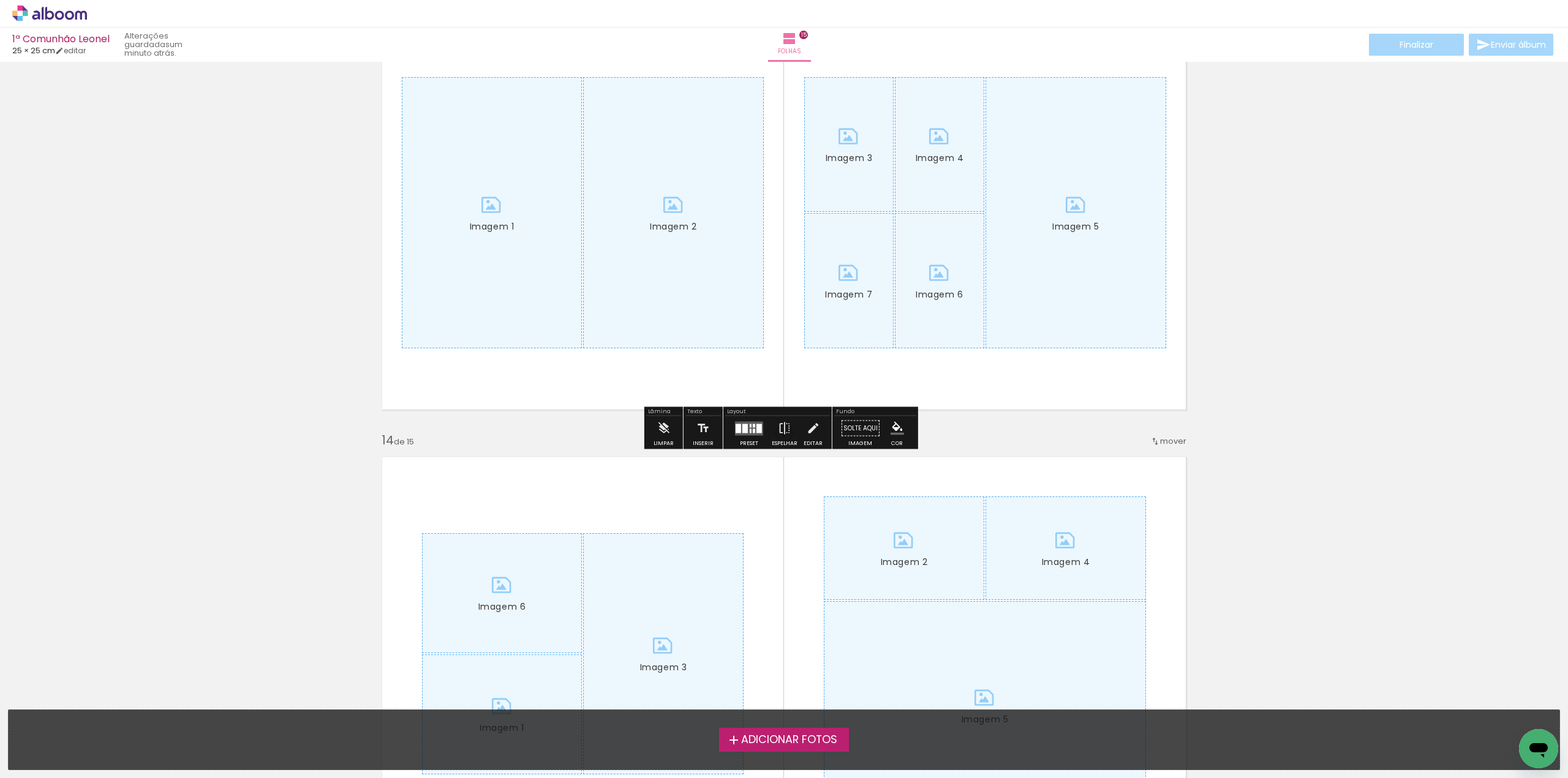
scroll to position [5388, 0]
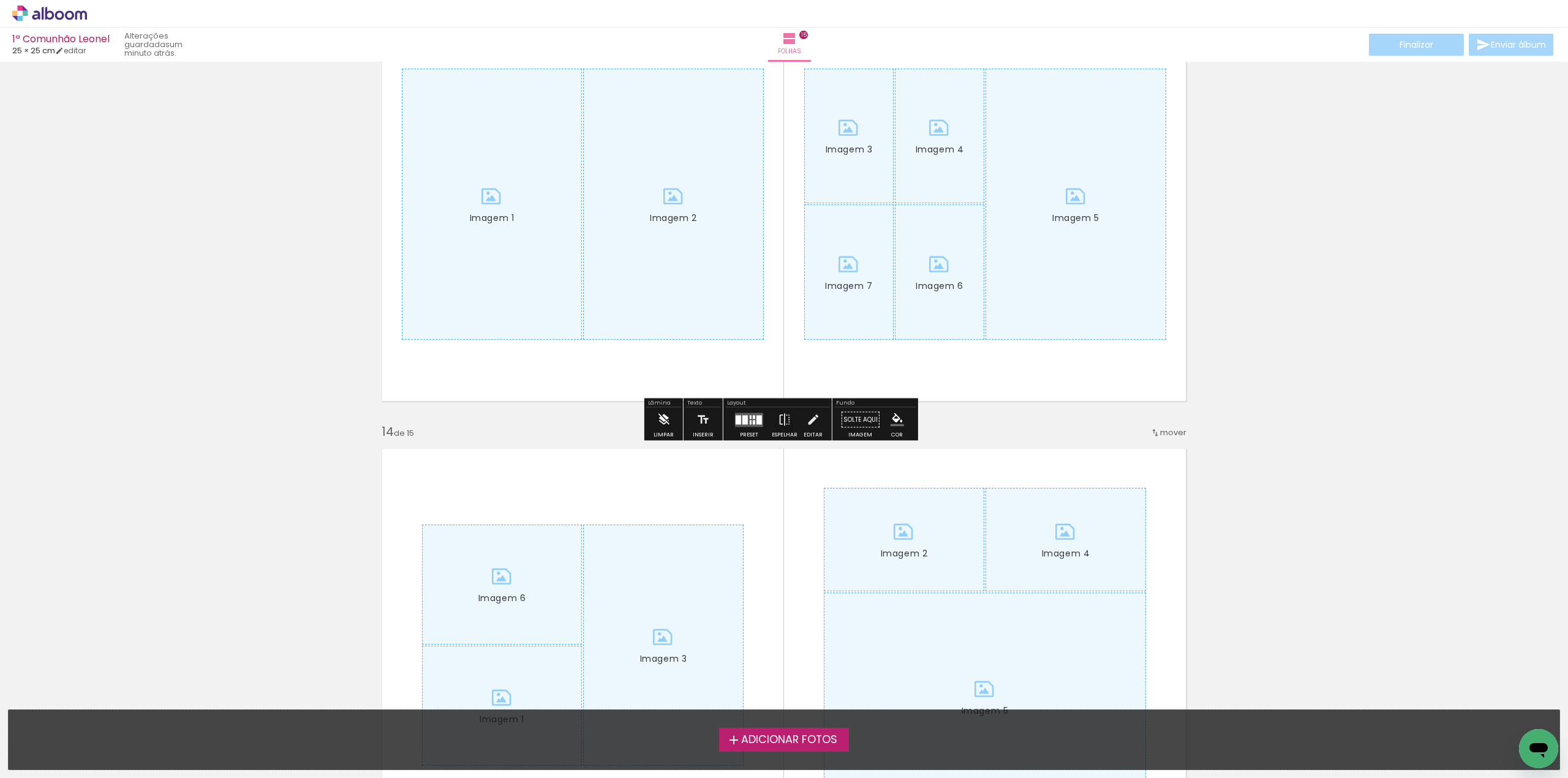
click at [666, 417] on iron-icon at bounding box center [663, 420] width 14 height 25
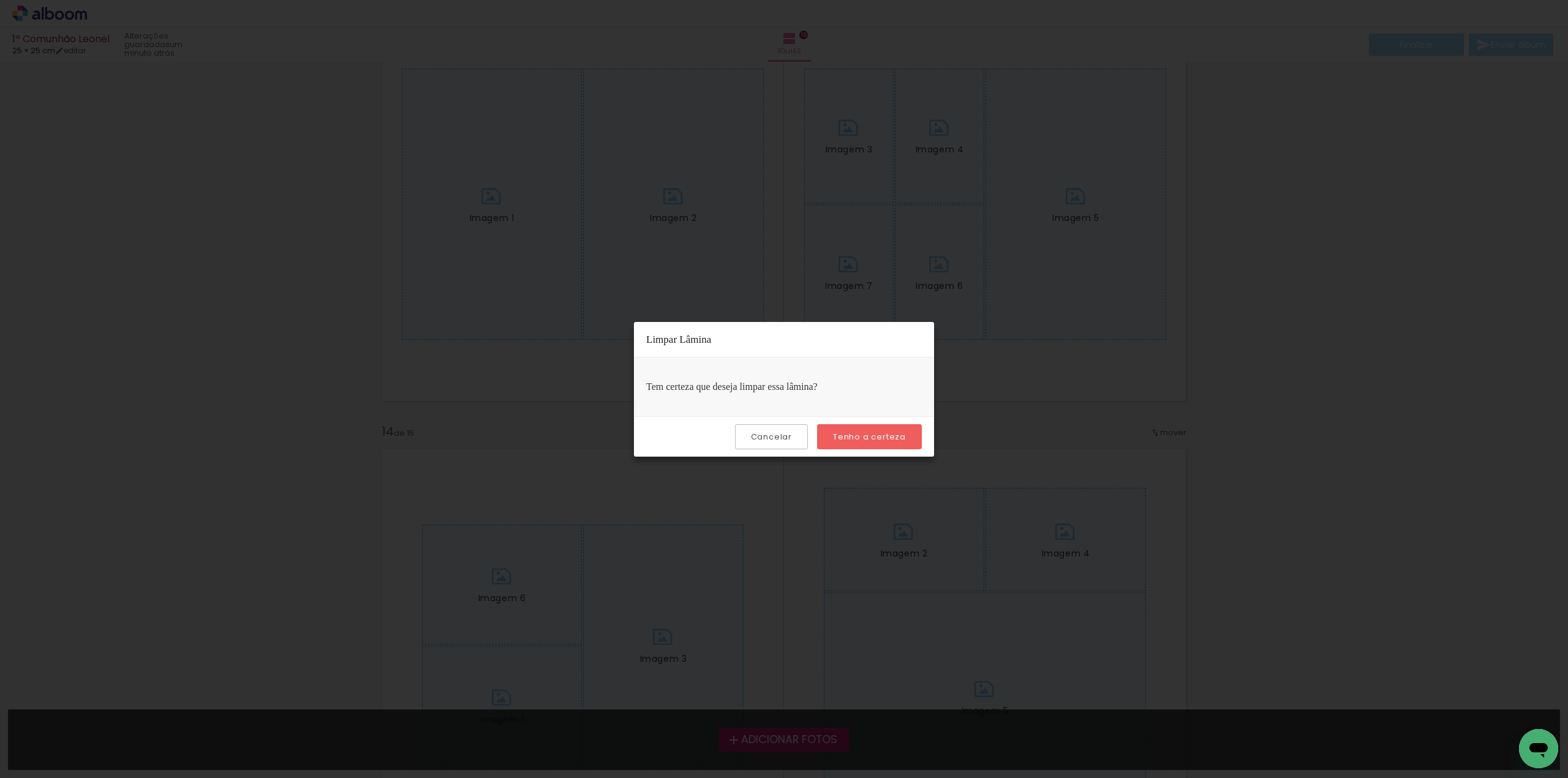
click at [0, 0] on slot "Tenho a certeza" at bounding box center [0, 0] width 0 height 0
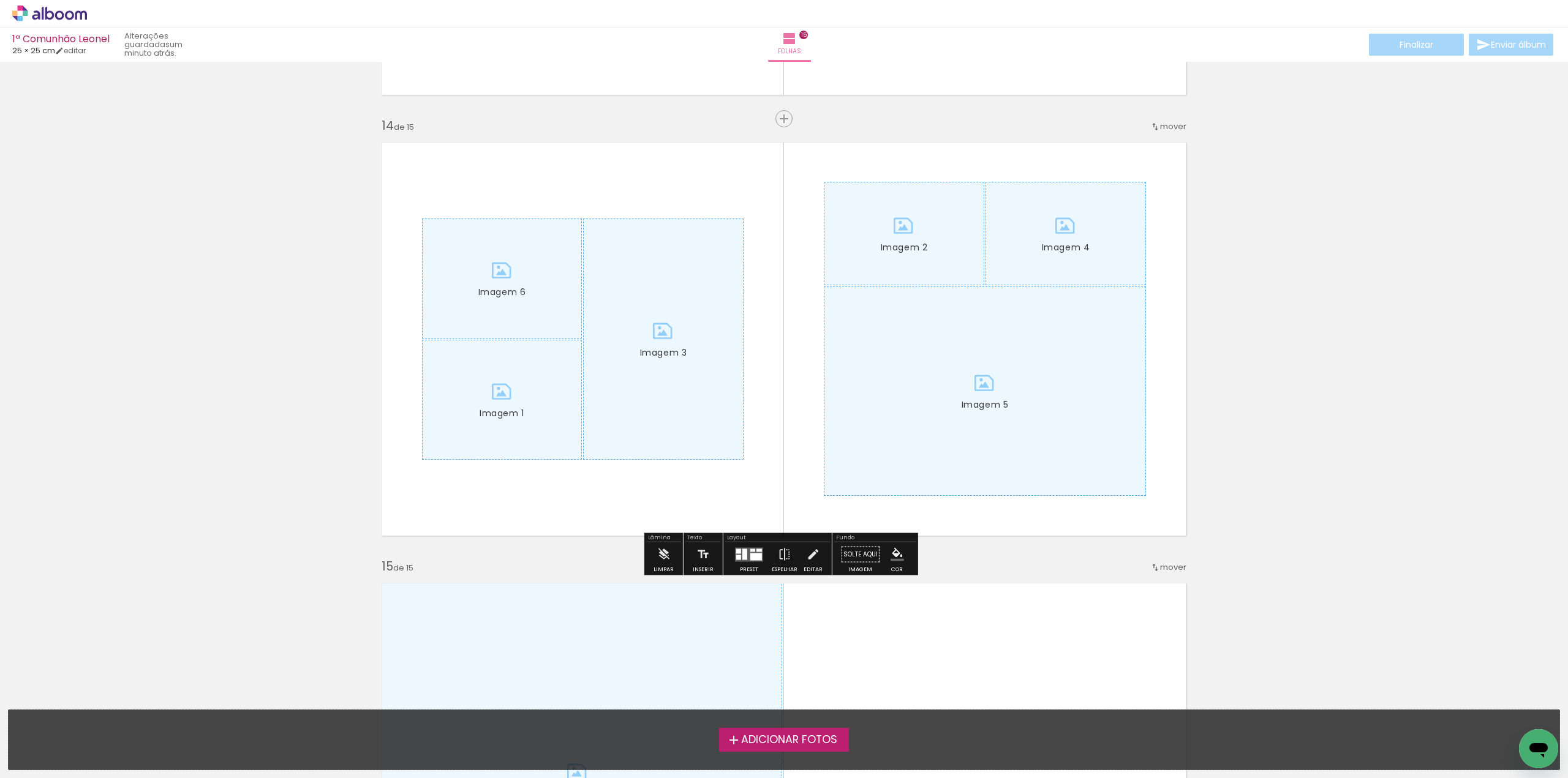
scroll to position [5817, 0]
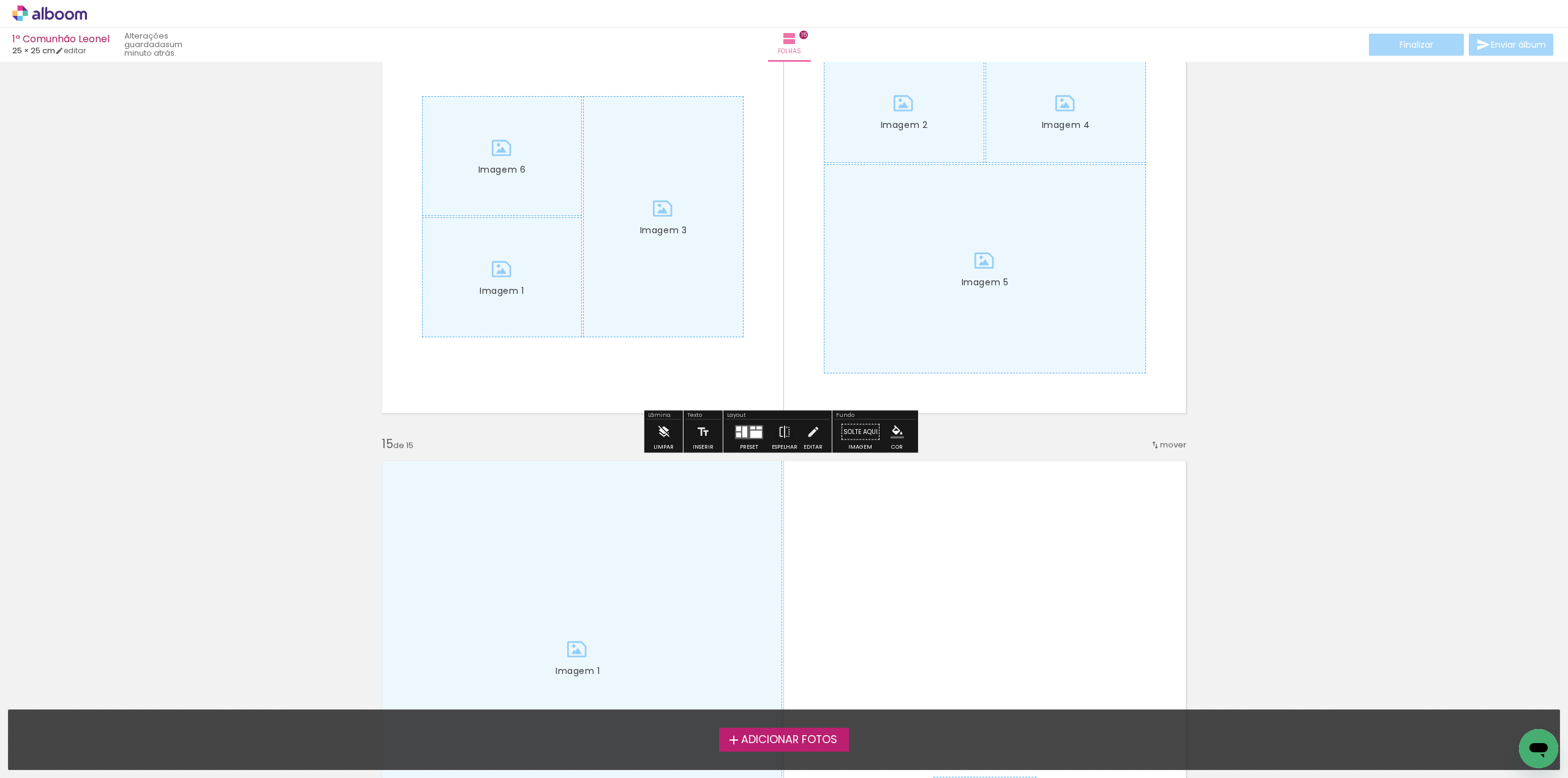
click at [665, 430] on iron-icon at bounding box center [663, 432] width 14 height 25
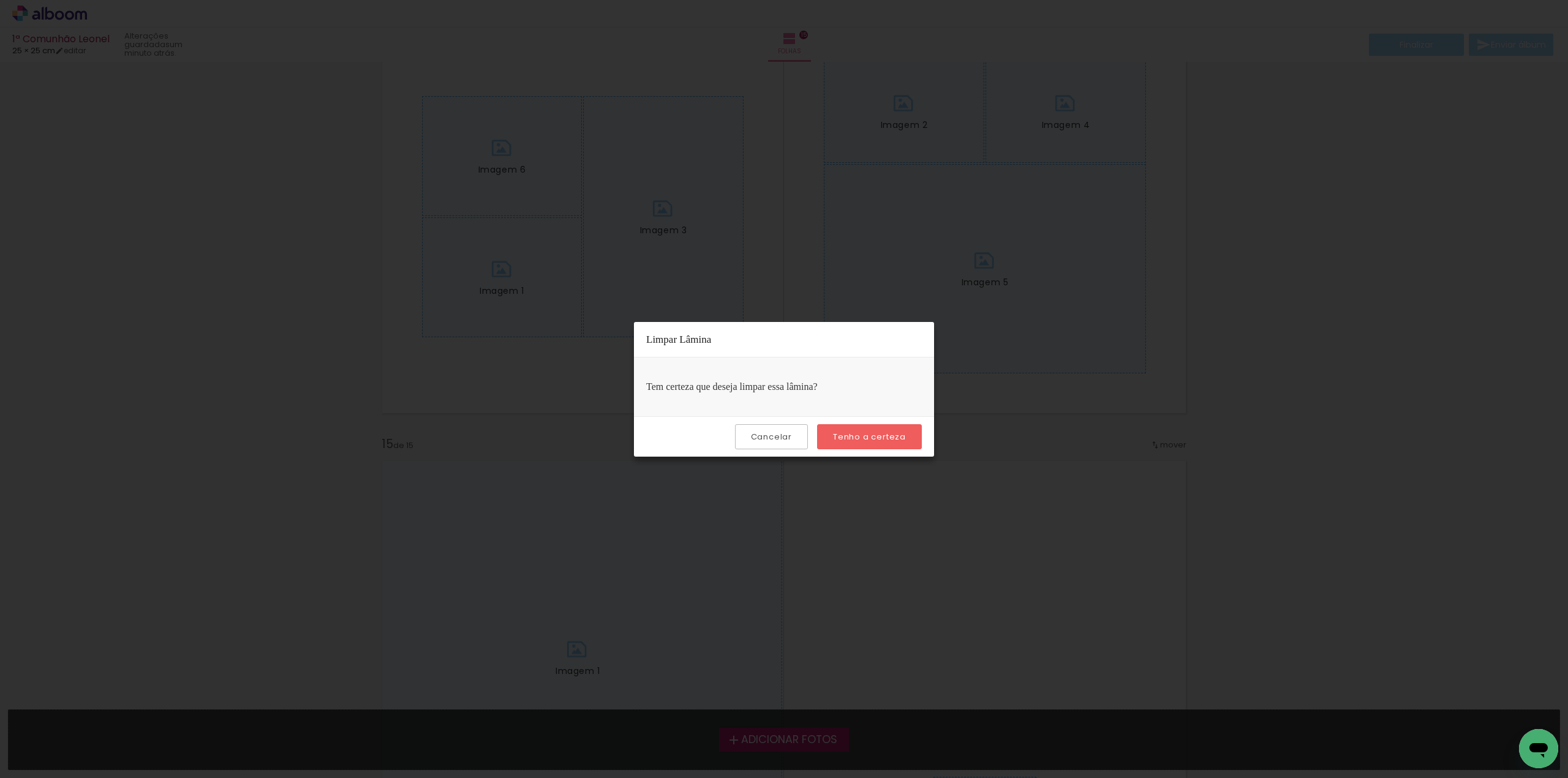
click at [0, 0] on slot "Tenho a certeza" at bounding box center [0, 0] width 0 height 0
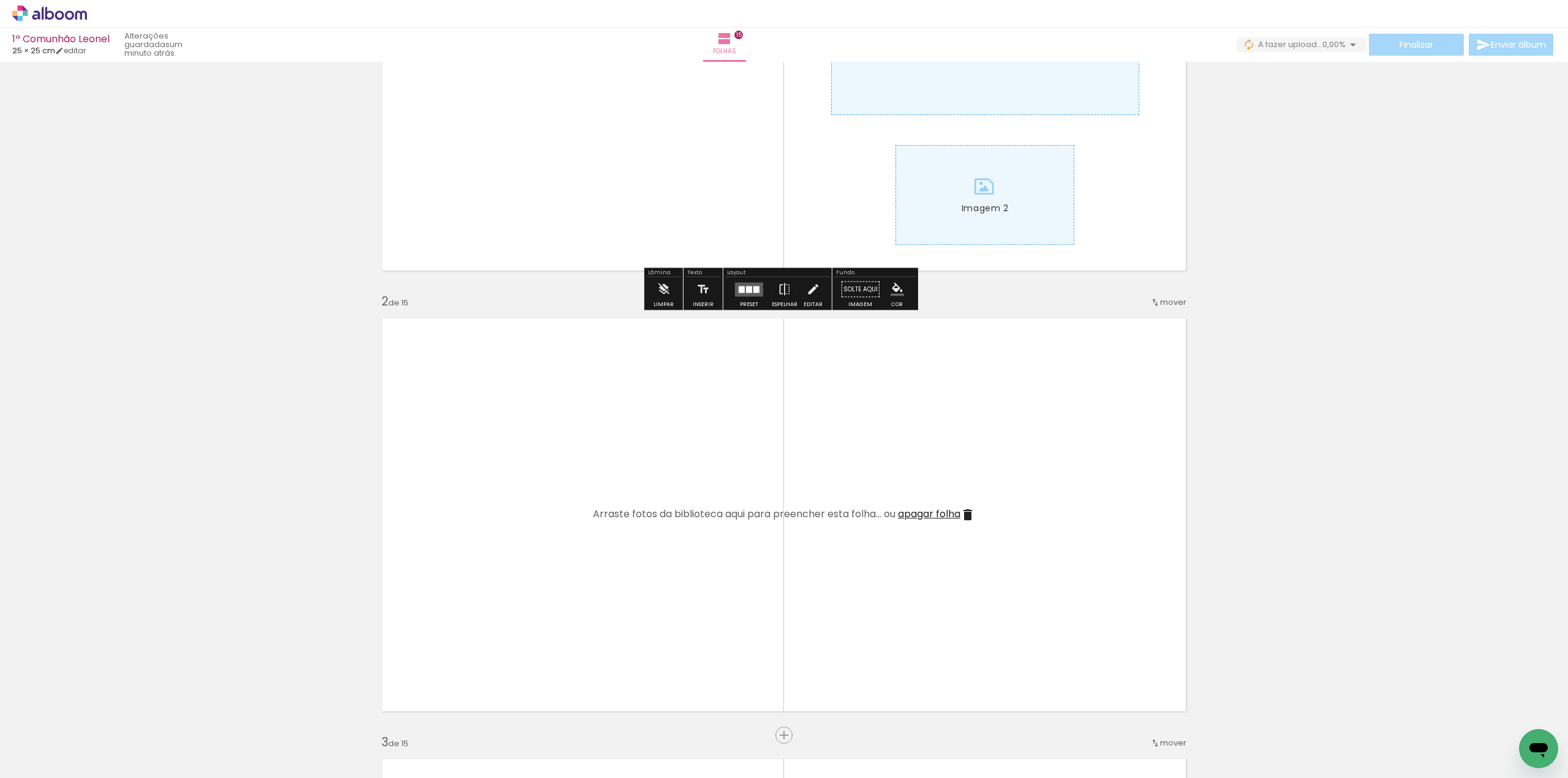
scroll to position [306, 0]
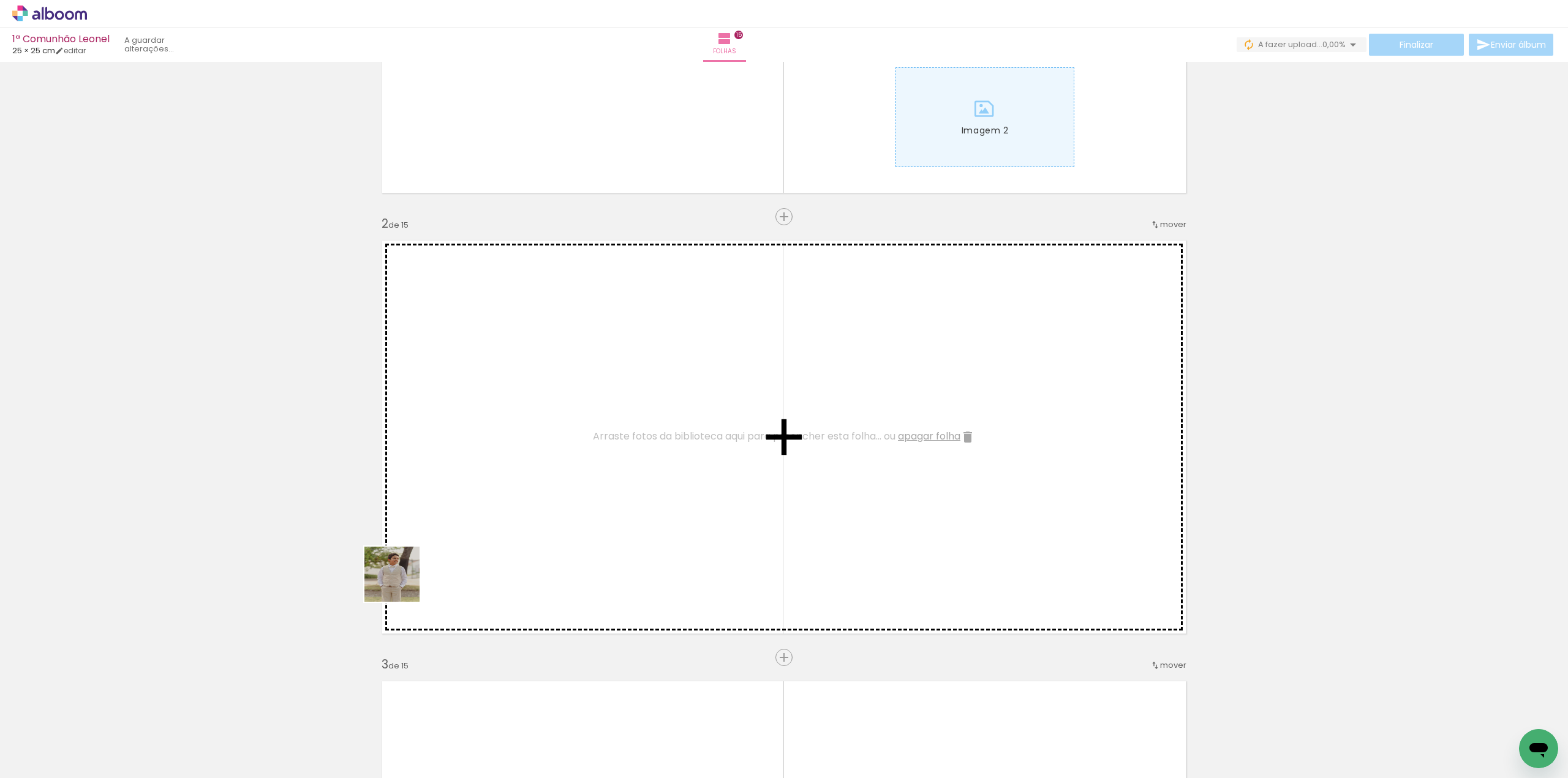
drag, startPoint x: 139, startPoint y: 729, endPoint x: 491, endPoint y: 513, distance: 413.0
click at [491, 513] on quentale-workspace at bounding box center [784, 389] width 1568 height 778
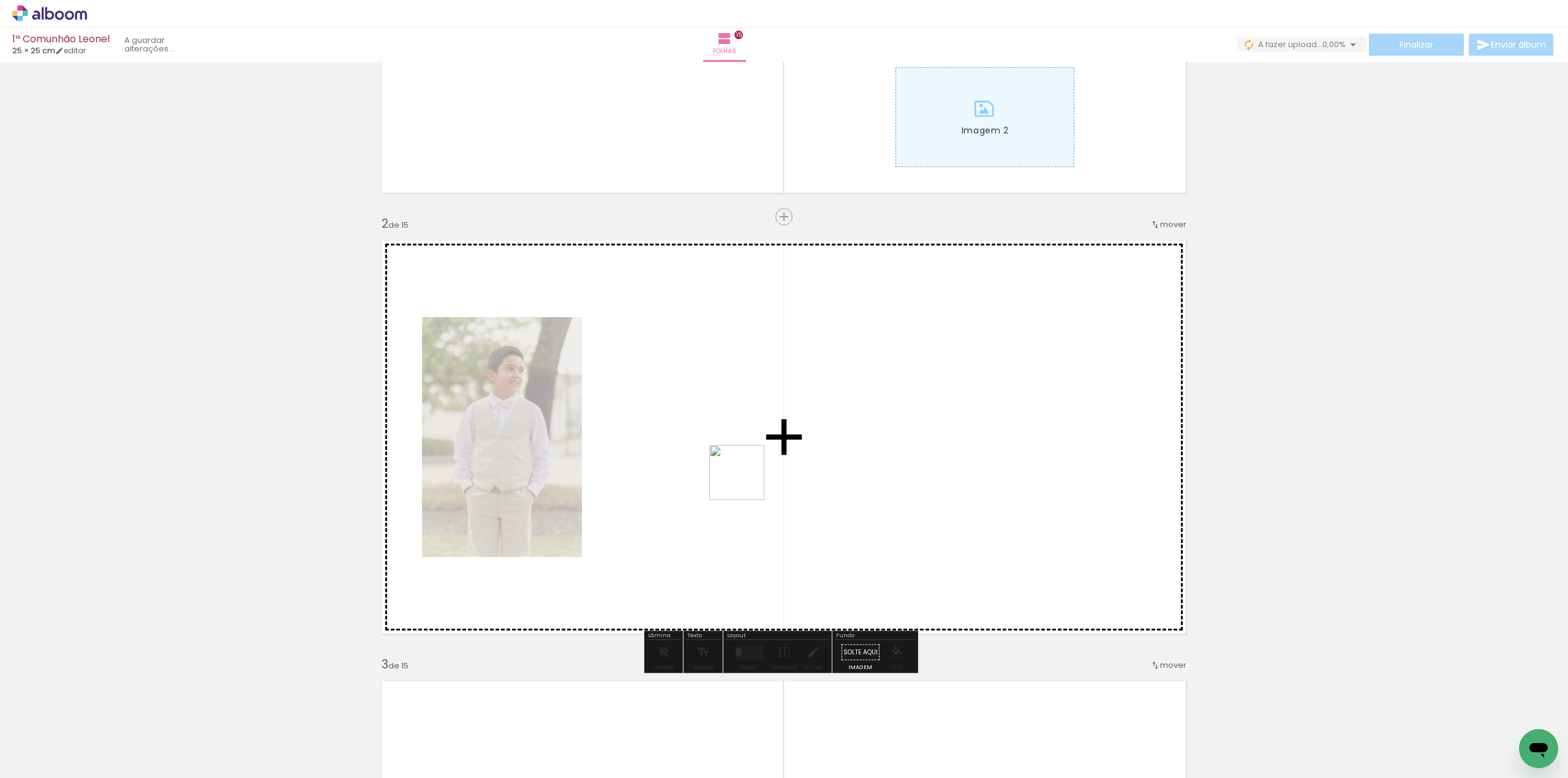
drag, startPoint x: 191, startPoint y: 743, endPoint x: 745, endPoint y: 482, distance: 612.4
click at [745, 482] on quentale-workspace at bounding box center [784, 389] width 1568 height 778
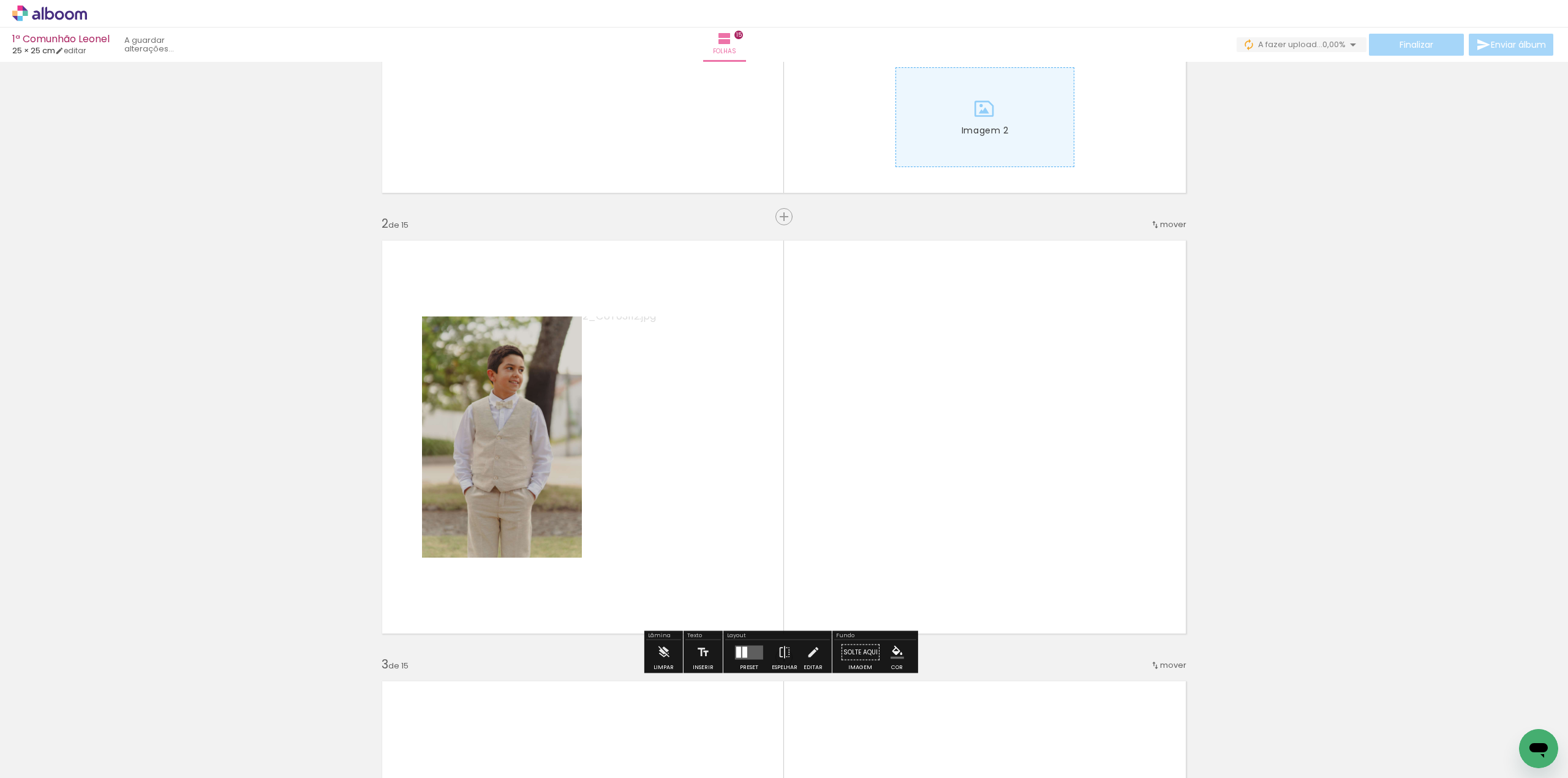
click at [42, 737] on input "Todas as fotos" at bounding box center [34, 741] width 47 height 10
click at [0, 0] on slot "Não utilizadas" at bounding box center [0, 0] width 0 height 0
type input "Não utilizadas"
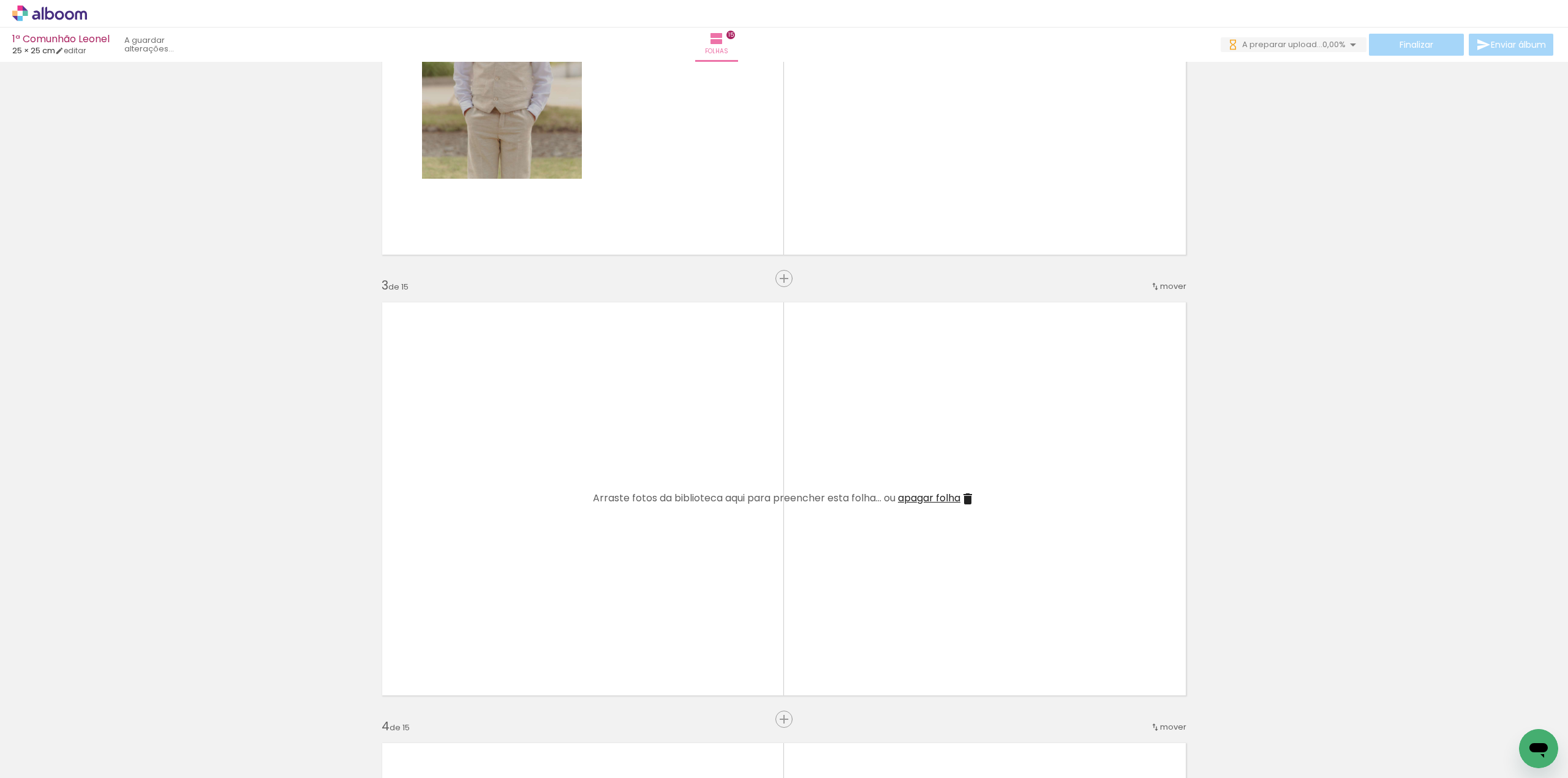
scroll to position [796, 0]
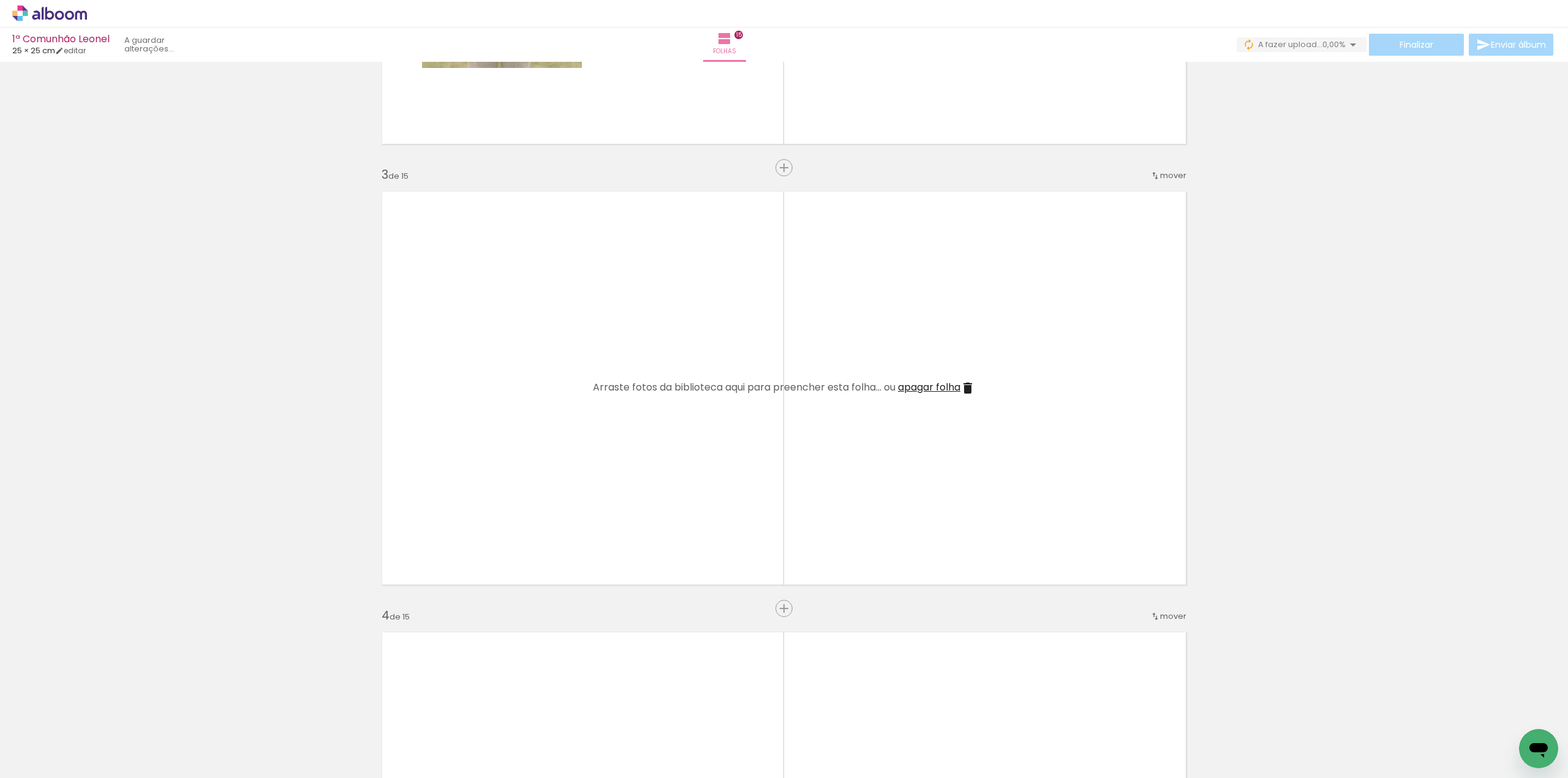
click at [958, 385] on span "apagar folha" at bounding box center [929, 387] width 62 height 14
click at [939, 388] on span "apagar folha" at bounding box center [929, 387] width 62 height 14
click at [939, 388] on span "apagar folha" at bounding box center [929, 387] width 62 height 14
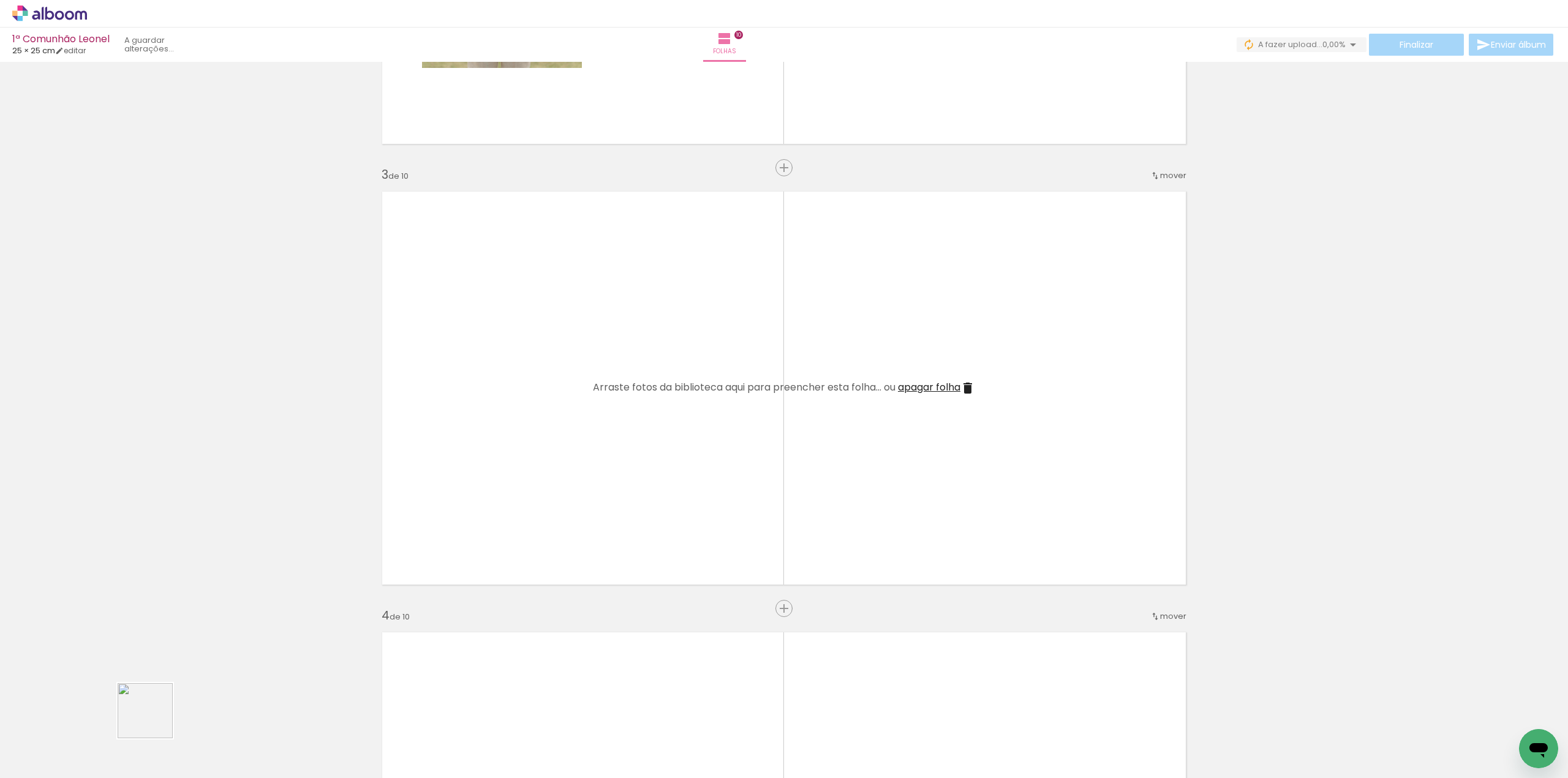
drag, startPoint x: 136, startPoint y: 732, endPoint x: 610, endPoint y: 393, distance: 582.7
click at [611, 392] on quentale-workspace at bounding box center [784, 389] width 1568 height 778
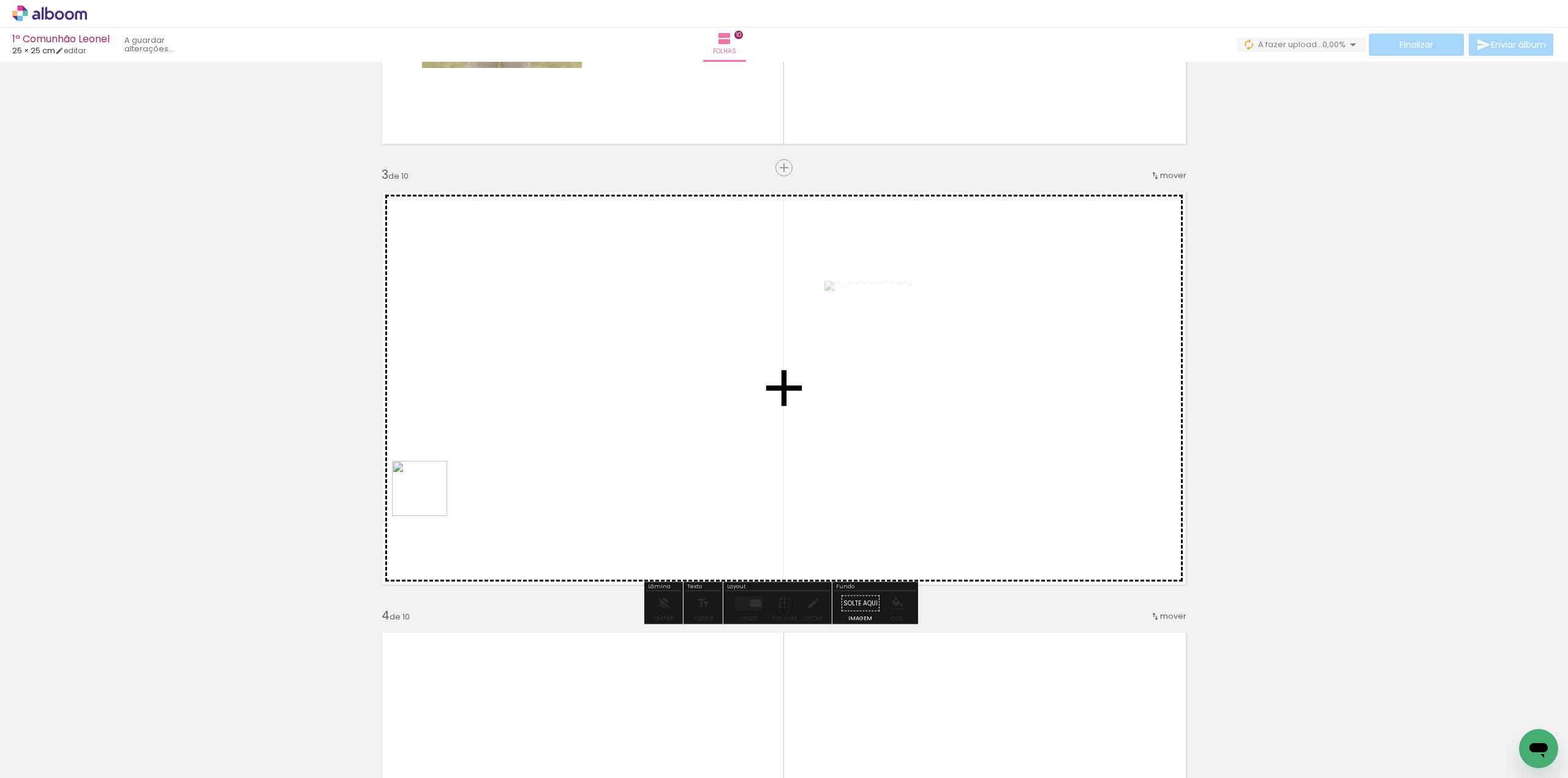
drag, startPoint x: 138, startPoint y: 722, endPoint x: 482, endPoint y: 463, distance: 430.6
click at [484, 460] on quentale-workspace at bounding box center [784, 389] width 1568 height 778
drag, startPoint x: 135, startPoint y: 731, endPoint x: 621, endPoint y: 528, distance: 526.7
click at [613, 536] on quentale-workspace at bounding box center [784, 389] width 1568 height 778
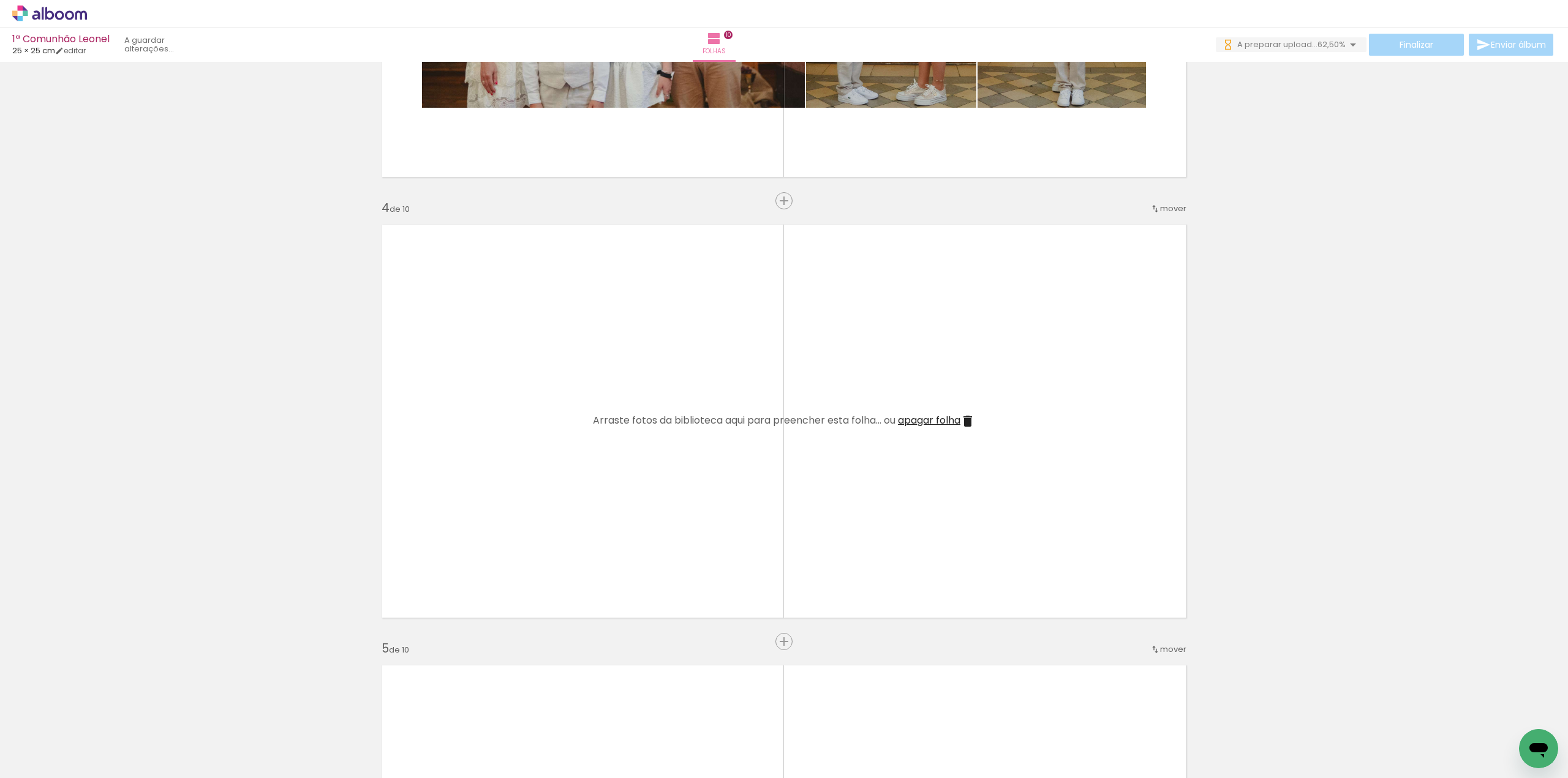
scroll to position [1225, 0]
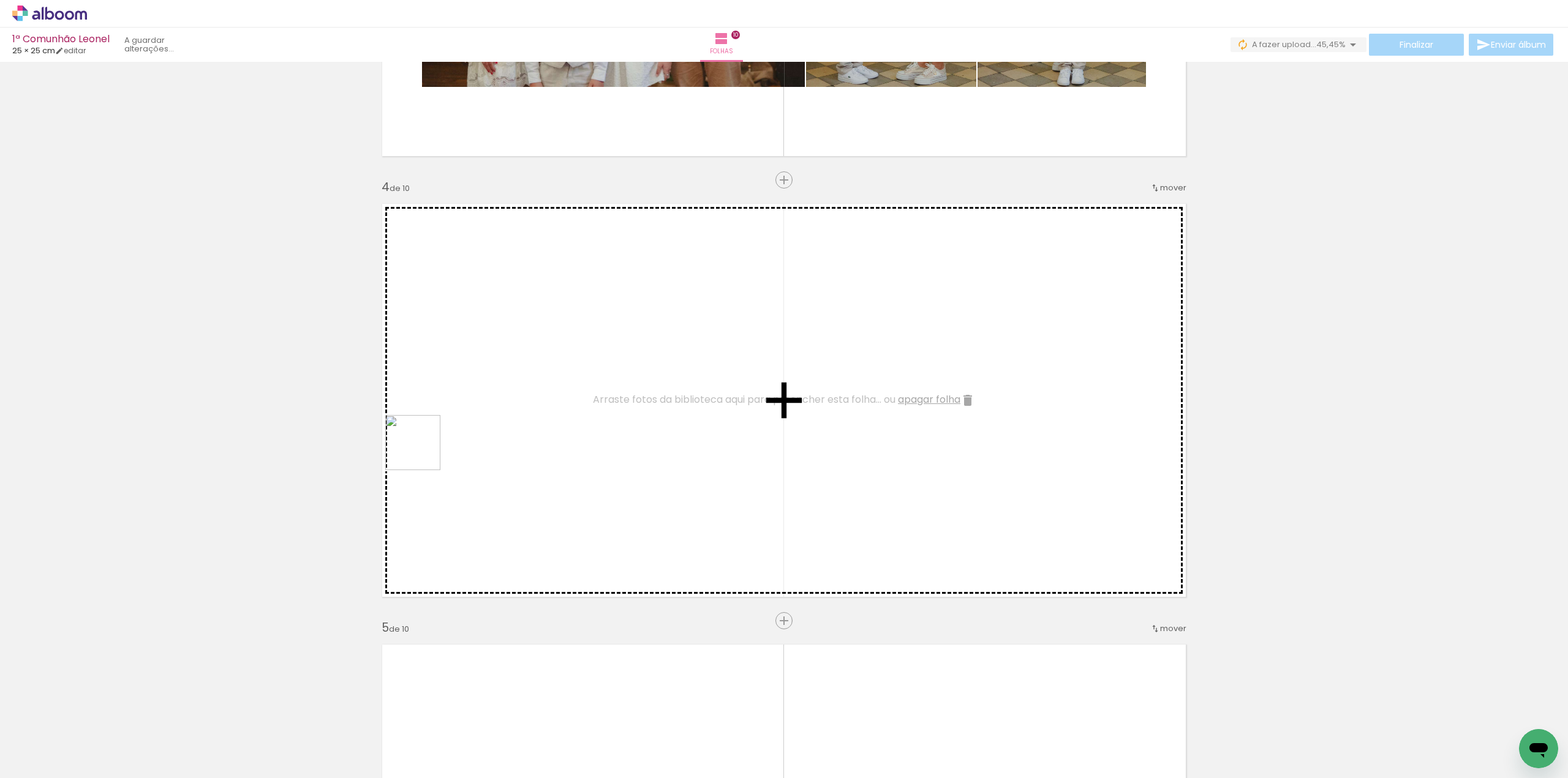
drag, startPoint x: 141, startPoint y: 731, endPoint x: 425, endPoint y: 460, distance: 392.6
click at [432, 444] on quentale-workspace at bounding box center [784, 389] width 1568 height 778
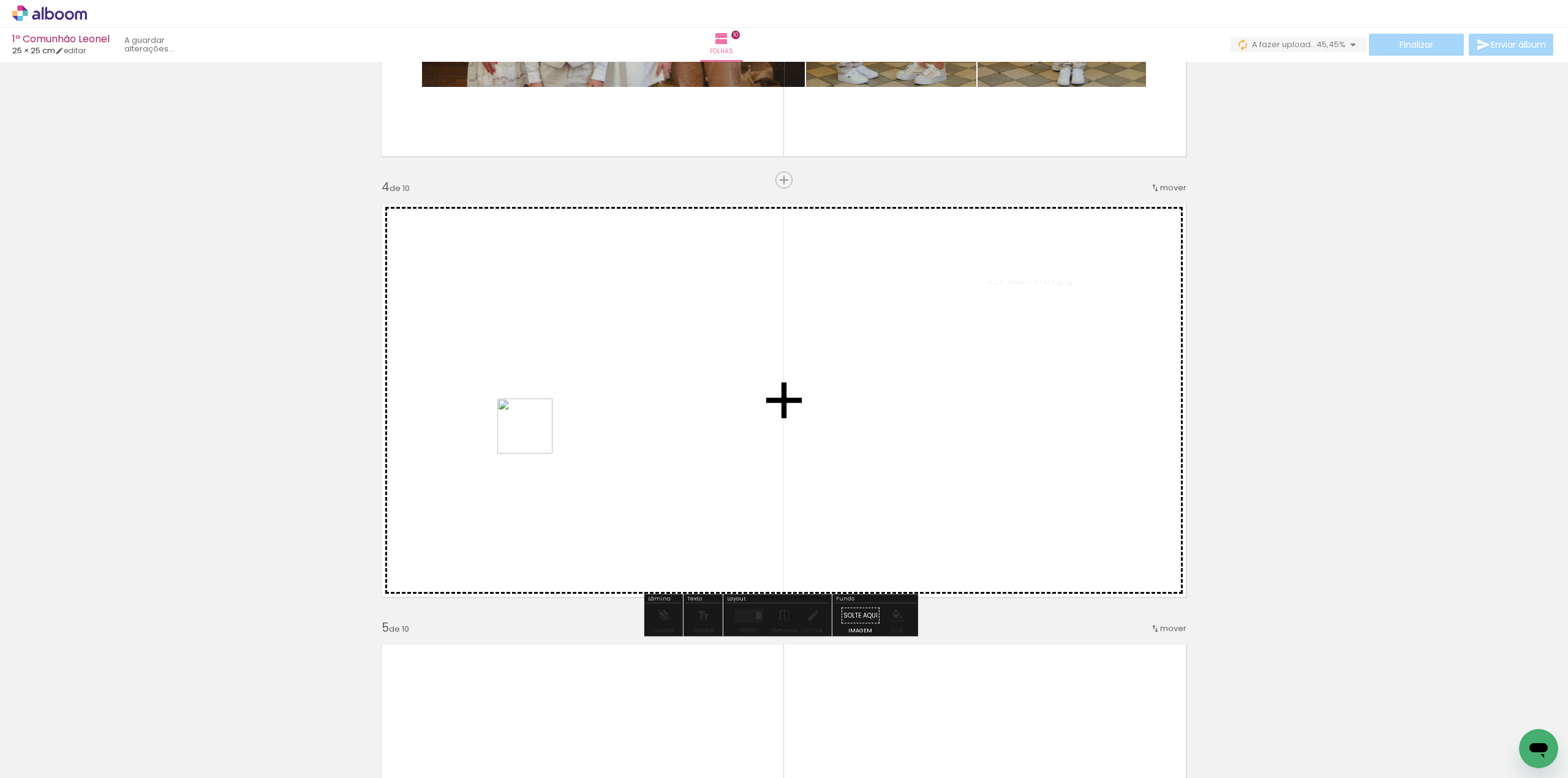
drag, startPoint x: 143, startPoint y: 731, endPoint x: 534, endPoint y: 436, distance: 489.8
click at [534, 436] on quentale-workspace at bounding box center [784, 389] width 1568 height 778
drag, startPoint x: 137, startPoint y: 739, endPoint x: 603, endPoint y: 389, distance: 582.8
click at [621, 382] on quentale-workspace at bounding box center [784, 389] width 1568 height 778
drag, startPoint x: 133, startPoint y: 749, endPoint x: 562, endPoint y: 427, distance: 536.4
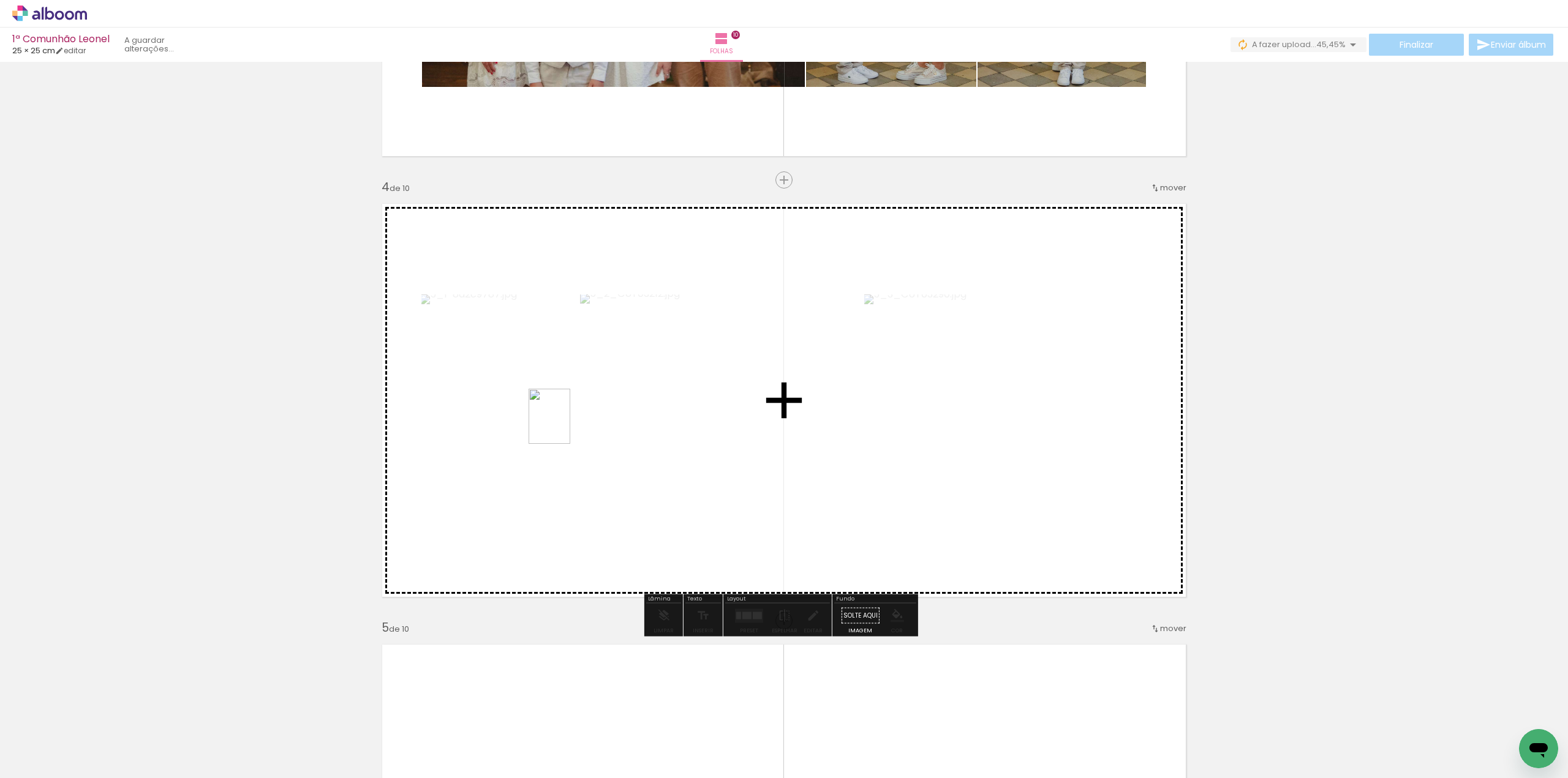
click at [566, 425] on quentale-workspace at bounding box center [784, 389] width 1568 height 778
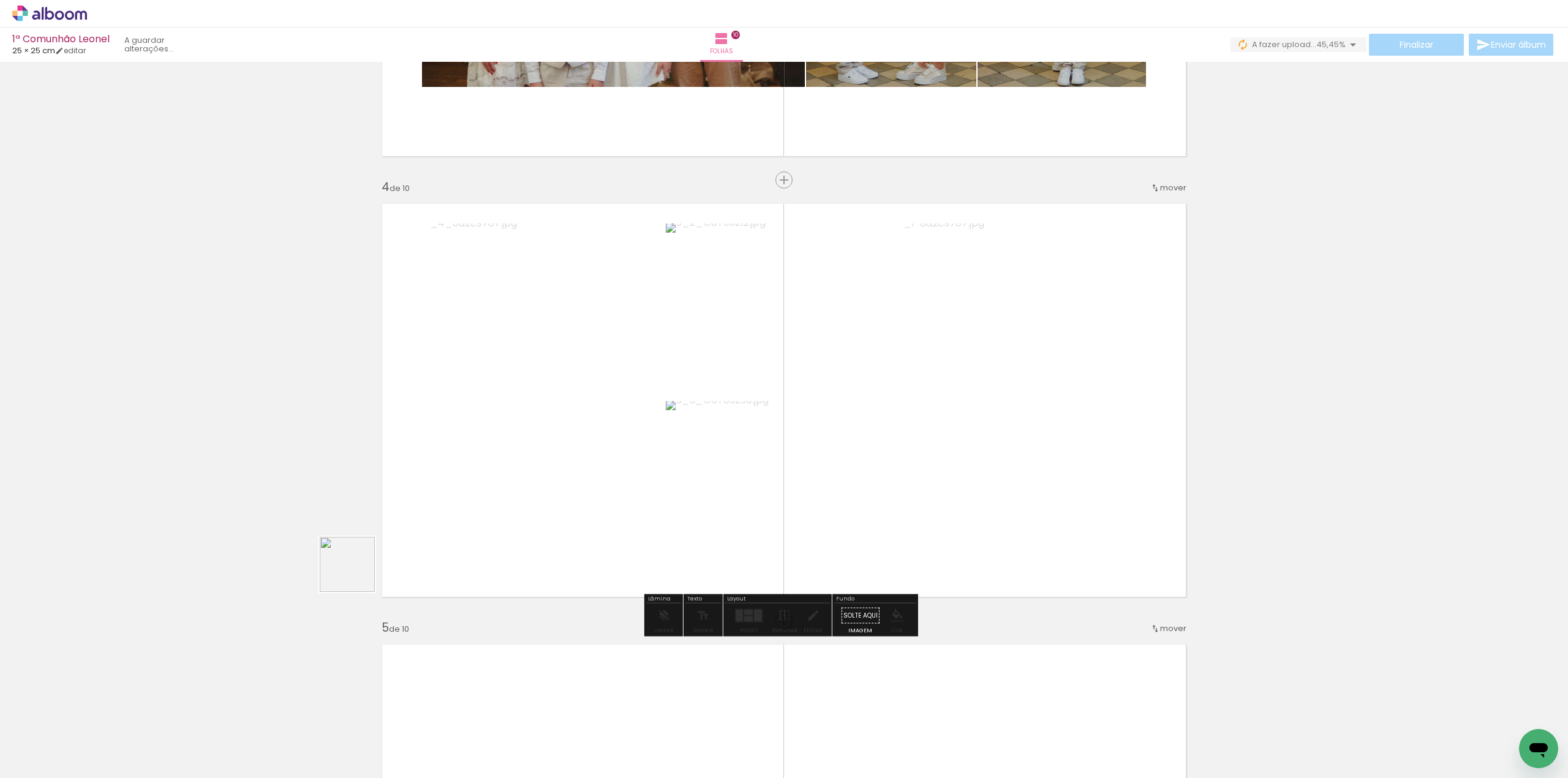
drag, startPoint x: 175, startPoint y: 705, endPoint x: 484, endPoint y: 513, distance: 363.8
click at [495, 487] on quentale-workspace at bounding box center [784, 389] width 1568 height 778
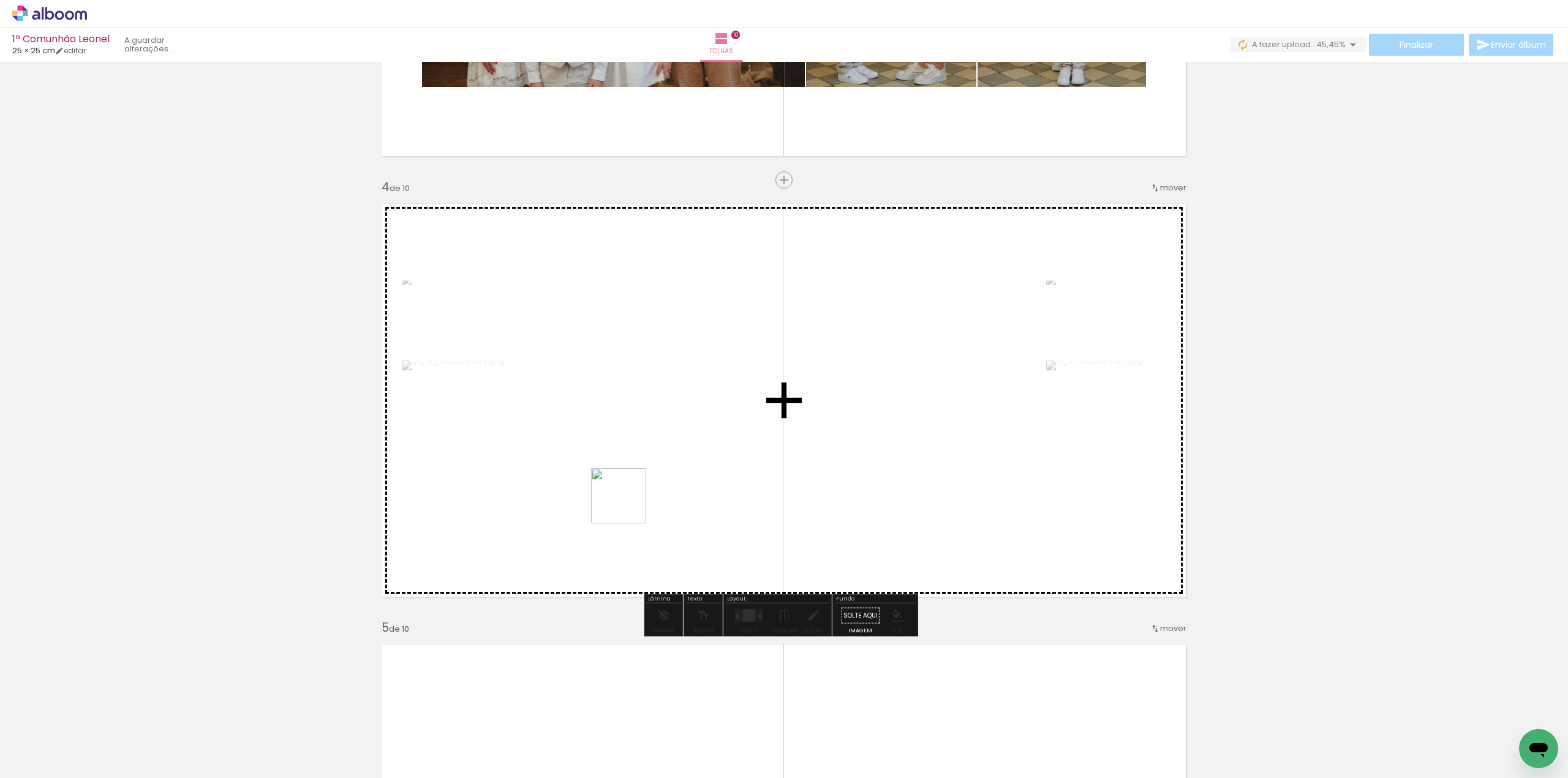
drag, startPoint x: 587, startPoint y: 529, endPoint x: 646, endPoint y: 494, distance: 68.6
click at [653, 484] on quentale-workspace at bounding box center [784, 389] width 1568 height 778
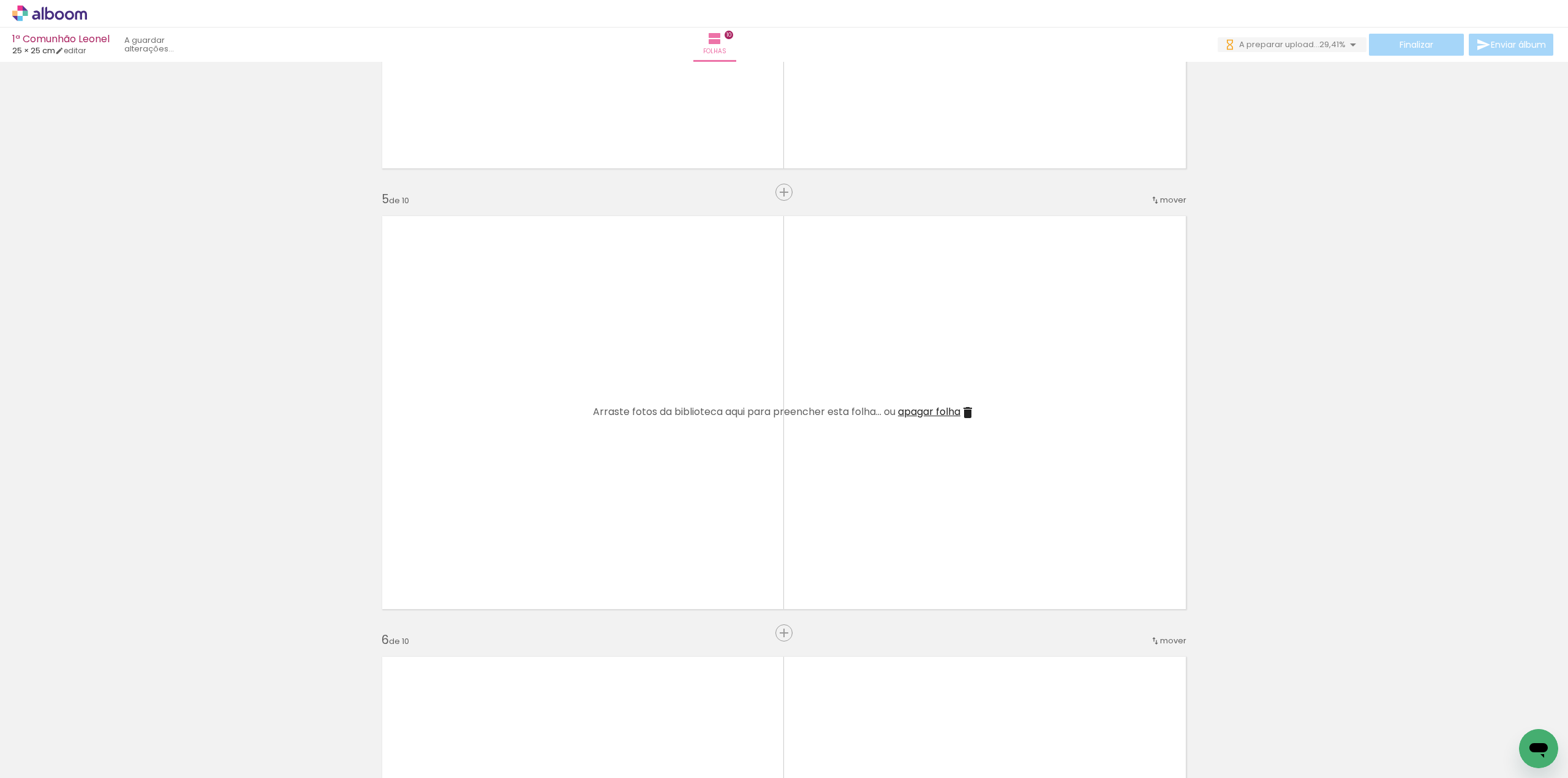
scroll to position [1715, 0]
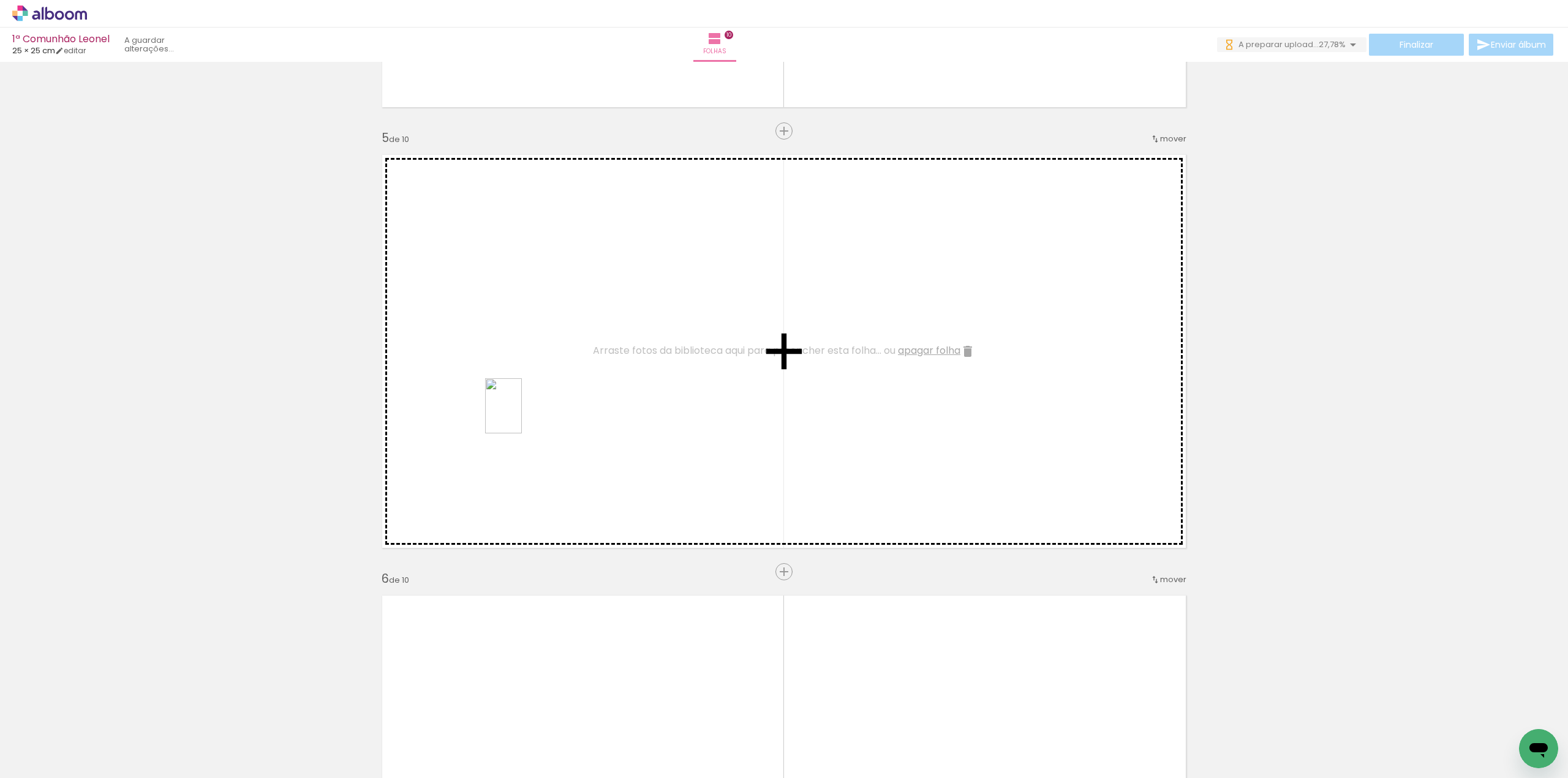
drag, startPoint x: 122, startPoint y: 743, endPoint x: 523, endPoint y: 414, distance: 518.7
click at [523, 414] on quentale-workspace at bounding box center [784, 389] width 1568 height 778
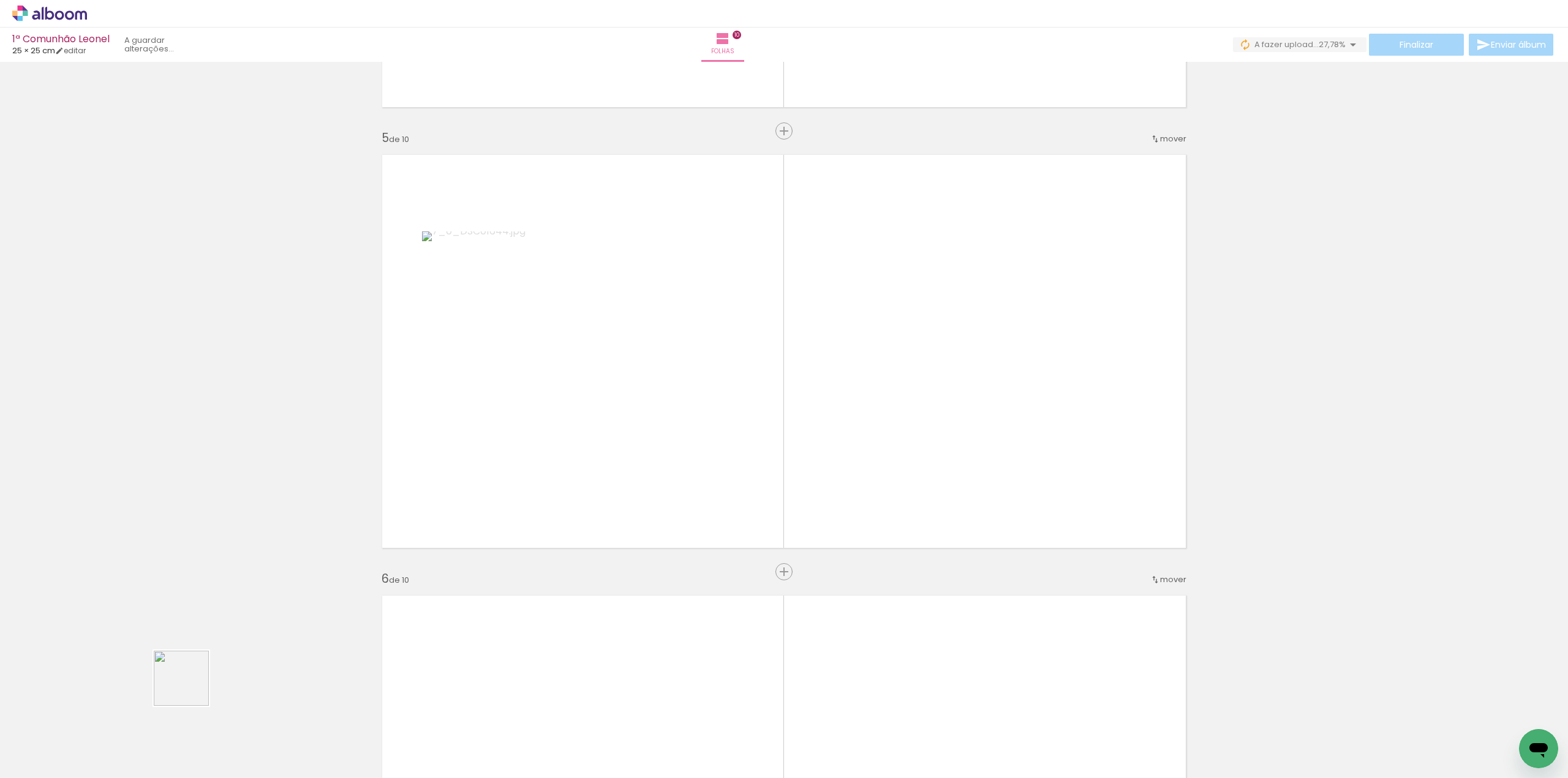
drag, startPoint x: 144, startPoint y: 745, endPoint x: 589, endPoint y: 456, distance: 530.6
click at [591, 454] on quentale-workspace at bounding box center [784, 389] width 1568 height 778
drag, startPoint x: 132, startPoint y: 740, endPoint x: 493, endPoint y: 491, distance: 438.5
click at [493, 491] on quentale-workspace at bounding box center [784, 389] width 1568 height 778
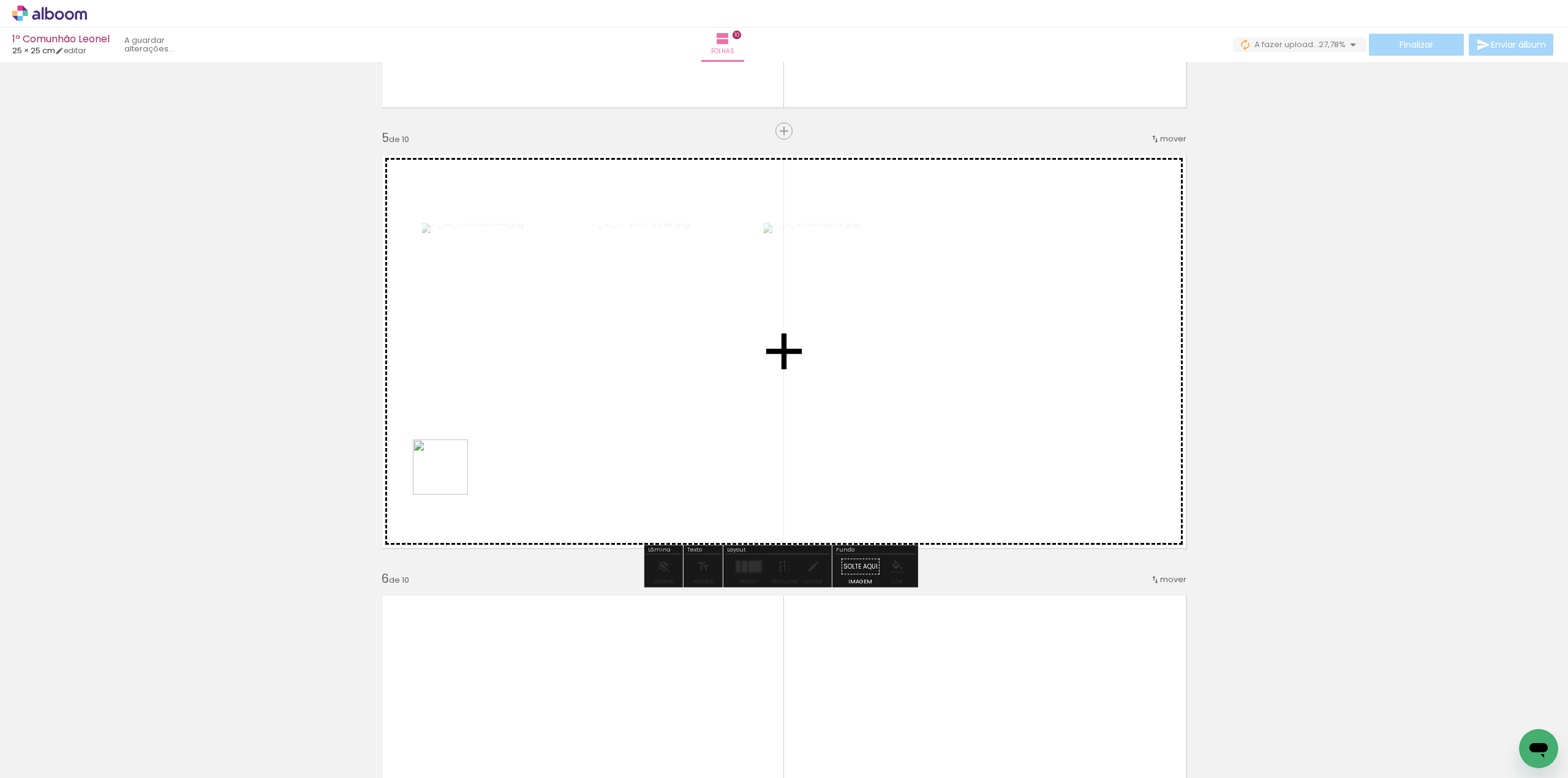
drag, startPoint x: 117, startPoint y: 743, endPoint x: 510, endPoint y: 438, distance: 497.5
click at [510, 438] on quentale-workspace at bounding box center [784, 389] width 1568 height 778
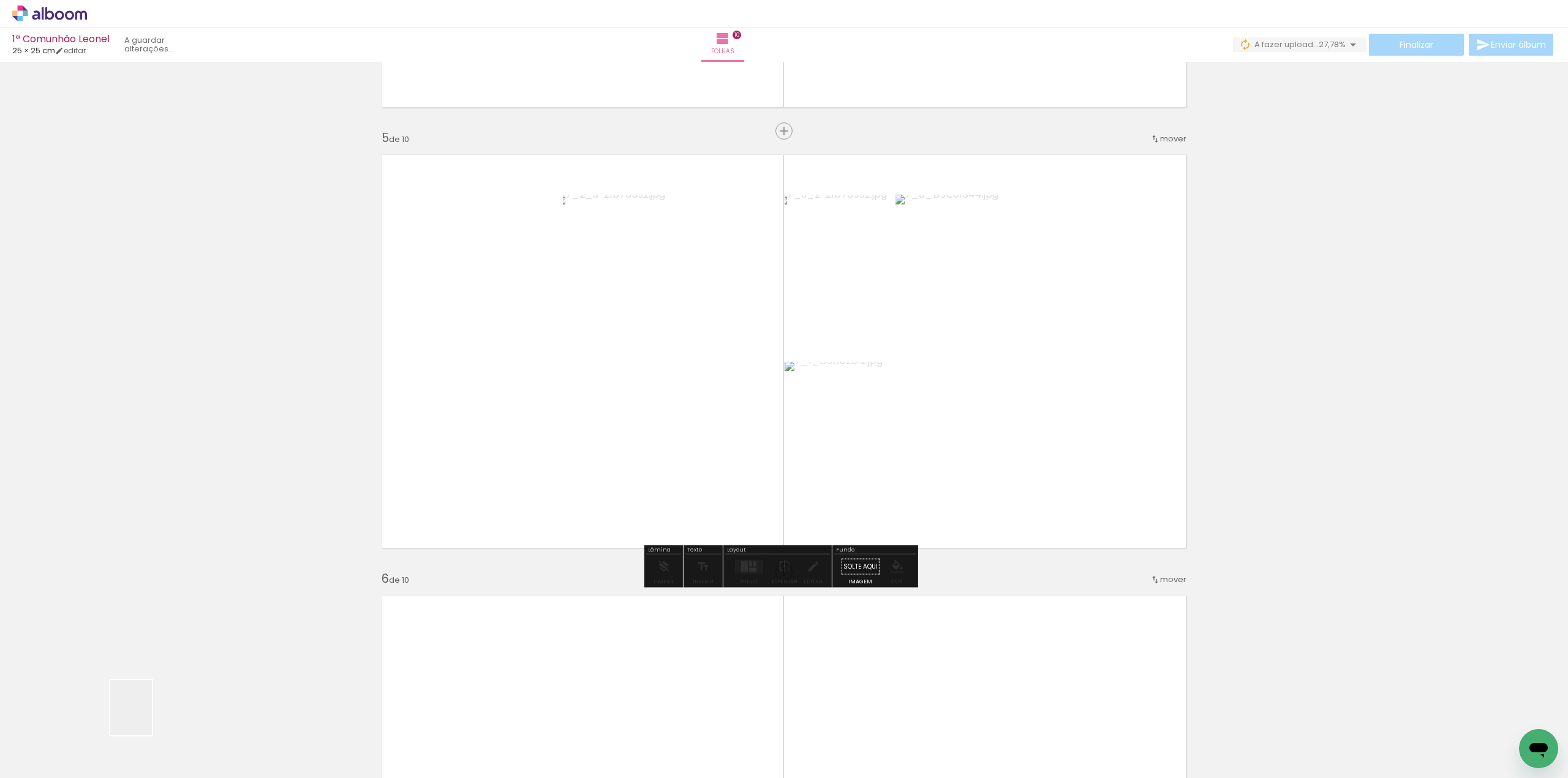
drag, startPoint x: 135, startPoint y: 731, endPoint x: 508, endPoint y: 442, distance: 471.9
click at [513, 437] on quentale-workspace at bounding box center [784, 389] width 1568 height 778
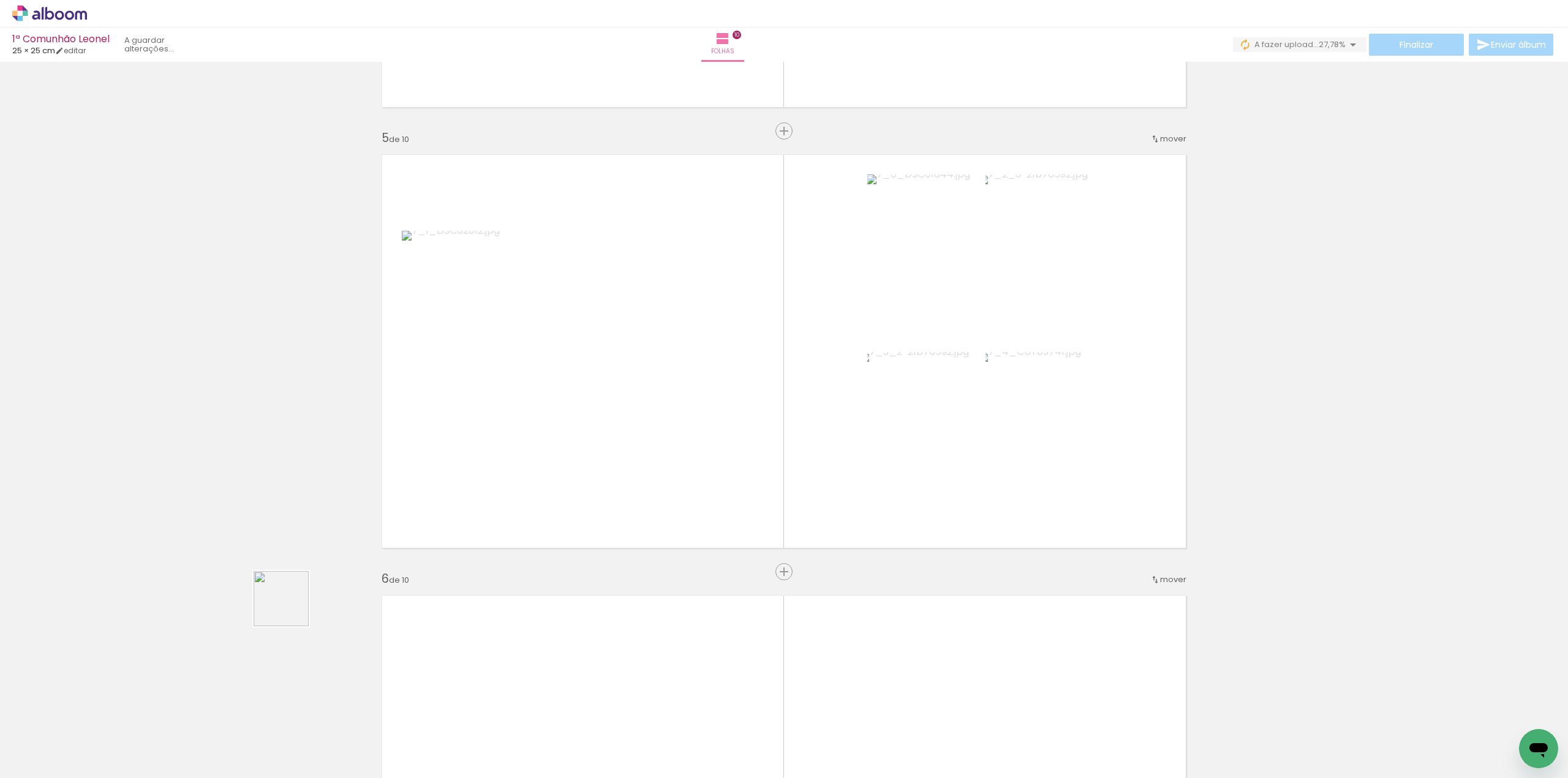
drag, startPoint x: 181, startPoint y: 675, endPoint x: 457, endPoint y: 511, distance: 321.0
click at [462, 505] on quentale-workspace at bounding box center [784, 389] width 1568 height 778
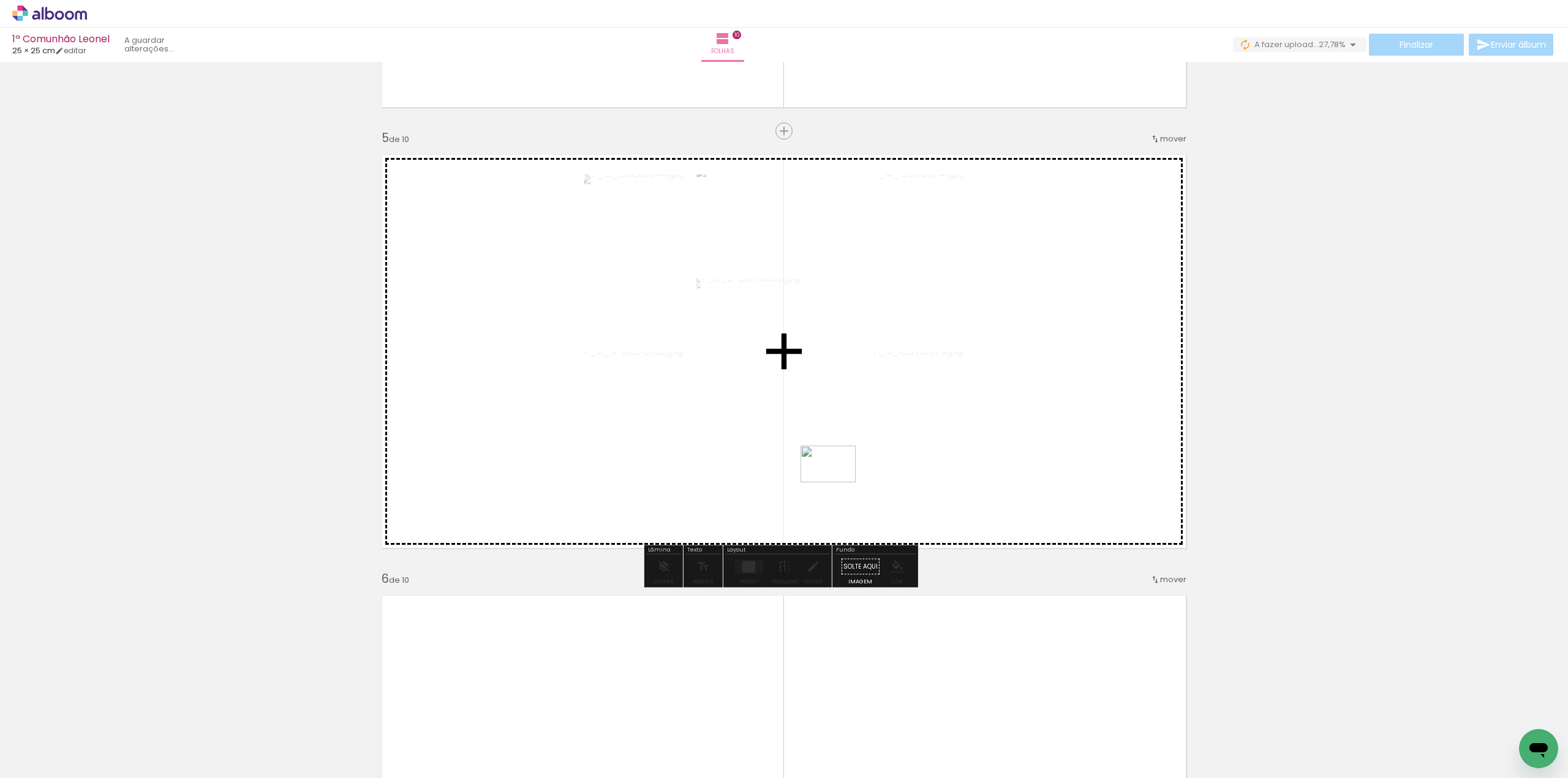
drag, startPoint x: 155, startPoint y: 726, endPoint x: 837, endPoint y: 482, distance: 724.3
click at [837, 482] on quentale-workspace at bounding box center [784, 389] width 1568 height 778
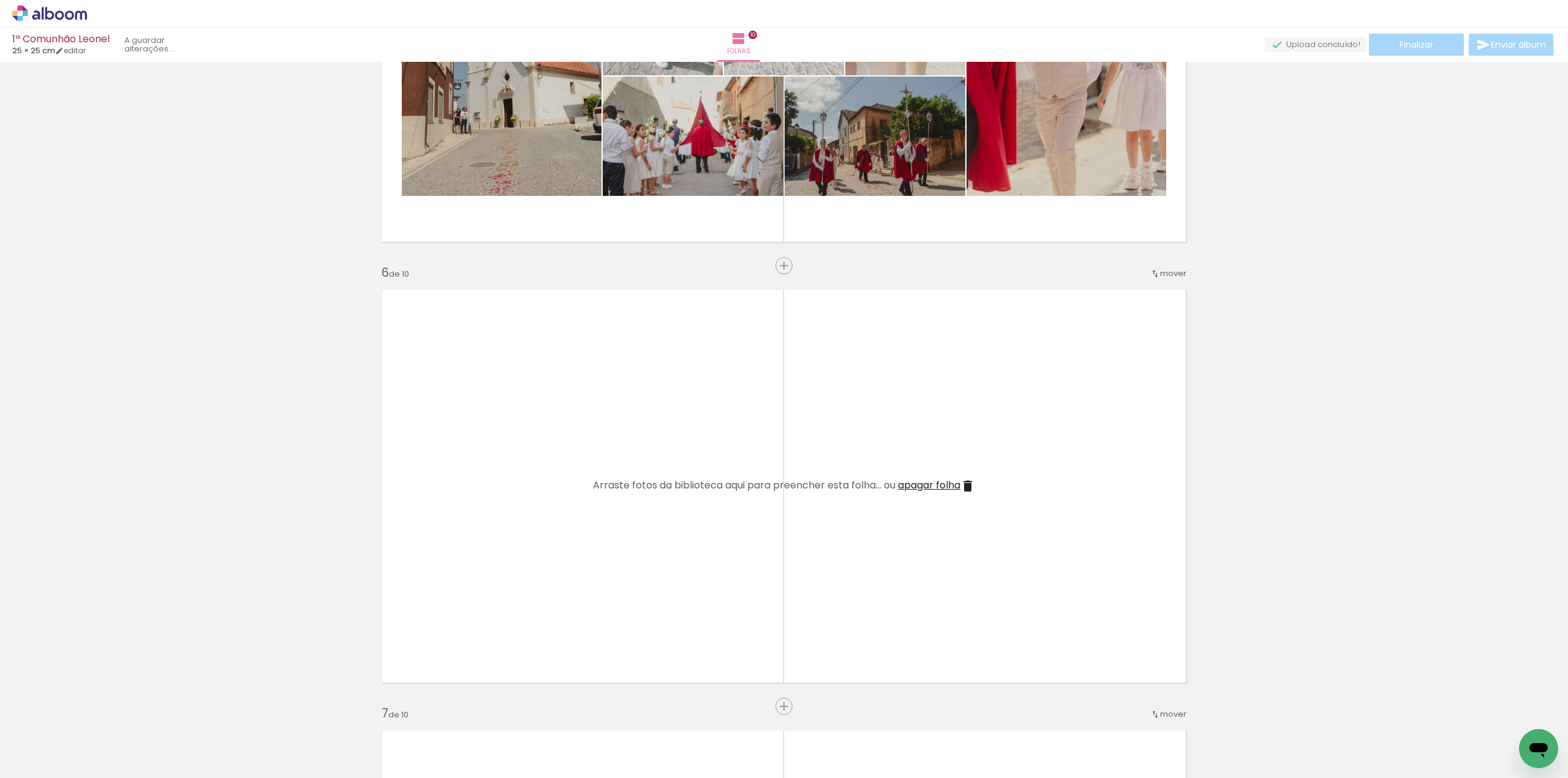
scroll to position [0, 0]
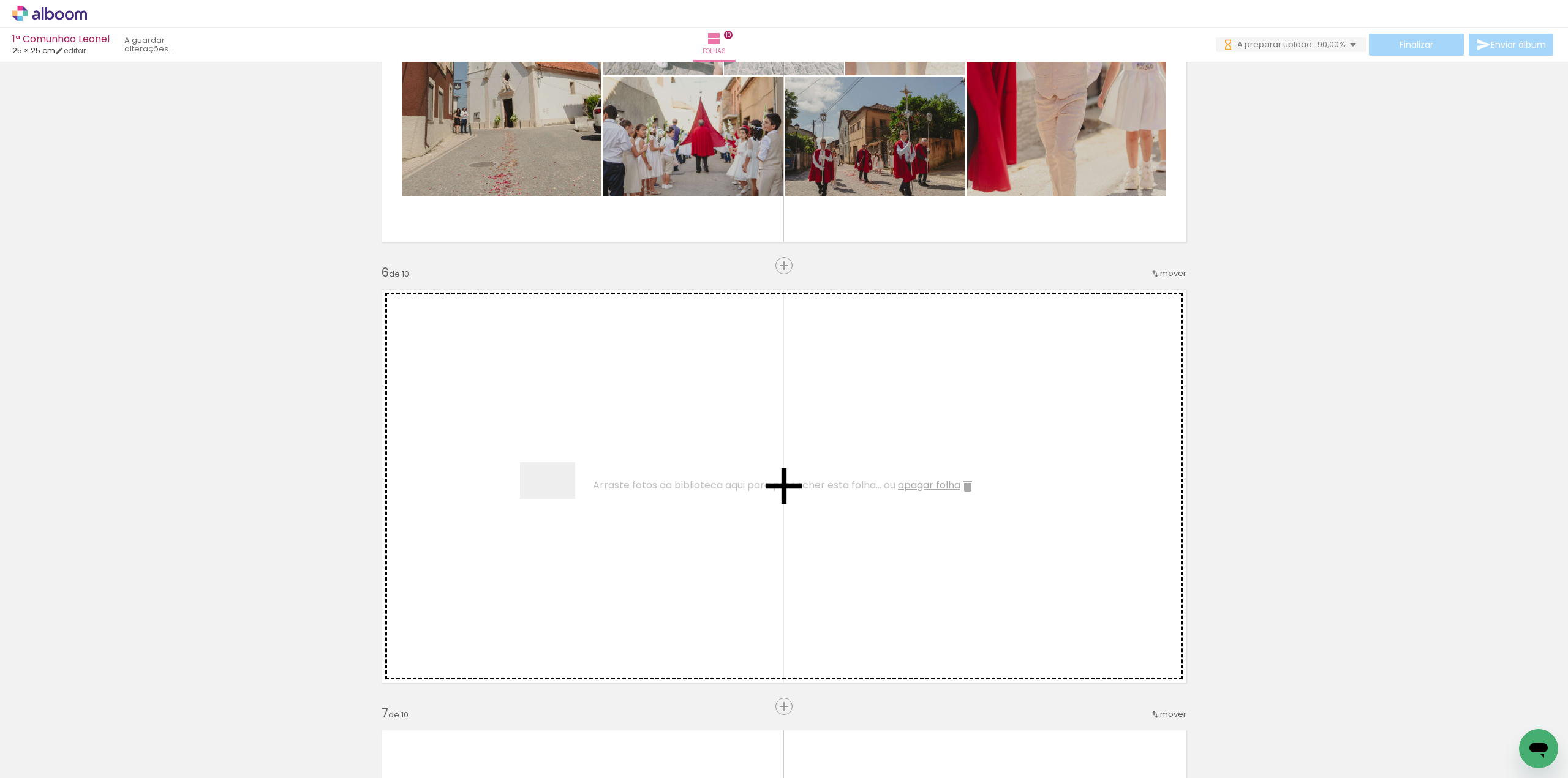
drag, startPoint x: 131, startPoint y: 736, endPoint x: 557, endPoint y: 499, distance: 487.5
click at [557, 499] on quentale-workspace at bounding box center [784, 389] width 1568 height 778
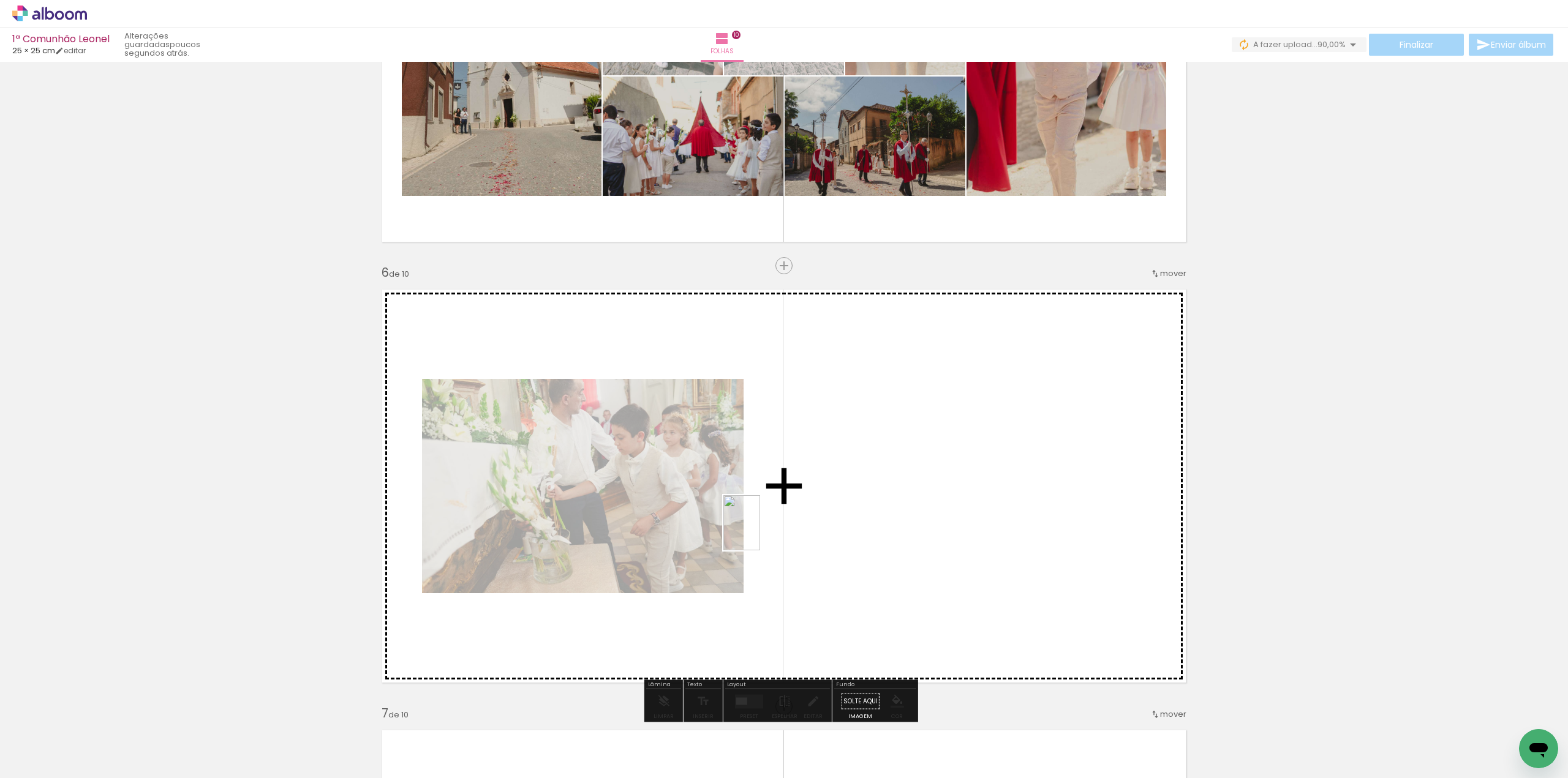
drag, startPoint x: 440, startPoint y: 629, endPoint x: 760, endPoint y: 532, distance: 334.4
click at [760, 532] on quentale-workspace at bounding box center [784, 389] width 1568 height 778
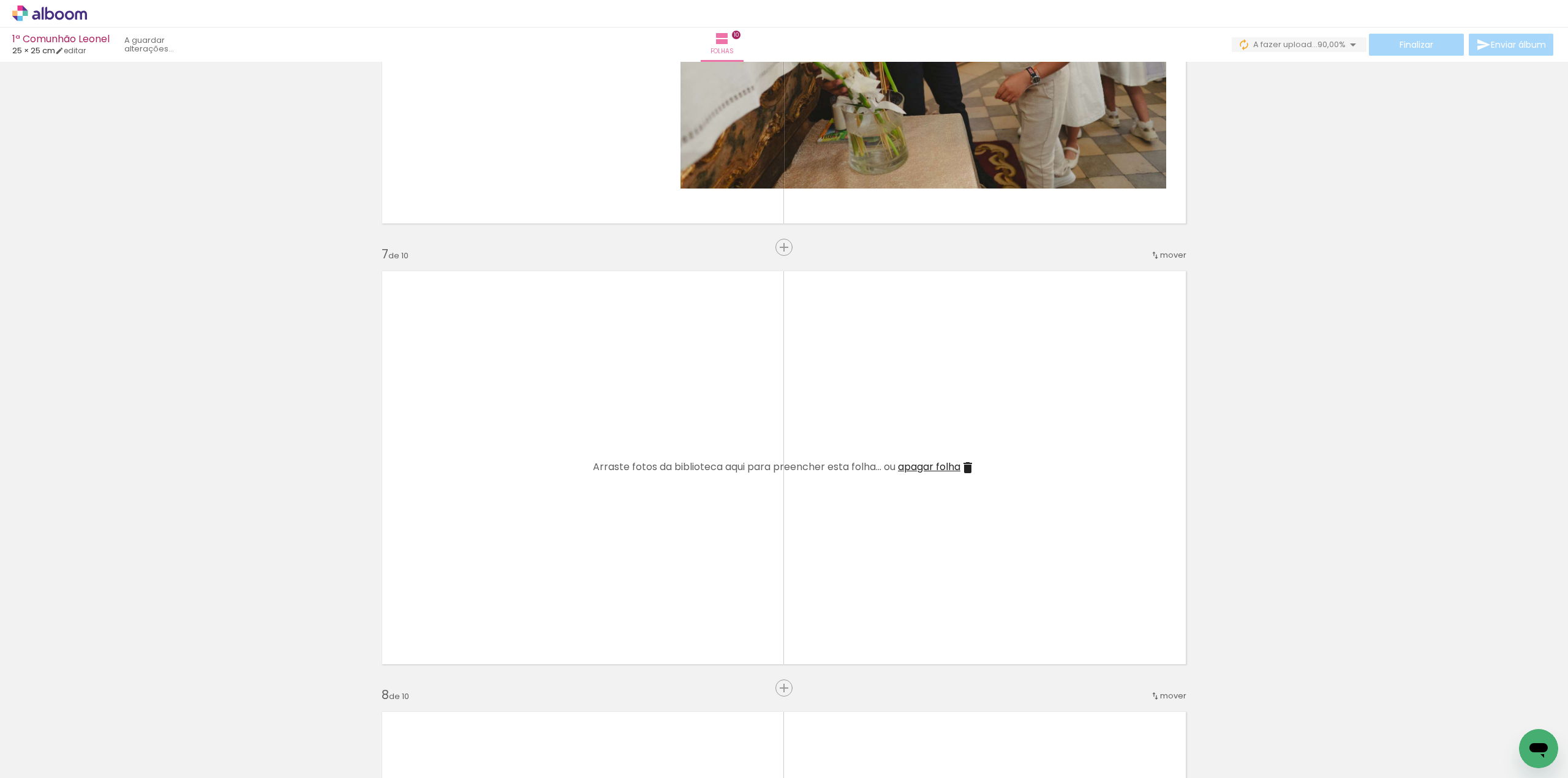
scroll to position [2511, 0]
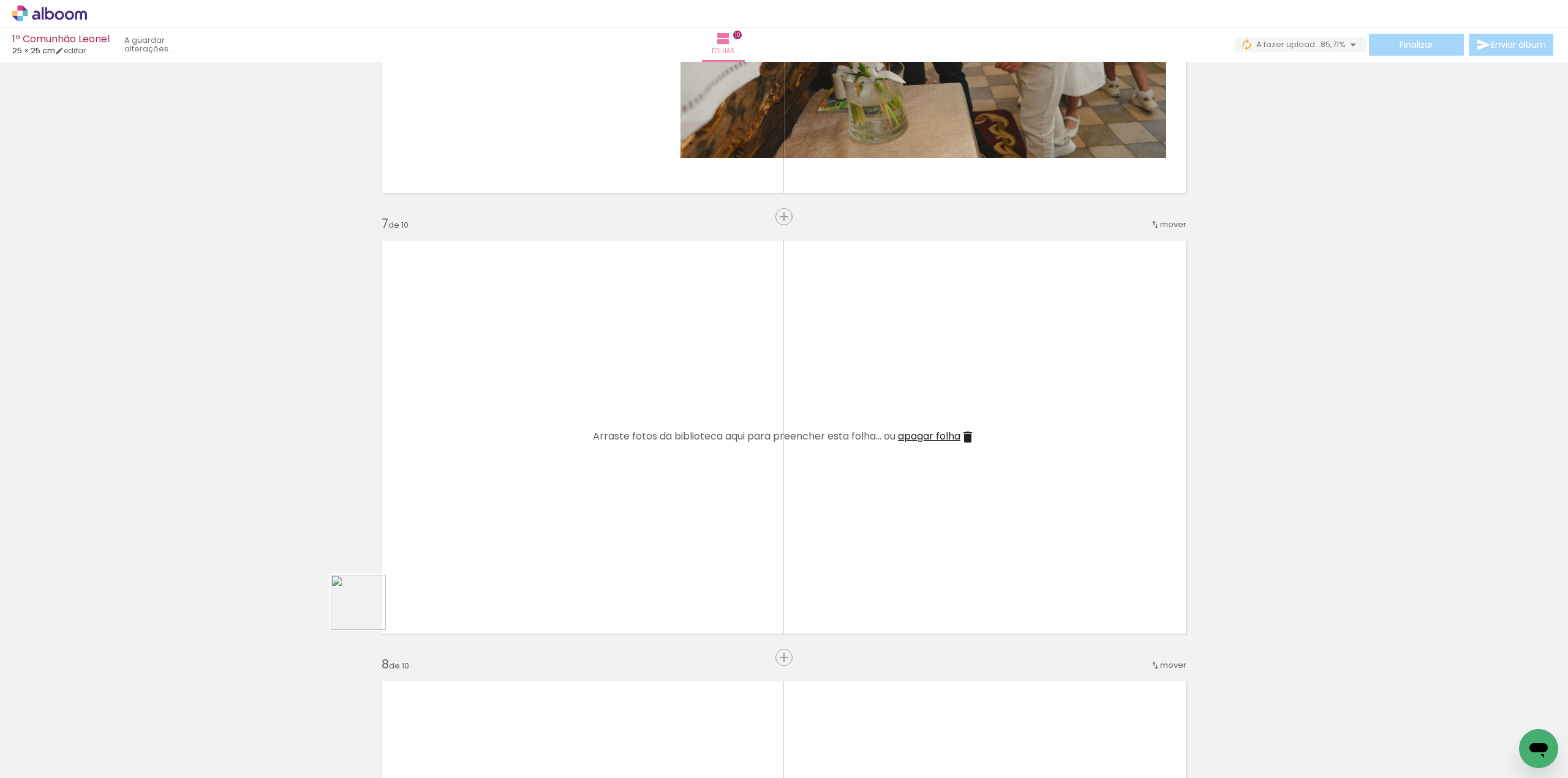
drag, startPoint x: 287, startPoint y: 651, endPoint x: 627, endPoint y: 489, distance: 376.6
click at [627, 489] on quentale-workspace at bounding box center [784, 389] width 1568 height 778
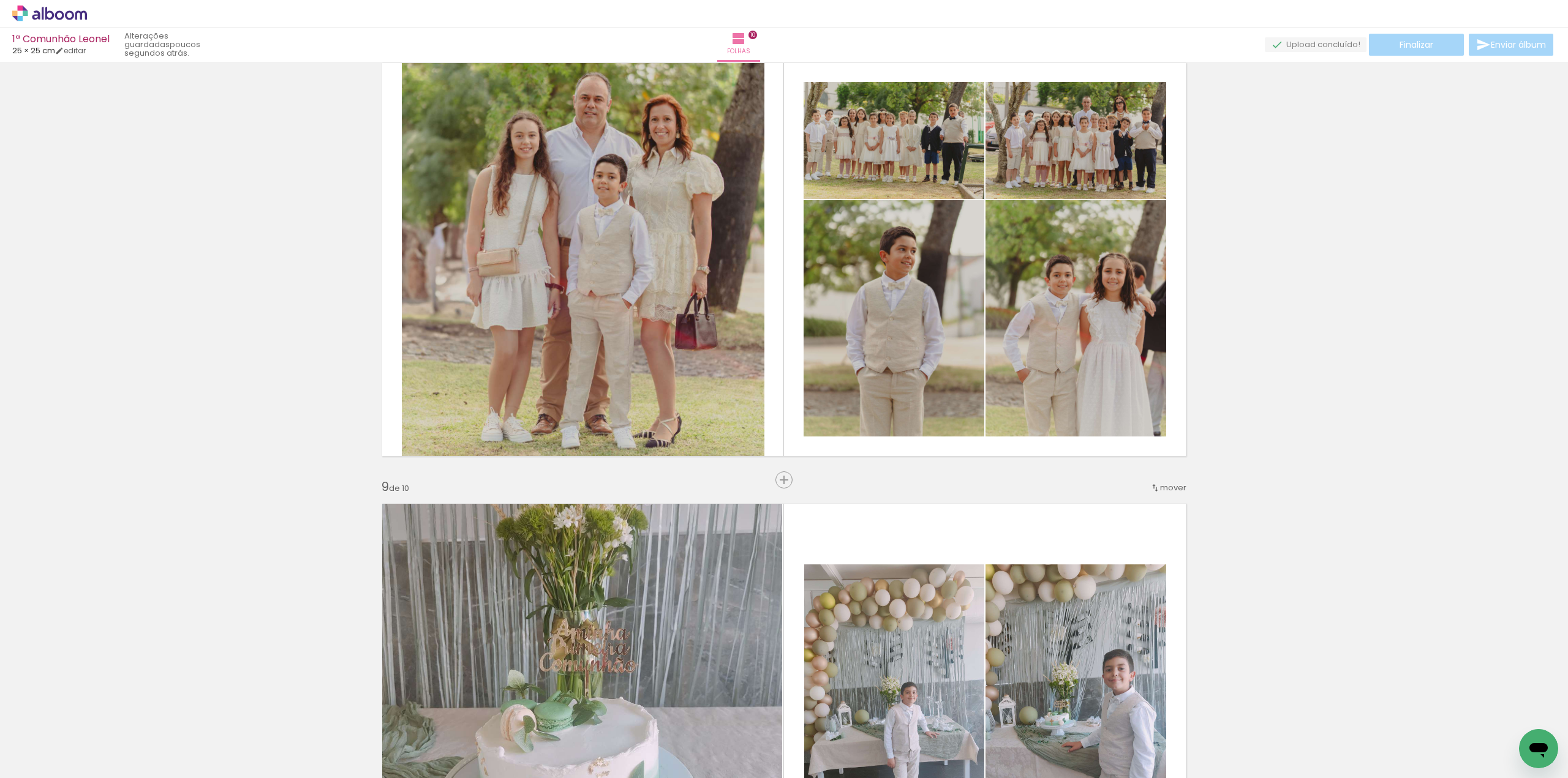
scroll to position [3094, 0]
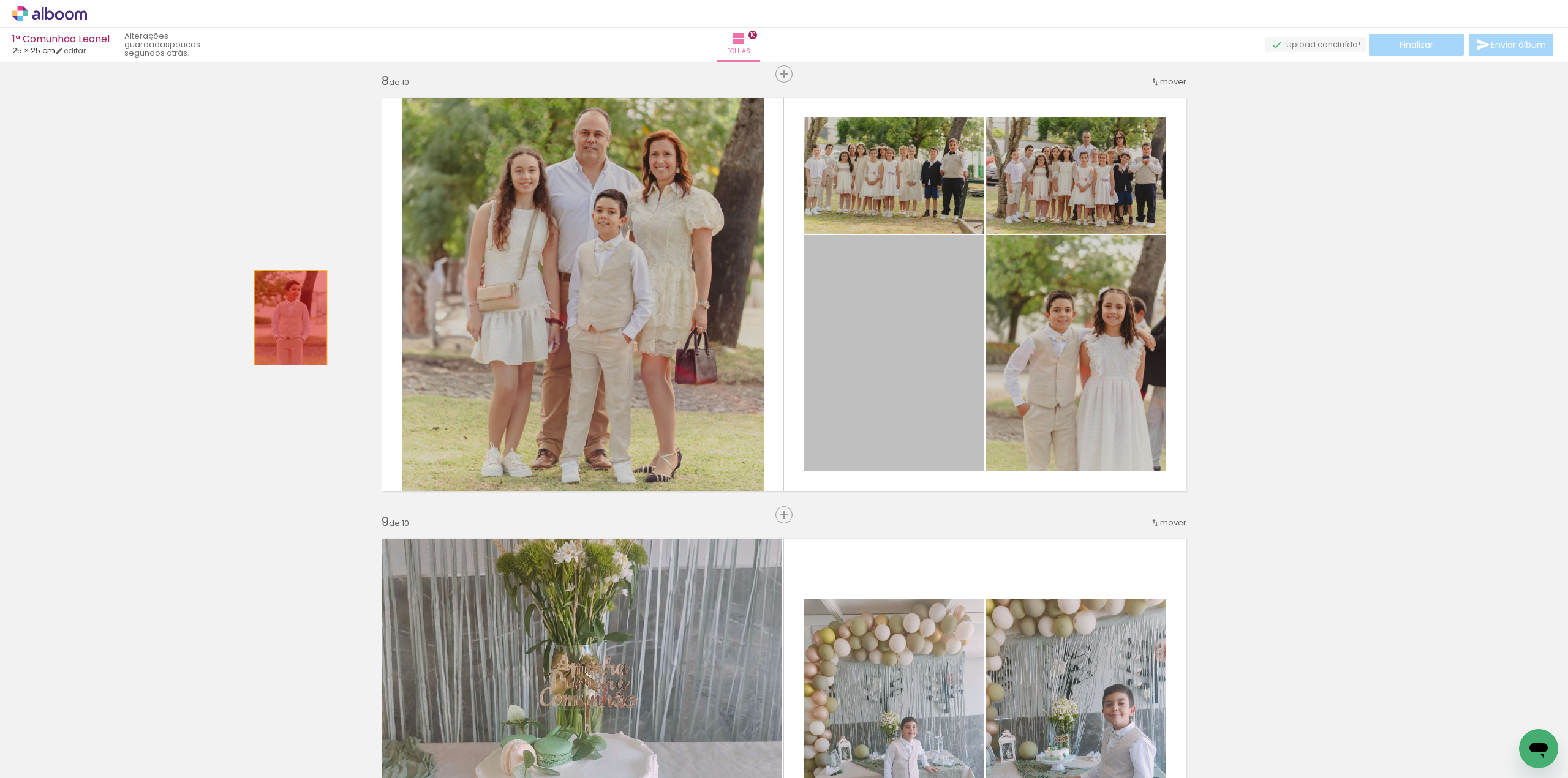
drag, startPoint x: 915, startPoint y: 384, endPoint x: 293, endPoint y: 336, distance: 623.8
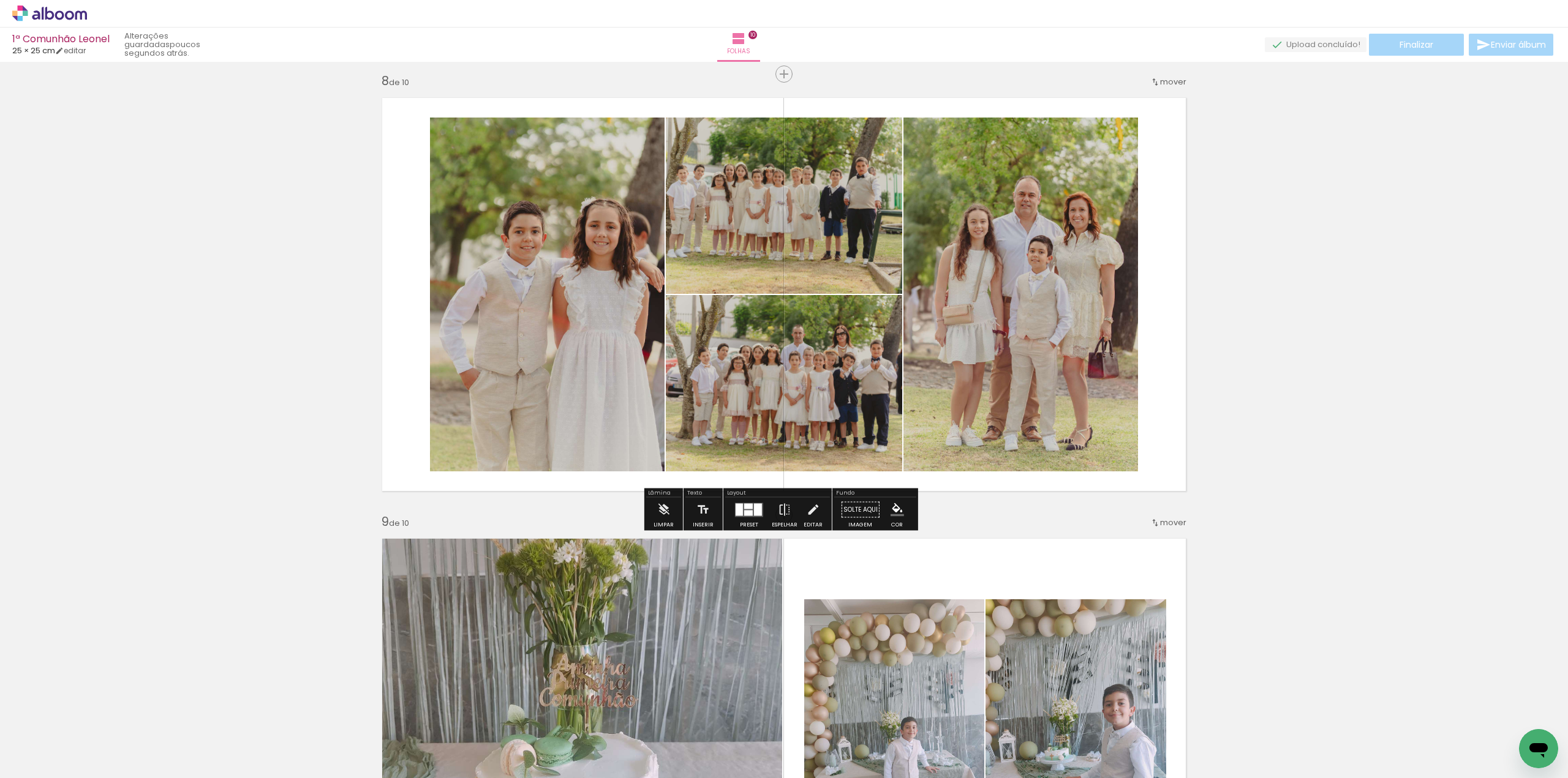
click at [750, 506] on div at bounding box center [748, 506] width 8 height 6
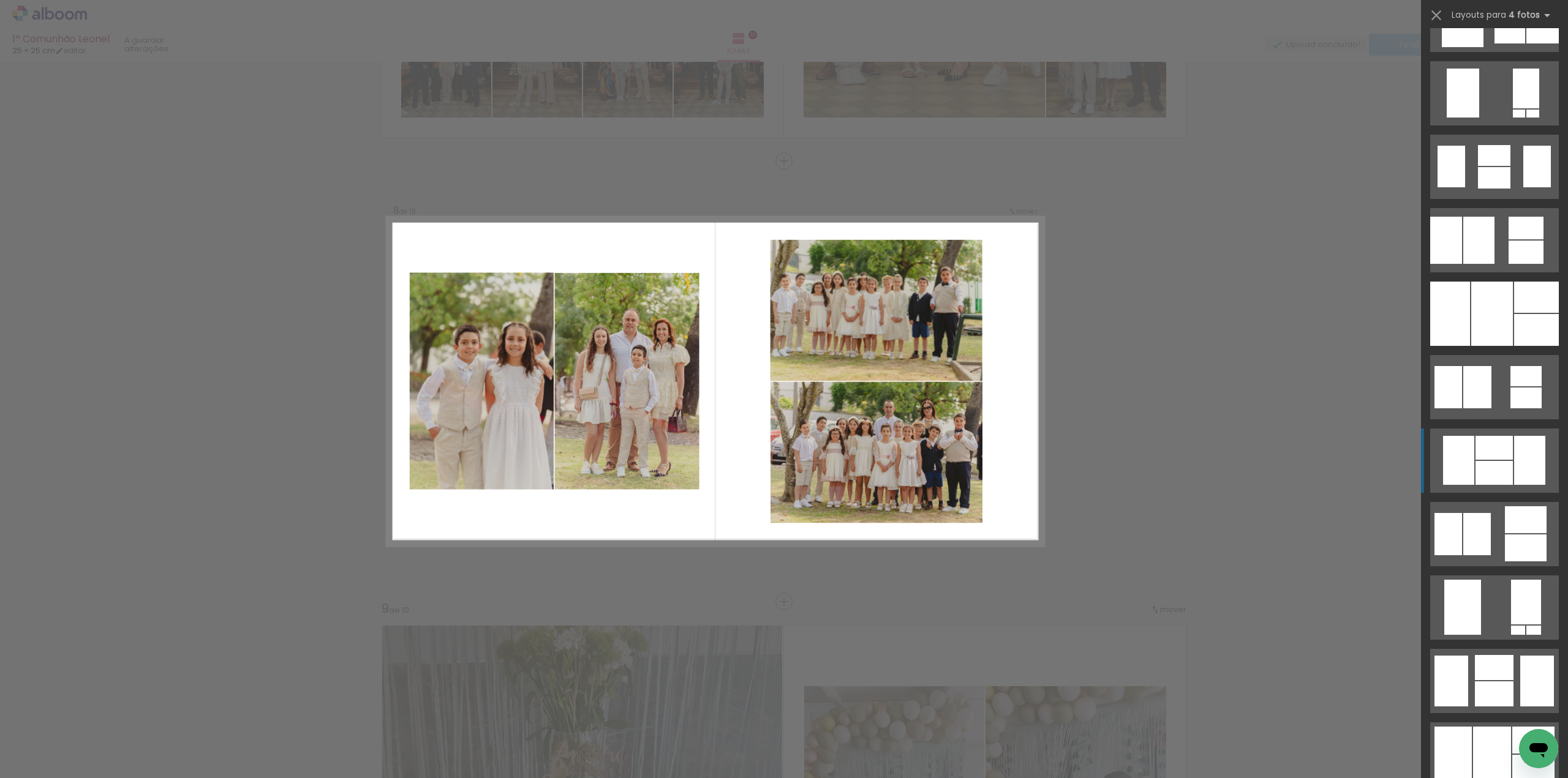
scroll to position [1469, 0]
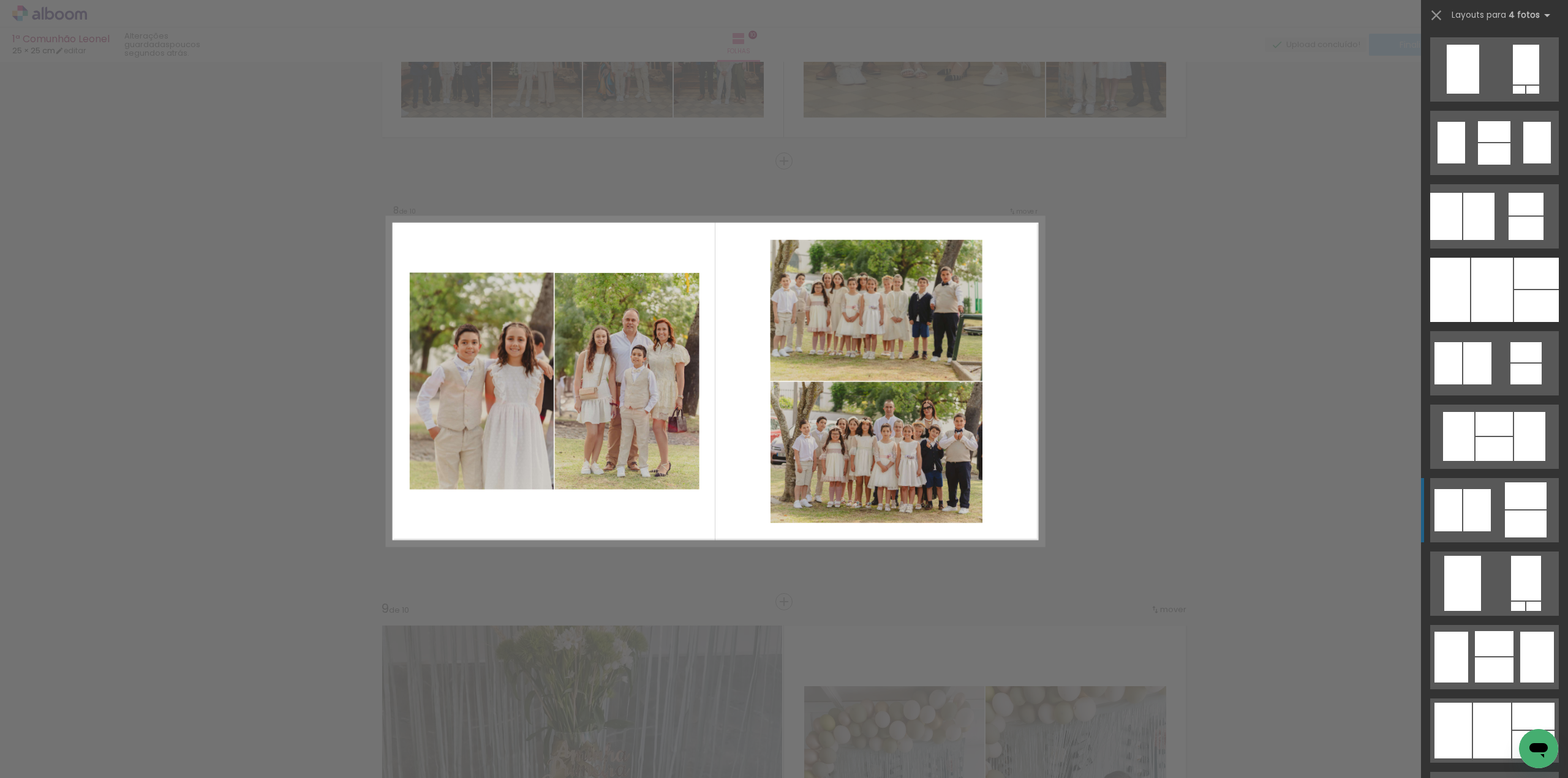
click at [1514, 515] on div at bounding box center [1525, 524] width 41 height 27
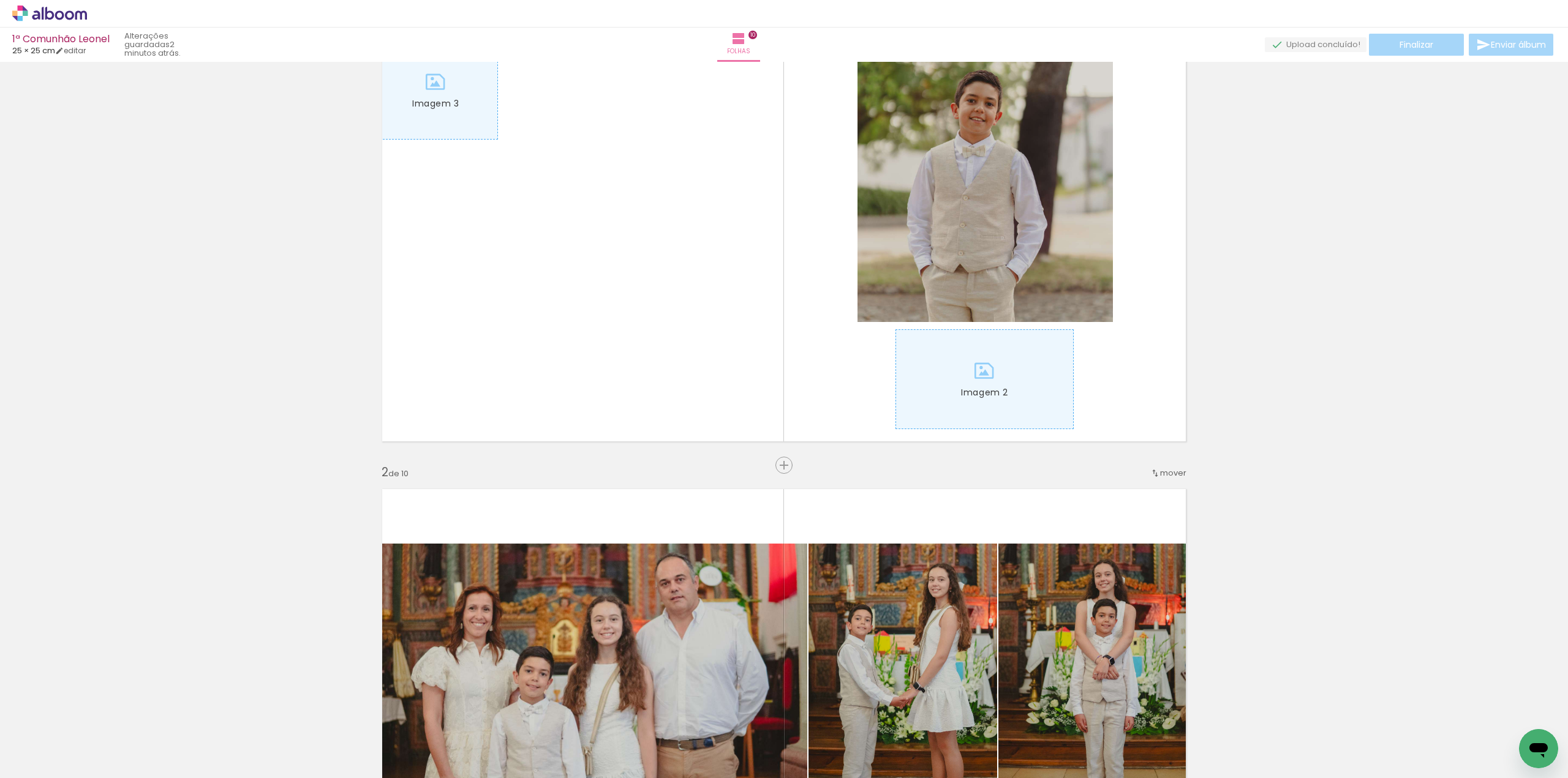
scroll to position [0, 0]
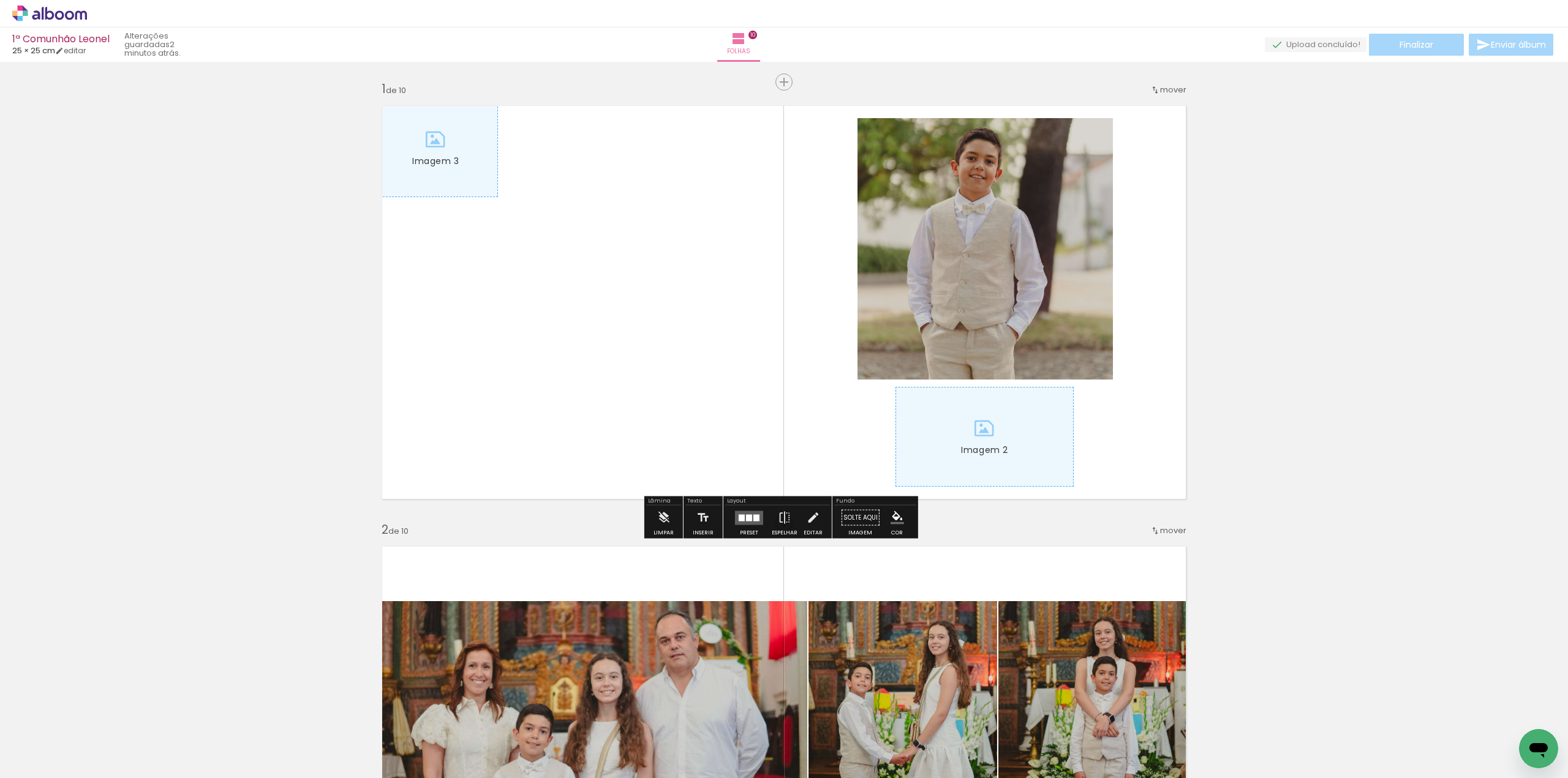
click at [100, 714] on iron-icon at bounding box center [96, 713] width 13 height 13
click at [1029, 423] on div at bounding box center [985, 437] width 177 height 98
click at [1046, 412] on div at bounding box center [985, 437] width 177 height 98
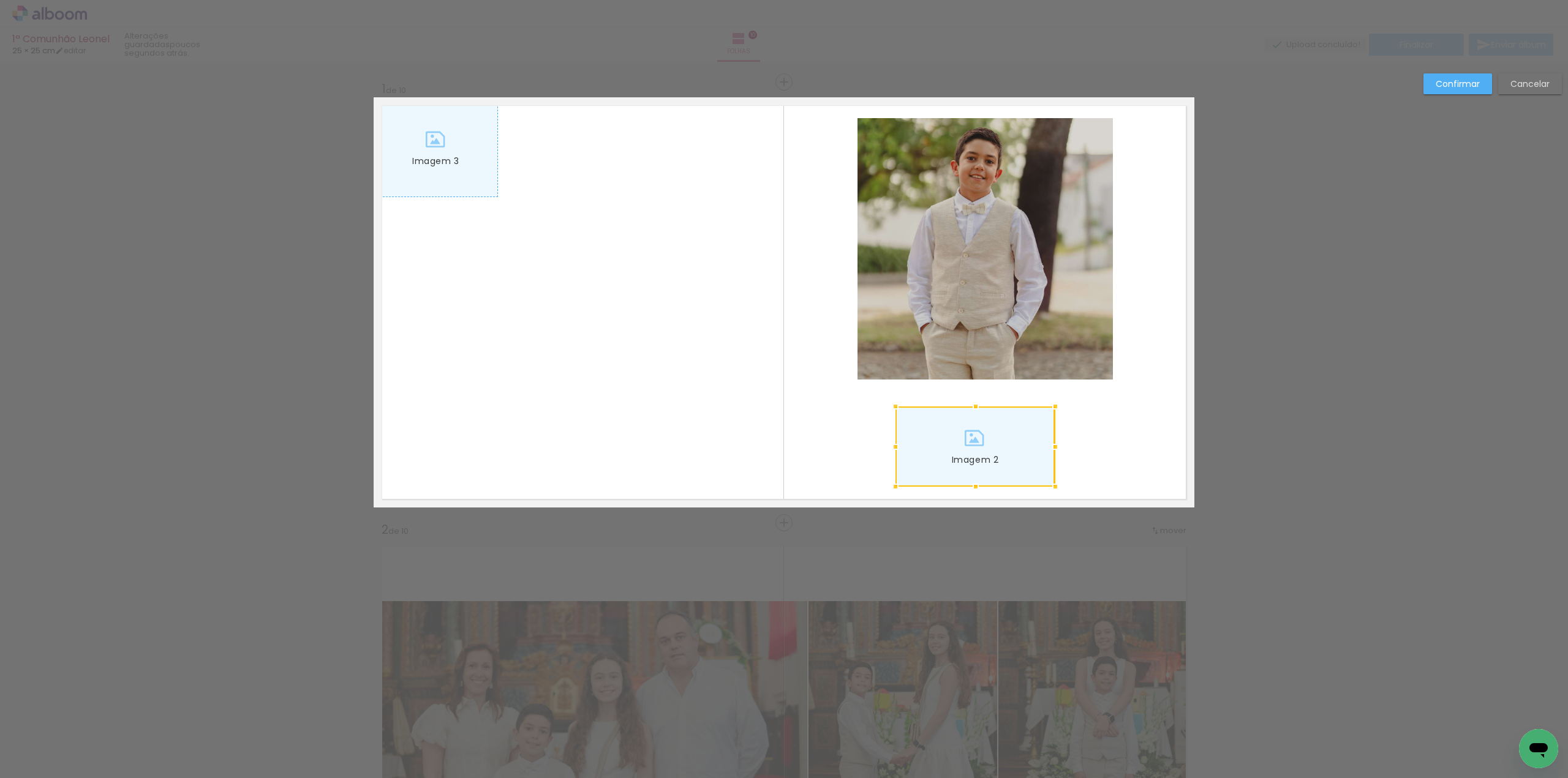
drag, startPoint x: 1070, startPoint y: 388, endPoint x: 1050, endPoint y: 408, distance: 28.3
click at [1050, 408] on div at bounding box center [1055, 406] width 25 height 25
click at [1132, 394] on quentale-layouter "Imagem 1 Imagem 2 Imagem 3" at bounding box center [784, 302] width 821 height 410
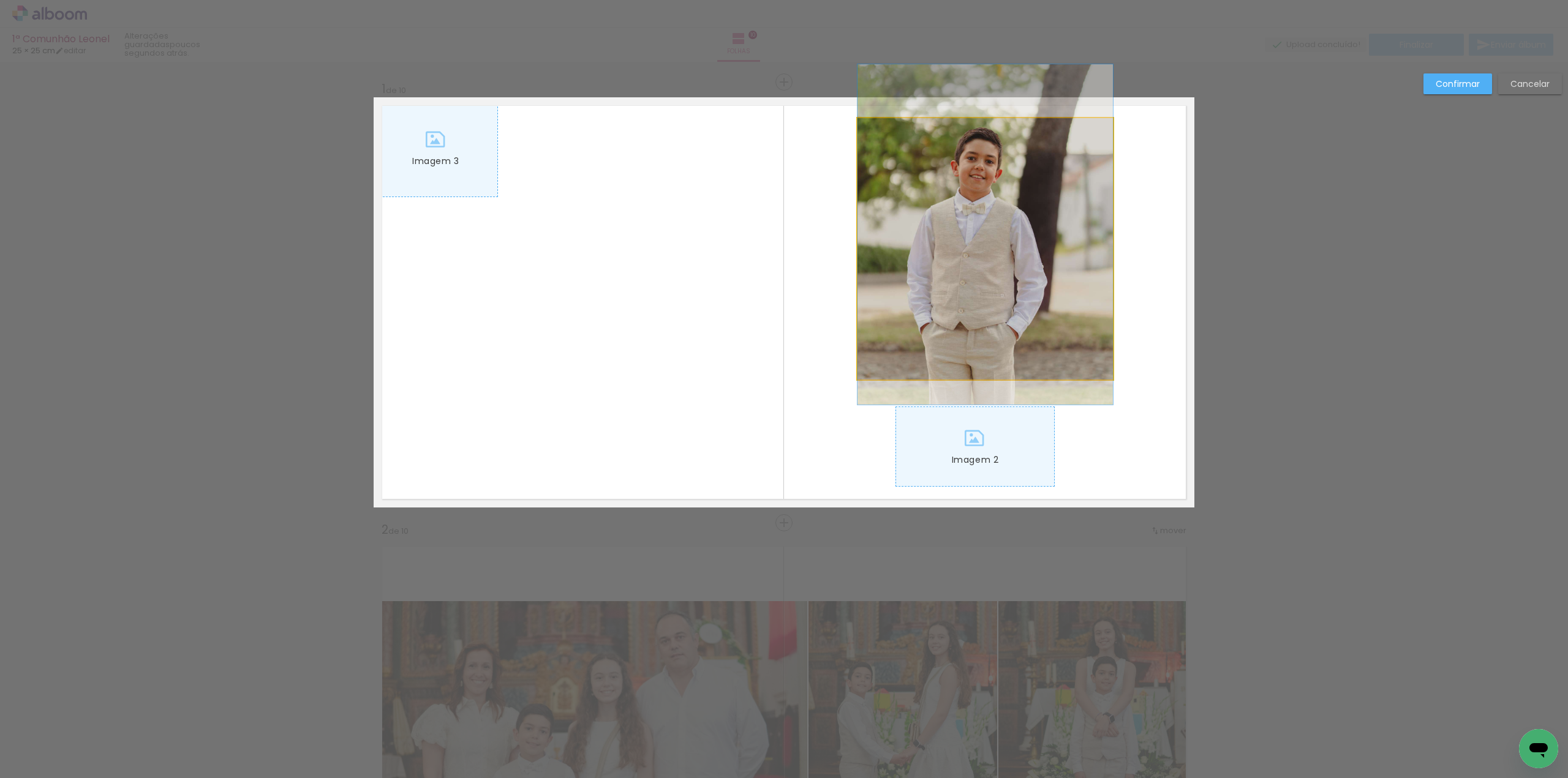
click at [984, 280] on quentale-photo "Imagem 1" at bounding box center [985, 249] width 255 height 261
click at [985, 406] on div at bounding box center [975, 447] width 160 height 80
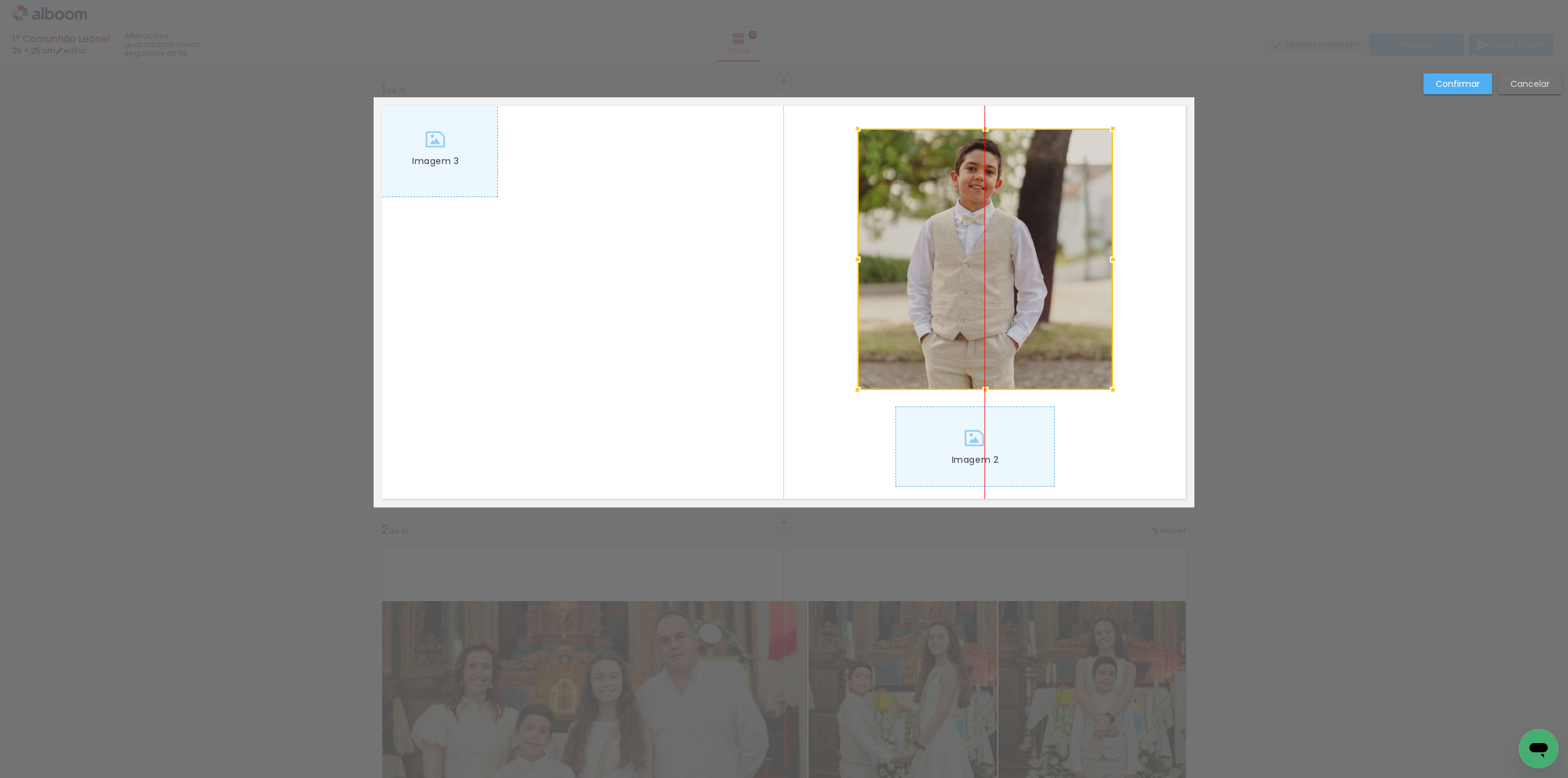
drag, startPoint x: 989, startPoint y: 262, endPoint x: 988, endPoint y: 272, distance: 10.0
click at [988, 272] on div at bounding box center [985, 260] width 255 height 261
click at [979, 452] on div at bounding box center [975, 447] width 159 height 79
click at [979, 452] on div at bounding box center [975, 447] width 160 height 80
drag, startPoint x: 978, startPoint y: 448, endPoint x: 1000, endPoint y: 440, distance: 23.4
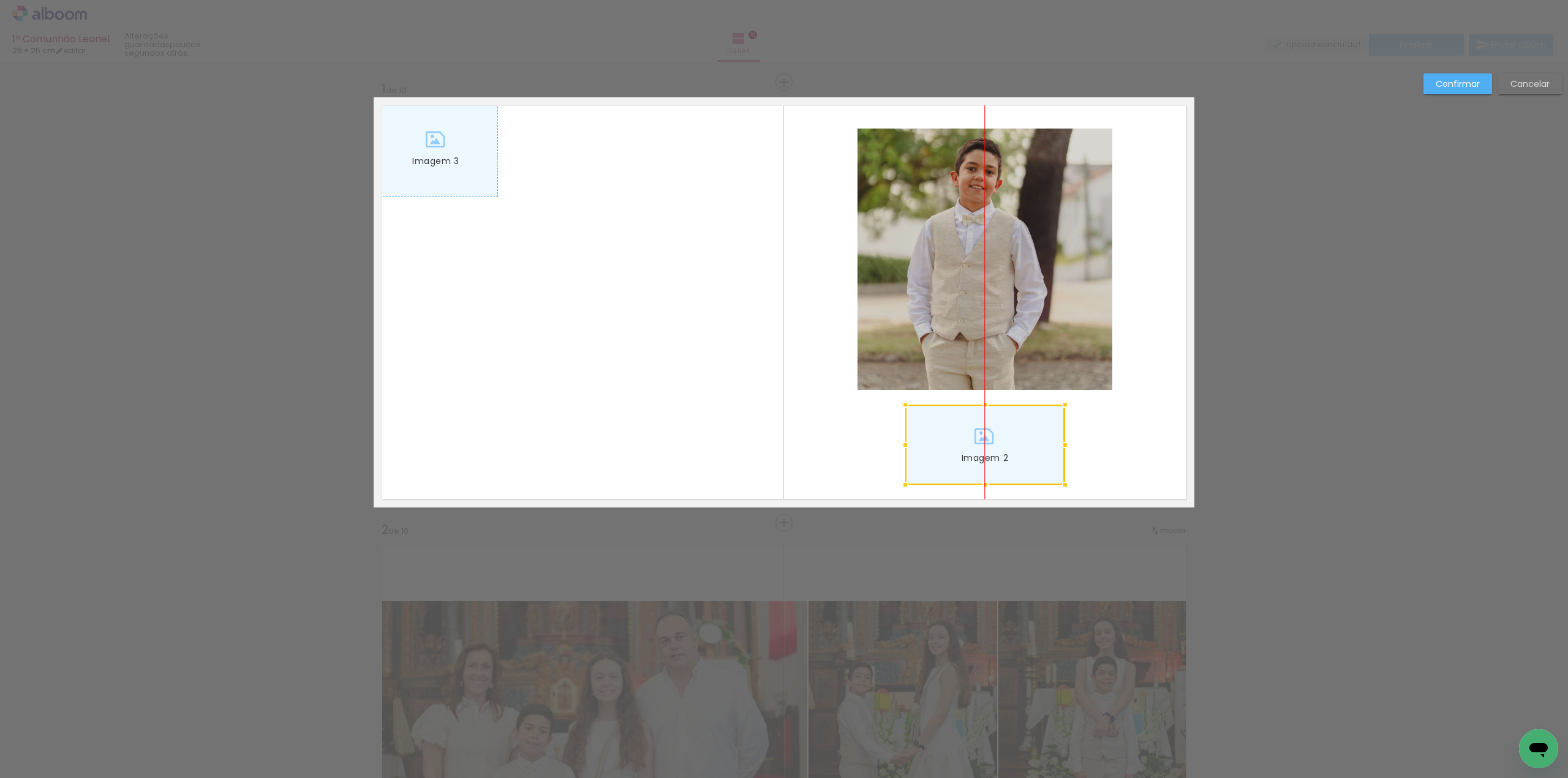
click at [982, 446] on div at bounding box center [985, 445] width 160 height 80
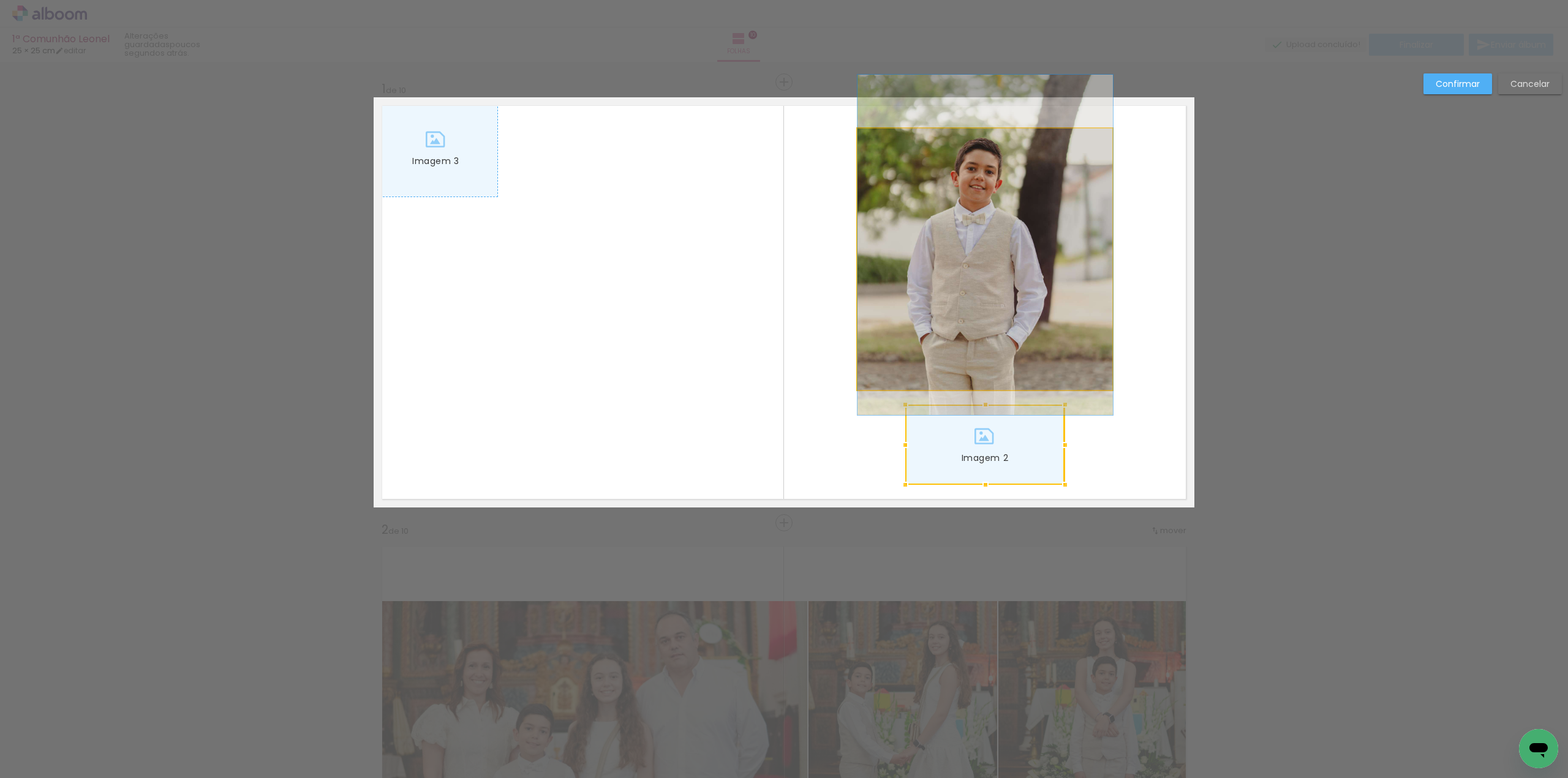
click at [1030, 323] on quentale-photo "Imagem 1" at bounding box center [985, 260] width 255 height 261
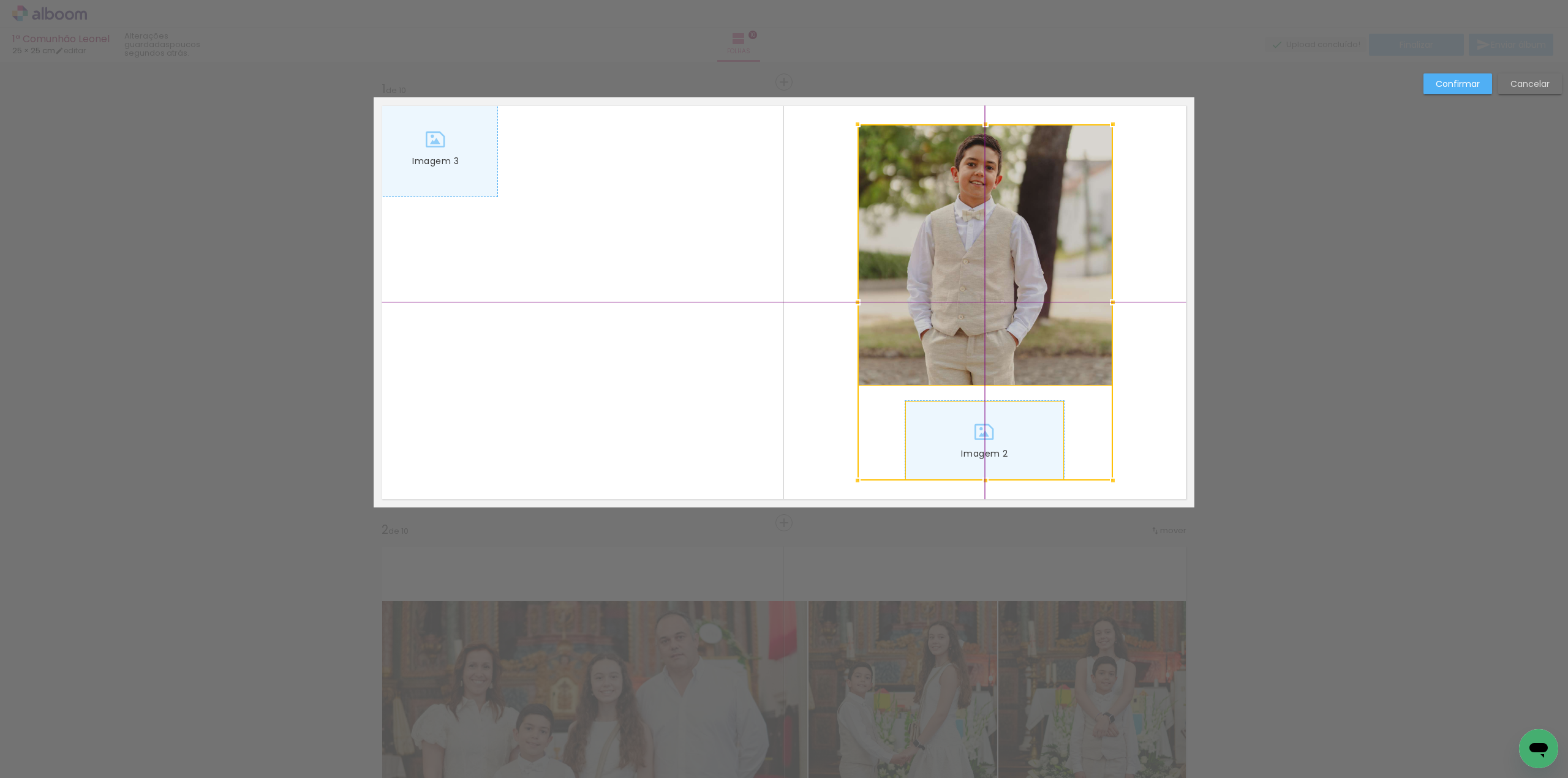
click at [1026, 302] on div at bounding box center [985, 302] width 255 height 357
click at [1469, 74] on paper-button "Confirmar" at bounding box center [1458, 84] width 69 height 21
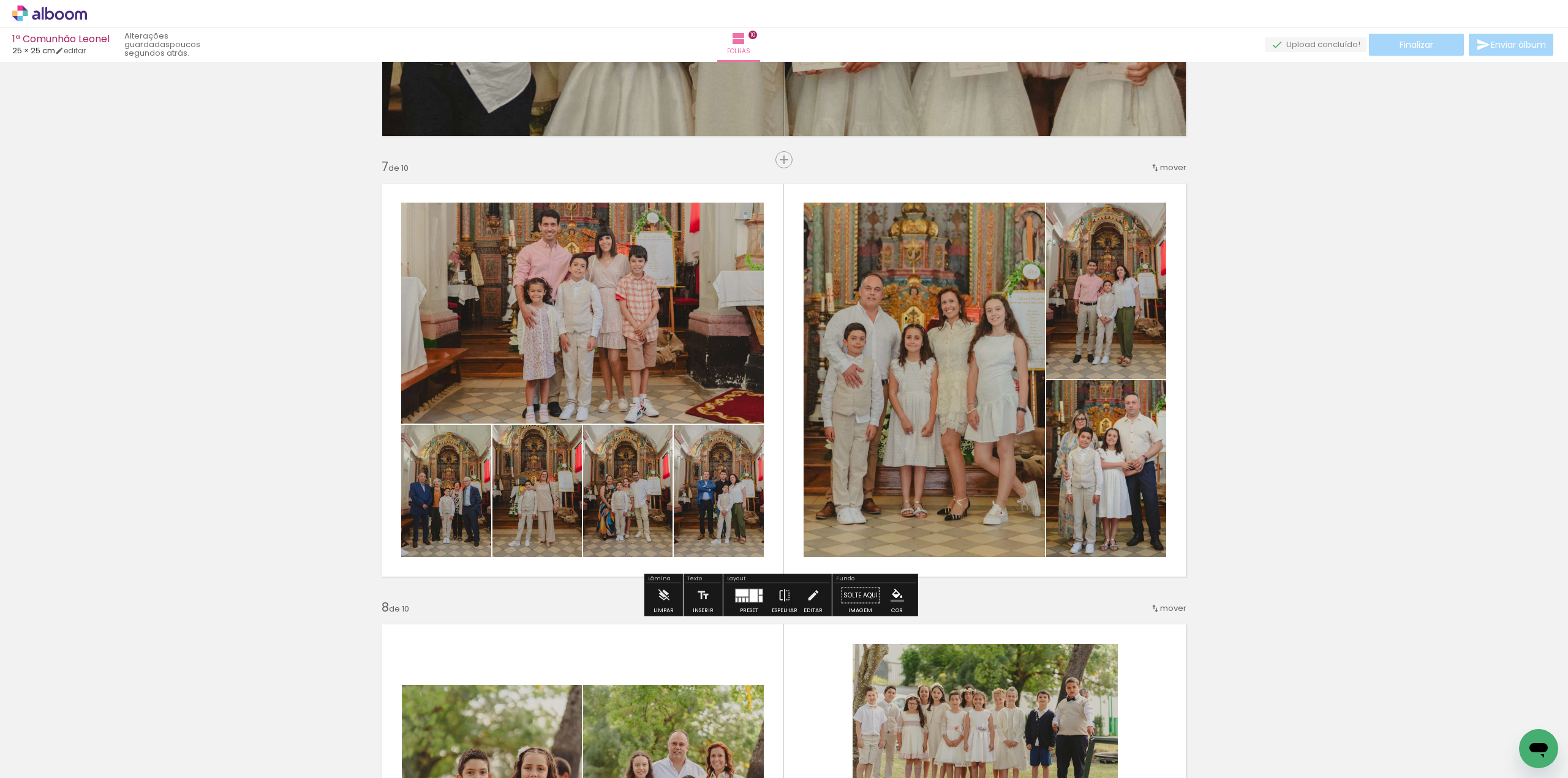
scroll to position [2543, 0]
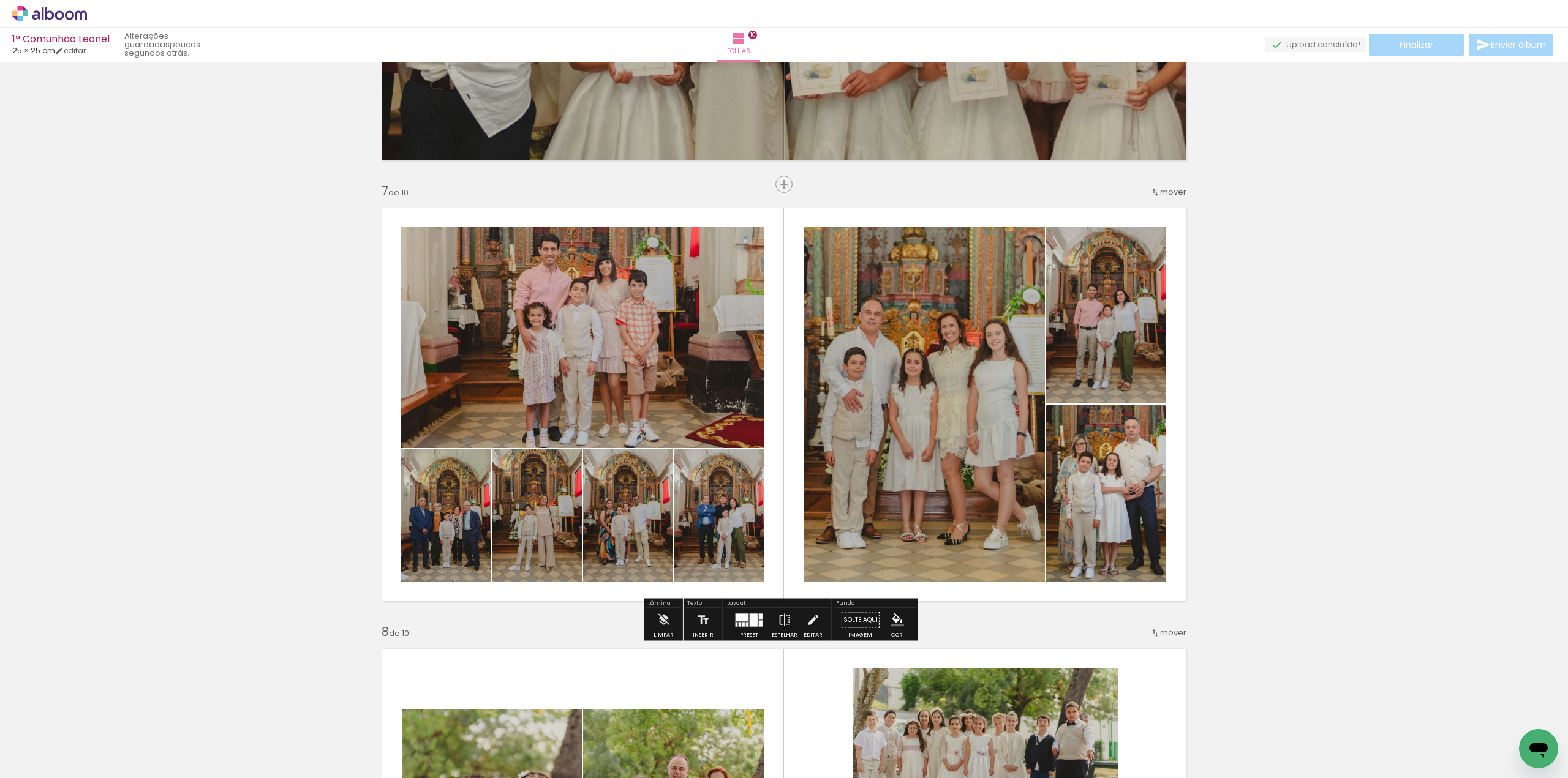
click at [750, 622] on div at bounding box center [754, 620] width 8 height 13
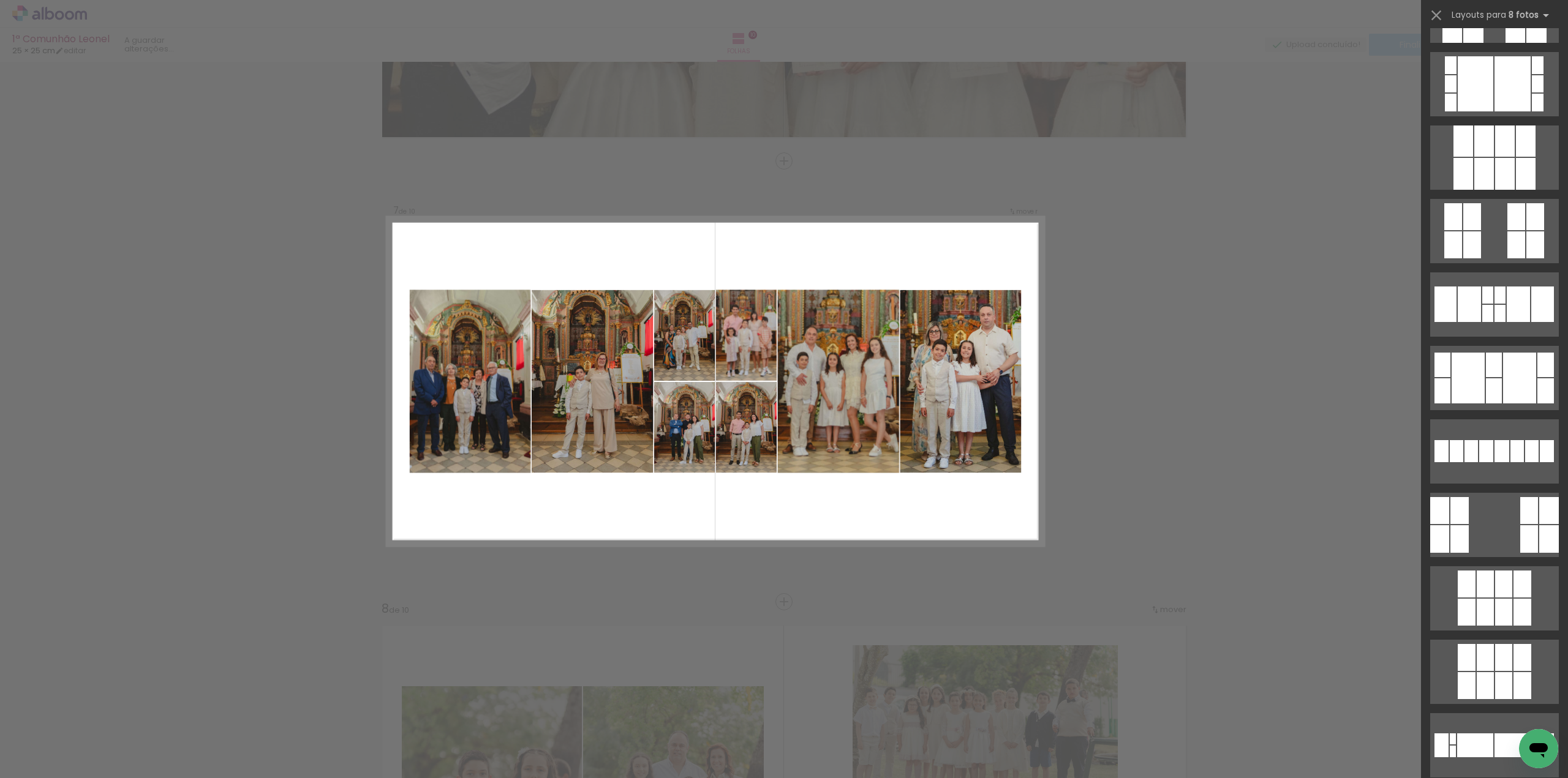
scroll to position [0, 0]
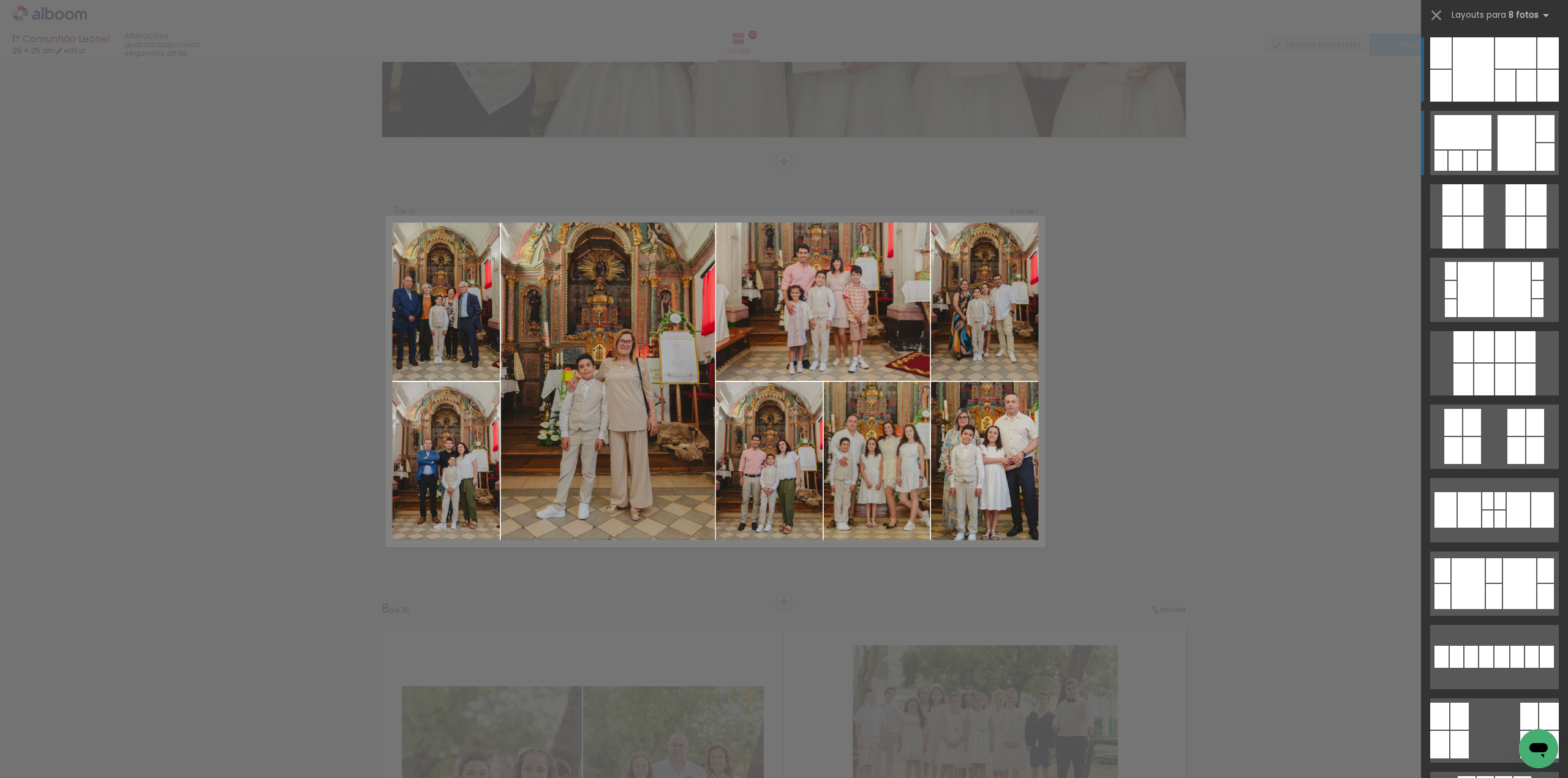
click at [1531, 65] on div at bounding box center [1515, 53] width 41 height 31
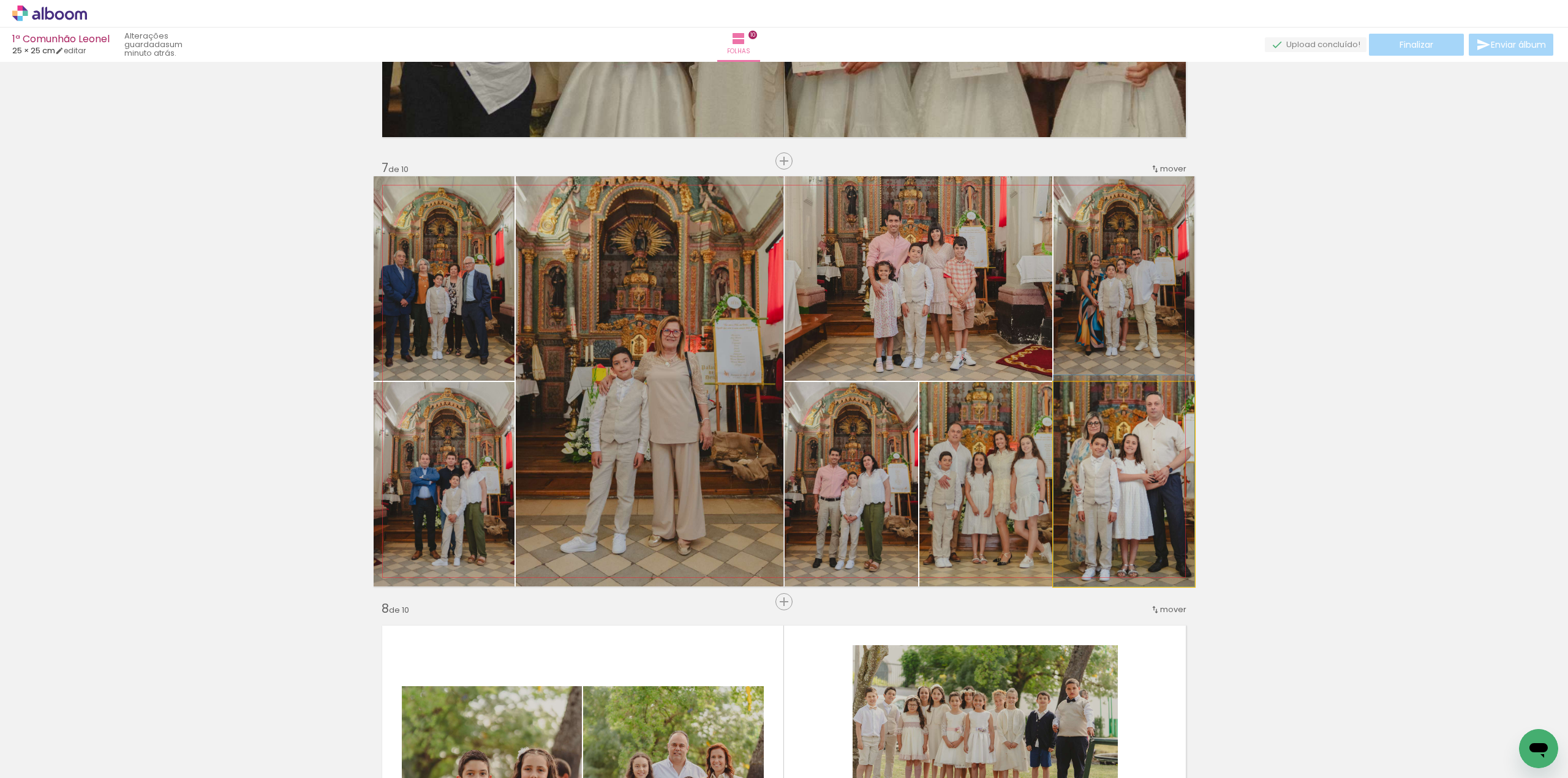
drag, startPoint x: 1134, startPoint y: 506, endPoint x: 1134, endPoint y: 486, distance: 20.0
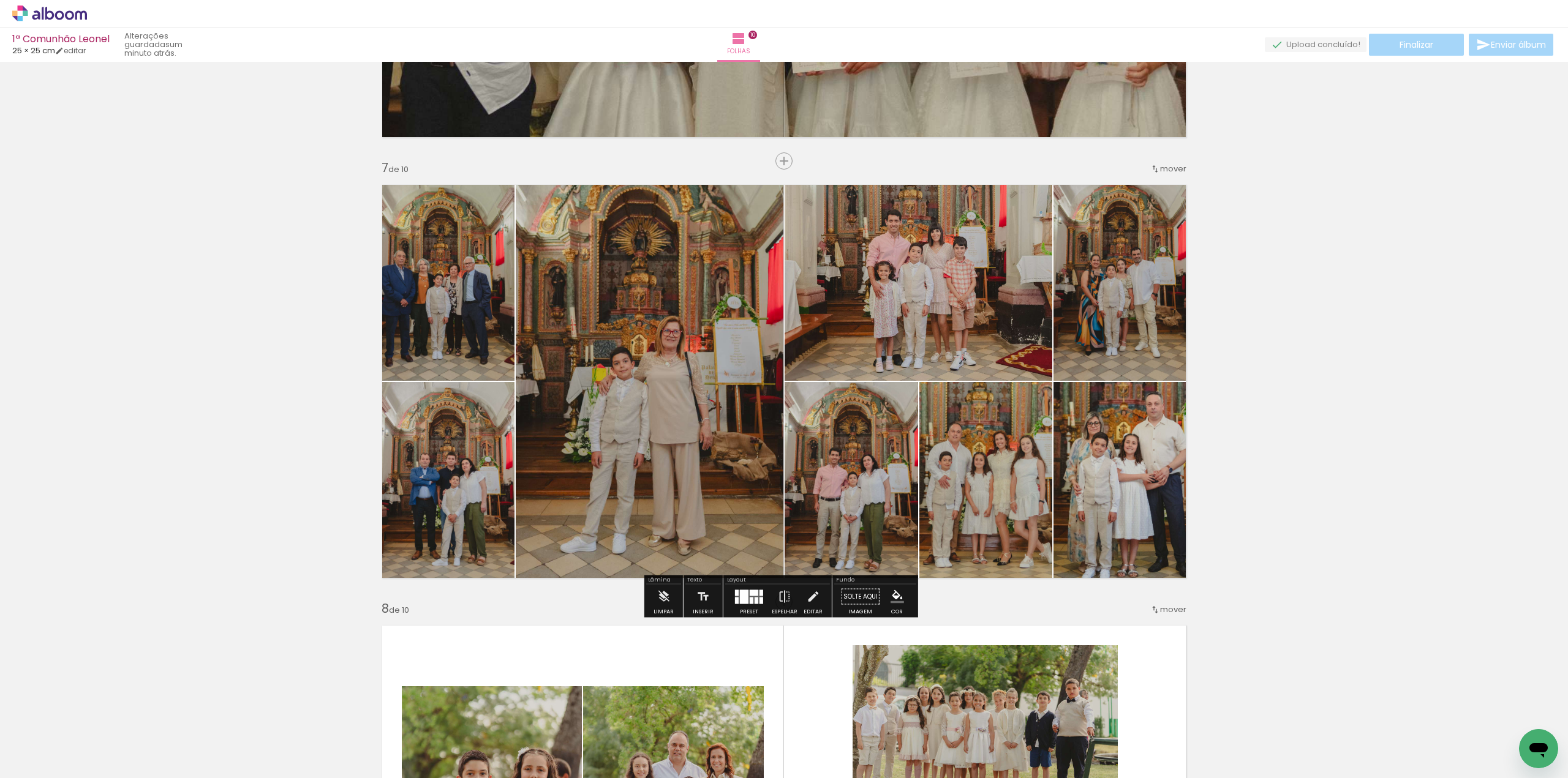
click at [757, 587] on div at bounding box center [748, 597] width 33 height 25
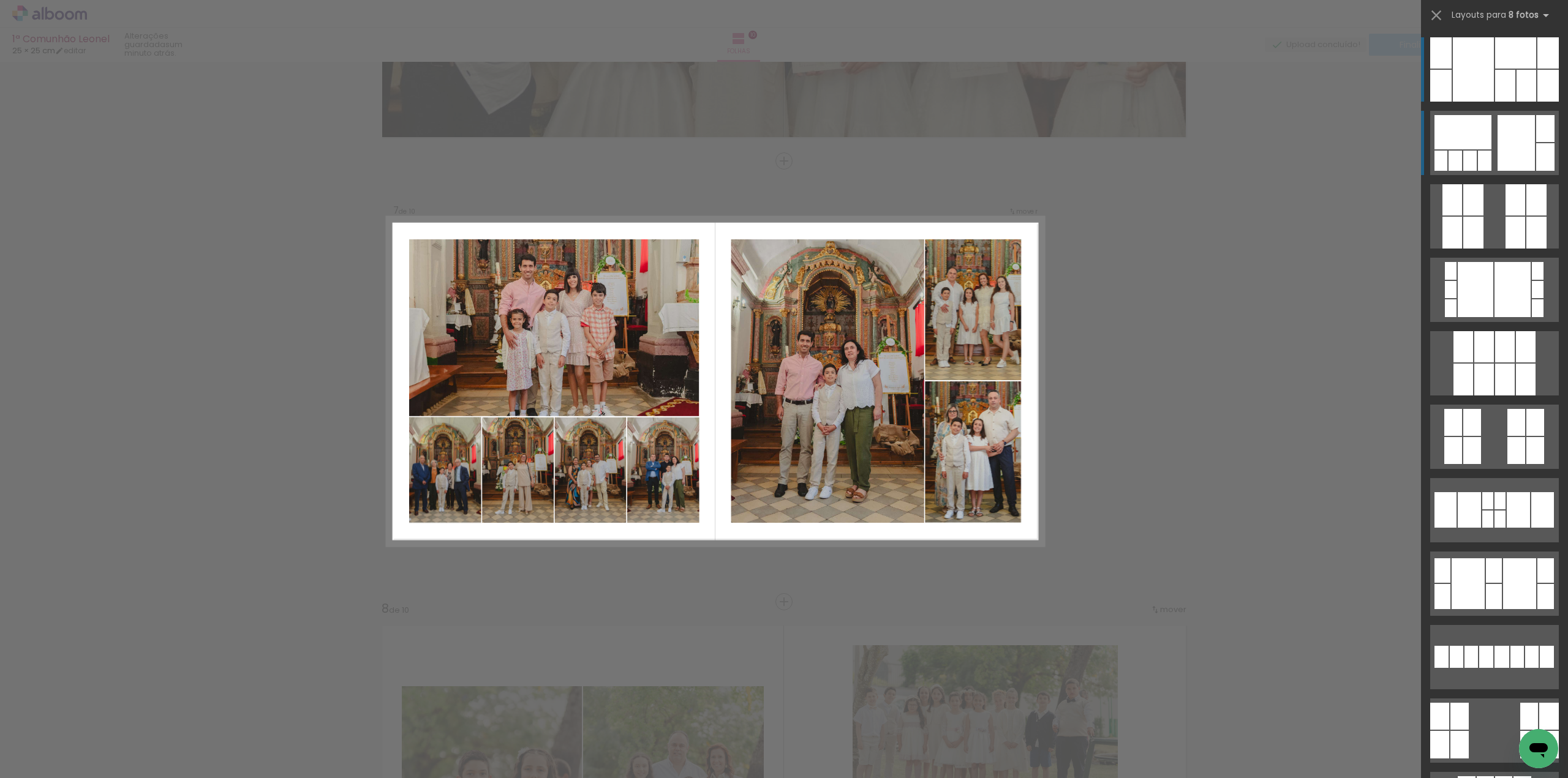
click at [1470, 148] on div at bounding box center [1463, 132] width 57 height 34
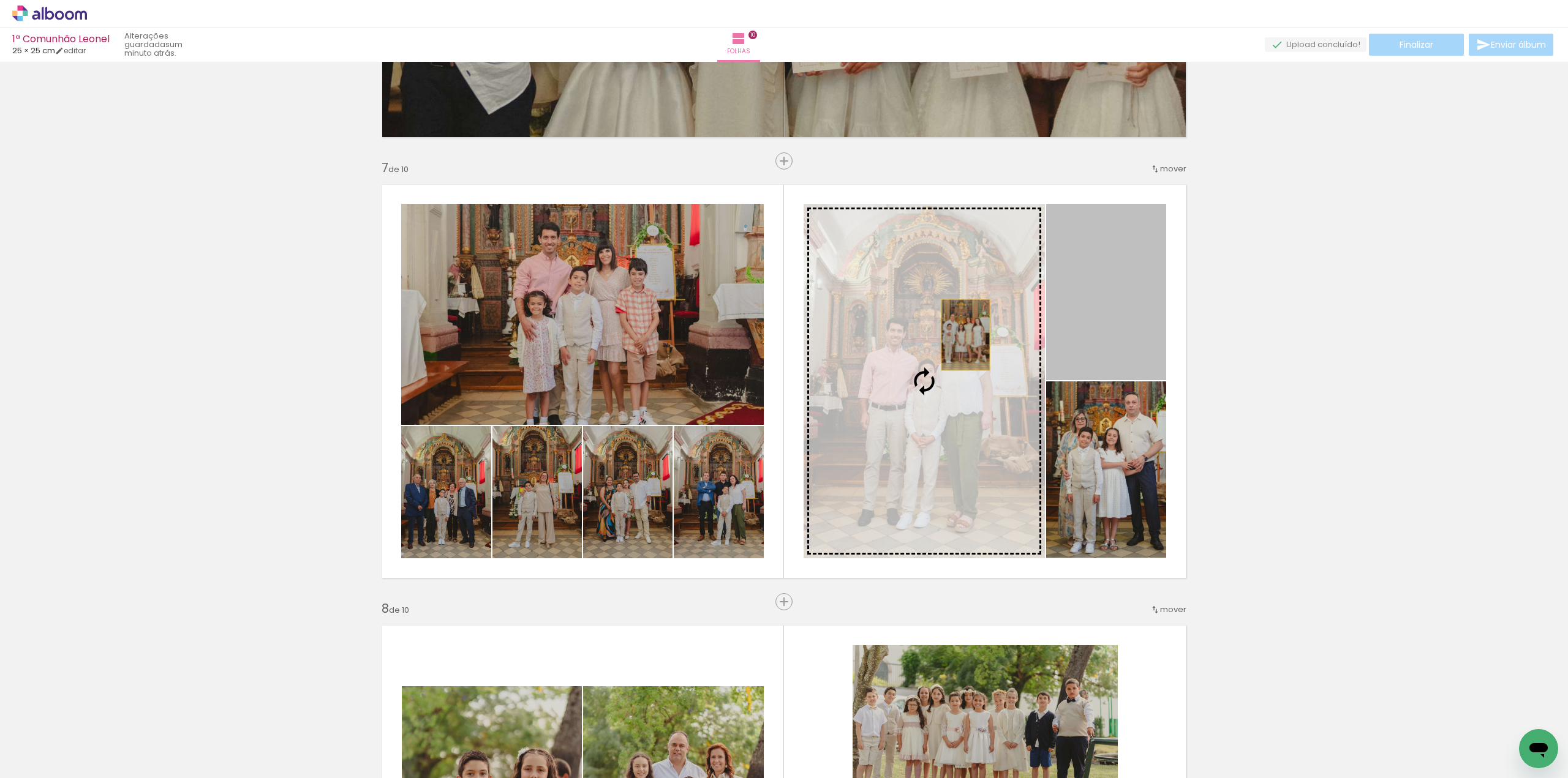
drag, startPoint x: 1115, startPoint y: 304, endPoint x: 959, endPoint y: 335, distance: 159.1
click at [0, 0] on slot at bounding box center [0, 0] width 0 height 0
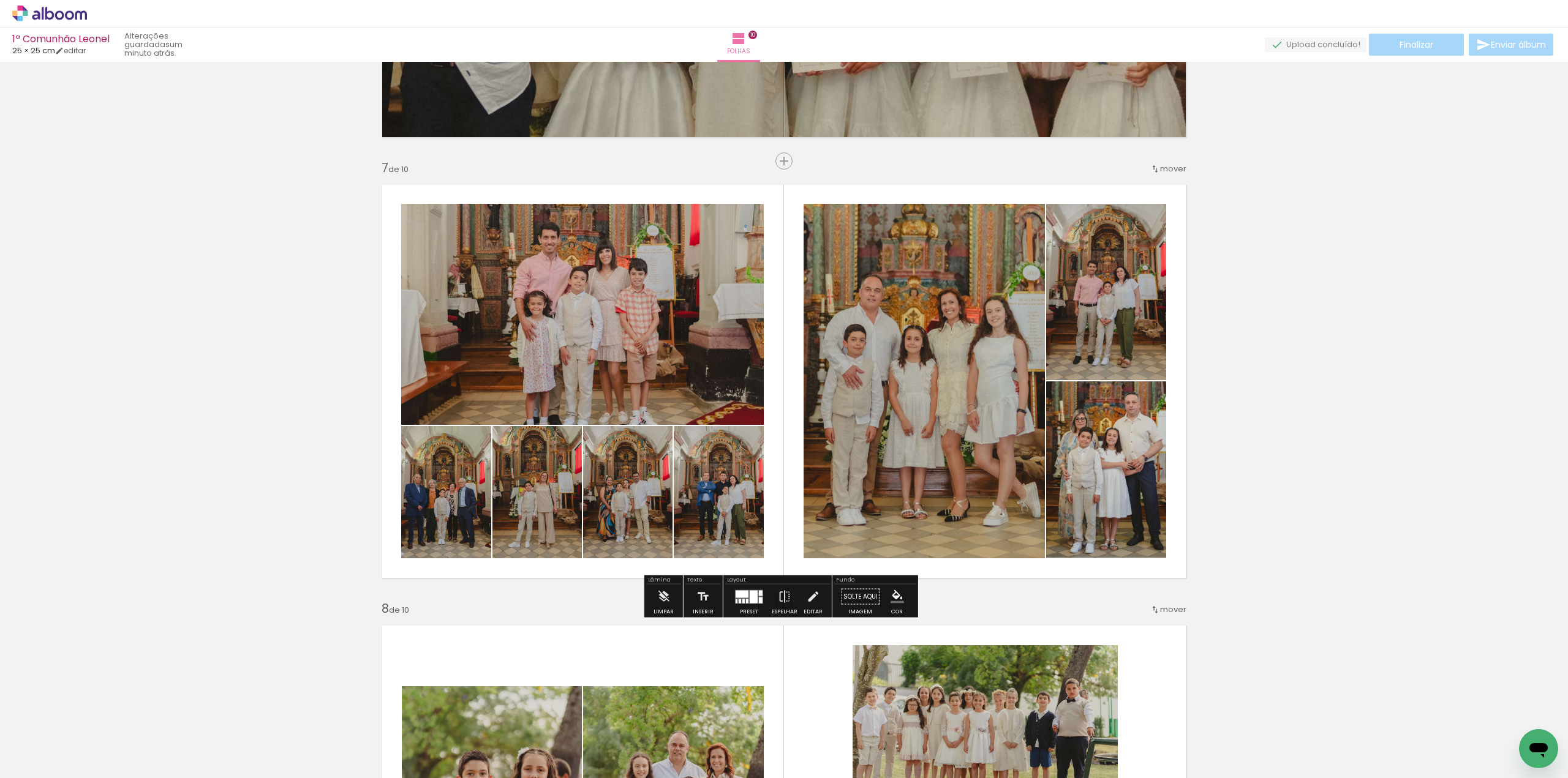
drag, startPoint x: 1333, startPoint y: 579, endPoint x: 1333, endPoint y: 586, distance: 7.0
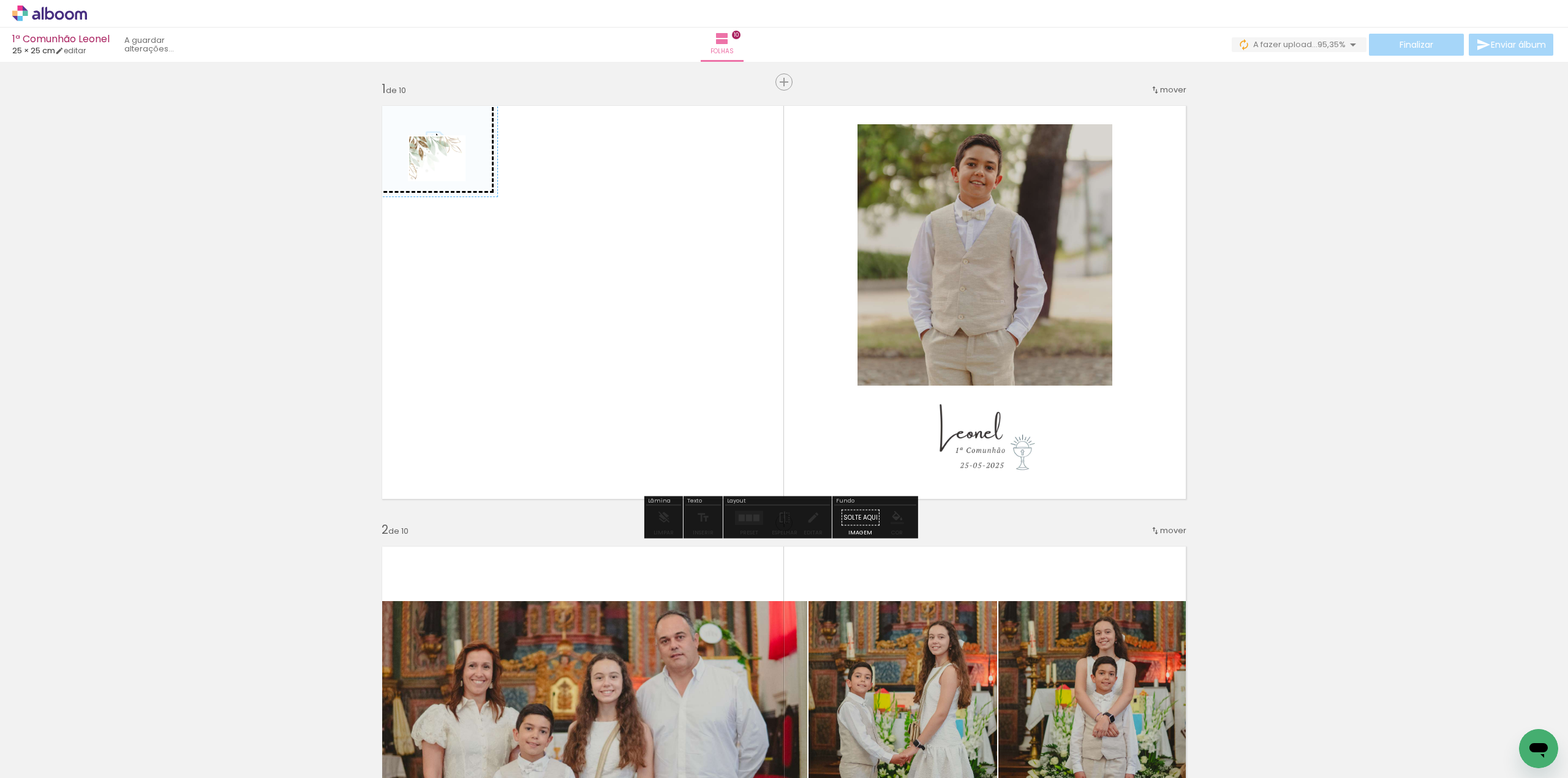
drag, startPoint x: 208, startPoint y: 742, endPoint x: 446, endPoint y: 173, distance: 616.8
click at [446, 173] on quentale-workspace at bounding box center [784, 389] width 1568 height 778
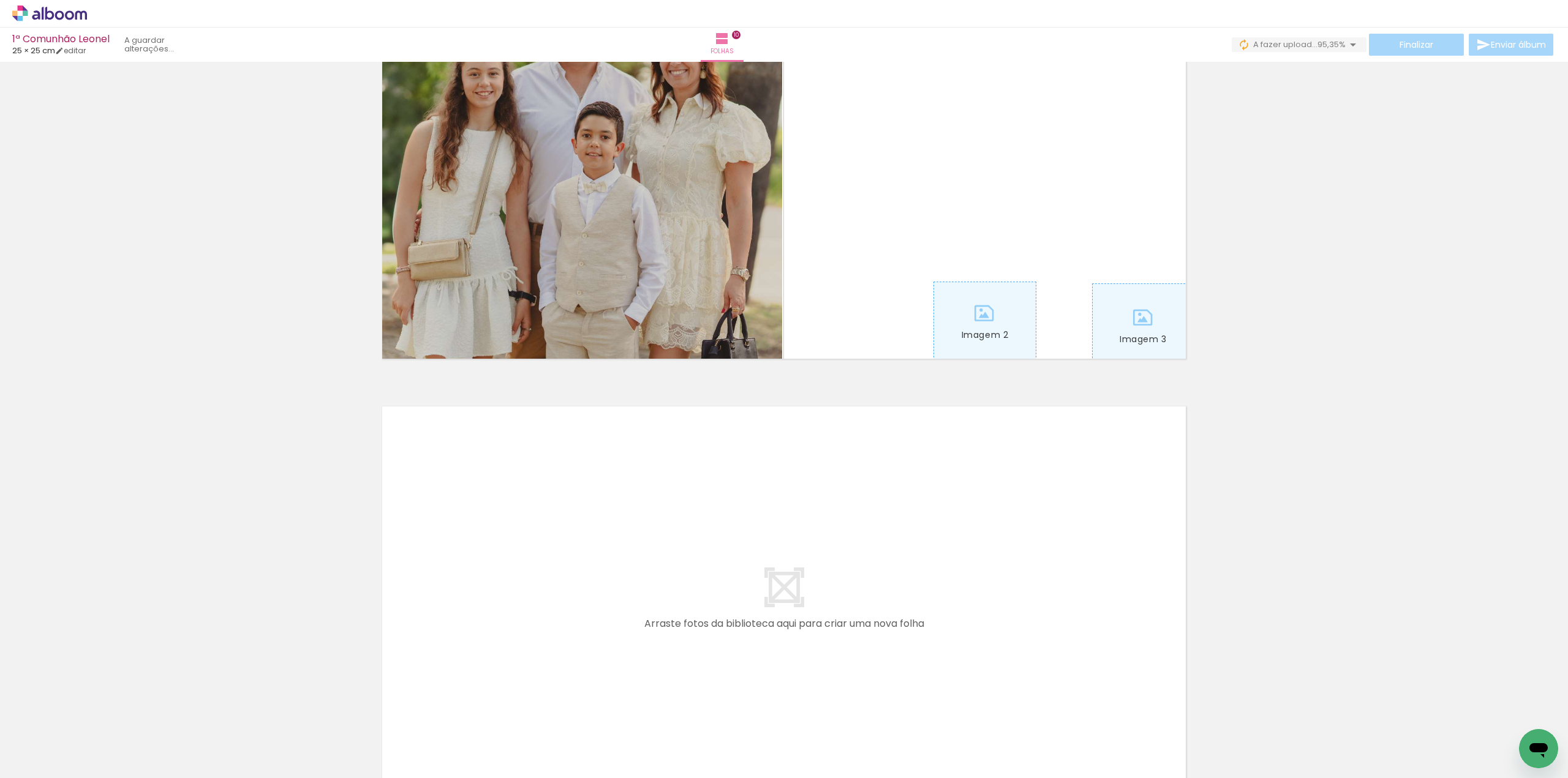
scroll to position [4012, 0]
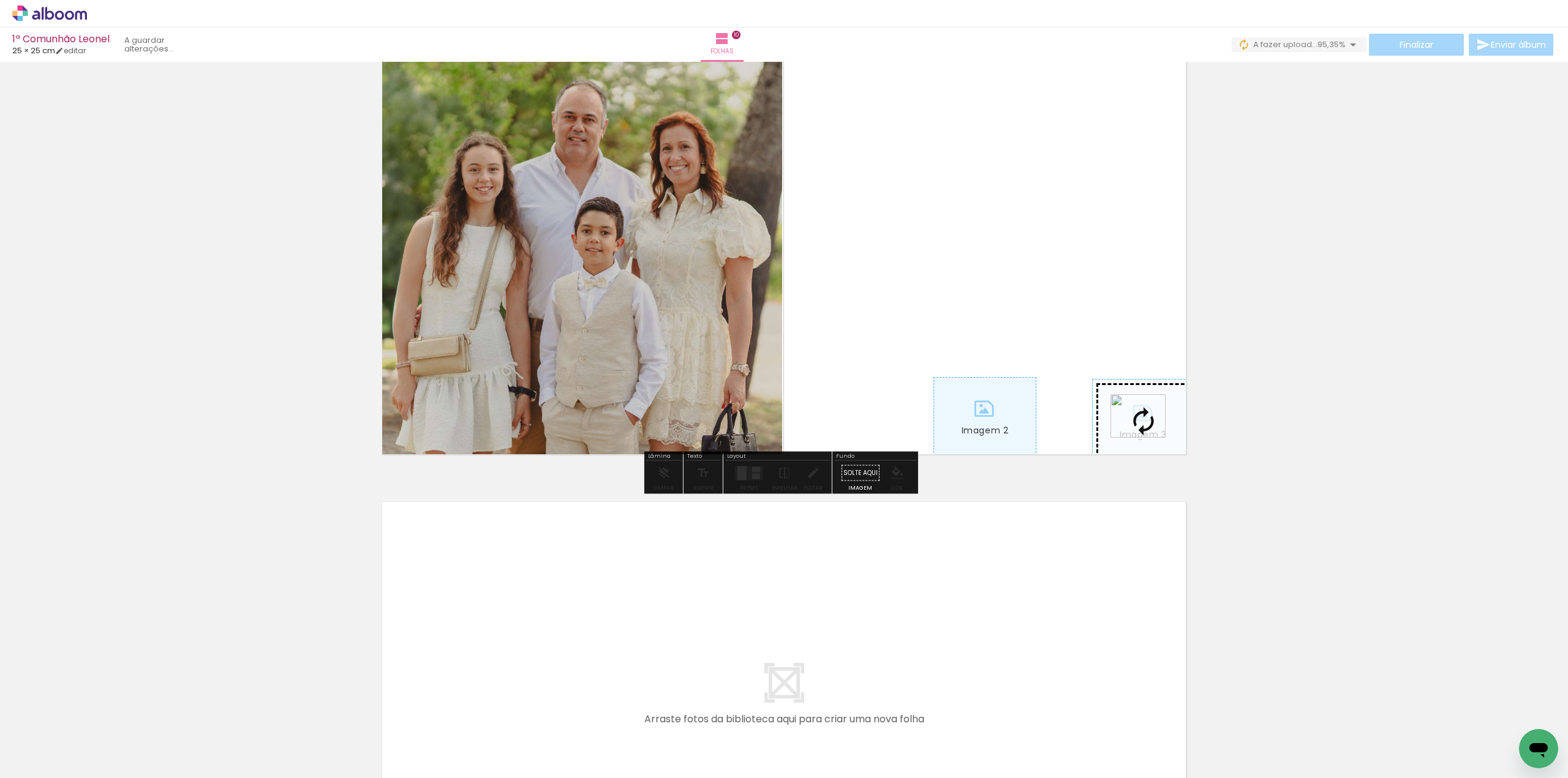
drag, startPoint x: 203, startPoint y: 731, endPoint x: 1147, endPoint y: 432, distance: 990.2
click at [1147, 431] on quentale-workspace at bounding box center [784, 389] width 1568 height 778
drag, startPoint x: 133, startPoint y: 734, endPoint x: 992, endPoint y: 435, distance: 909.6
click at [992, 435] on quentale-workspace at bounding box center [784, 389] width 1568 height 778
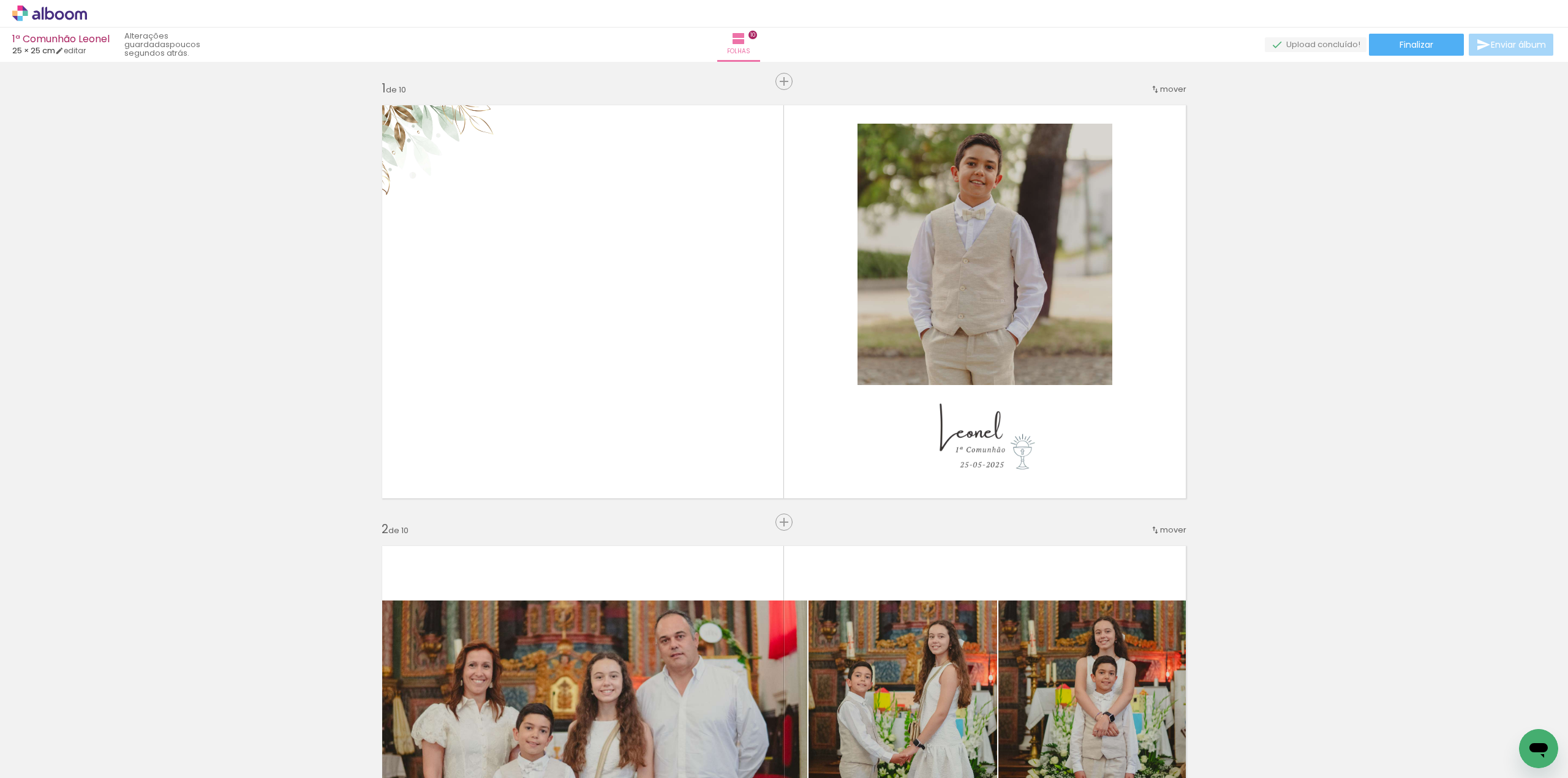
scroll to position [0, 0]
click at [1414, 49] on span "Finalizar" at bounding box center [1417, 44] width 34 height 8
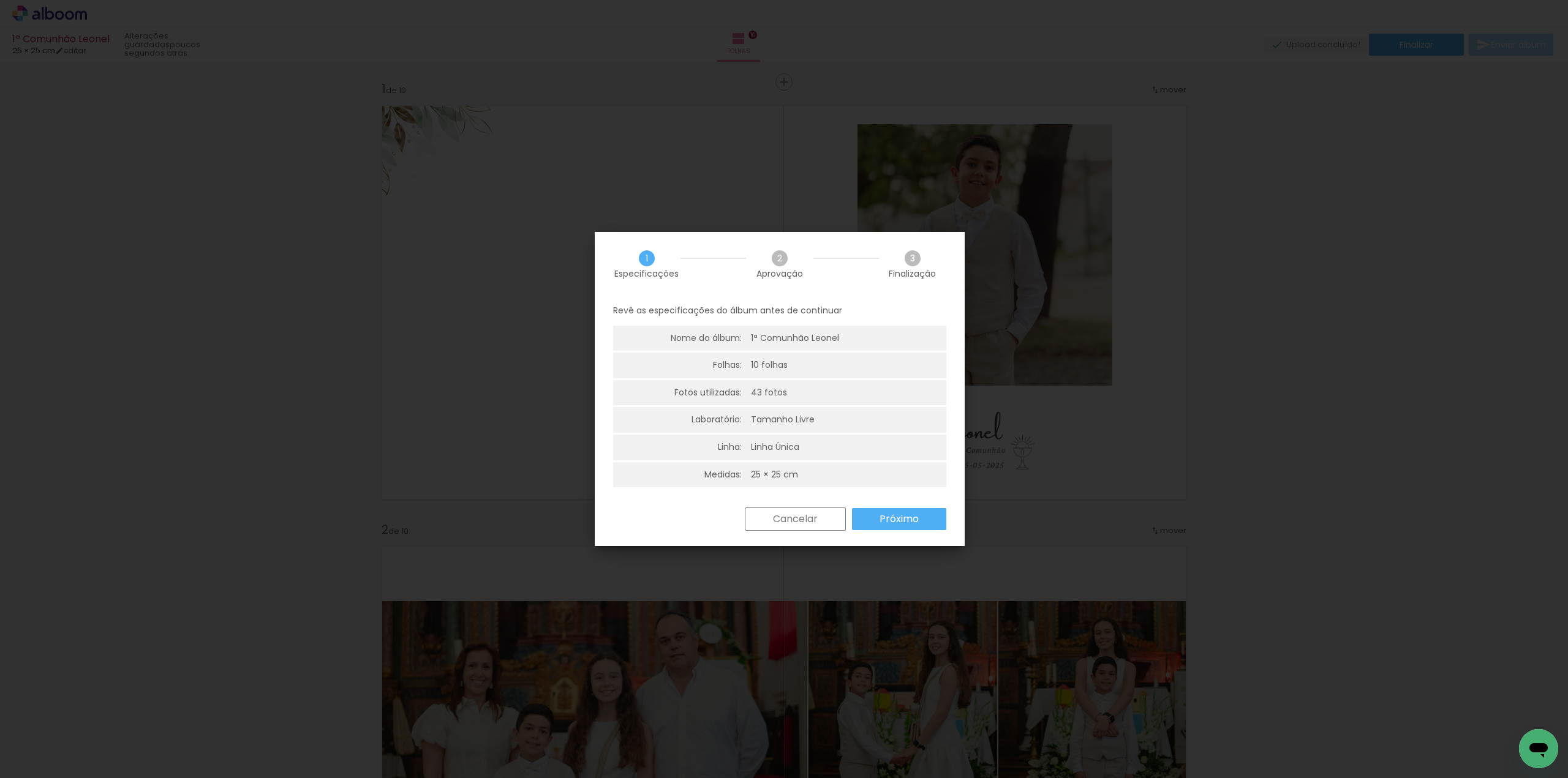
click at [0, 0] on slot "Próximo" at bounding box center [0, 0] width 0 height 0
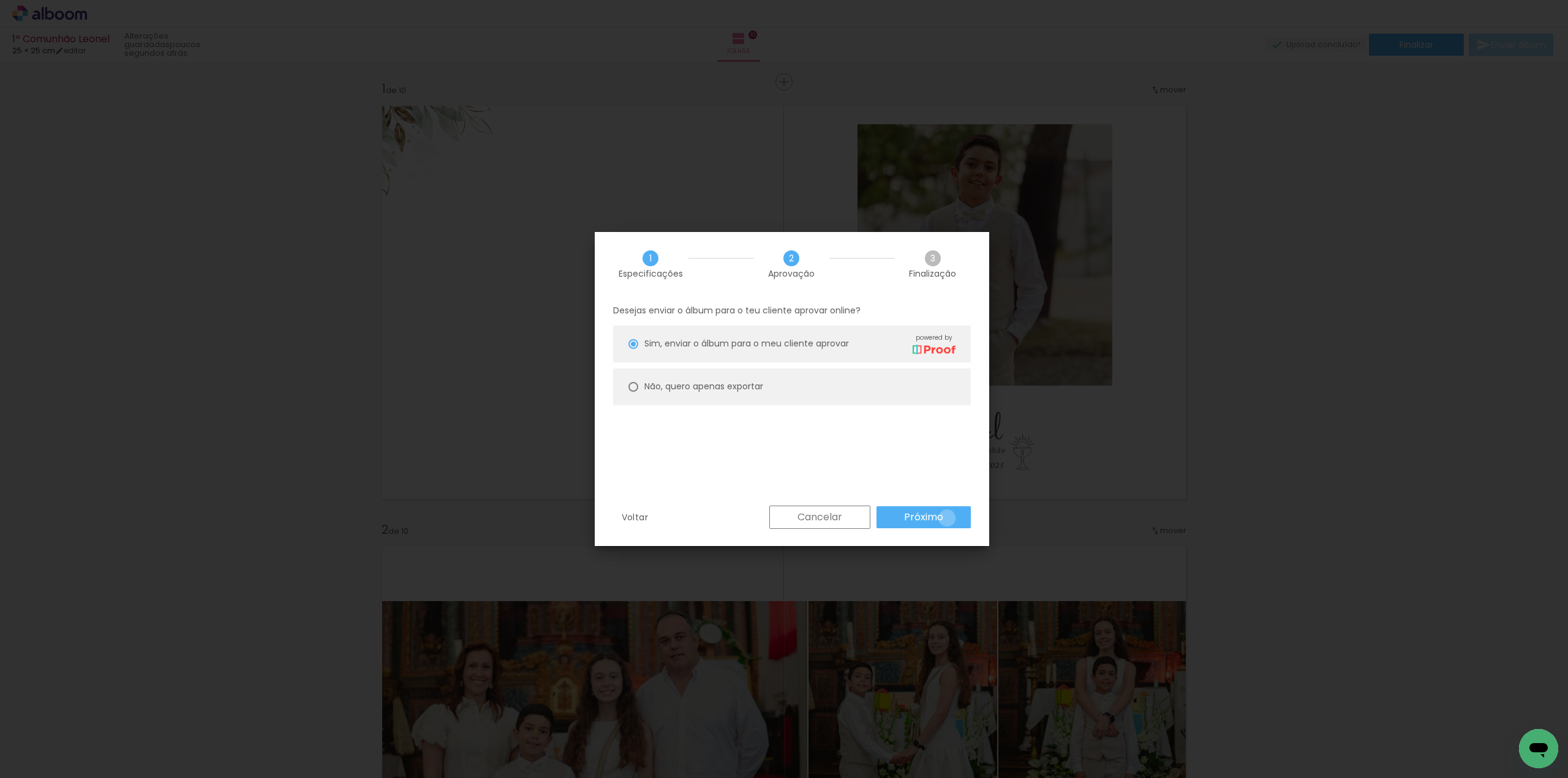
click at [947, 518] on paper-button "Próximo" at bounding box center [924, 517] width 95 height 22
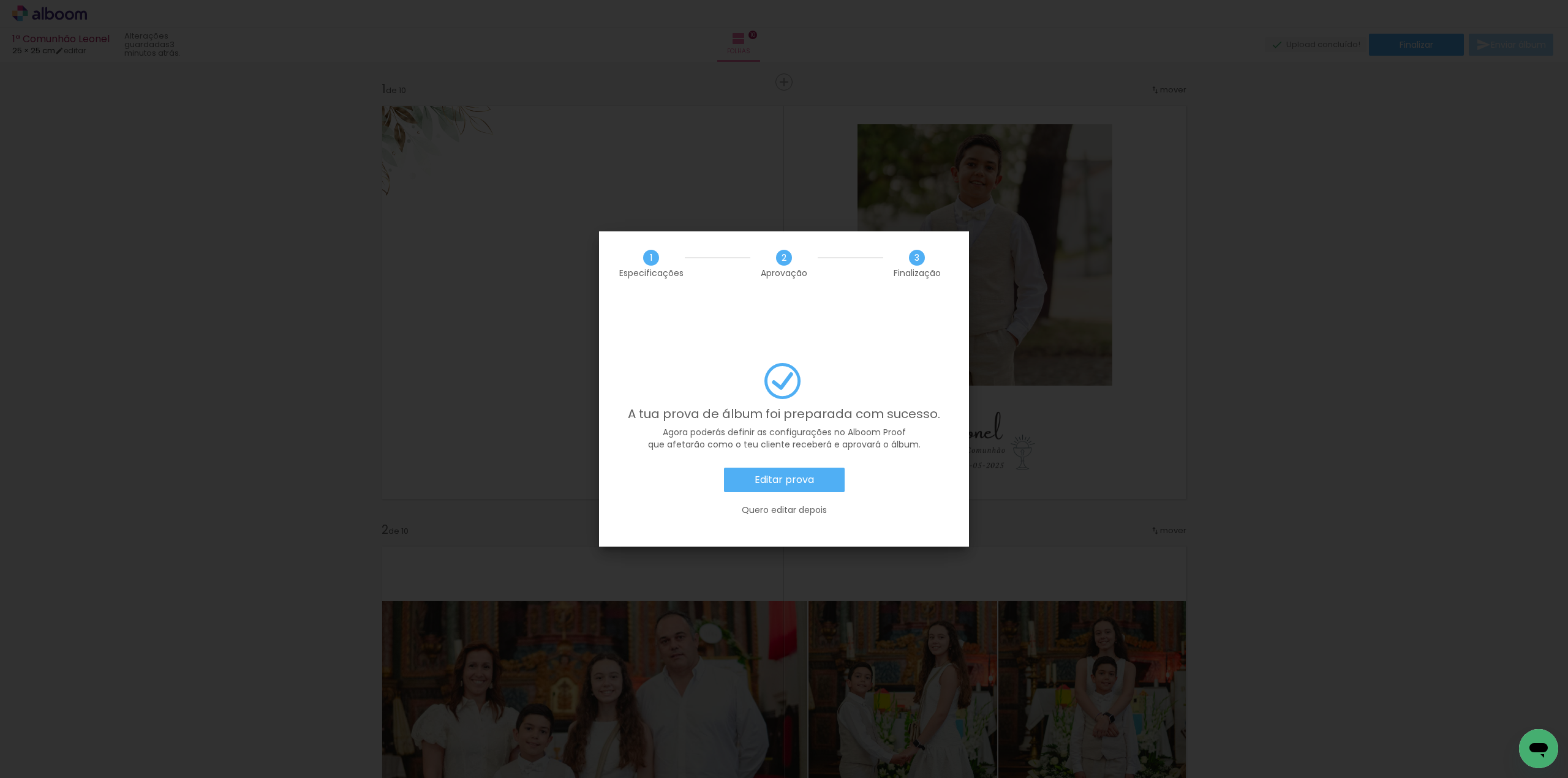
click at [814, 468] on paper-button "Editar prova" at bounding box center [784, 480] width 120 height 25
